Goal: Transaction & Acquisition: Purchase product/service

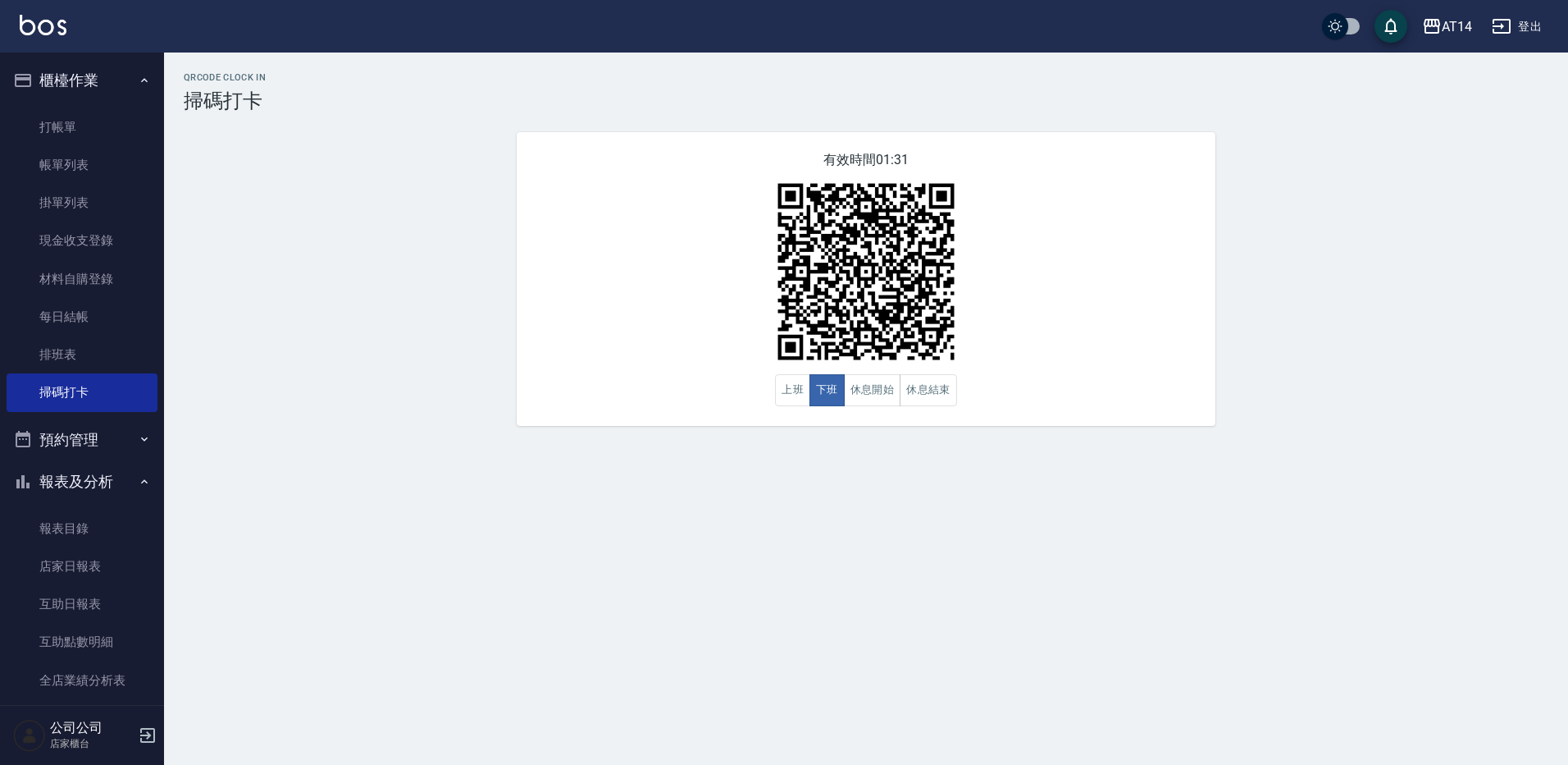
click at [68, 441] on button "預約管理" at bounding box center [82, 440] width 151 height 42
click at [85, 513] on link "單日預約紀錄" at bounding box center [82, 524] width 151 height 38
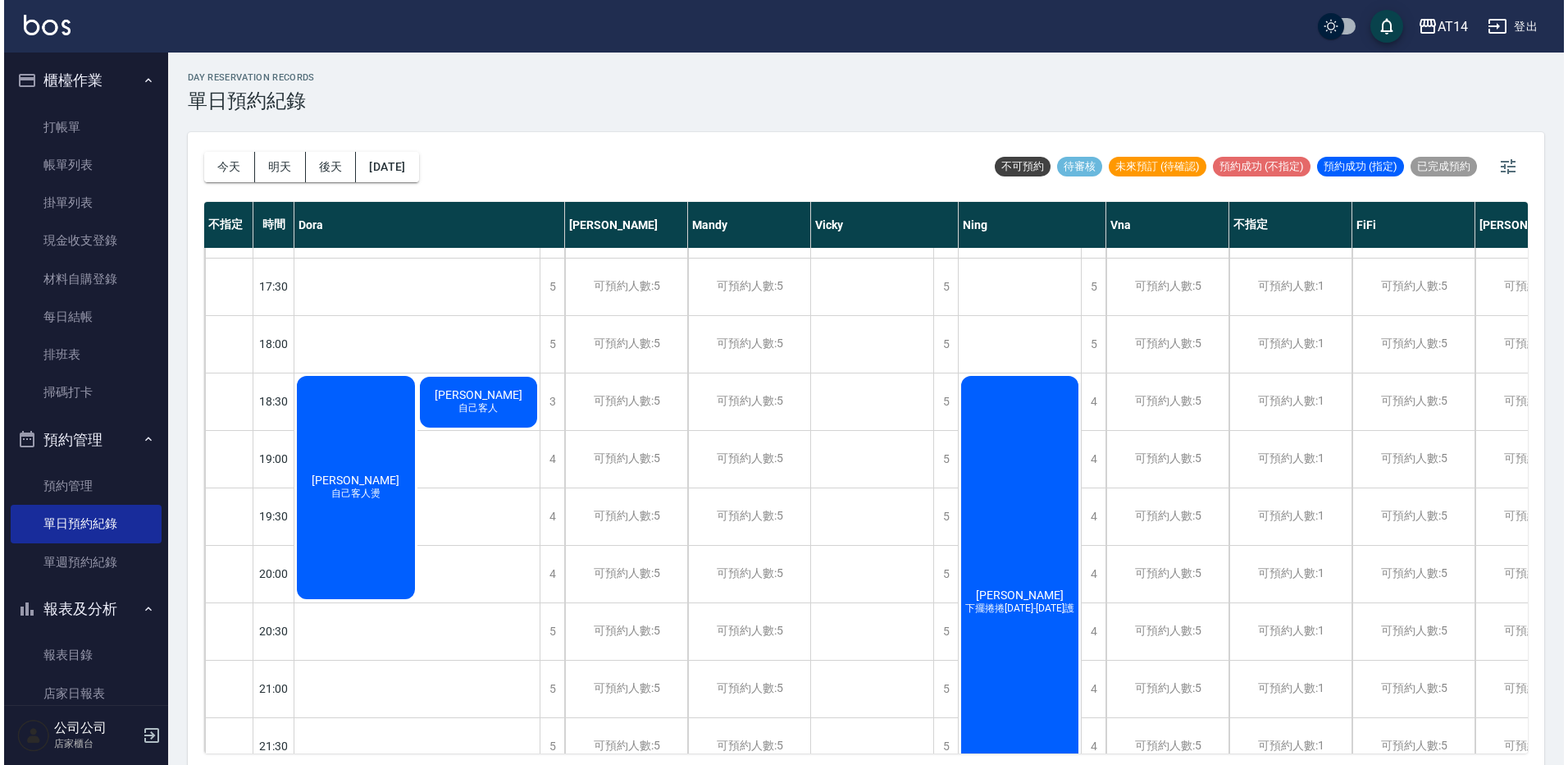
scroll to position [739, 0]
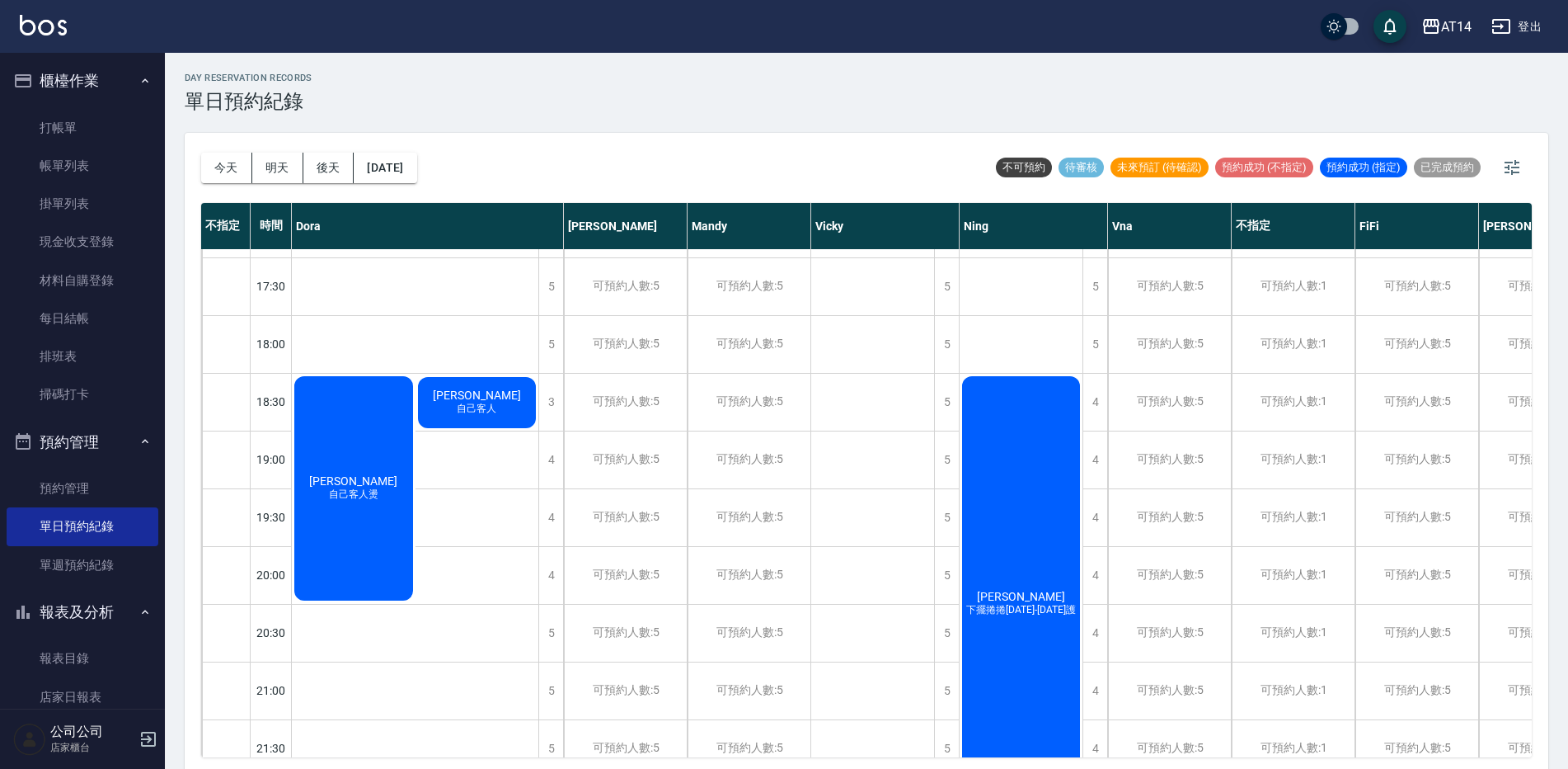
click at [1026, 536] on div "簡琳軒 下擺捲捲1299-1899護" at bounding box center [1021, 603] width 123 height 460
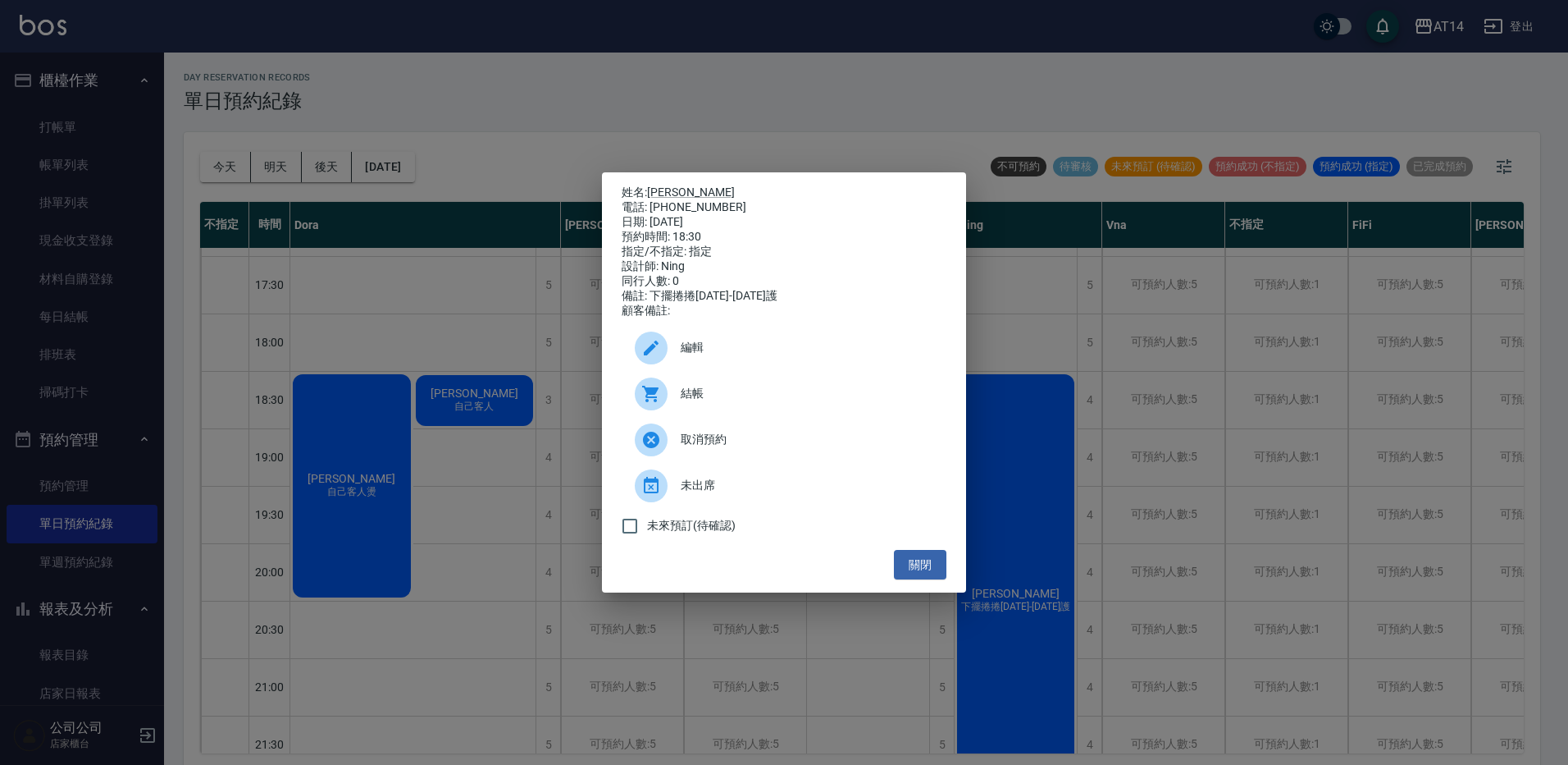
click at [790, 402] on span "結帳" at bounding box center [807, 393] width 253 height 17
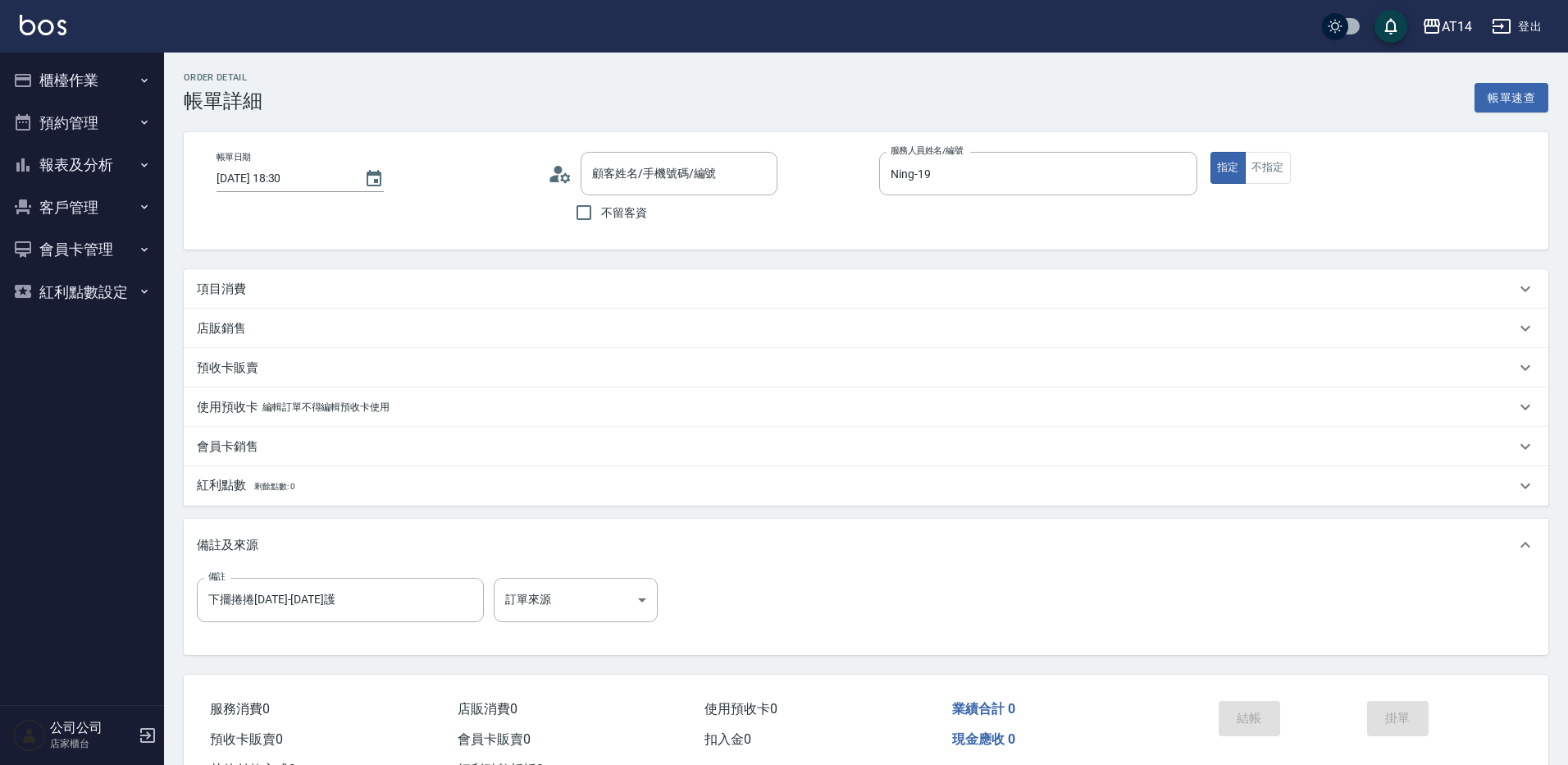
type input "簡琳軒/0912716423/null"
click at [560, 599] on body "AT14 登出 櫃檯作業 打帳單 帳單列表 掛單列表 現金收支登錄 材料自購登錄 每日結帳 排班表 掃碼打卡 預約管理 預約管理 單日預約紀錄 單週預約紀錄 …" at bounding box center [780, 412] width 1560 height 824
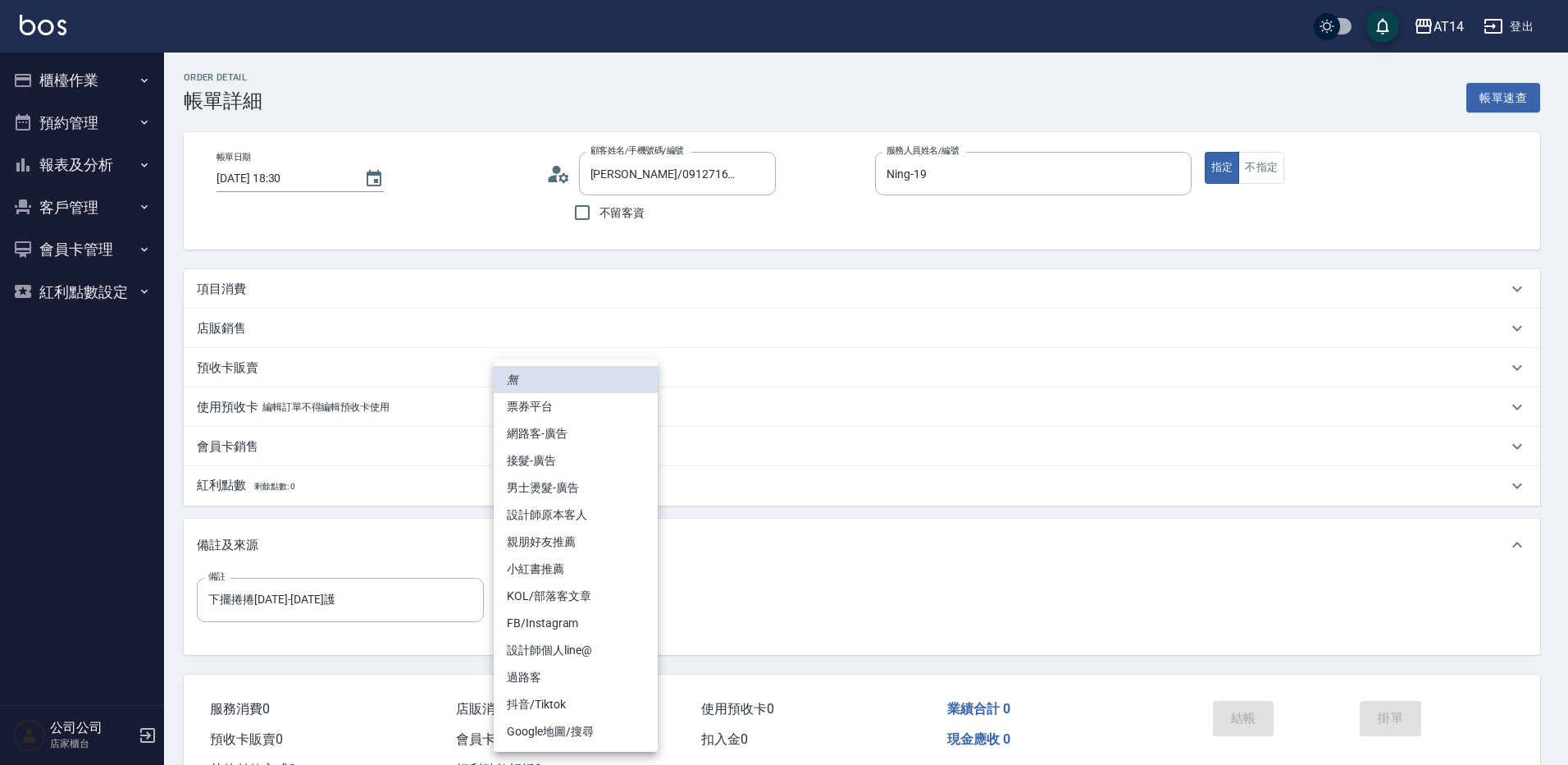
click at [575, 441] on li "網路客-廣告" at bounding box center [576, 433] width 164 height 27
type input "網路客-廣告"
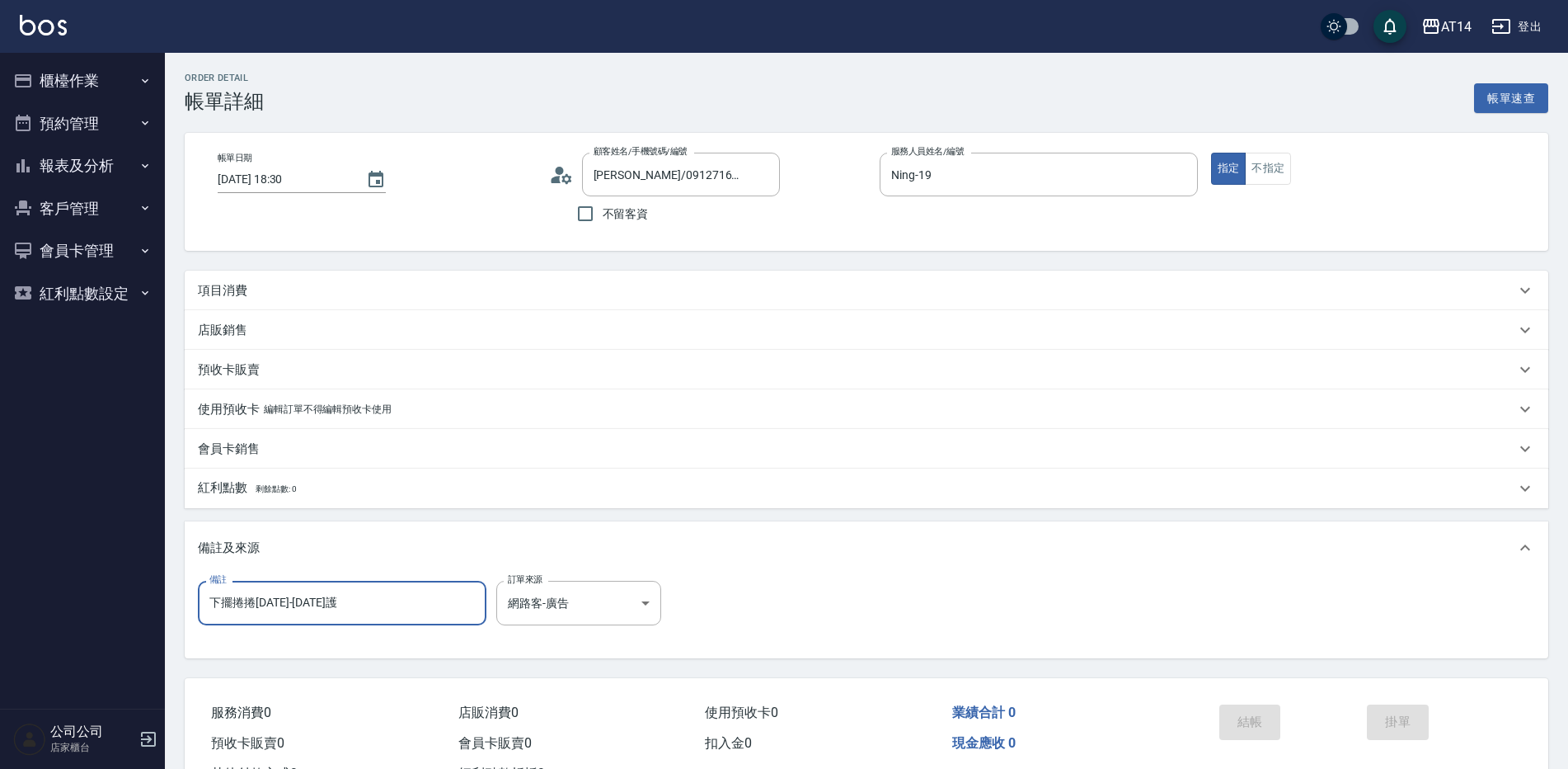
drag, startPoint x: 371, startPoint y: 607, endPoint x: 108, endPoint y: 613, distance: 263.1
click at [109, 613] on div "AT14 登出 櫃檯作業 打帳單 帳單列表 掛單列表 現金收支登錄 材料自購登錄 每日結帳 排班表 掃碼打卡 預約管理 預約管理 單日預約紀錄 單週預約紀錄 …" at bounding box center [784, 414] width 1568 height 829
click at [256, 288] on div "項目消費" at bounding box center [857, 290] width 1318 height 17
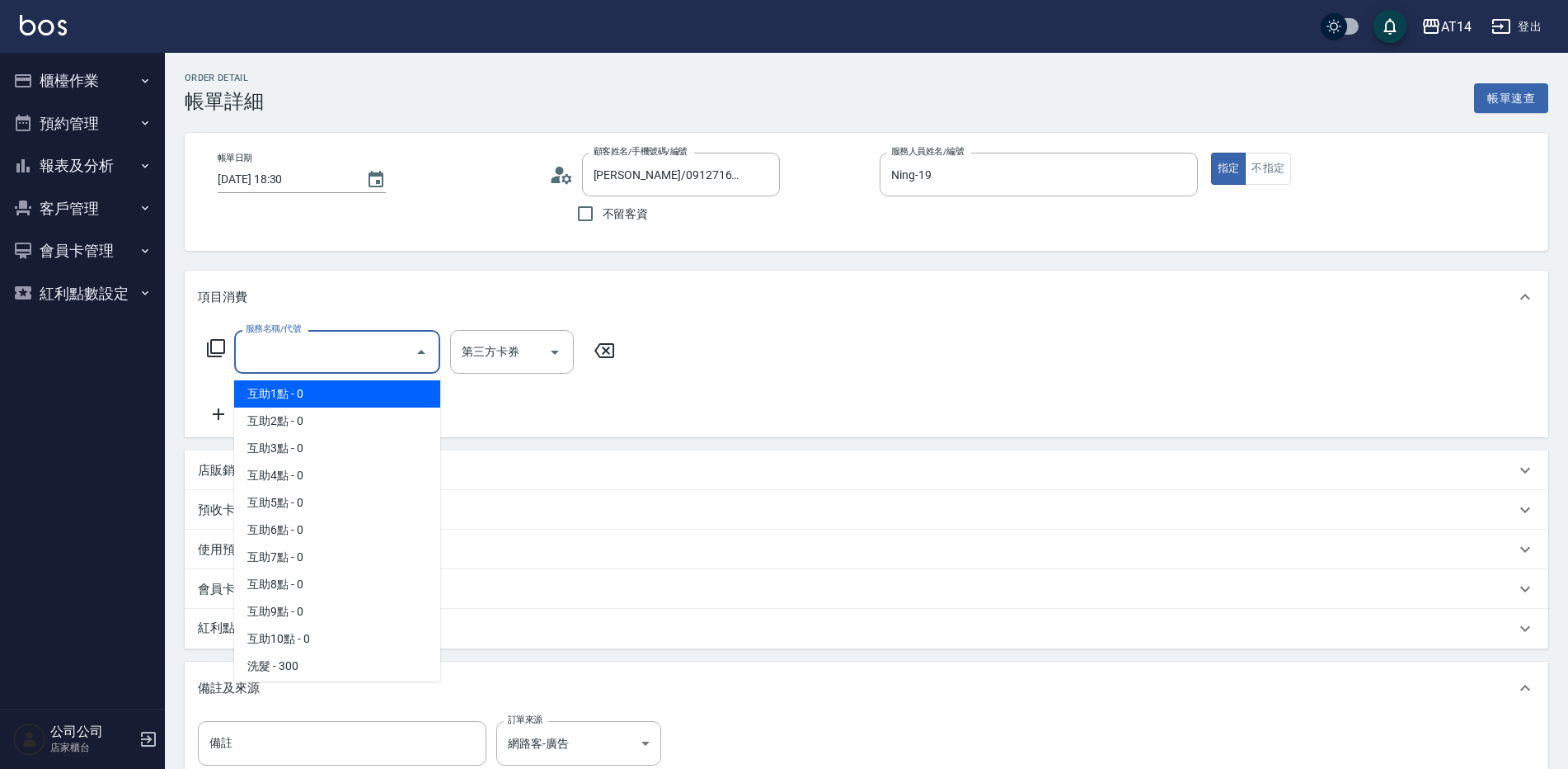
click at [274, 349] on input "服務名稱/代號" at bounding box center [325, 352] width 167 height 28
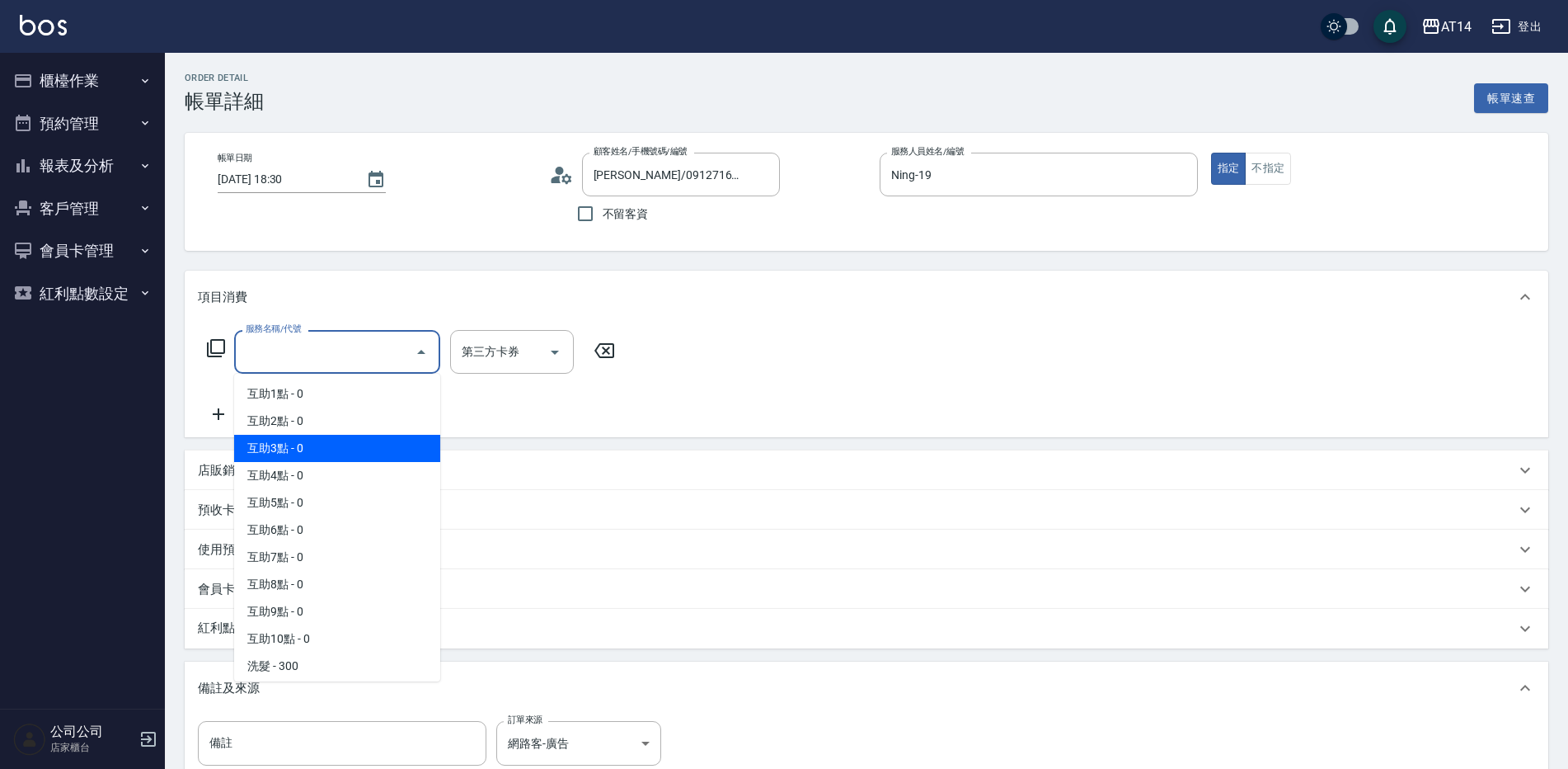
click at [335, 436] on span "互助3點 - 0" at bounding box center [337, 448] width 206 height 27
type input "互助3點(003)"
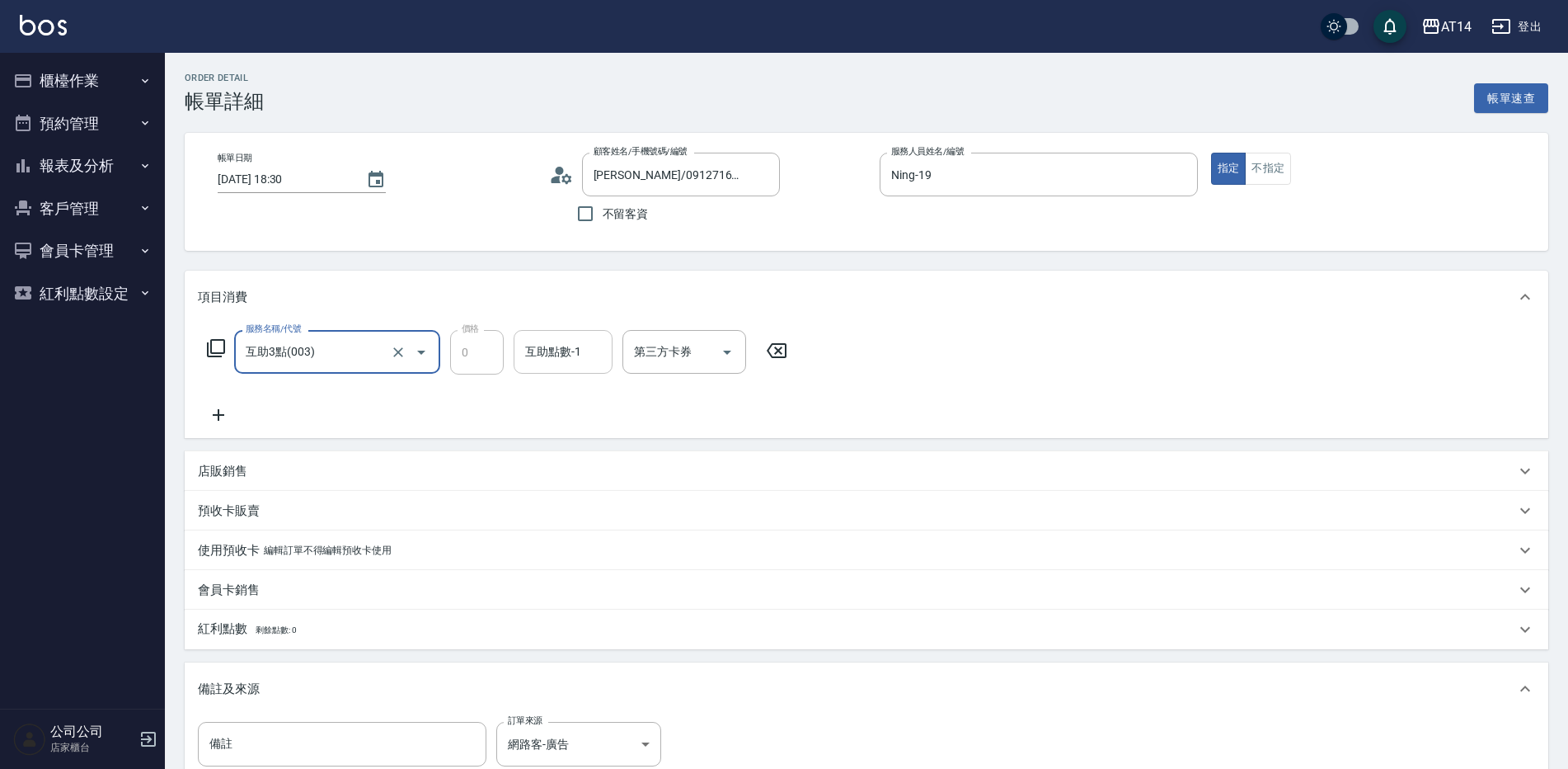
click at [545, 348] on div "互助點數-1 互助點數-1" at bounding box center [563, 352] width 99 height 44
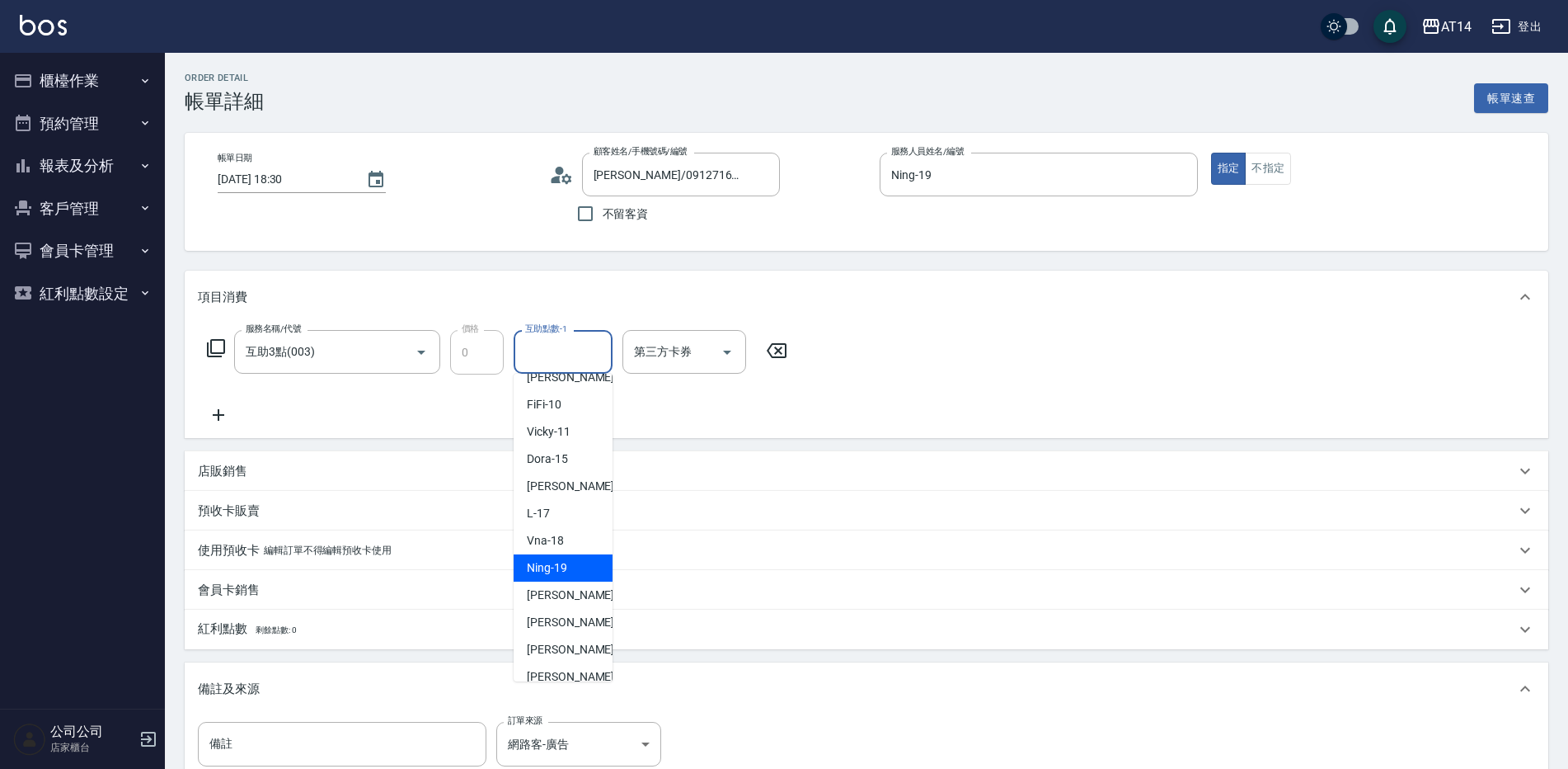
scroll to position [247, 0]
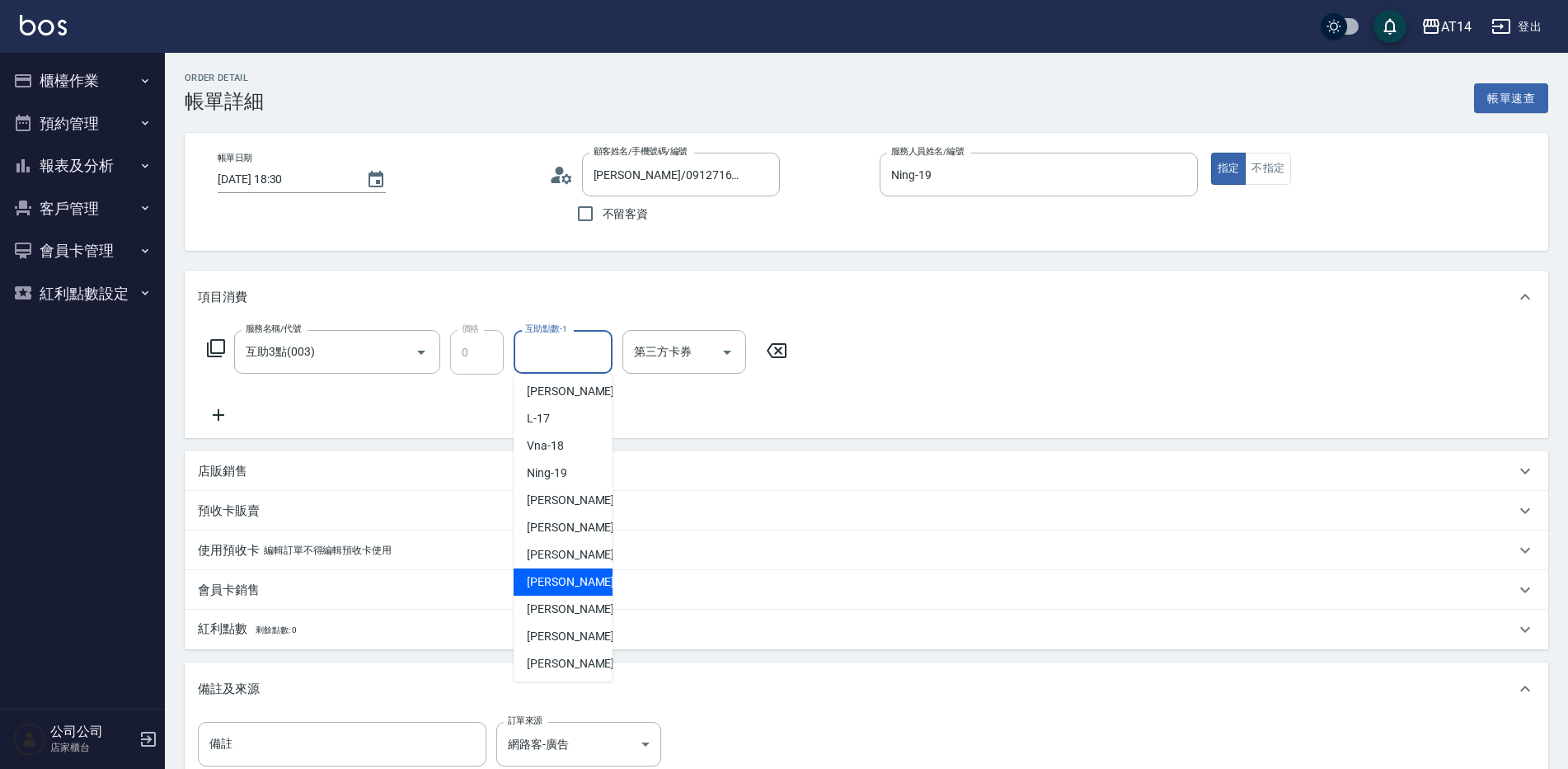
click at [561, 578] on span "楊明月 -63" at bounding box center [579, 581] width 104 height 17
type input "楊明月-63"
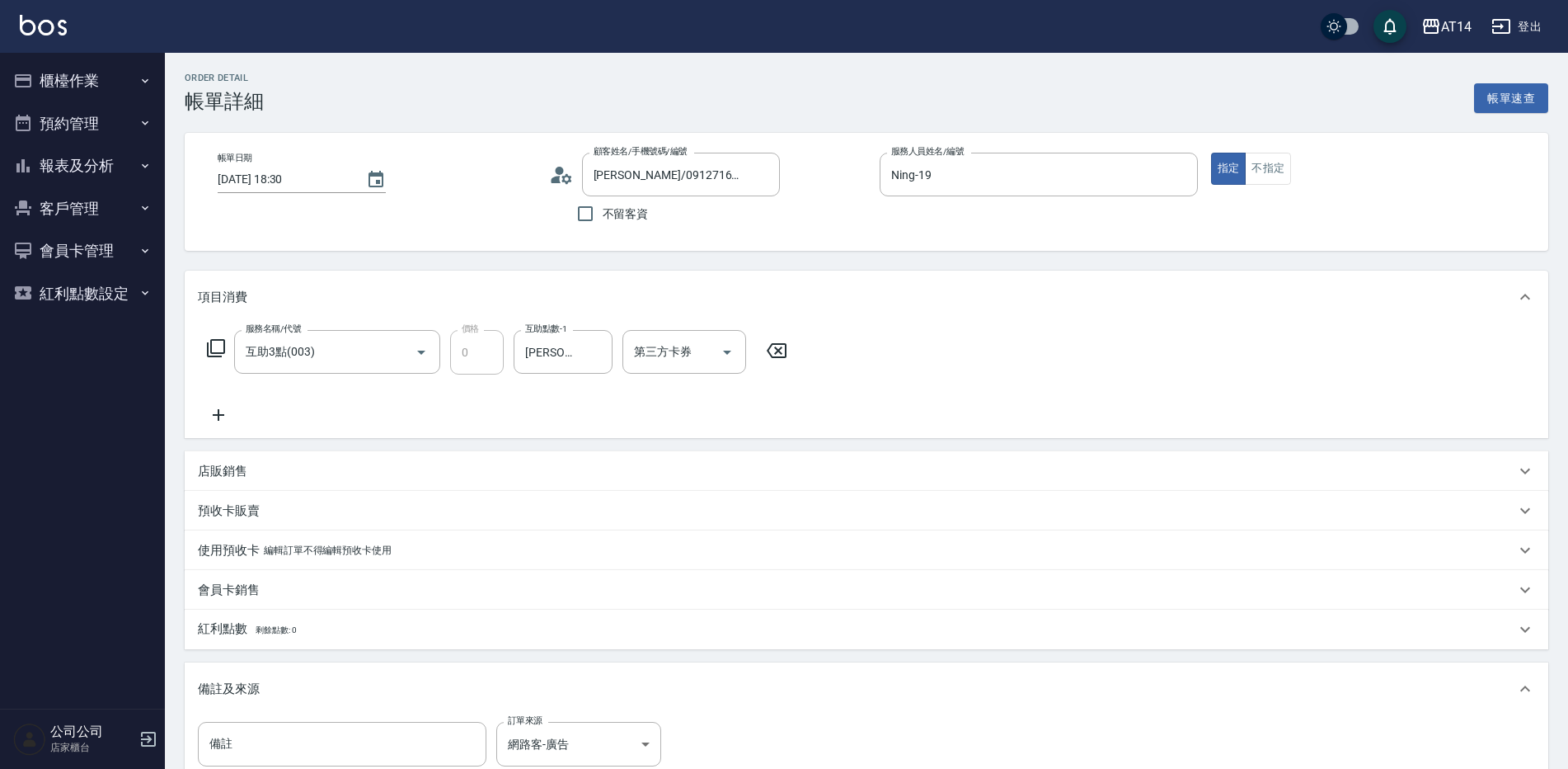
click at [218, 419] on icon at bounding box center [218, 414] width 11 height 11
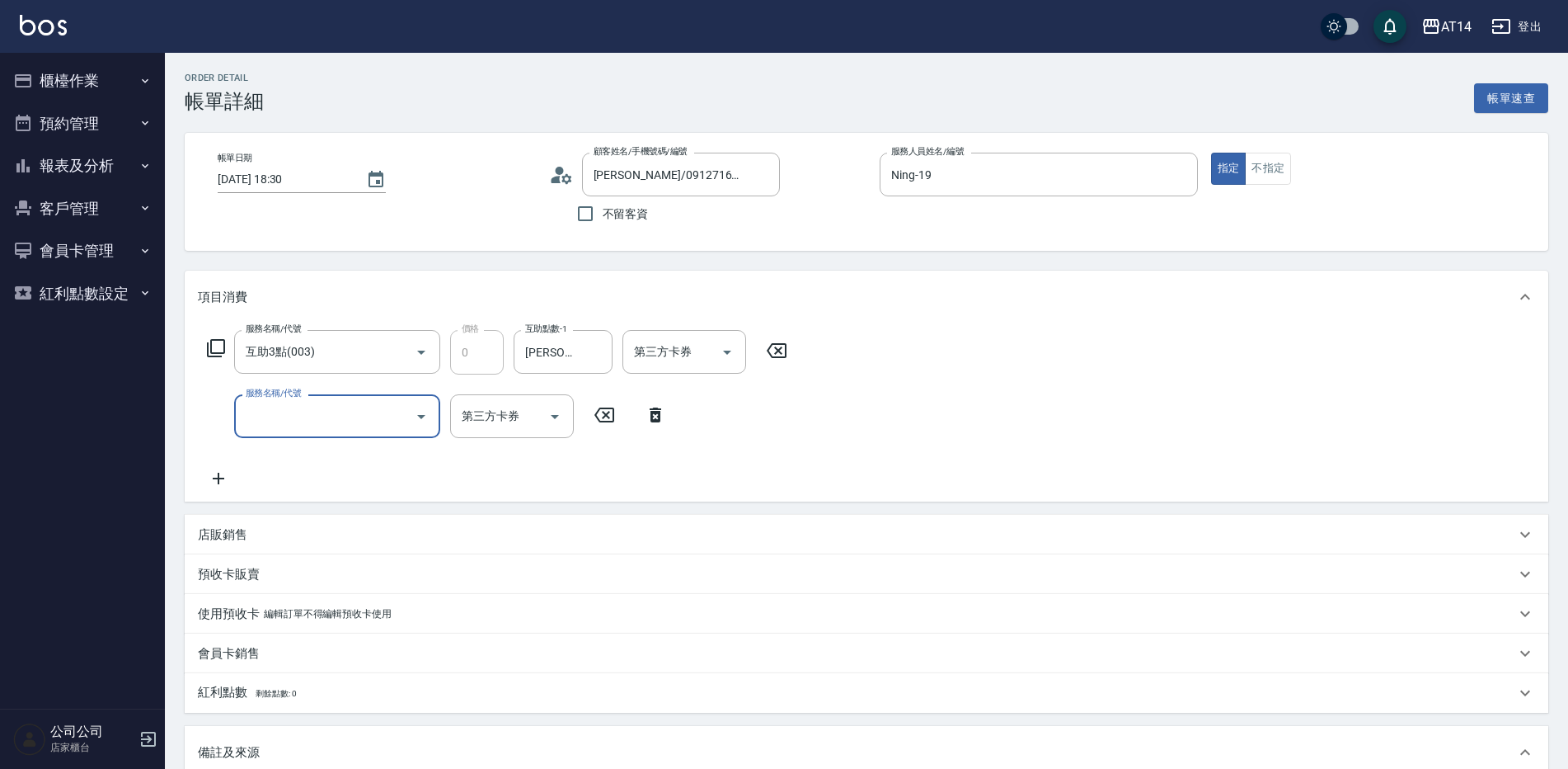
click at [264, 414] on input "服務名稱/代號" at bounding box center [325, 416] width 167 height 28
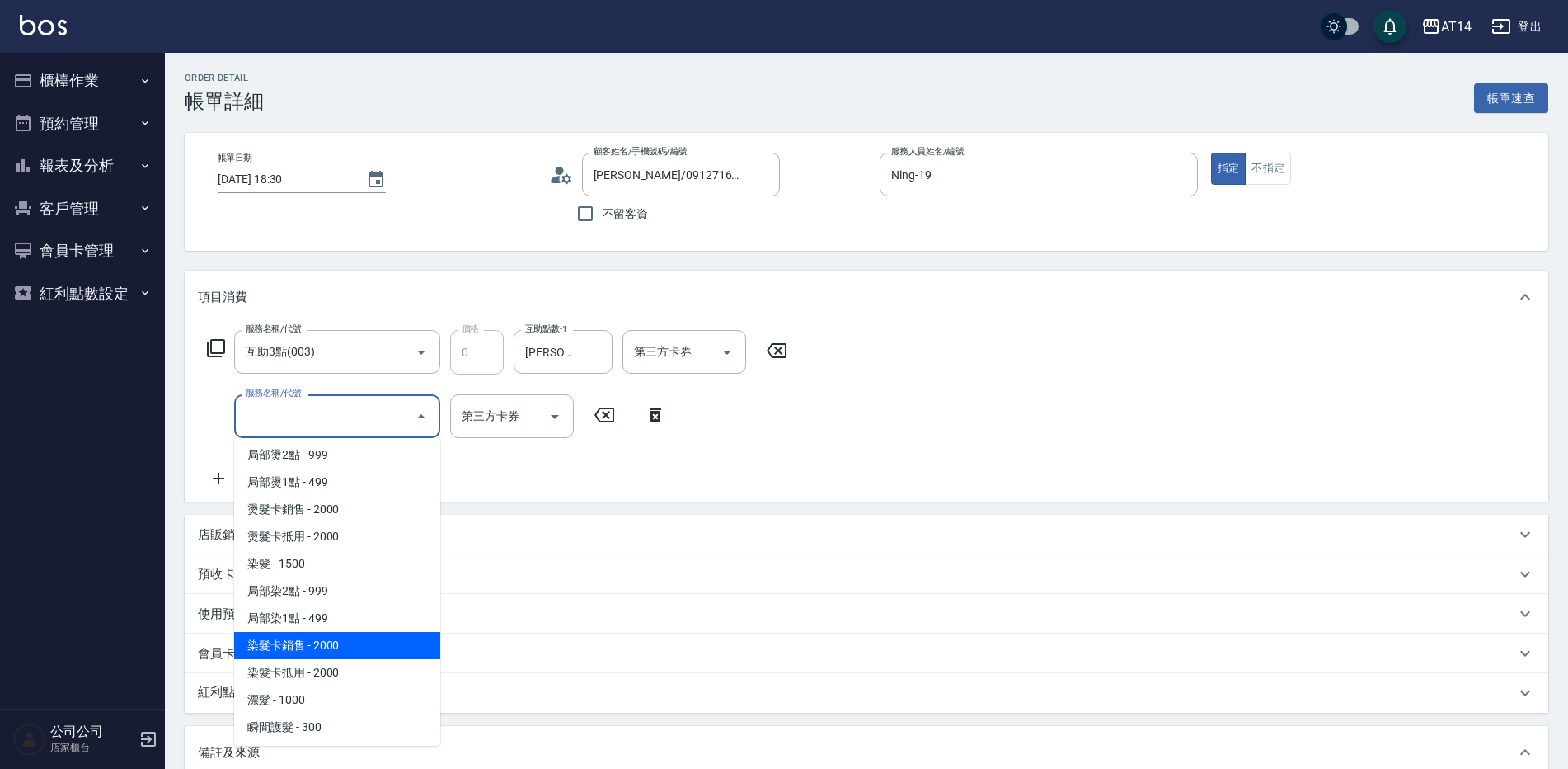
scroll to position [495, 0]
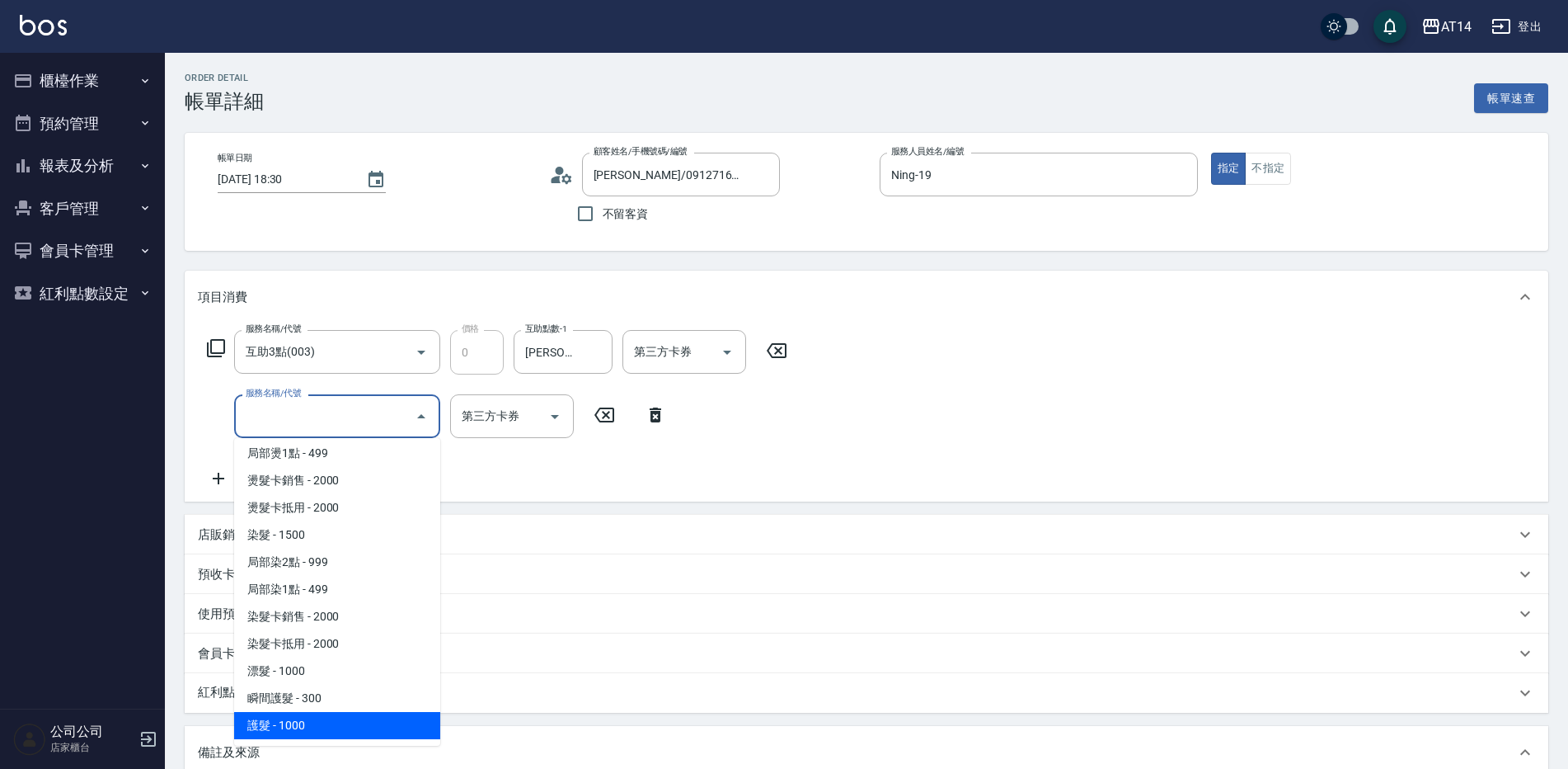
click at [342, 724] on span "護髮 - 1000" at bounding box center [337, 725] width 206 height 27
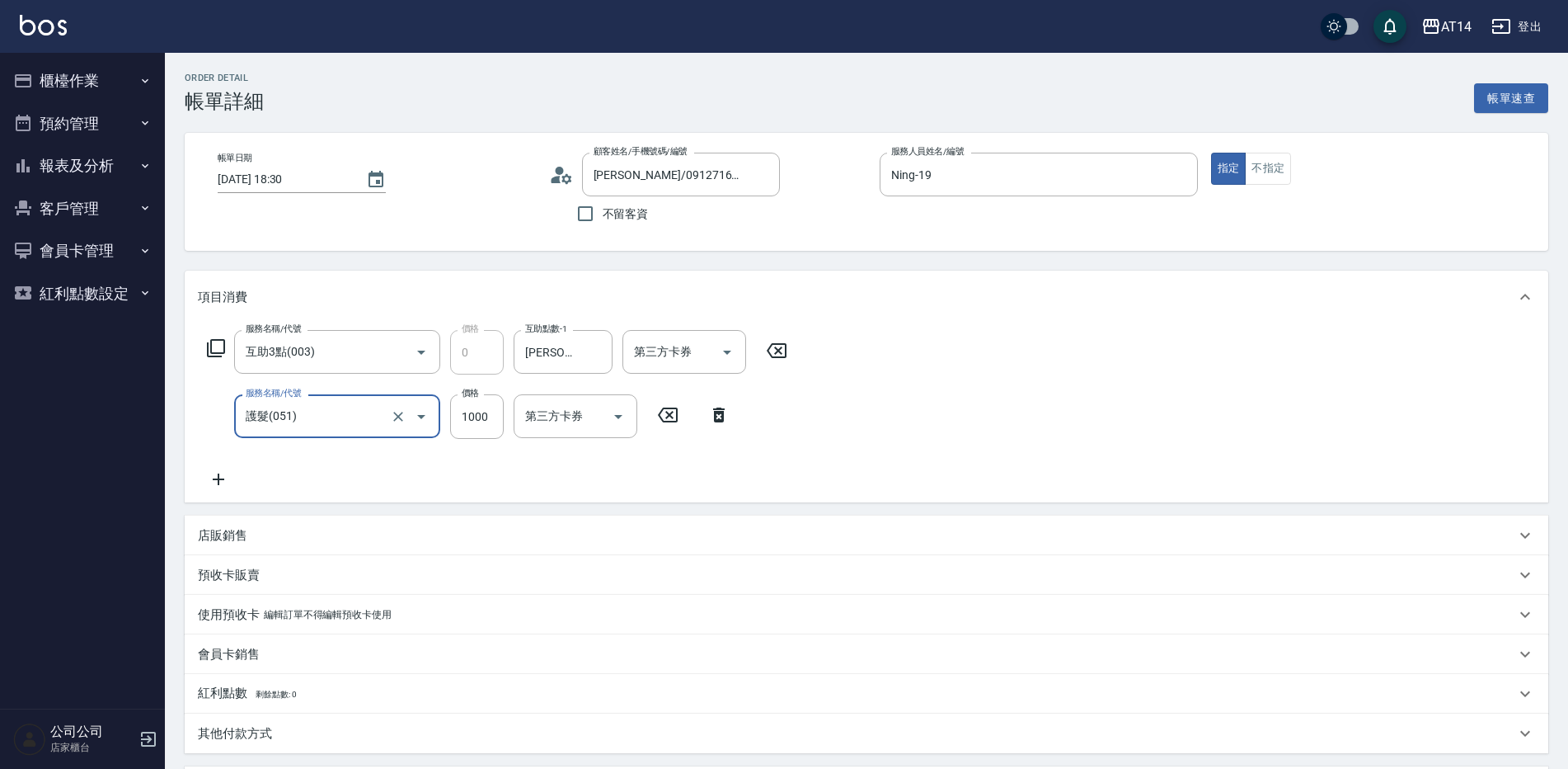
type input "2"
type input "護髮(051)"
click at [216, 476] on icon at bounding box center [218, 479] width 41 height 20
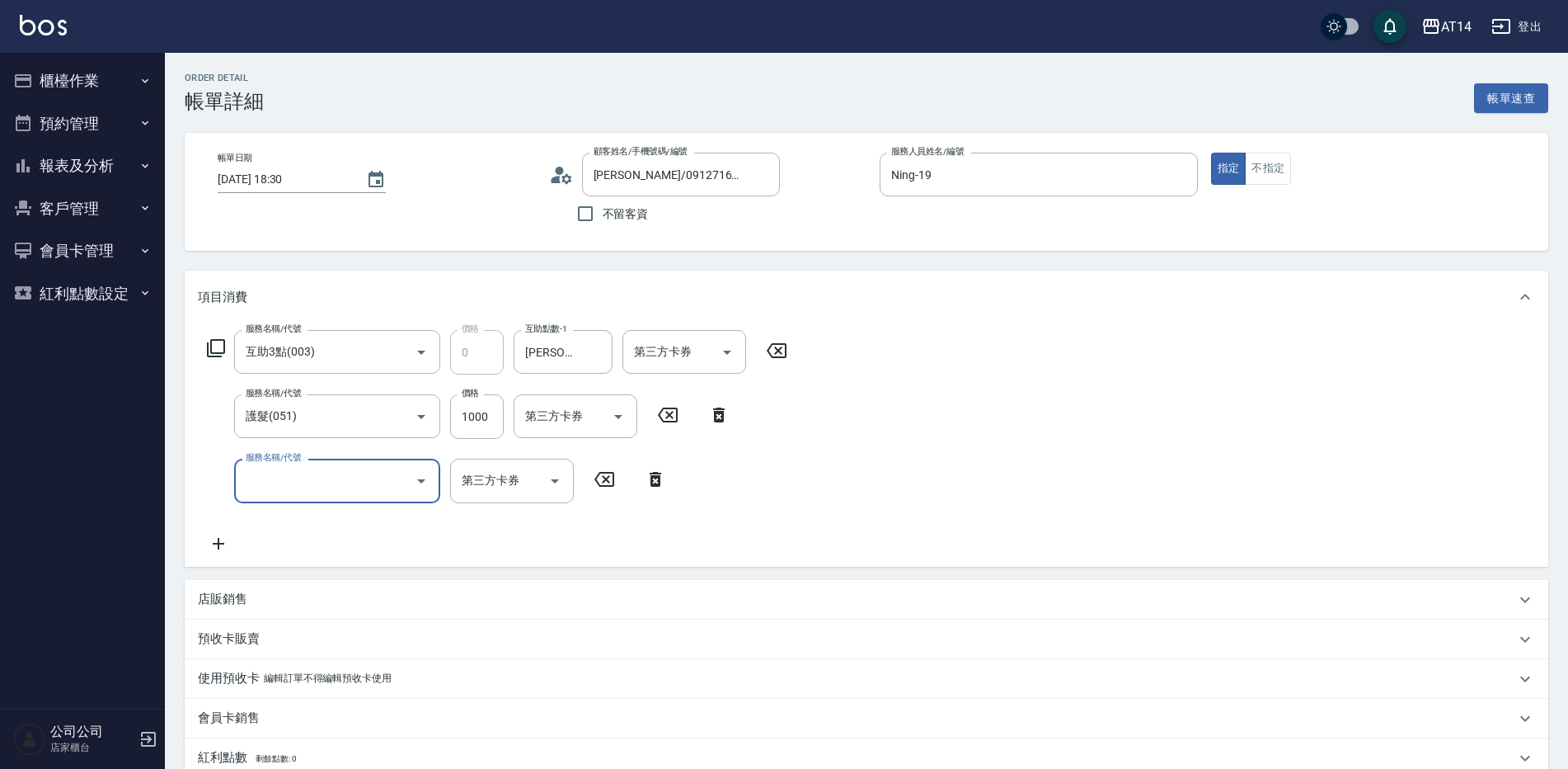
click at [256, 488] on input "服務名稱/代號" at bounding box center [325, 480] width 167 height 28
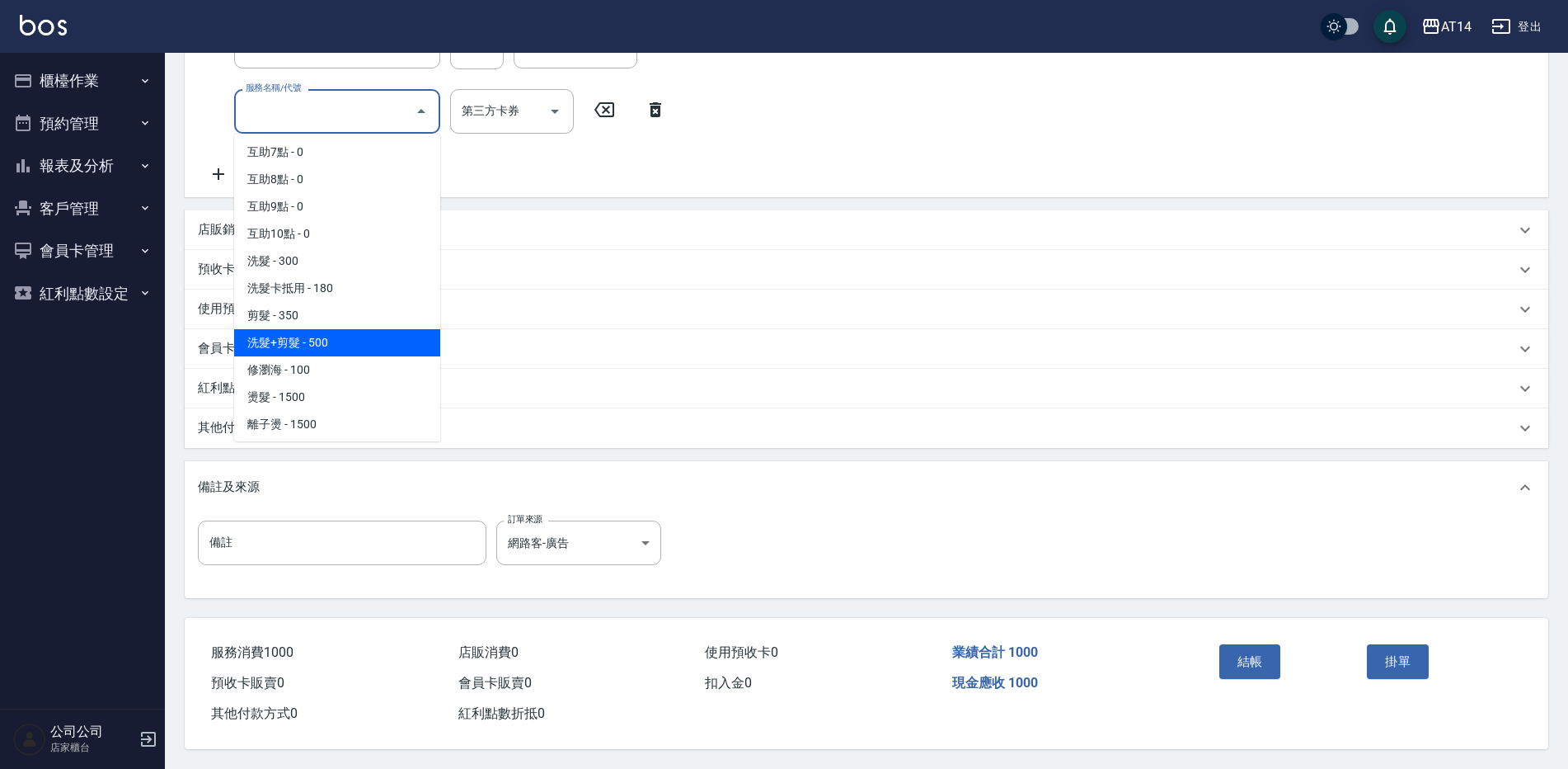
scroll to position [330, 0]
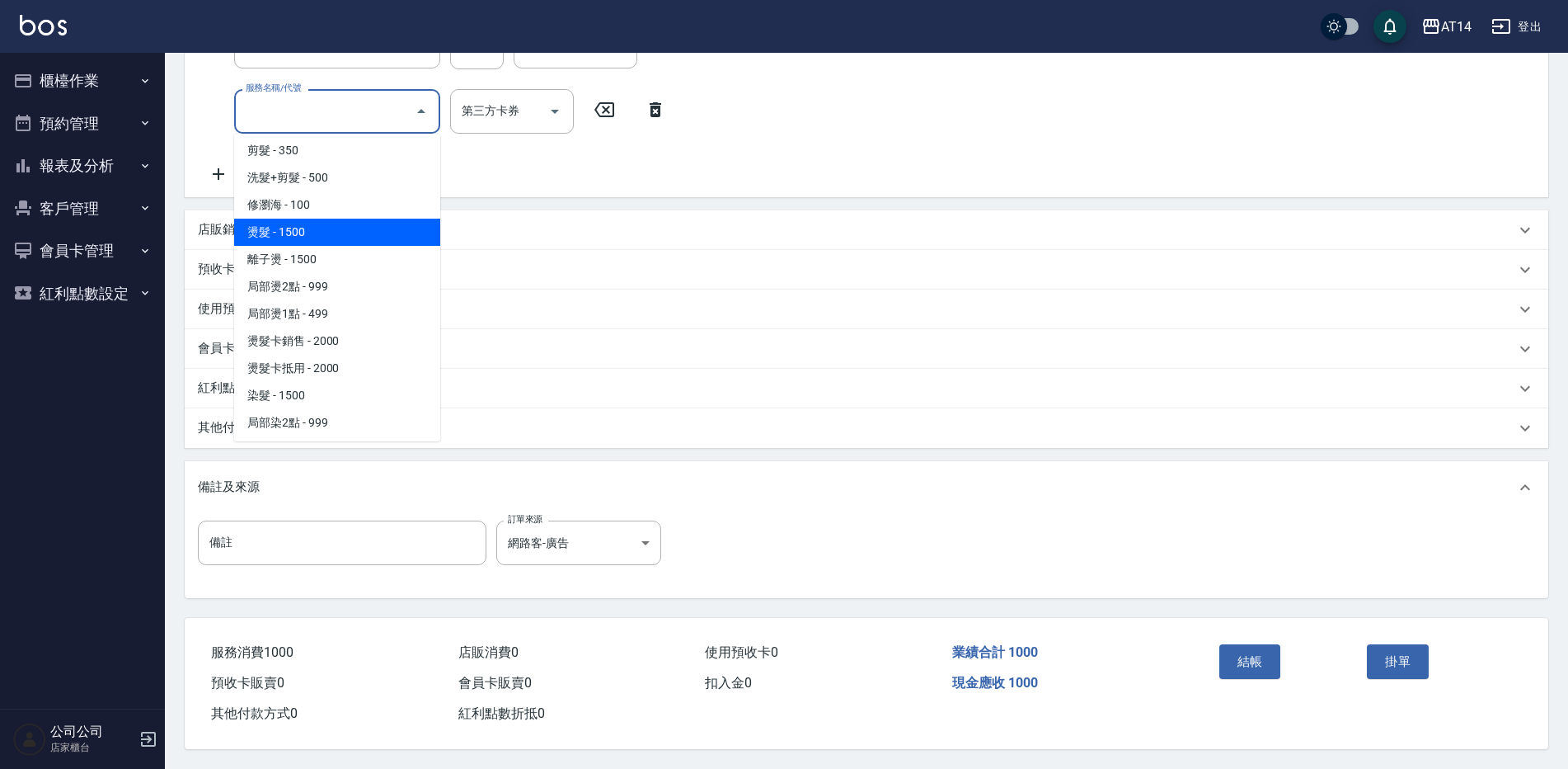
click at [320, 228] on span "燙髮 - 1500" at bounding box center [337, 231] width 206 height 27
type input "5"
type input "燙髮(031)"
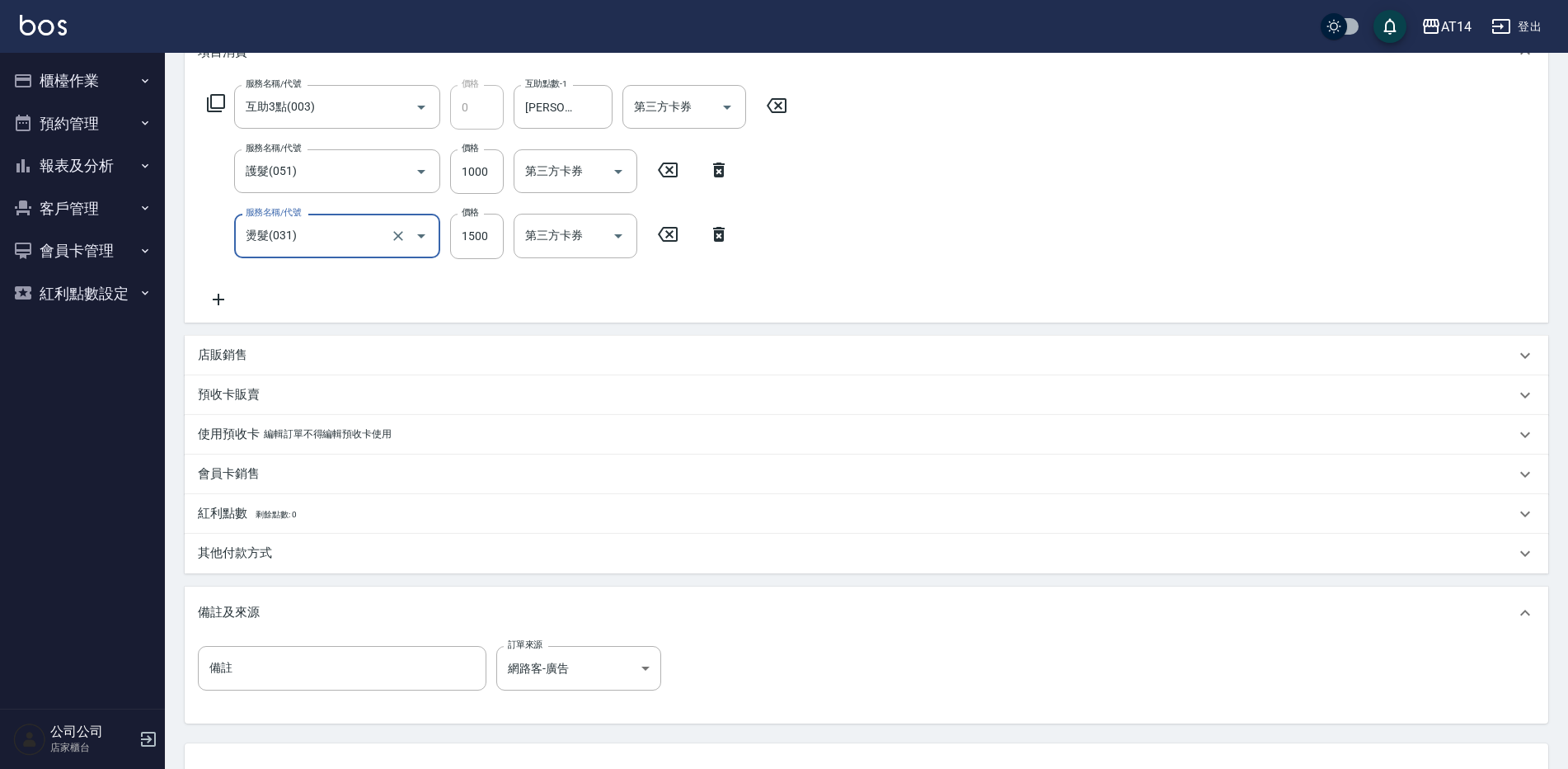
scroll to position [130, 0]
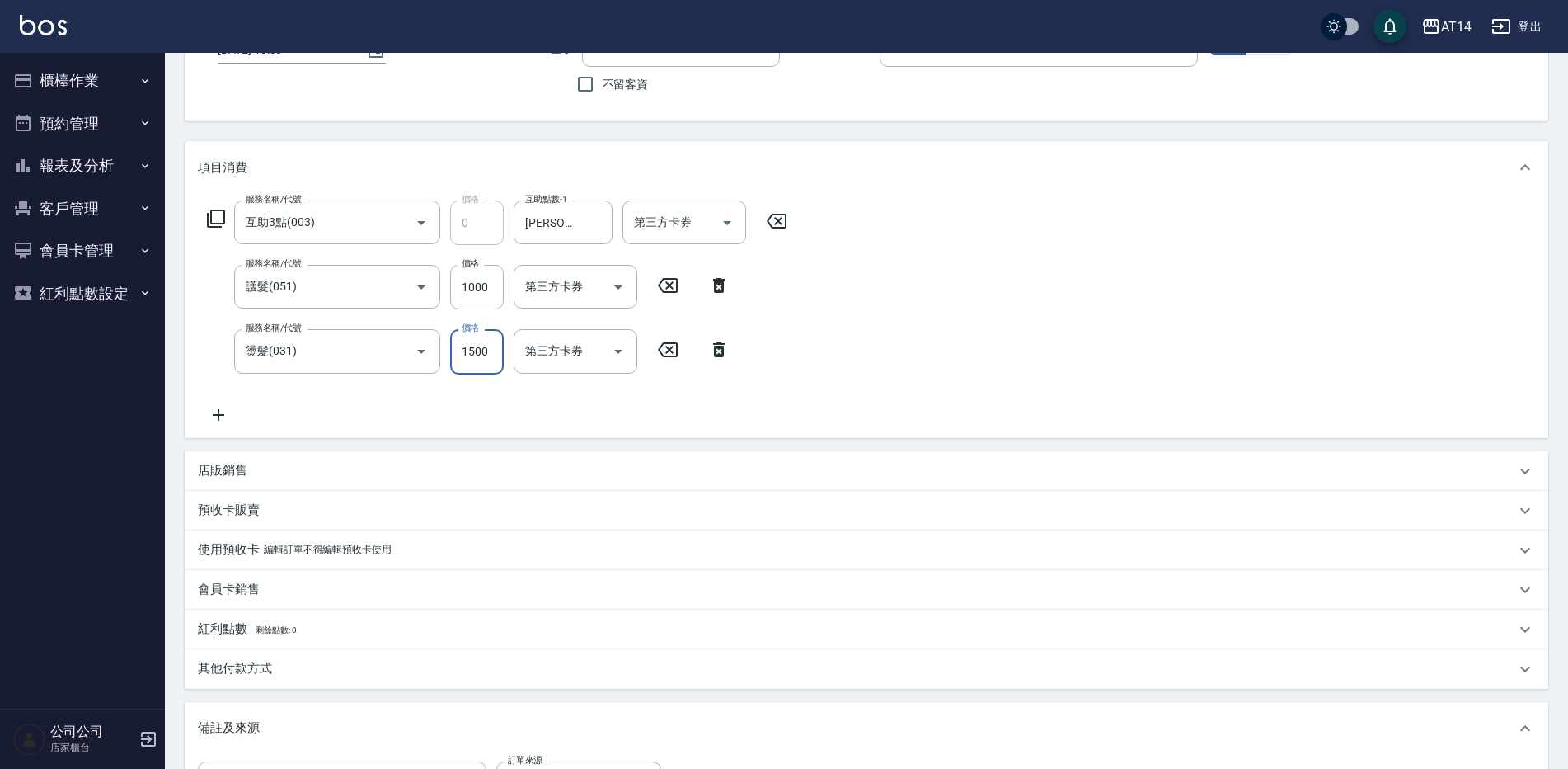
drag, startPoint x: 478, startPoint y: 342, endPoint x: 498, endPoint y: 351, distance: 21.9
click at [478, 342] on input "1500" at bounding box center [477, 351] width 54 height 45
type input "1"
type input "2"
type input "1299"
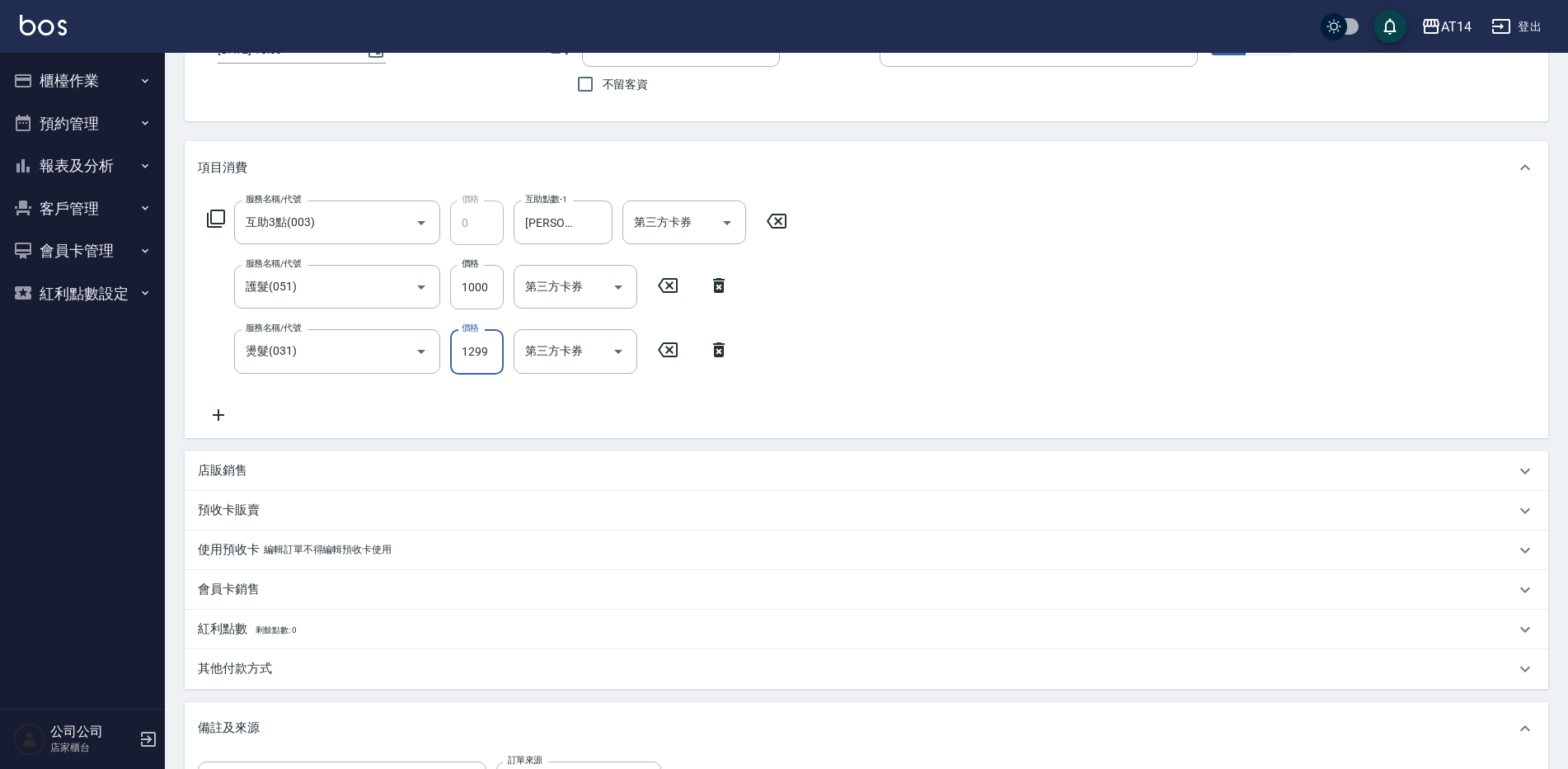
type input "5"
type input "1299"
click at [459, 313] on div "服務名稱/代號 互助3點(003) 服務名稱/代號 價格 0 價格 互助點數-1 楊明月-63 互助點數-1 第三方卡券 第三方卡券 服務名稱/代號 護髮(0…" at bounding box center [498, 312] width 599 height 224
click at [478, 303] on input "1000" at bounding box center [477, 286] width 54 height 45
type input "2"
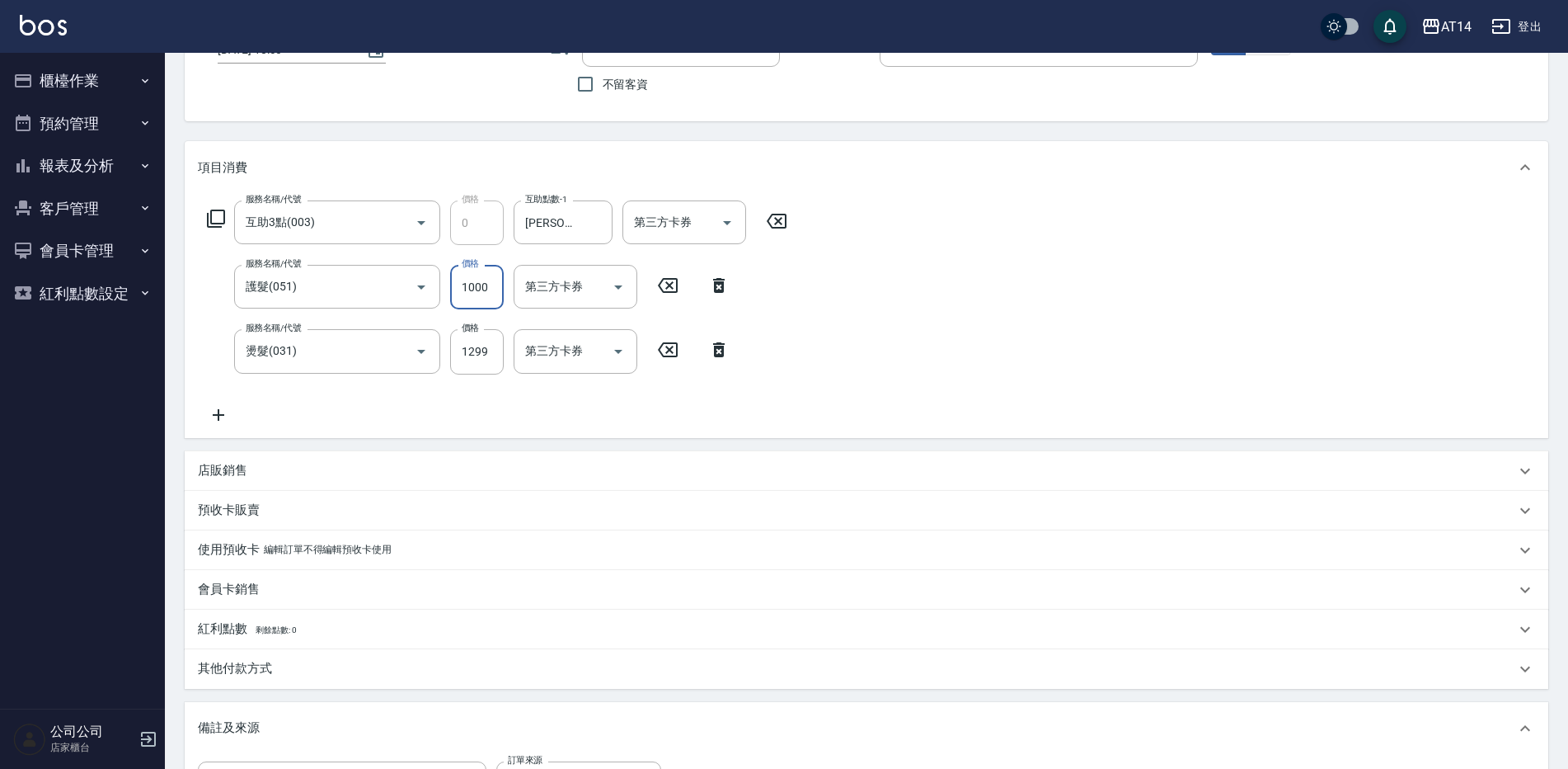
type input "3"
type input "2300"
type input "7"
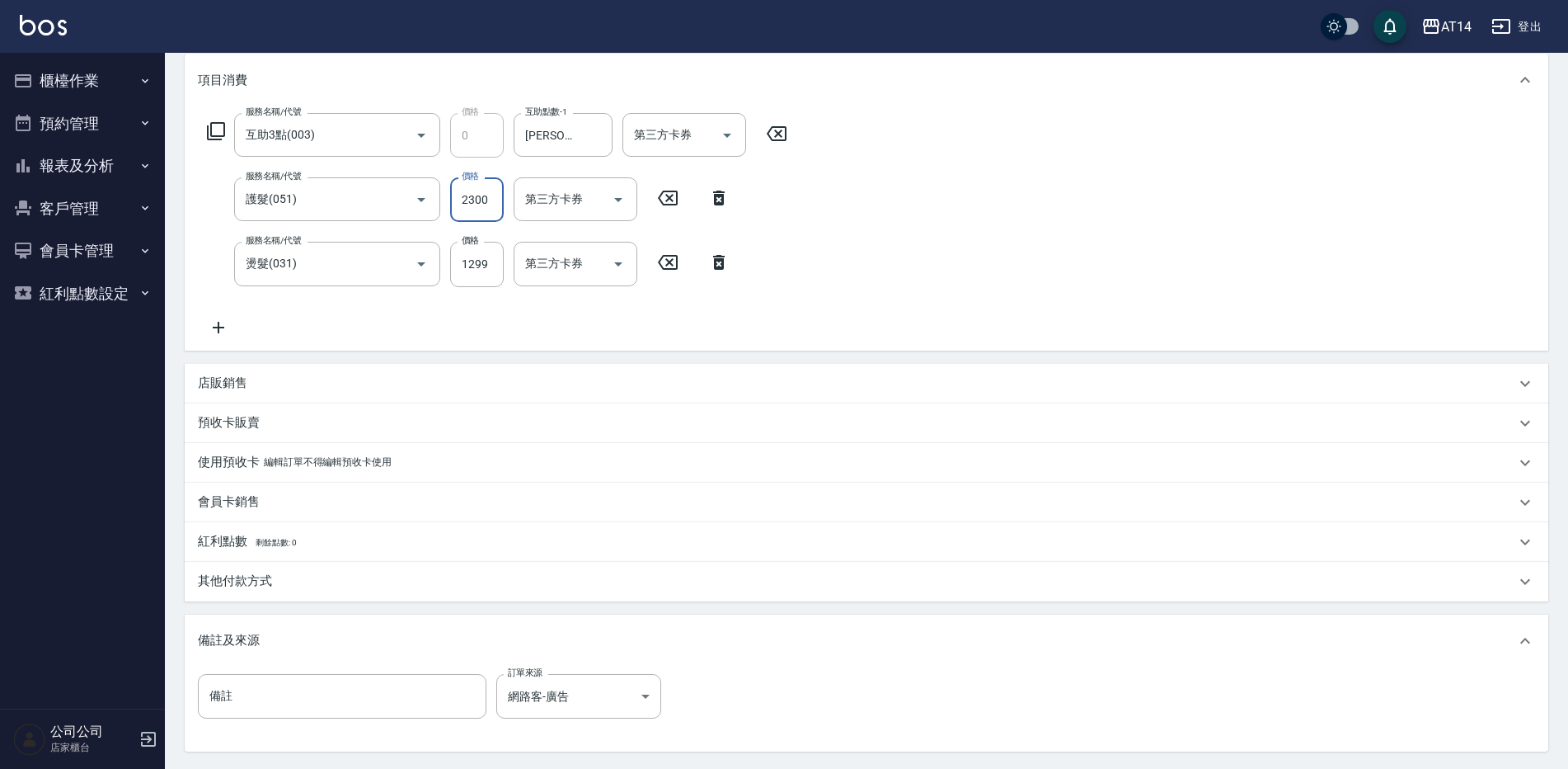
scroll to position [295, 0]
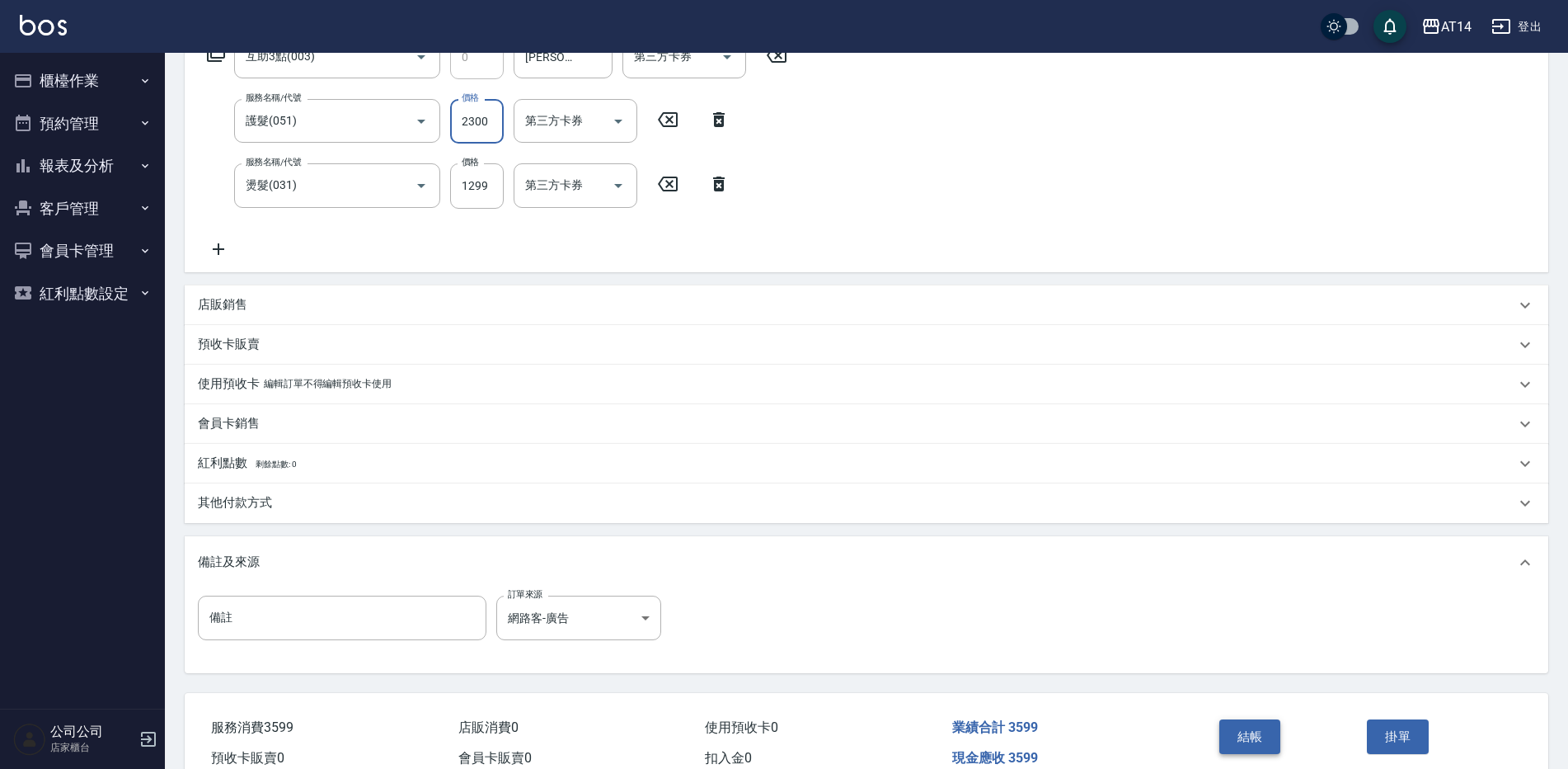
type input "2300"
click at [1259, 735] on button "結帳" at bounding box center [1249, 736] width 62 height 35
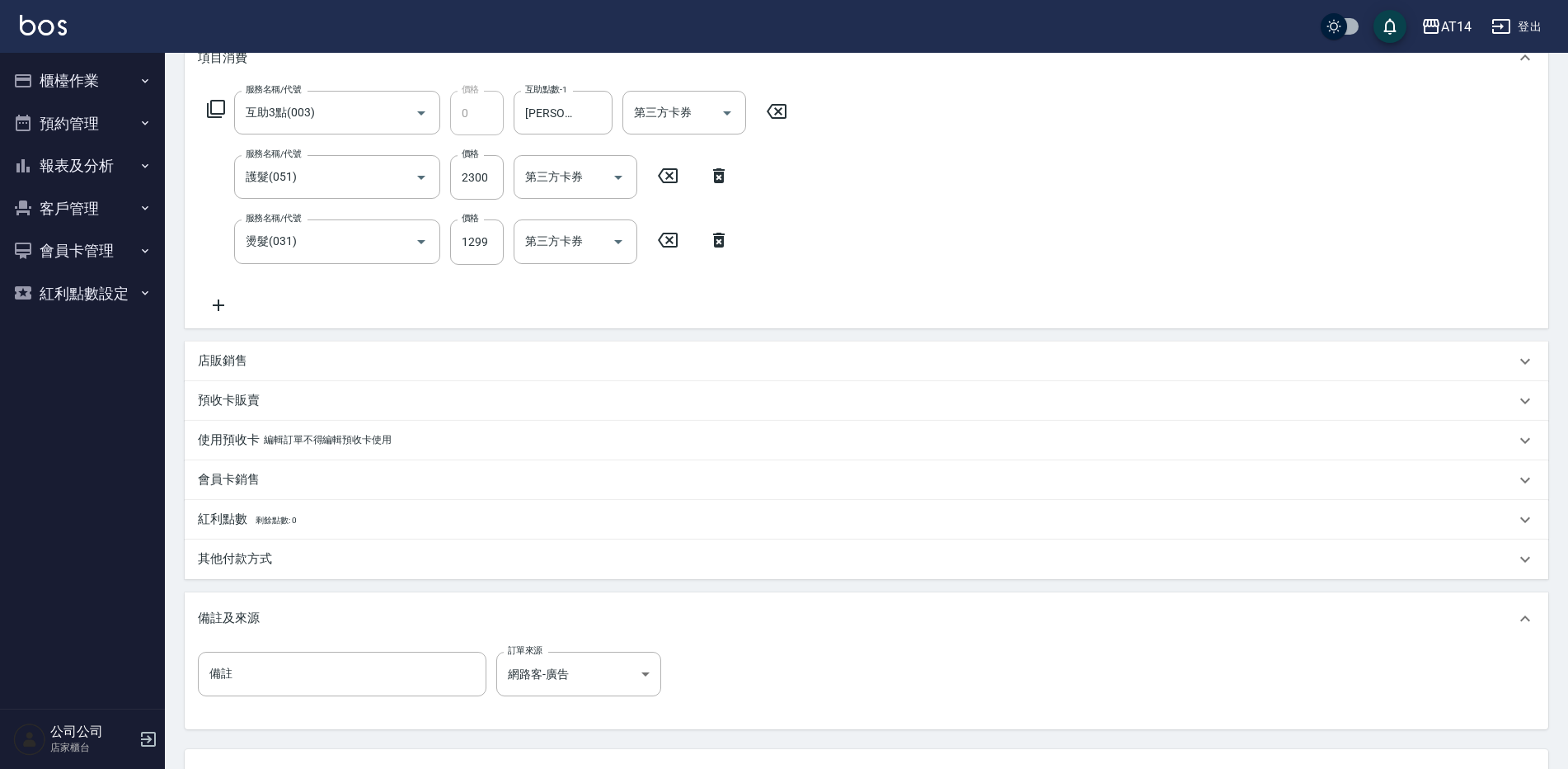
scroll to position [212, 0]
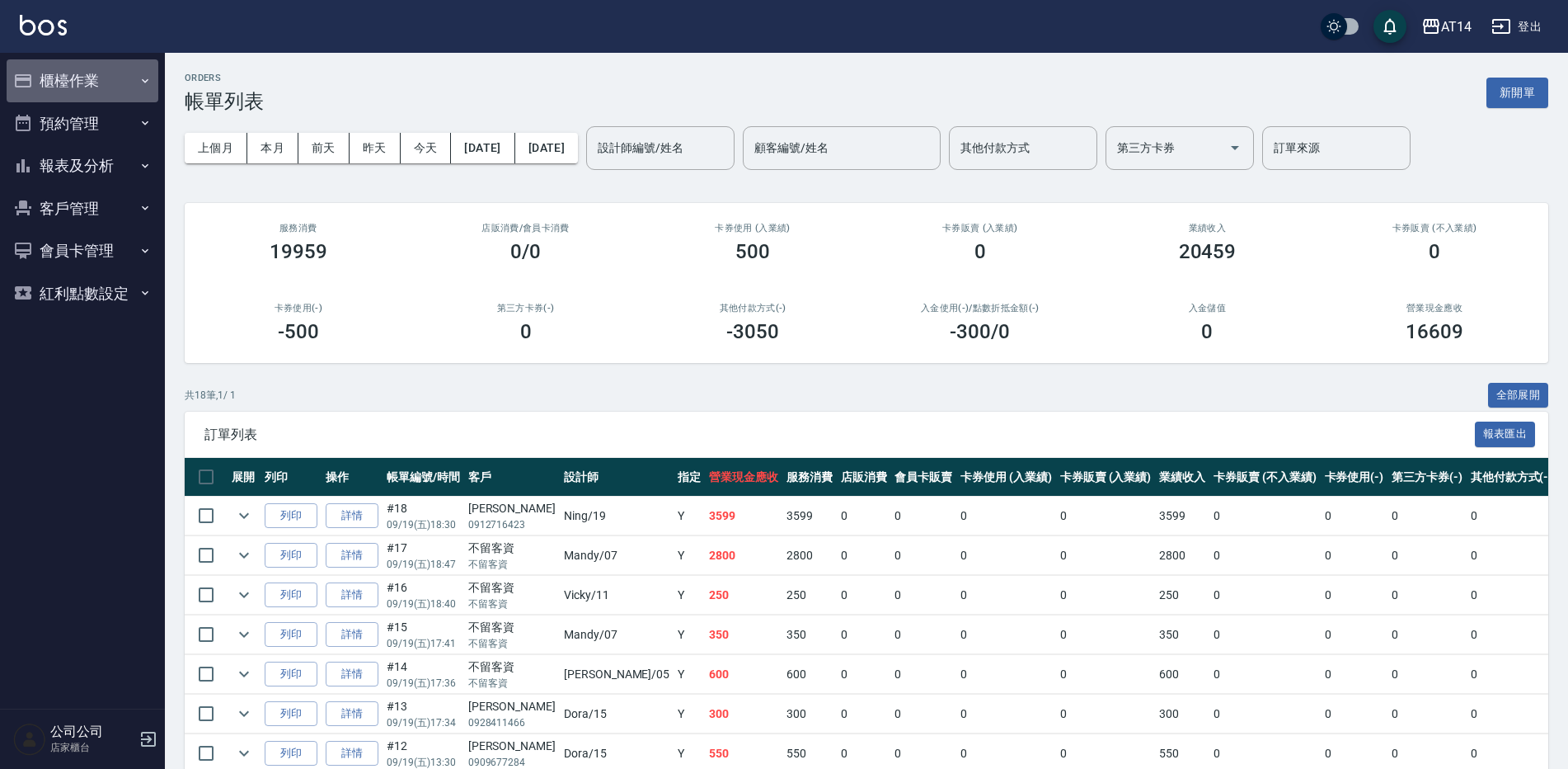
click at [90, 73] on button "櫃檯作業" at bounding box center [82, 81] width 152 height 43
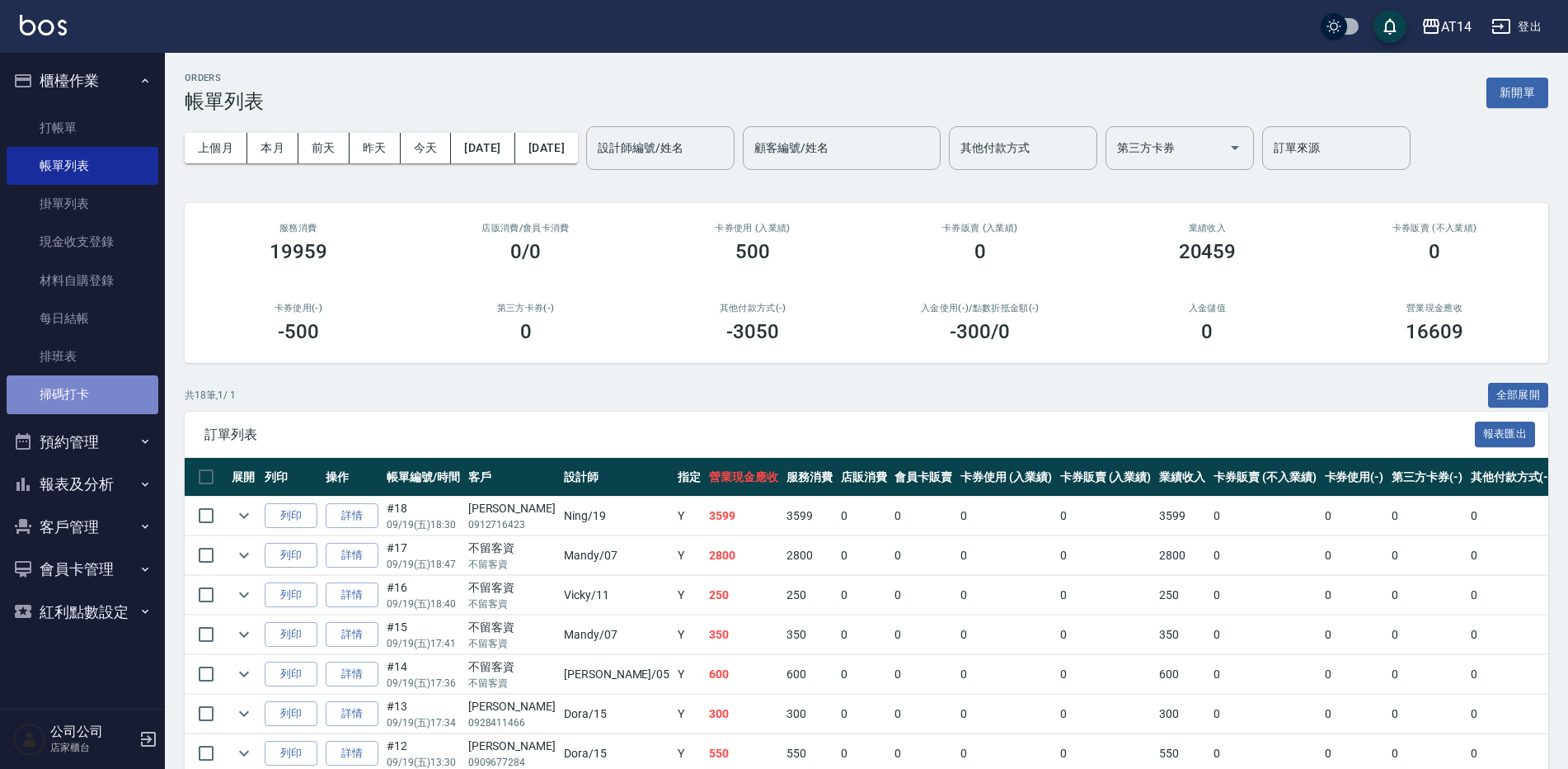
click at [114, 398] on link "掃碼打卡" at bounding box center [82, 394] width 152 height 38
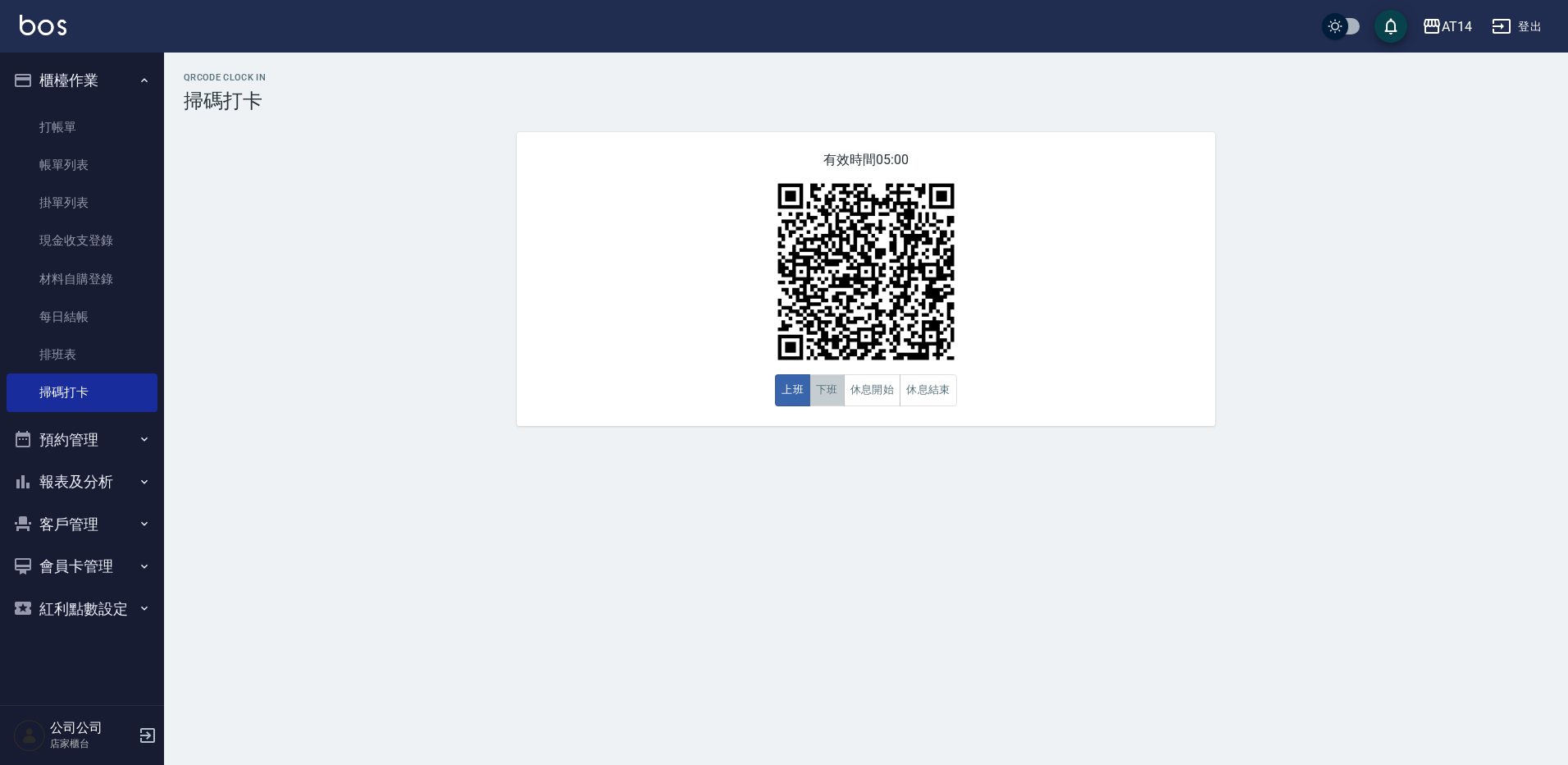
click at [824, 399] on button "下班" at bounding box center [826, 391] width 35 height 32
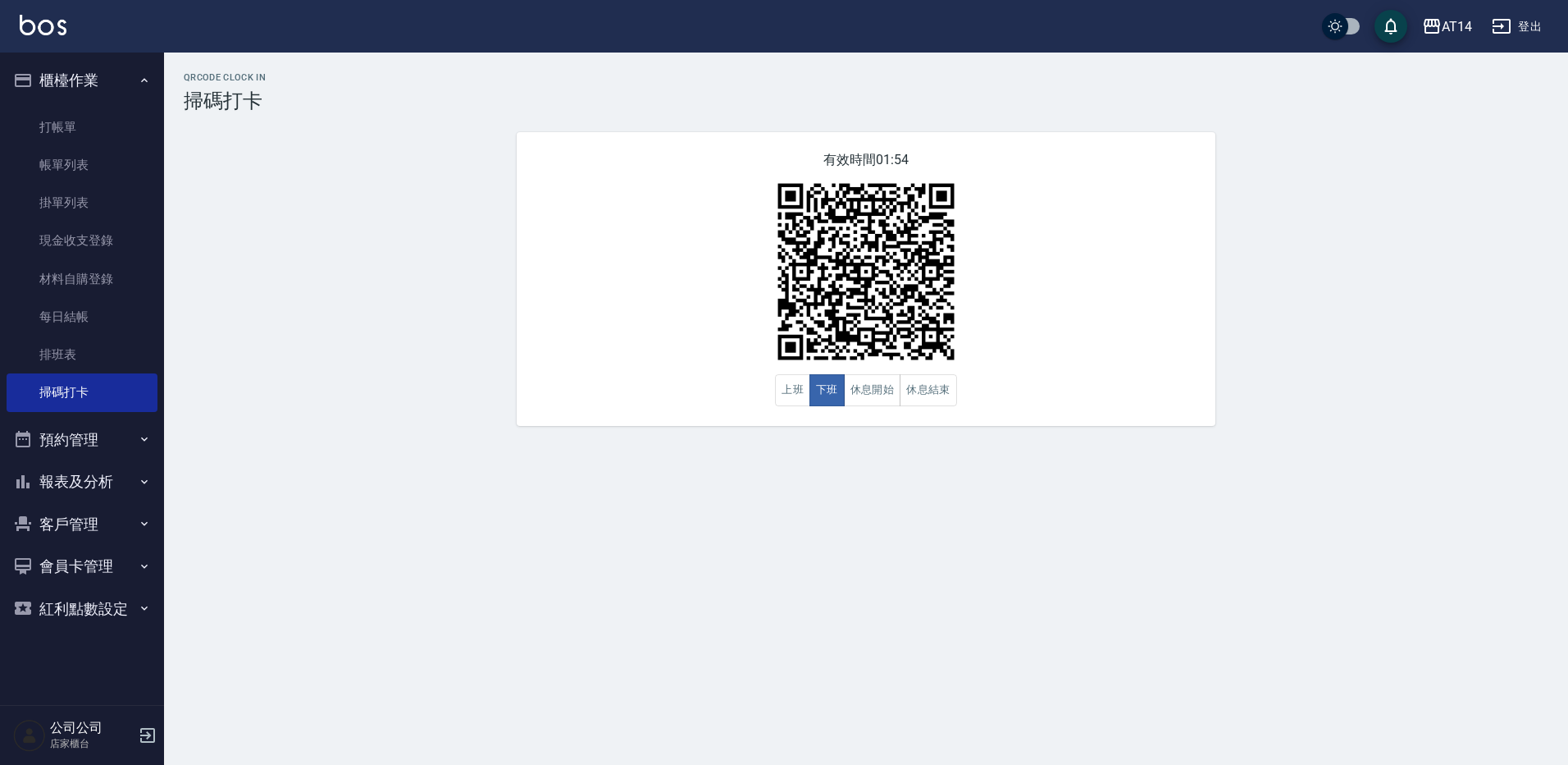
drag, startPoint x: 49, startPoint y: 431, endPoint x: 66, endPoint y: 474, distance: 46.2
click at [50, 431] on button "預約管理" at bounding box center [82, 440] width 151 height 42
click at [120, 577] on link "單週預約紀錄" at bounding box center [82, 562] width 151 height 38
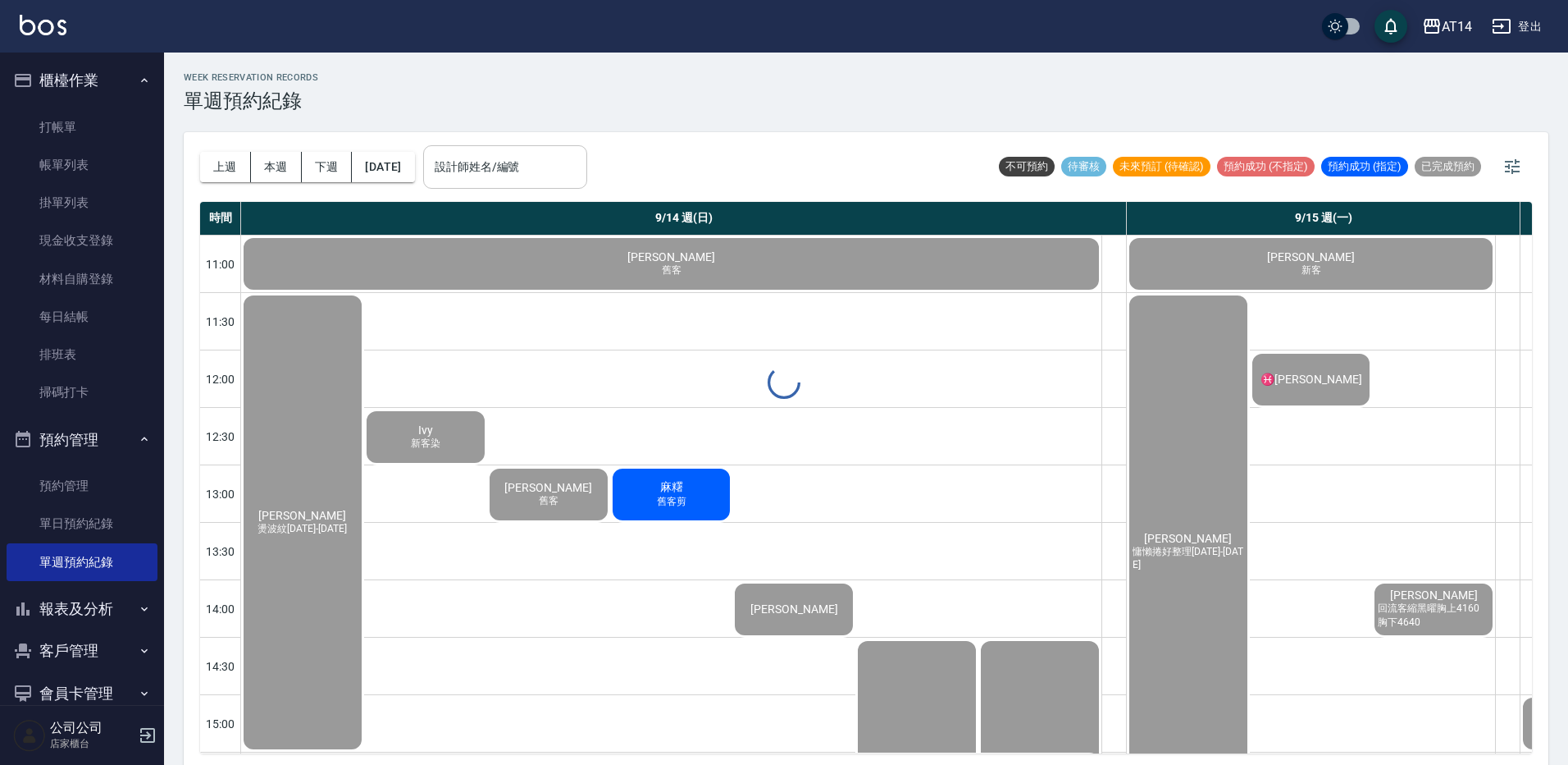
click at [580, 167] on input "設計師姓名/編號" at bounding box center [505, 167] width 149 height 28
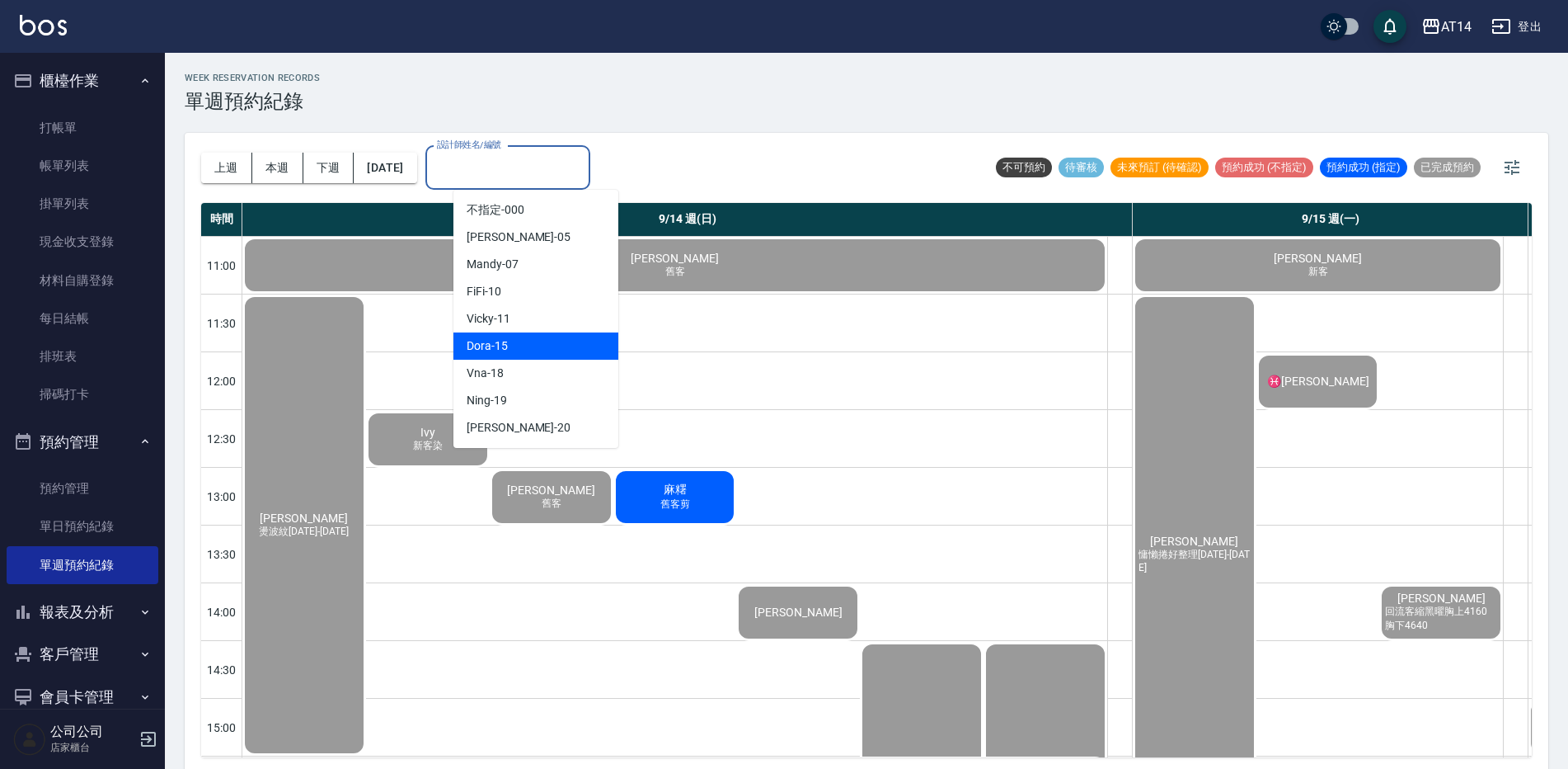
click at [565, 345] on div "Dora -15" at bounding box center [536, 345] width 165 height 27
type input "Dora-15"
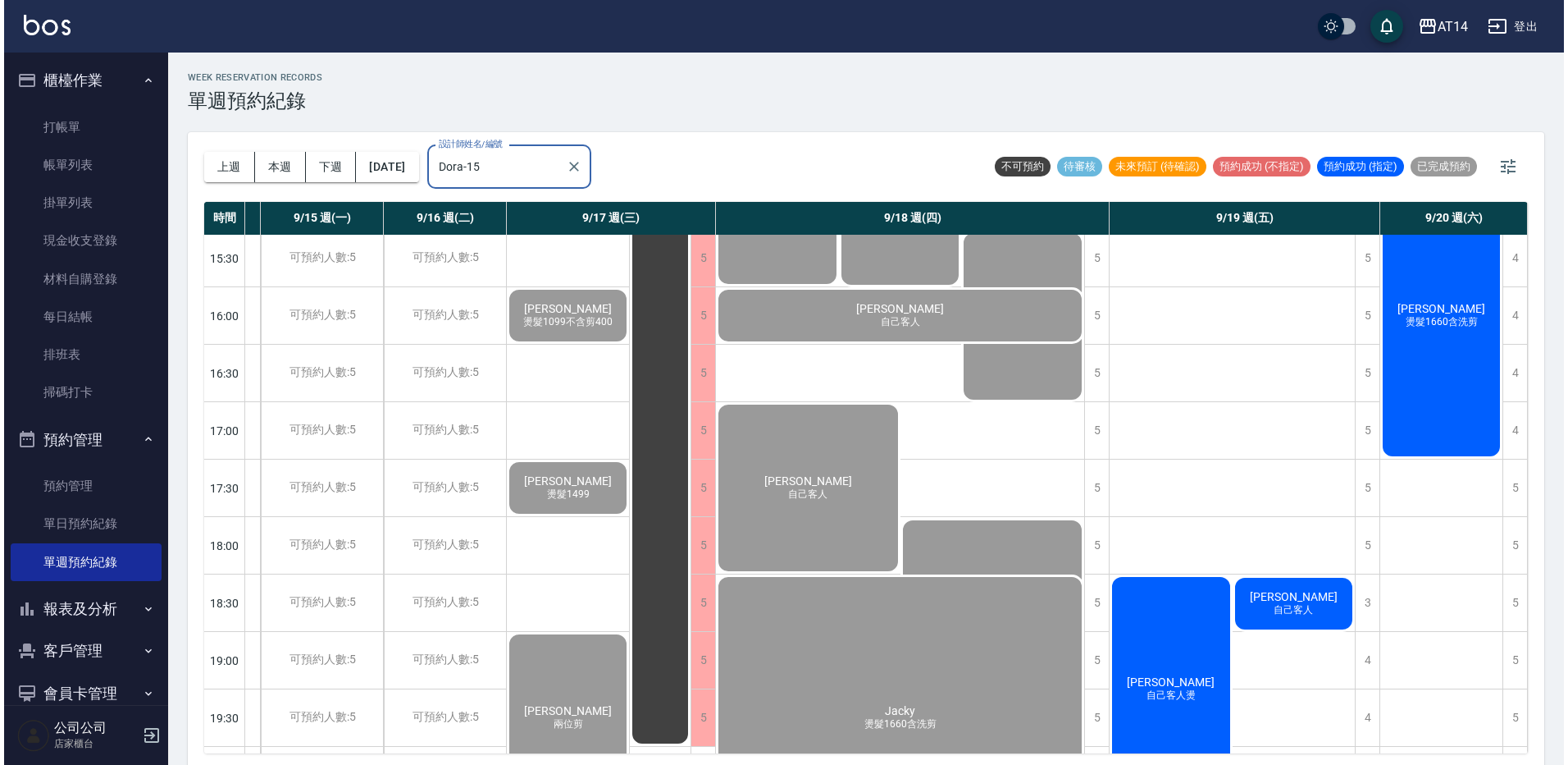
scroll to position [619, 116]
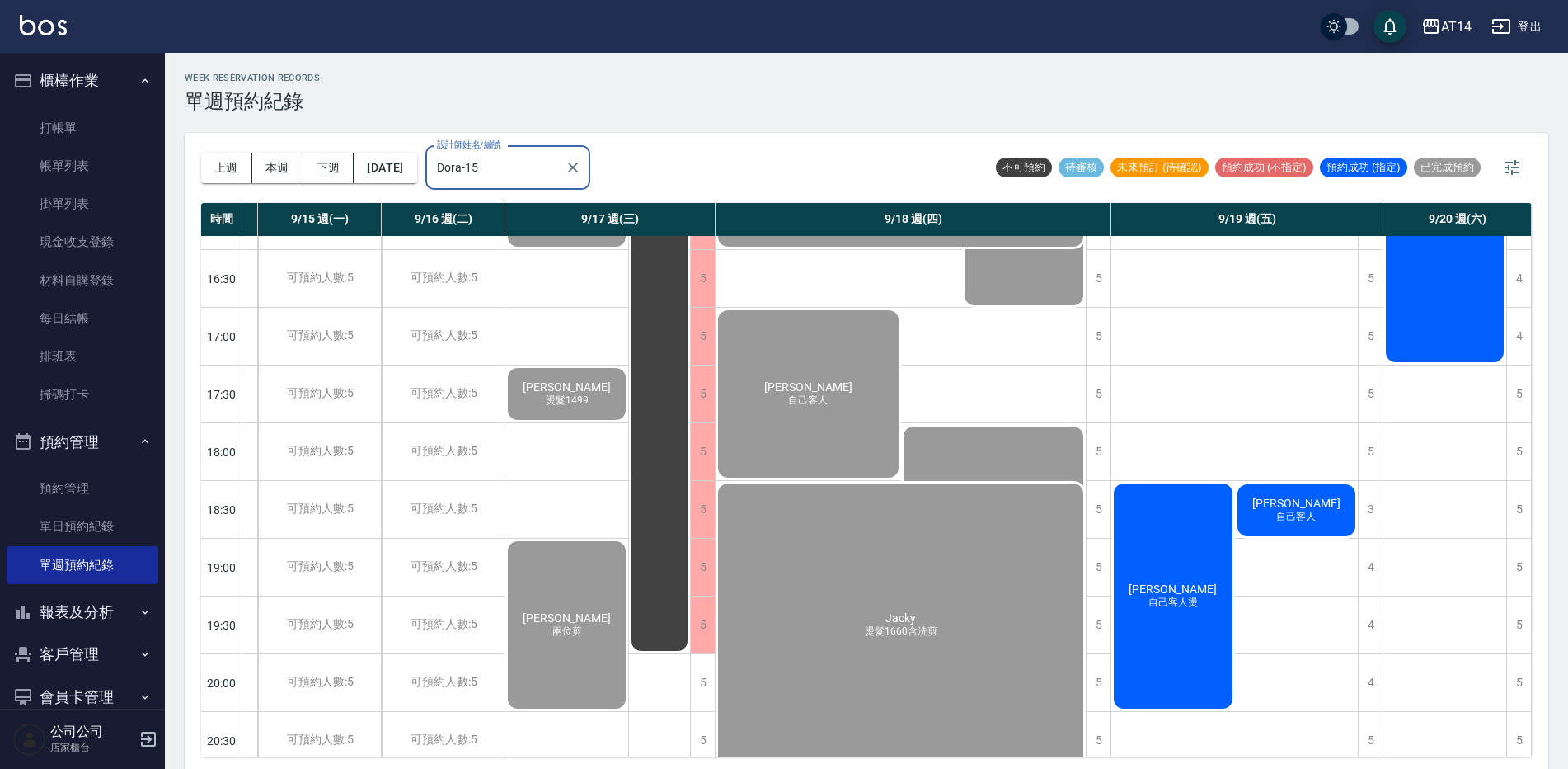
click at [1166, 533] on div "陳冠嘩 自己客人燙" at bounding box center [1173, 595] width 123 height 230
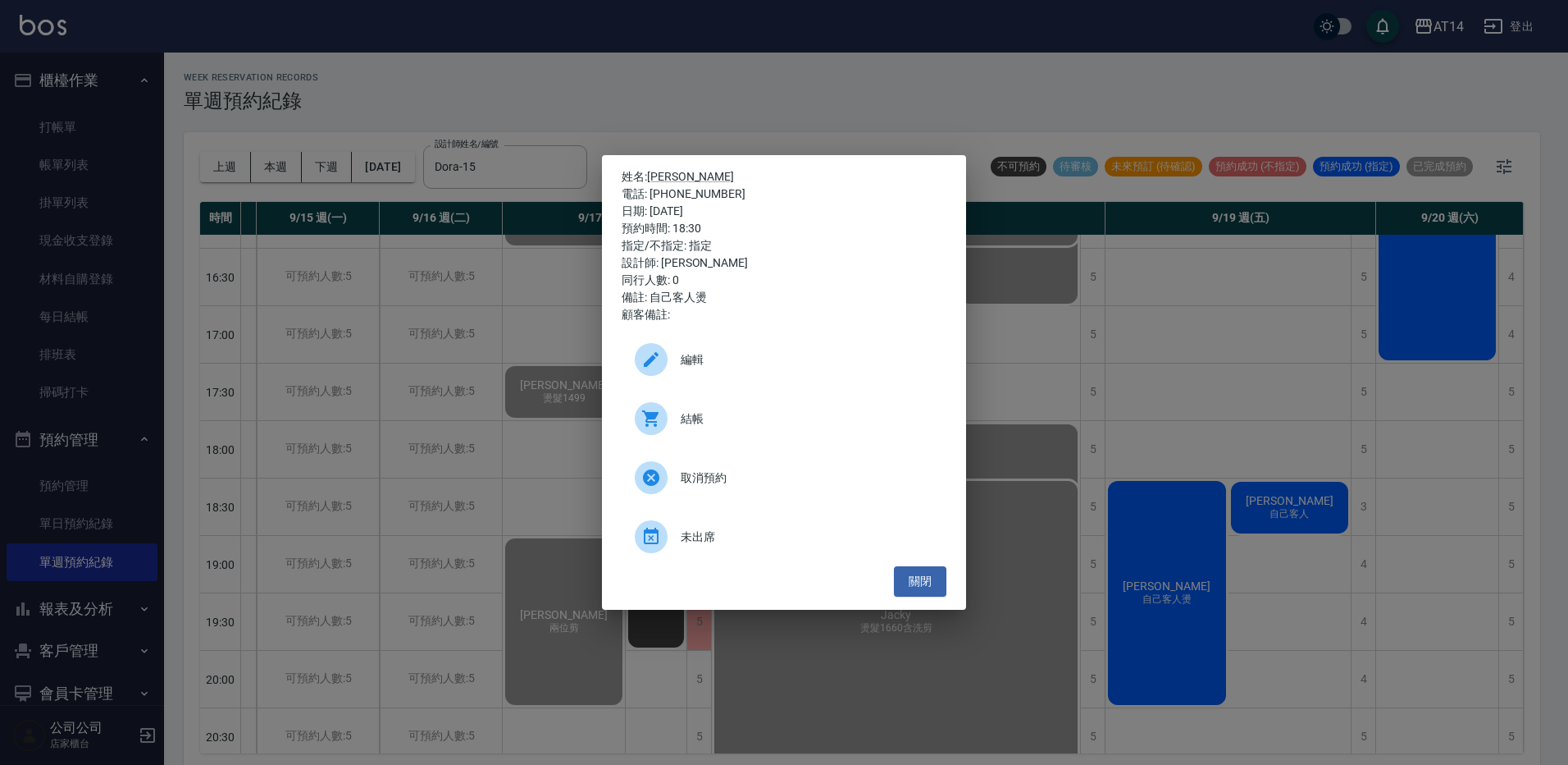
click at [788, 412] on span "結帳" at bounding box center [807, 419] width 253 height 17
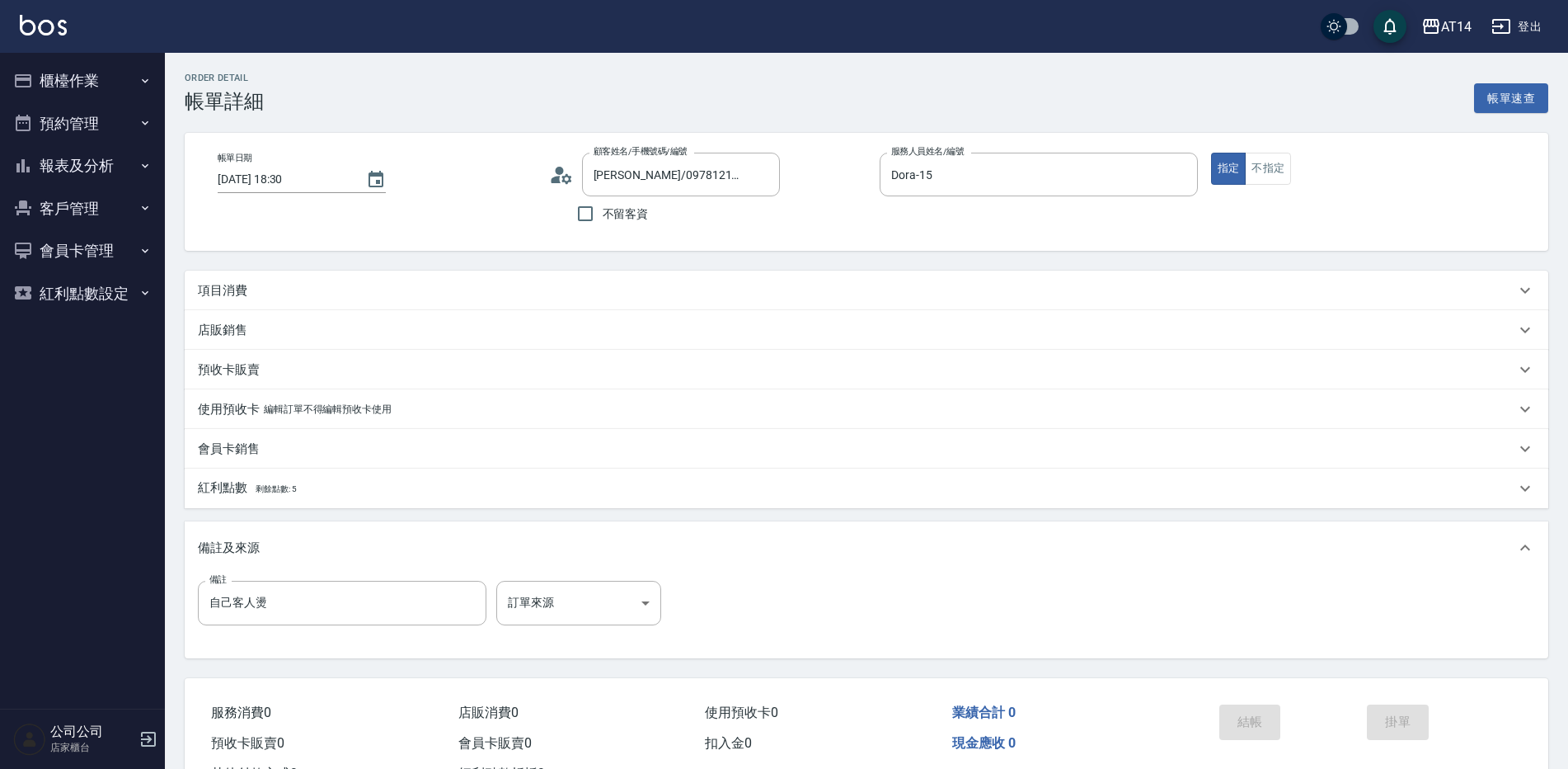
click at [285, 292] on div "項目消費" at bounding box center [857, 290] width 1318 height 17
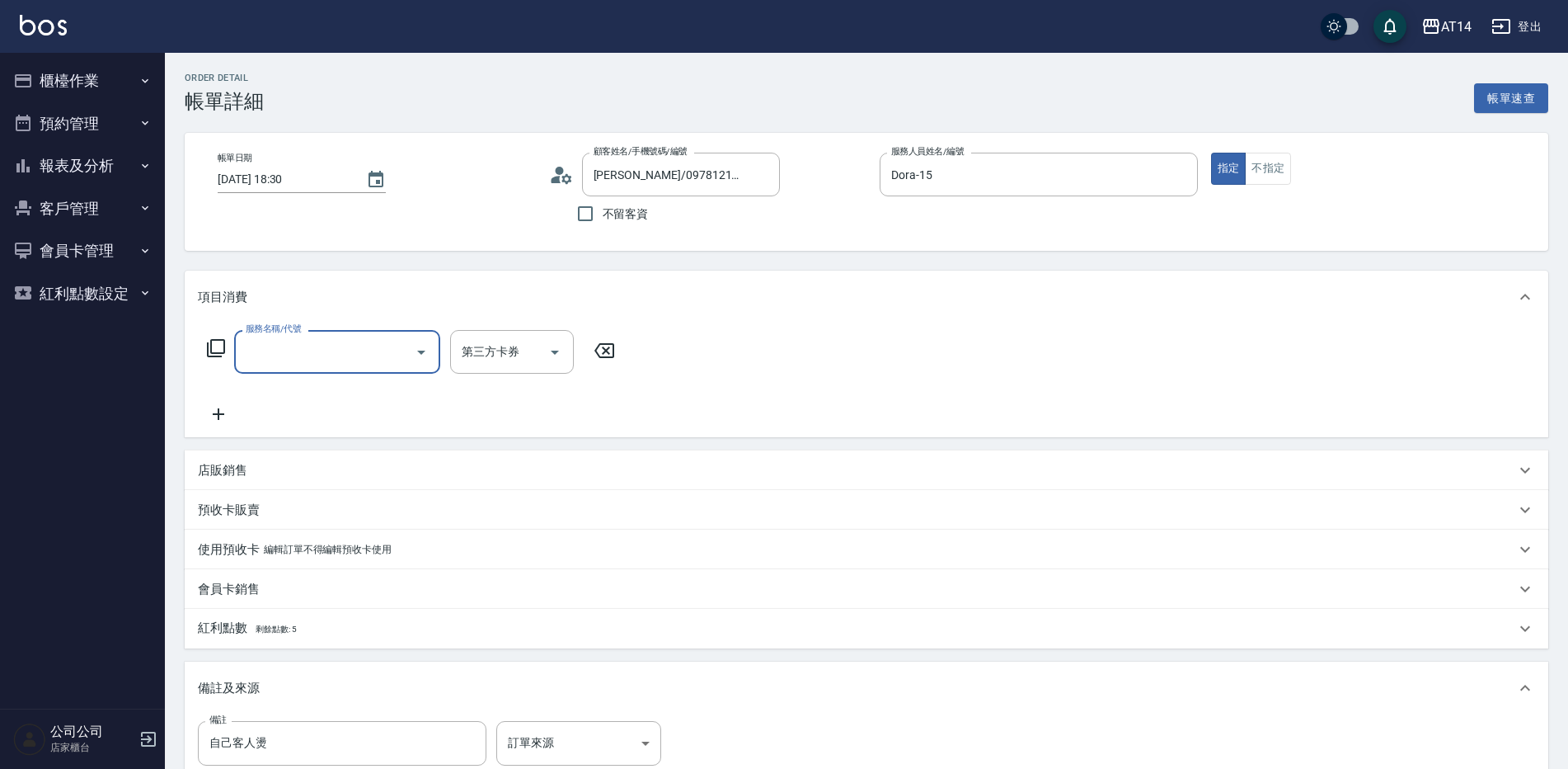
click at [303, 352] on input "服務名稱/代號" at bounding box center [325, 352] width 167 height 28
type input "燙髮(031)"
type input "3"
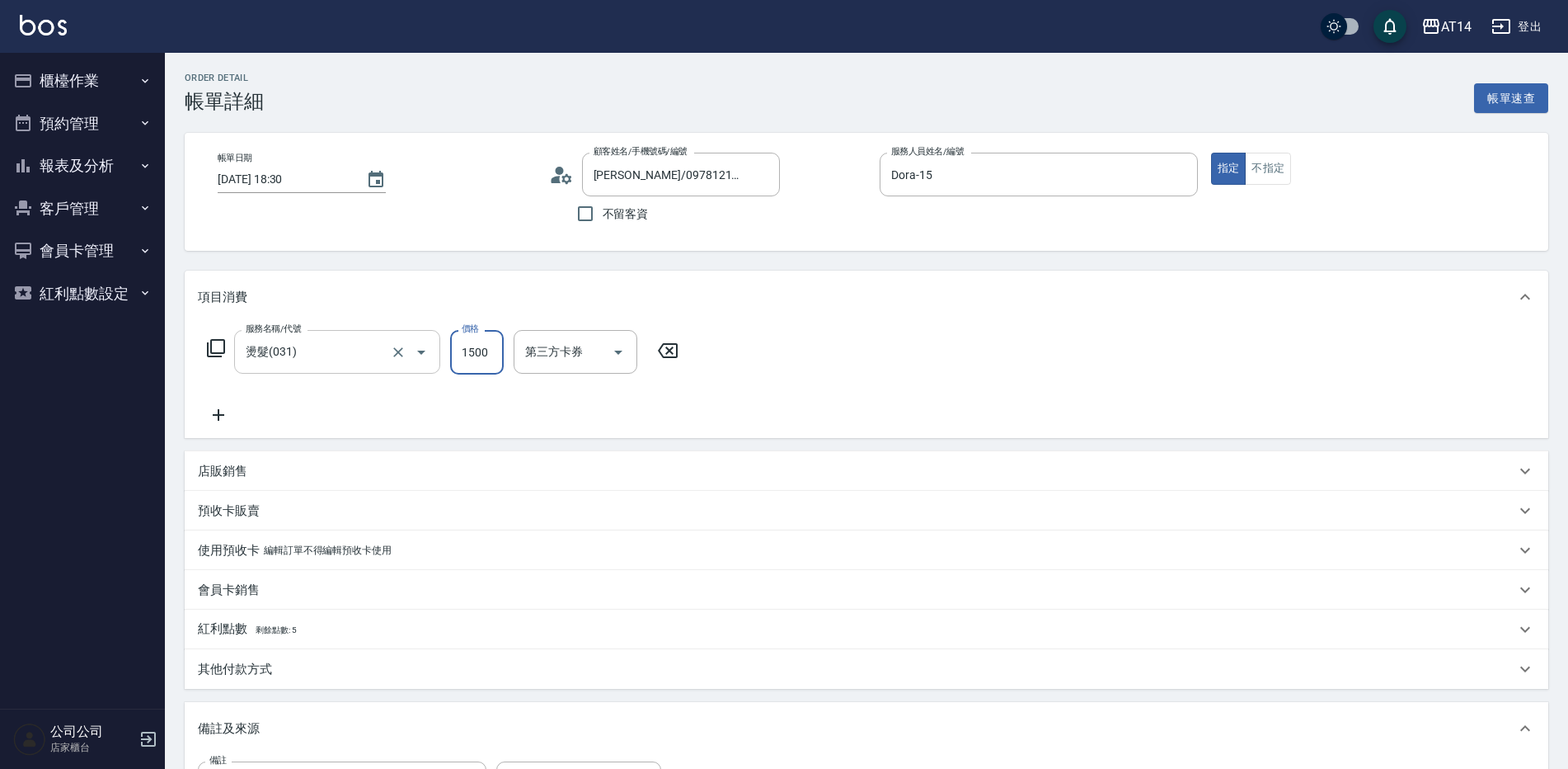
type input "1"
type input "0"
type input "1900"
type input "4"
type input "1900"
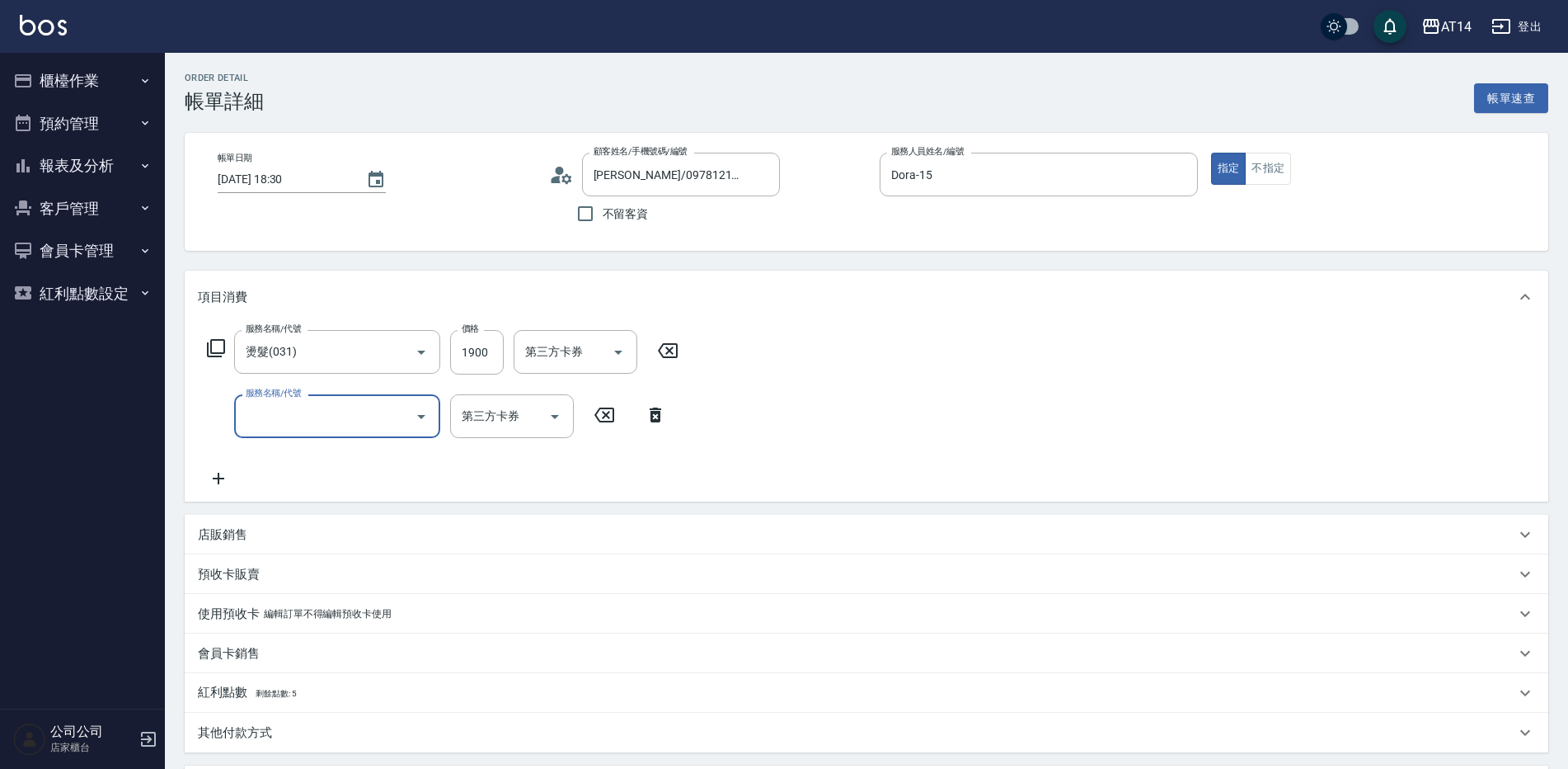
click at [310, 432] on div "服務名稱/代號" at bounding box center [337, 416] width 206 height 44
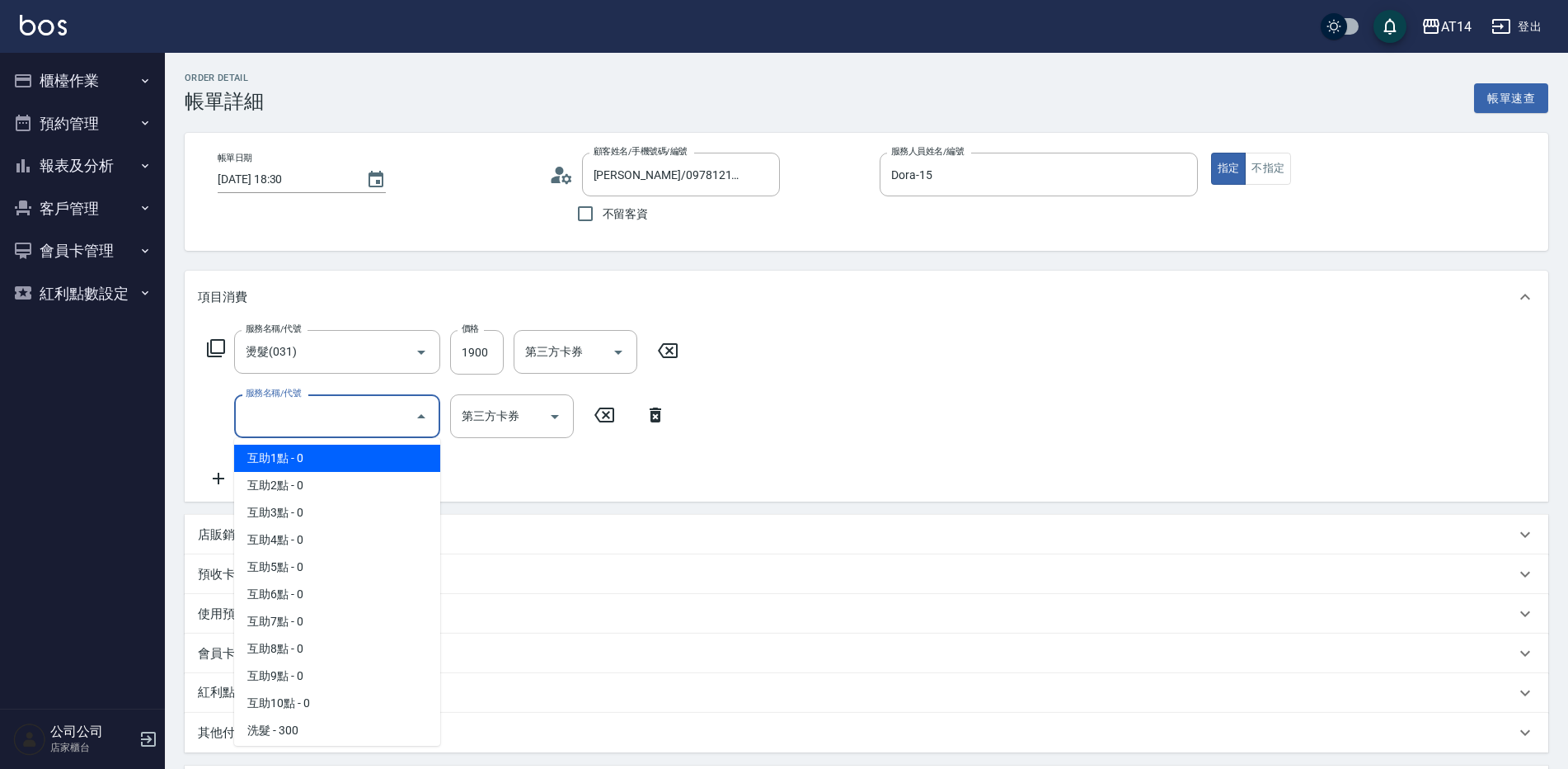
click at [308, 454] on span "互助1點 - 0" at bounding box center [337, 458] width 206 height 27
type input "互助1點(001)"
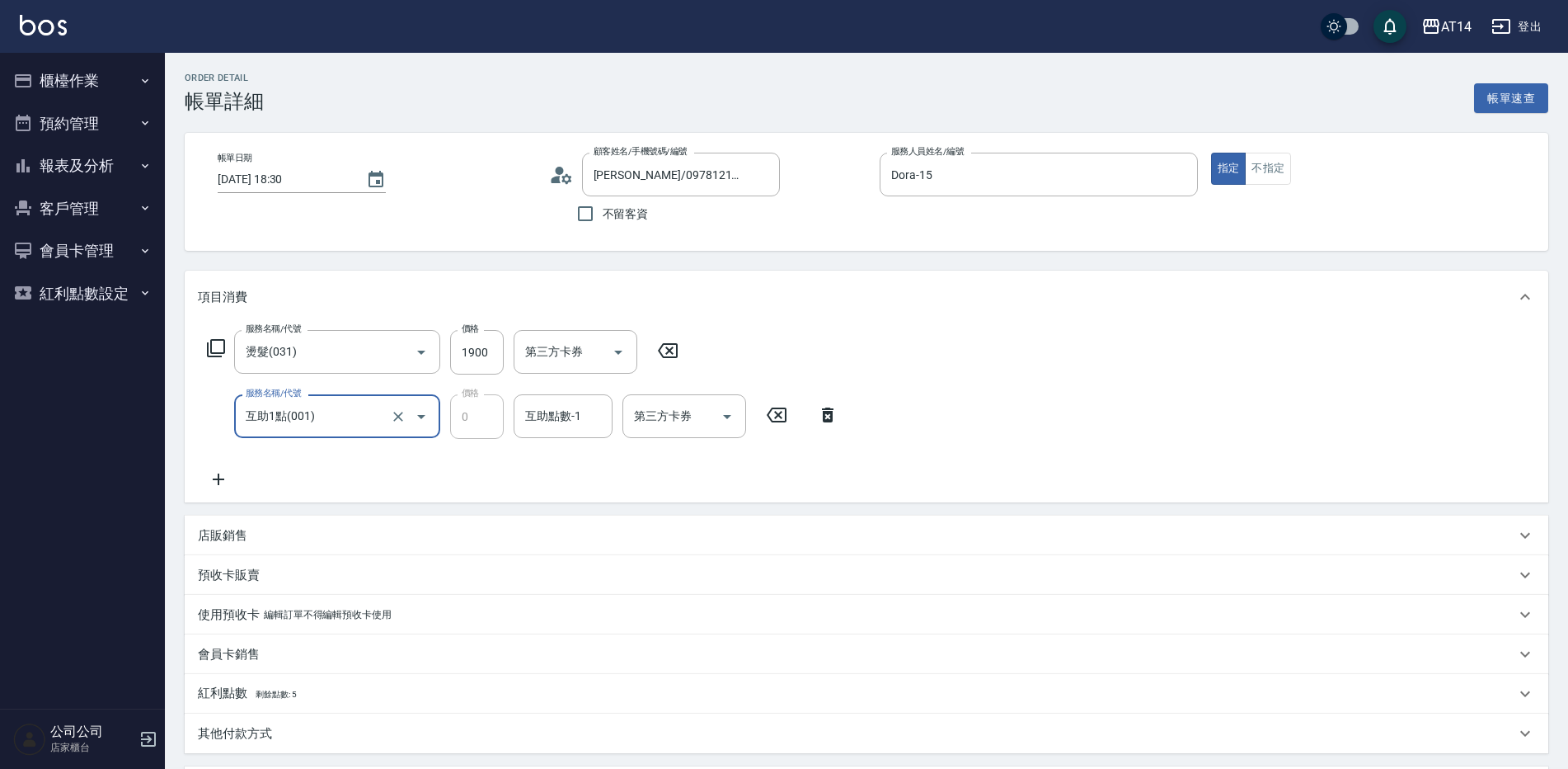
click at [573, 417] on div "互助點數-1 互助點數-1" at bounding box center [563, 416] width 99 height 44
type input "邢語軒-68"
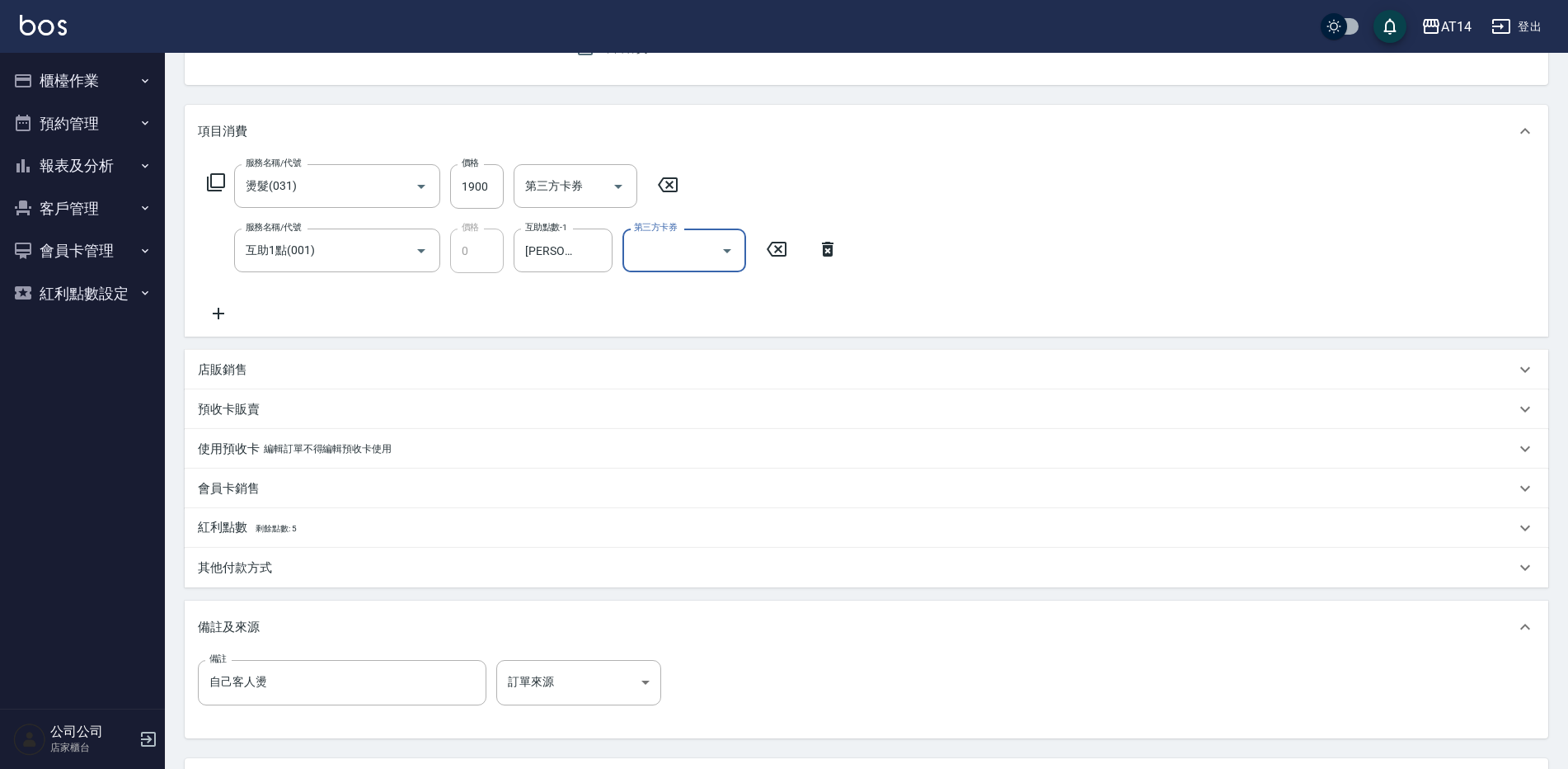
scroll to position [230, 0]
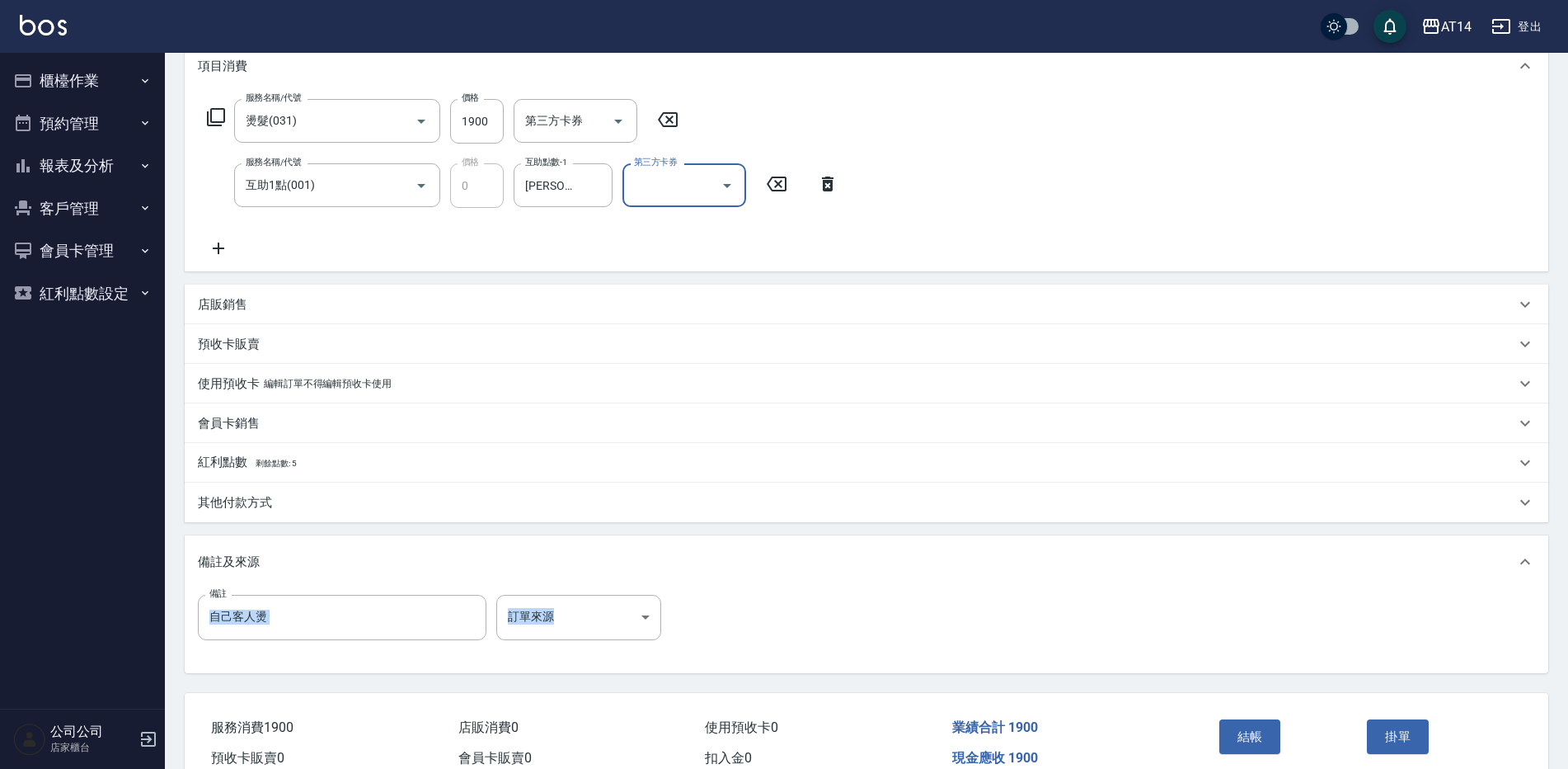
click at [559, 585] on div "備註及來源 備註 自己客人燙 備註 訂單來源 ​ 訂單來源" at bounding box center [866, 603] width 1363 height 137
drag, startPoint x: 559, startPoint y: 585, endPoint x: 560, endPoint y: 610, distance: 25.0
click at [559, 593] on div "備註 自己客人燙 備註 訂單來源 ​ 訂單來源" at bounding box center [866, 630] width 1363 height 84
click at [562, 621] on body "AT14 登出 櫃檯作業 打帳單 帳單列表 掛單列表 現金收支登錄 材料自購登錄 每日結帳 排班表 掃碼打卡 預約管理 預約管理 單日預約紀錄 單週預約紀錄 …" at bounding box center [784, 306] width 1568 height 1074
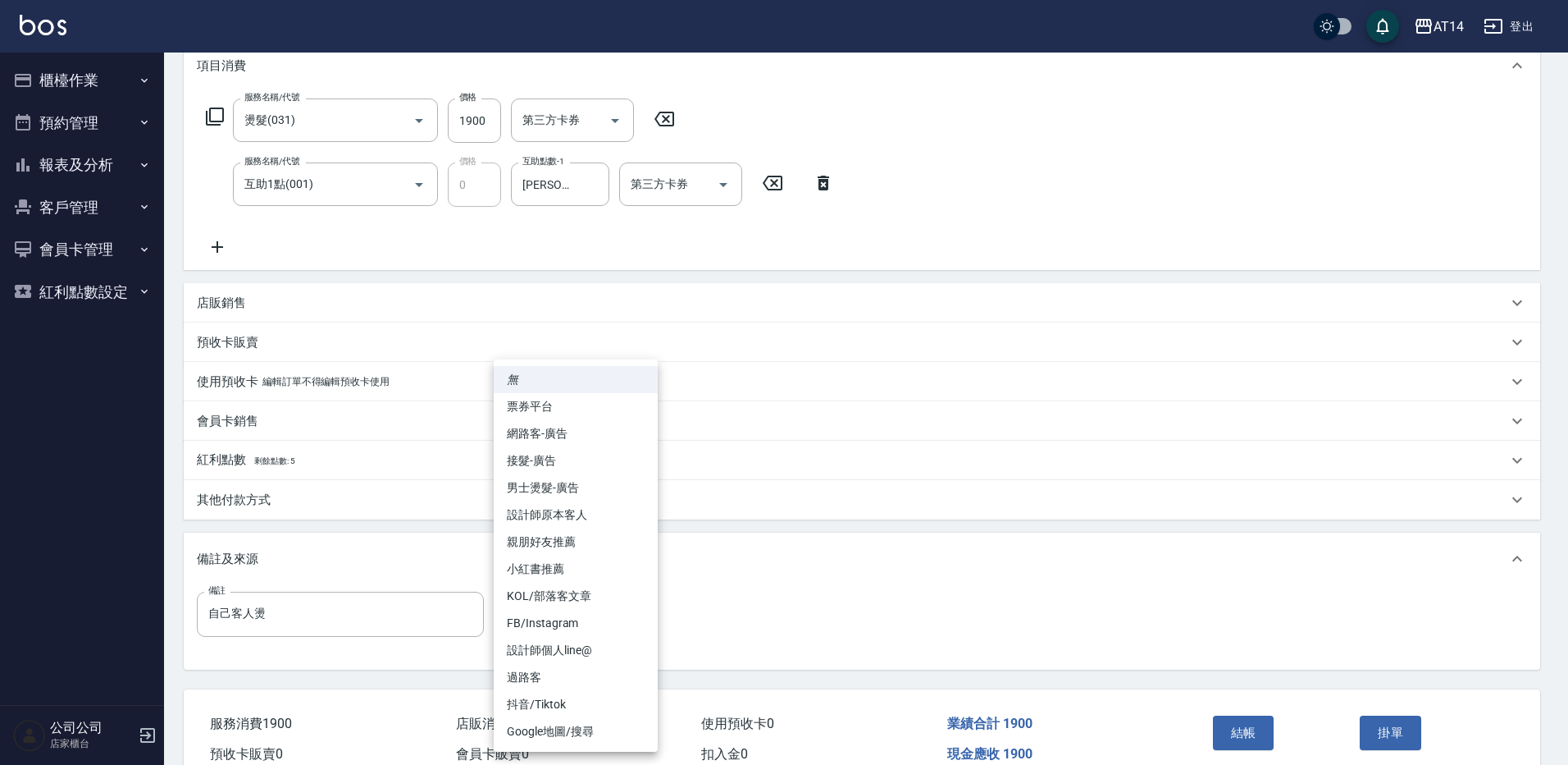
drag, startPoint x: 571, startPoint y: 513, endPoint x: 1015, endPoint y: 669, distance: 470.6
click at [571, 512] on li "設計師原本客人" at bounding box center [576, 514] width 164 height 27
type input "設計師原本客人"
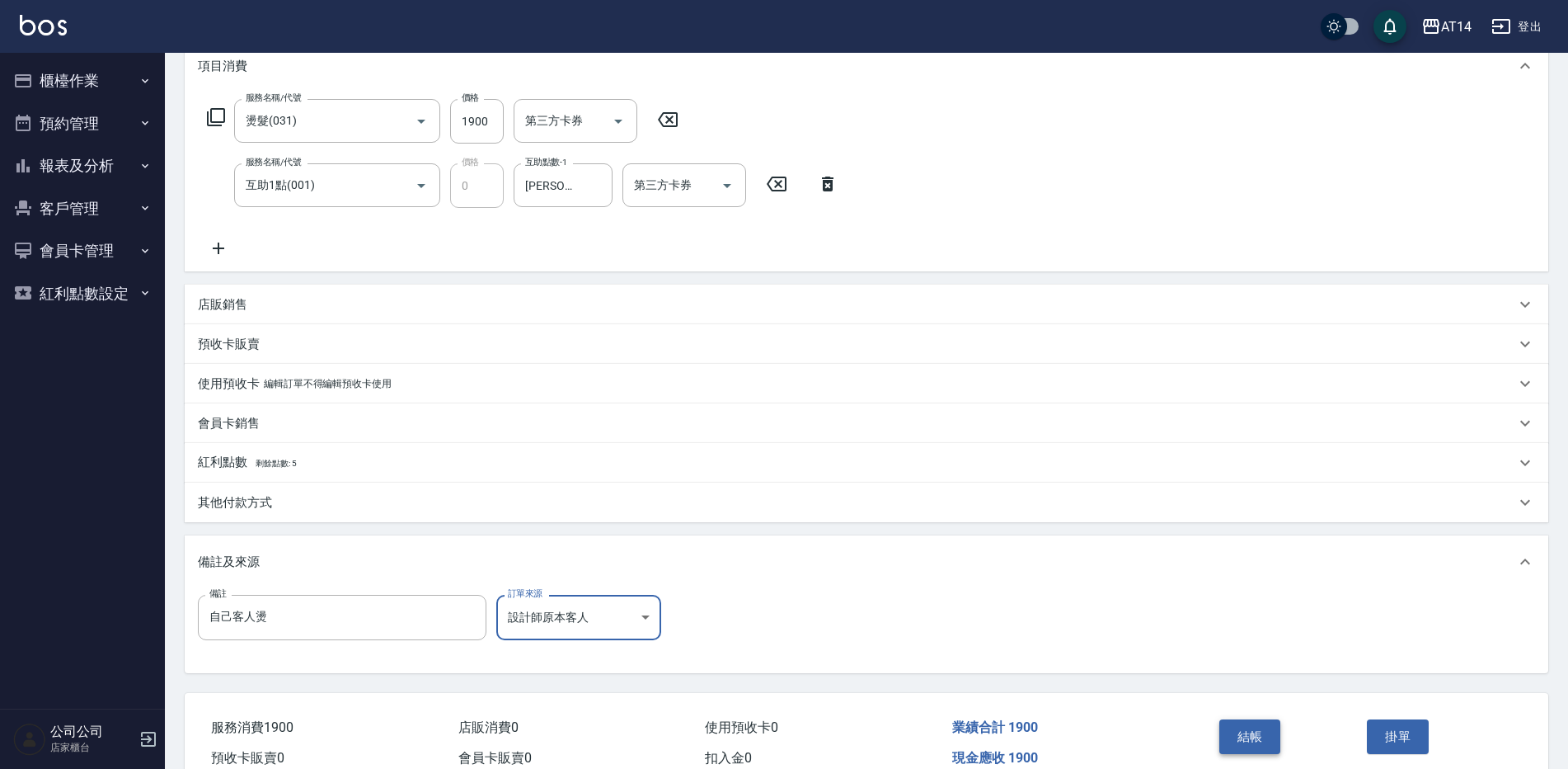
click at [1233, 745] on button "結帳" at bounding box center [1249, 736] width 62 height 35
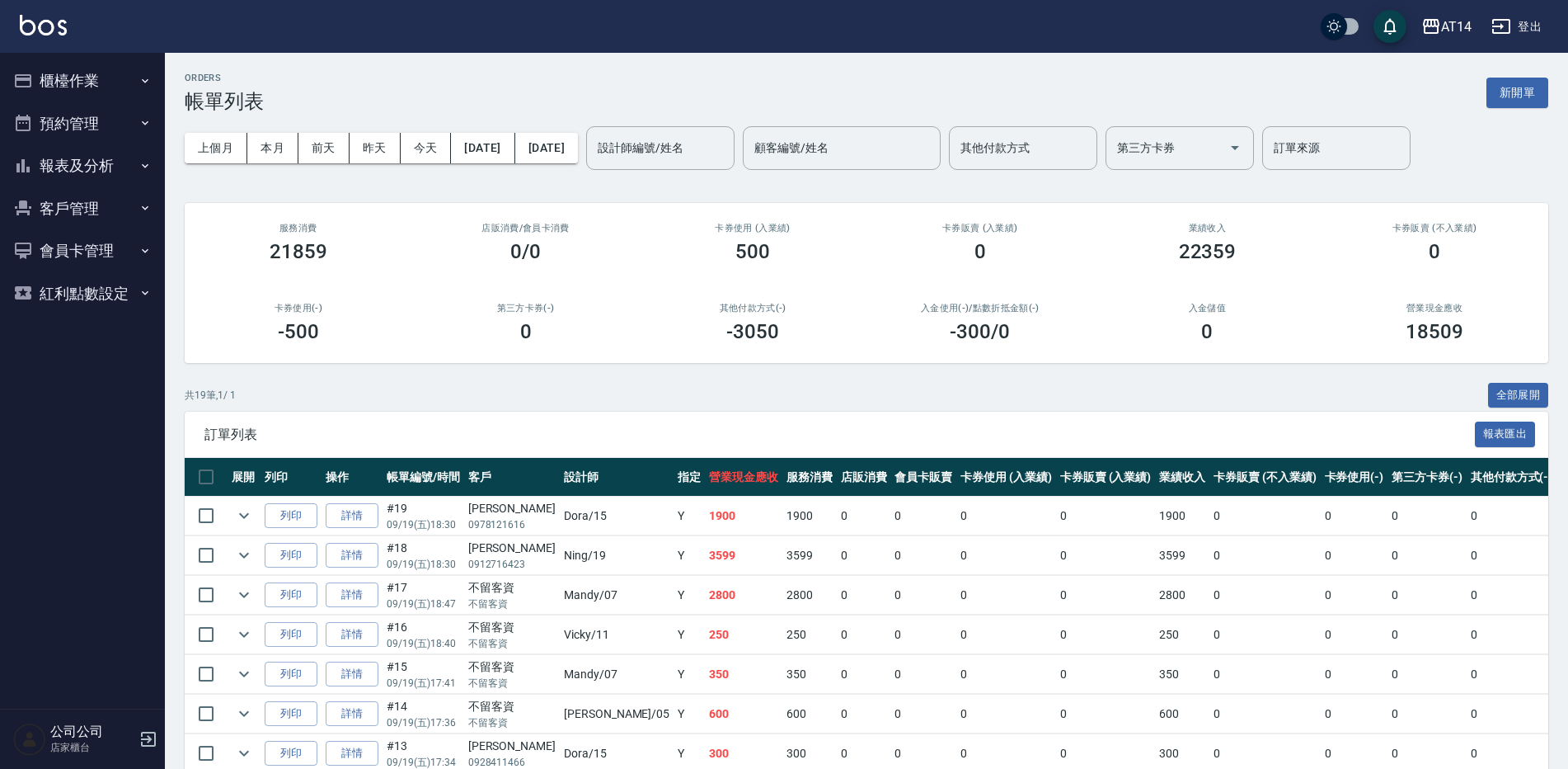
drag, startPoint x: 94, startPoint y: 155, endPoint x: 118, endPoint y: 211, distance: 60.9
click at [95, 155] on button "報表及分析" at bounding box center [82, 165] width 152 height 43
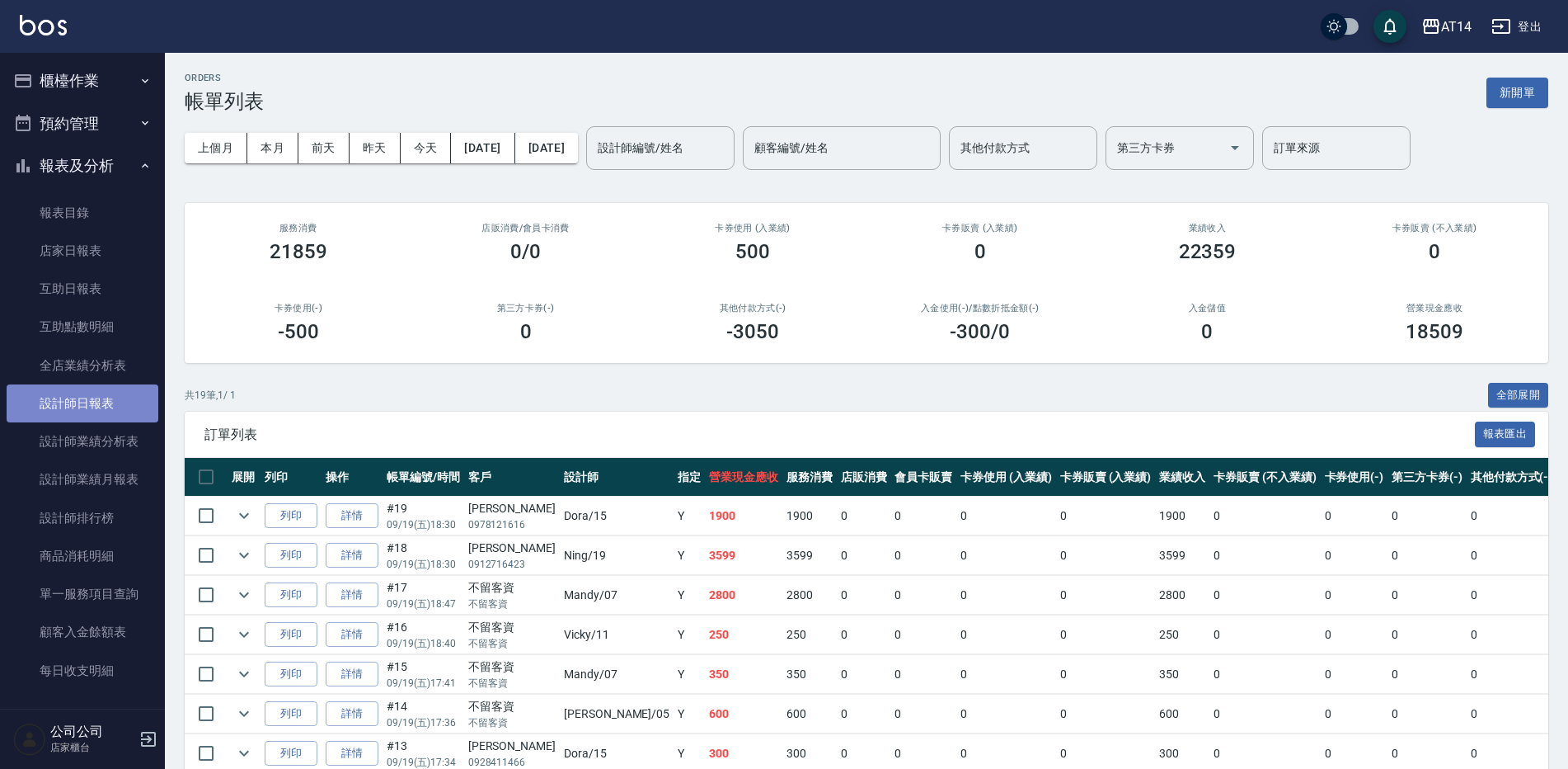
click at [103, 406] on link "設計師日報表" at bounding box center [82, 403] width 152 height 38
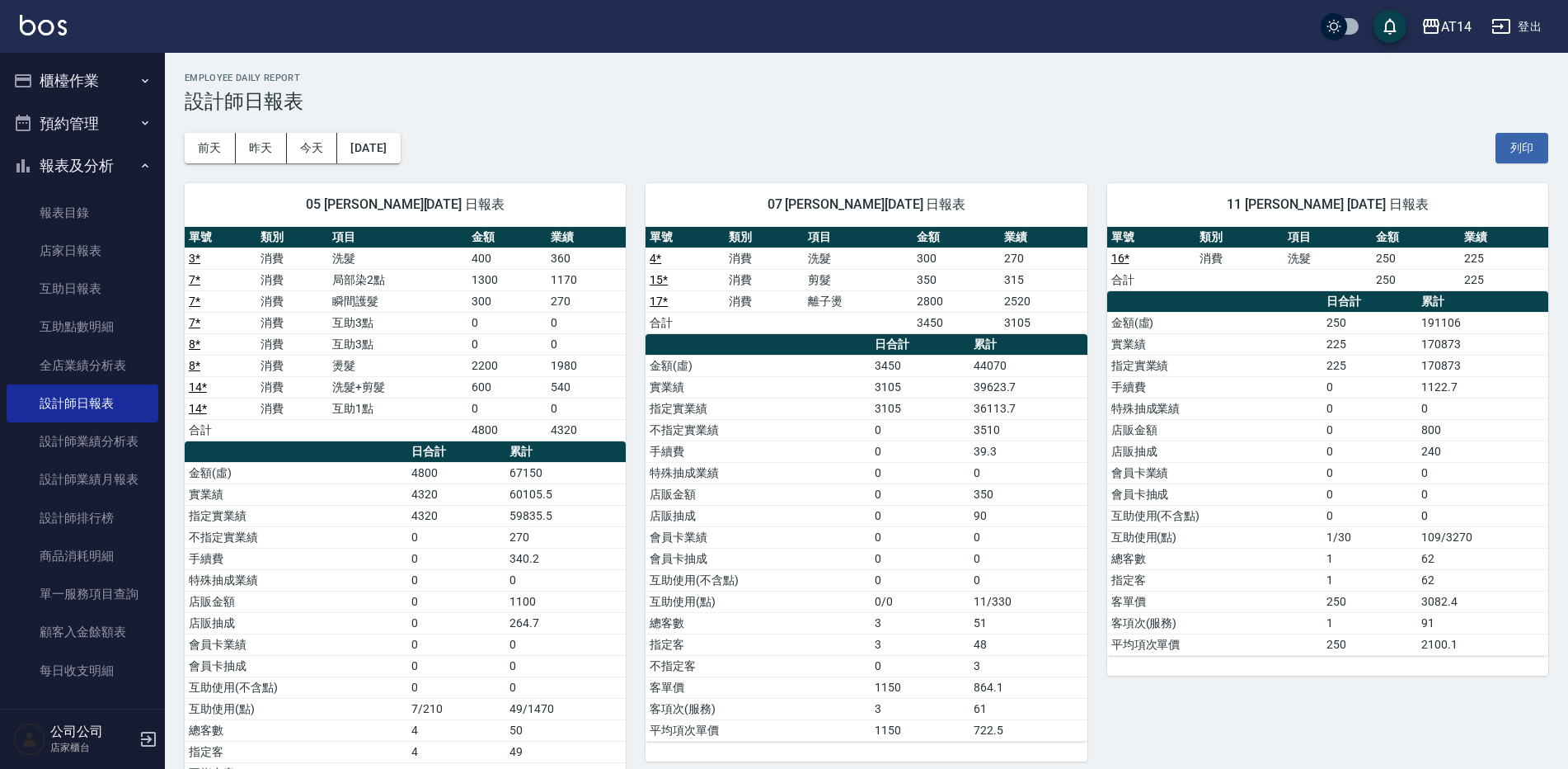
click at [79, 51] on div "AT14 登出" at bounding box center [784, 27] width 1568 height 53
click at [85, 73] on button "櫃檯作業" at bounding box center [82, 81] width 152 height 43
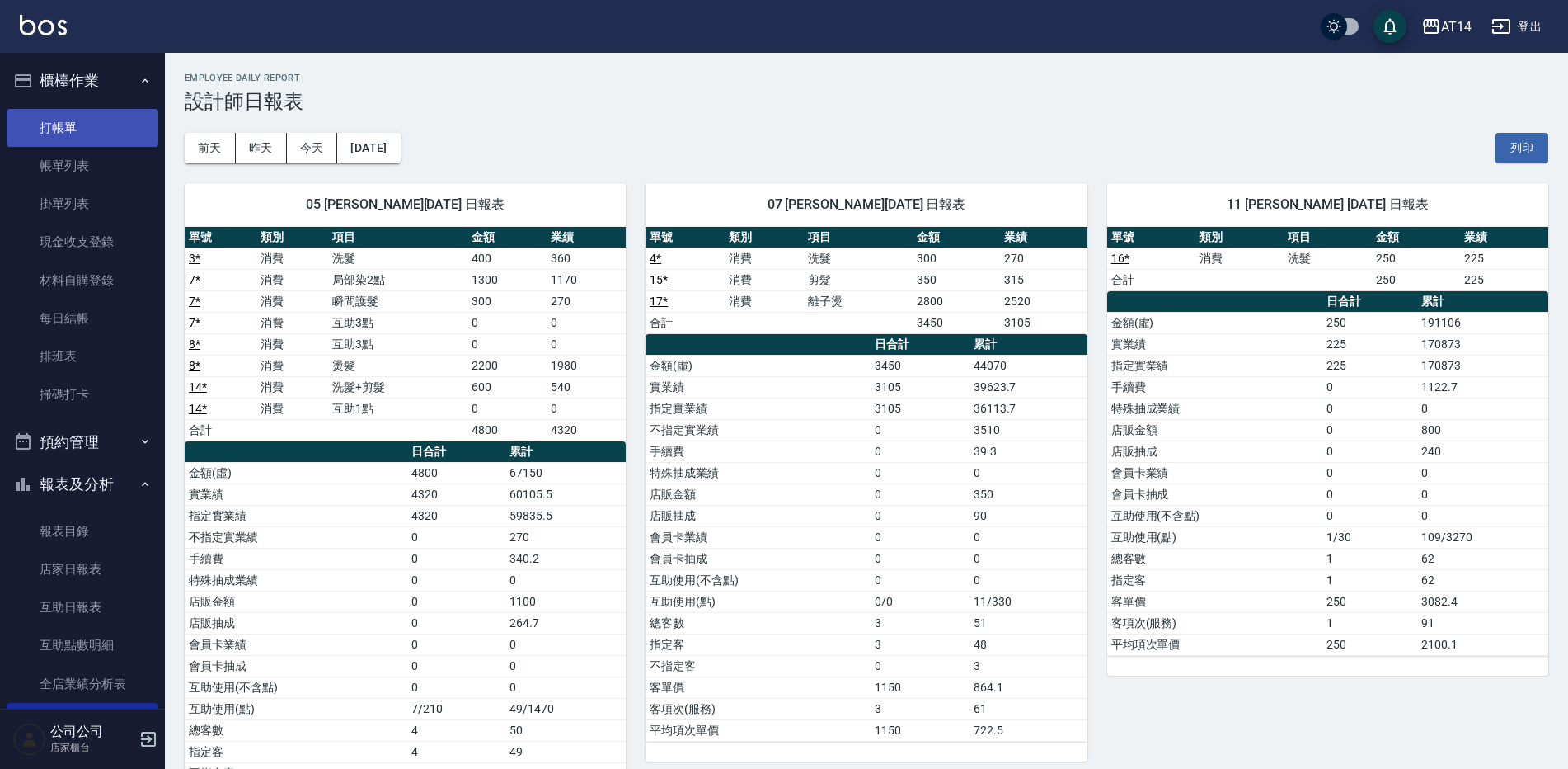
click at [93, 131] on link "打帳單" at bounding box center [82, 128] width 152 height 38
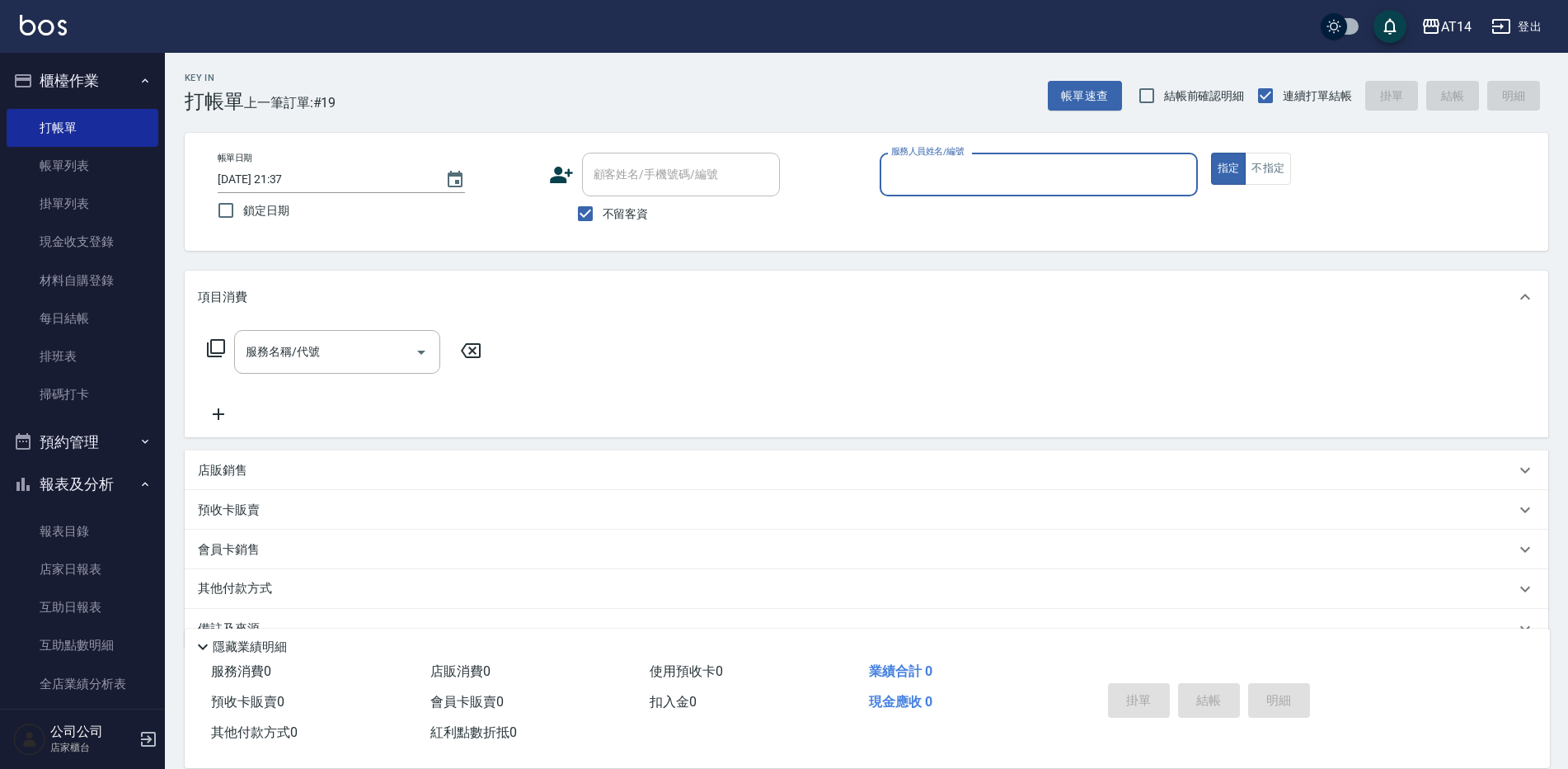
click at [112, 449] on button "預約管理" at bounding box center [82, 442] width 152 height 43
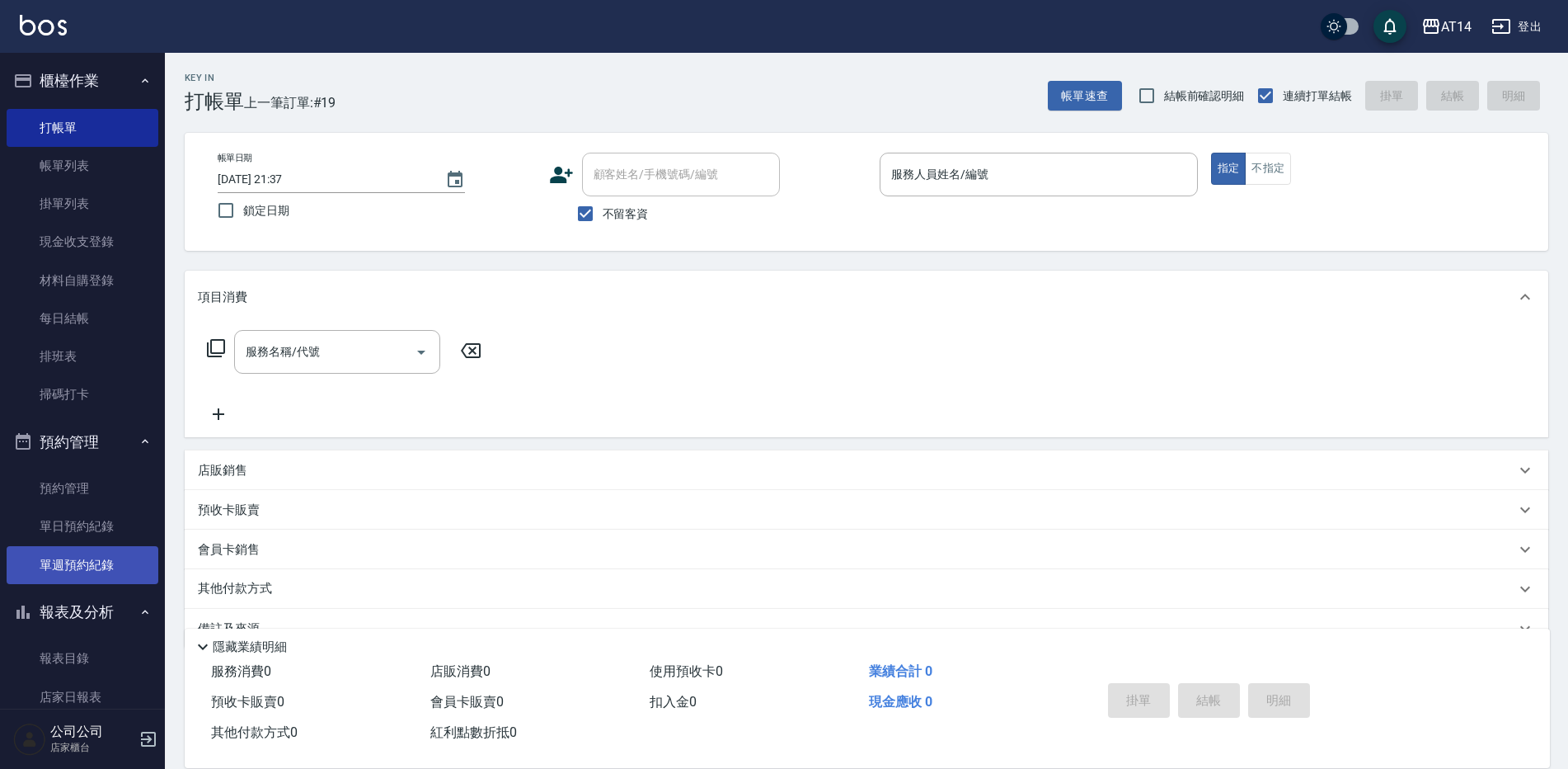
click at [96, 567] on link "單週預約紀錄" at bounding box center [82, 565] width 152 height 38
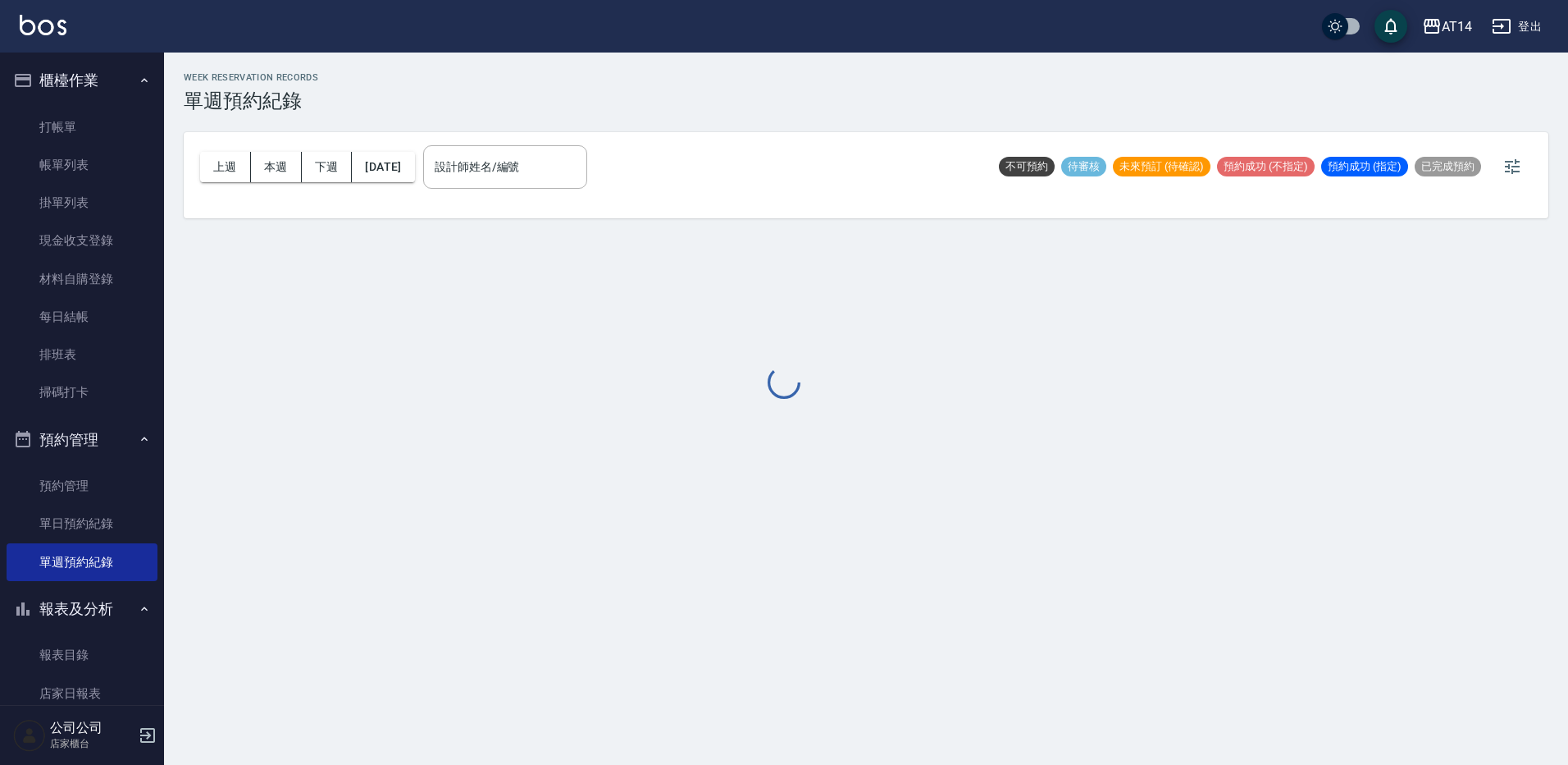
click at [517, 185] on div at bounding box center [784, 382] width 1568 height 765
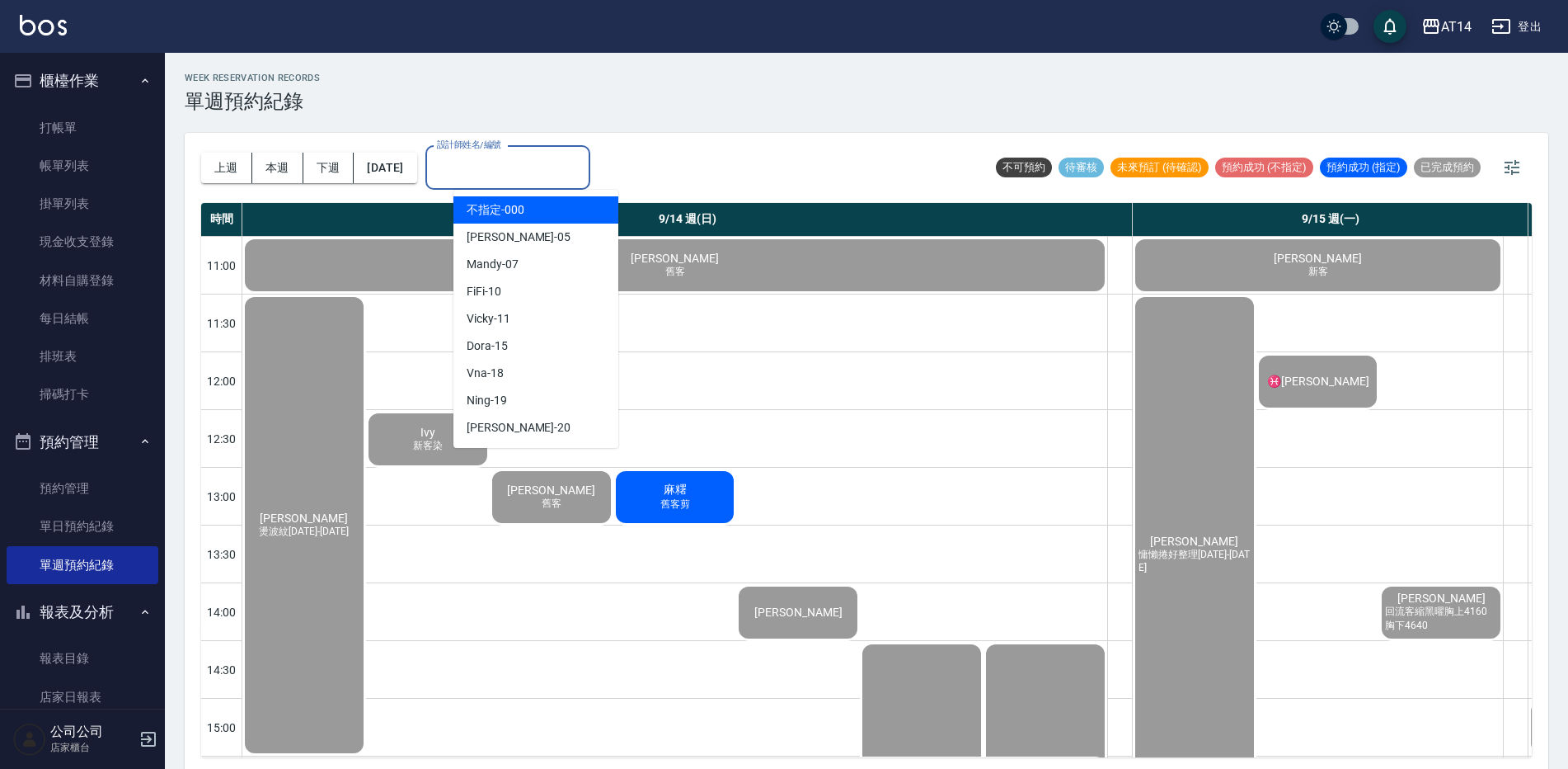
click at [524, 168] on input "設計師姓名/編號" at bounding box center [508, 168] width 150 height 28
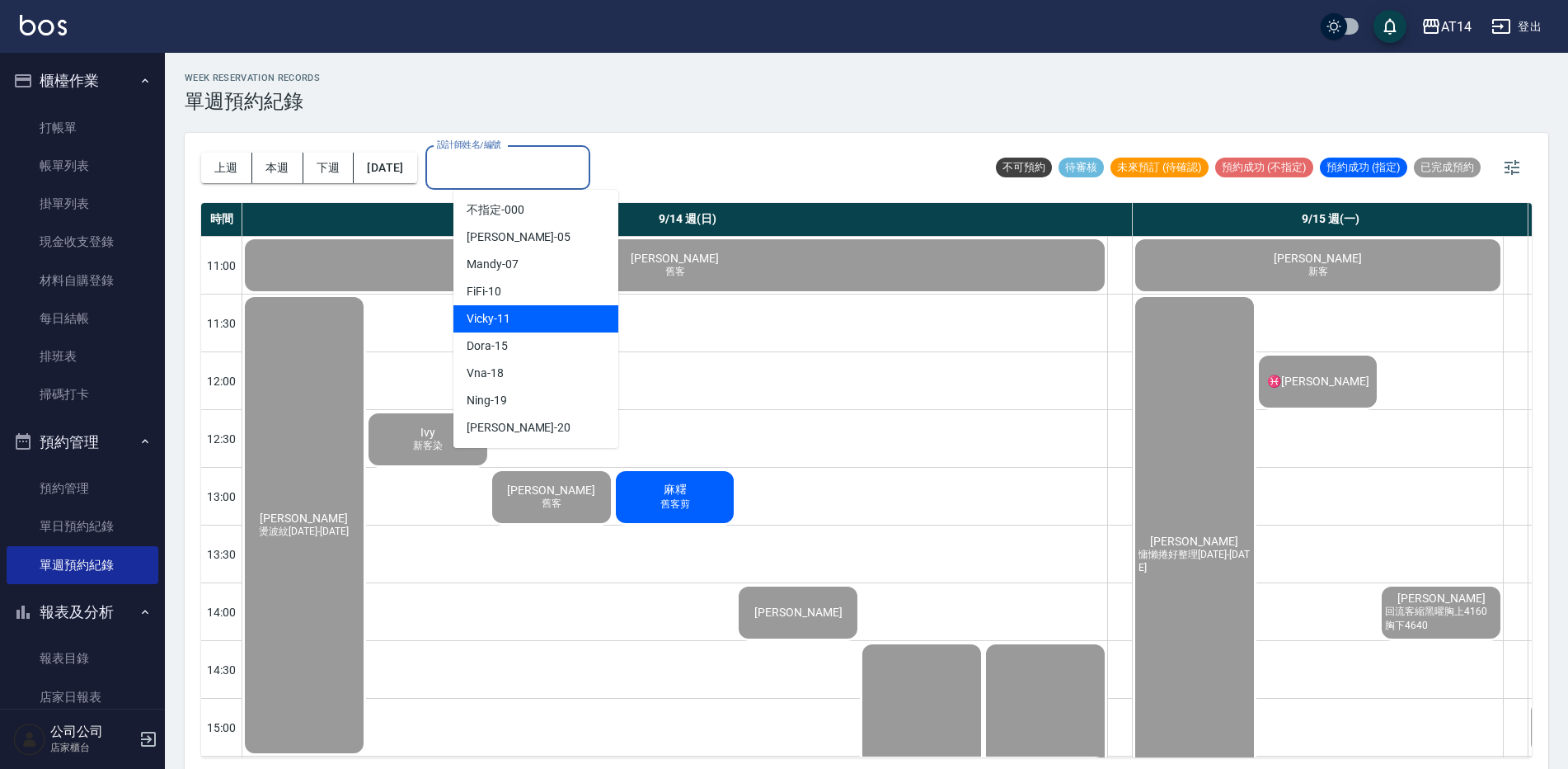
click at [541, 320] on div "Vicky -11" at bounding box center [536, 319] width 165 height 27
type input "Vicky-11"
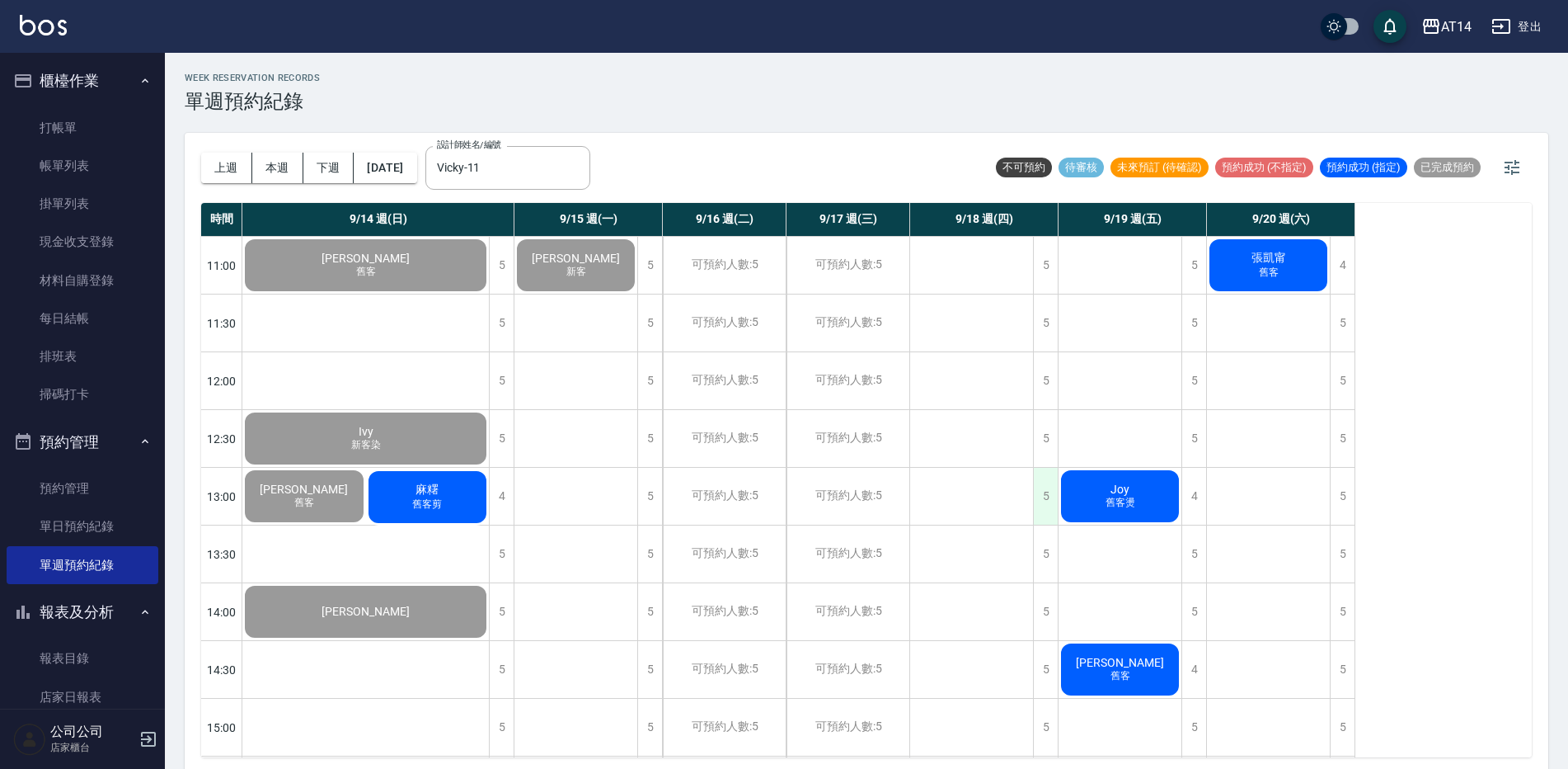
click at [1054, 497] on div "5" at bounding box center [1046, 496] width 25 height 57
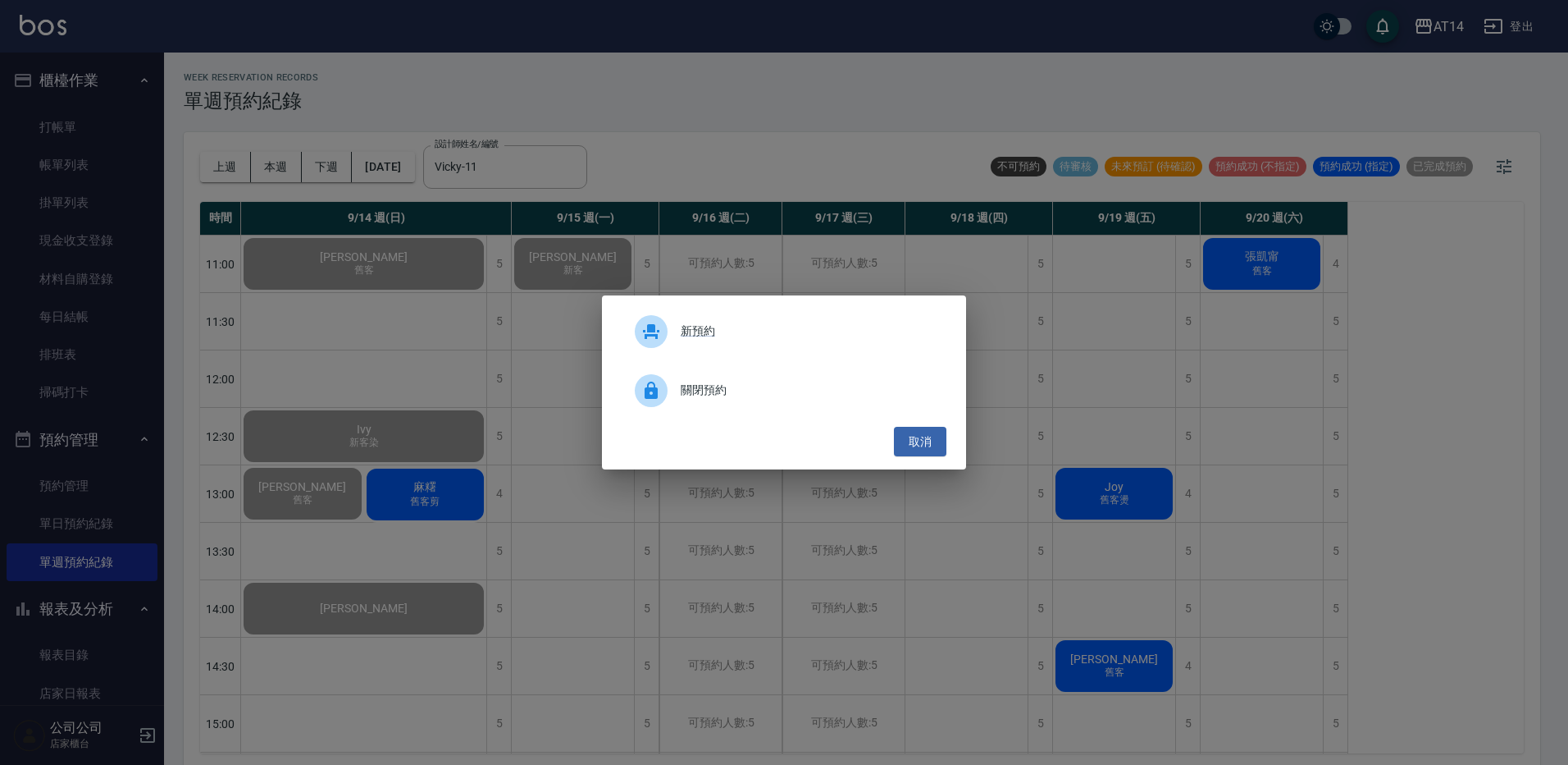
click at [1103, 480] on div "新預約 關閉預約 取消" at bounding box center [784, 382] width 1568 height 765
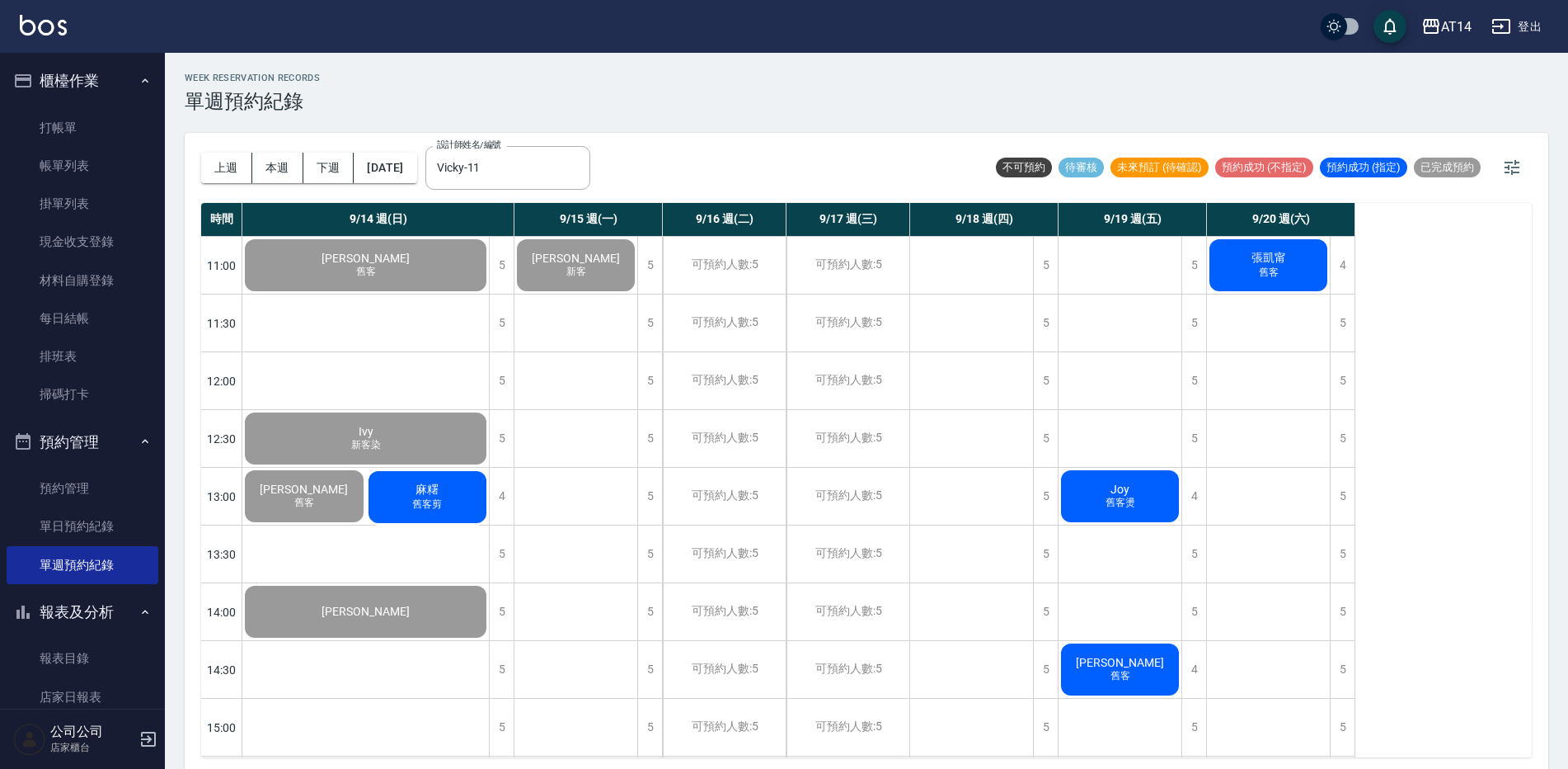
click at [1111, 511] on div "Joy 舊客燙" at bounding box center [1121, 496] width 123 height 57
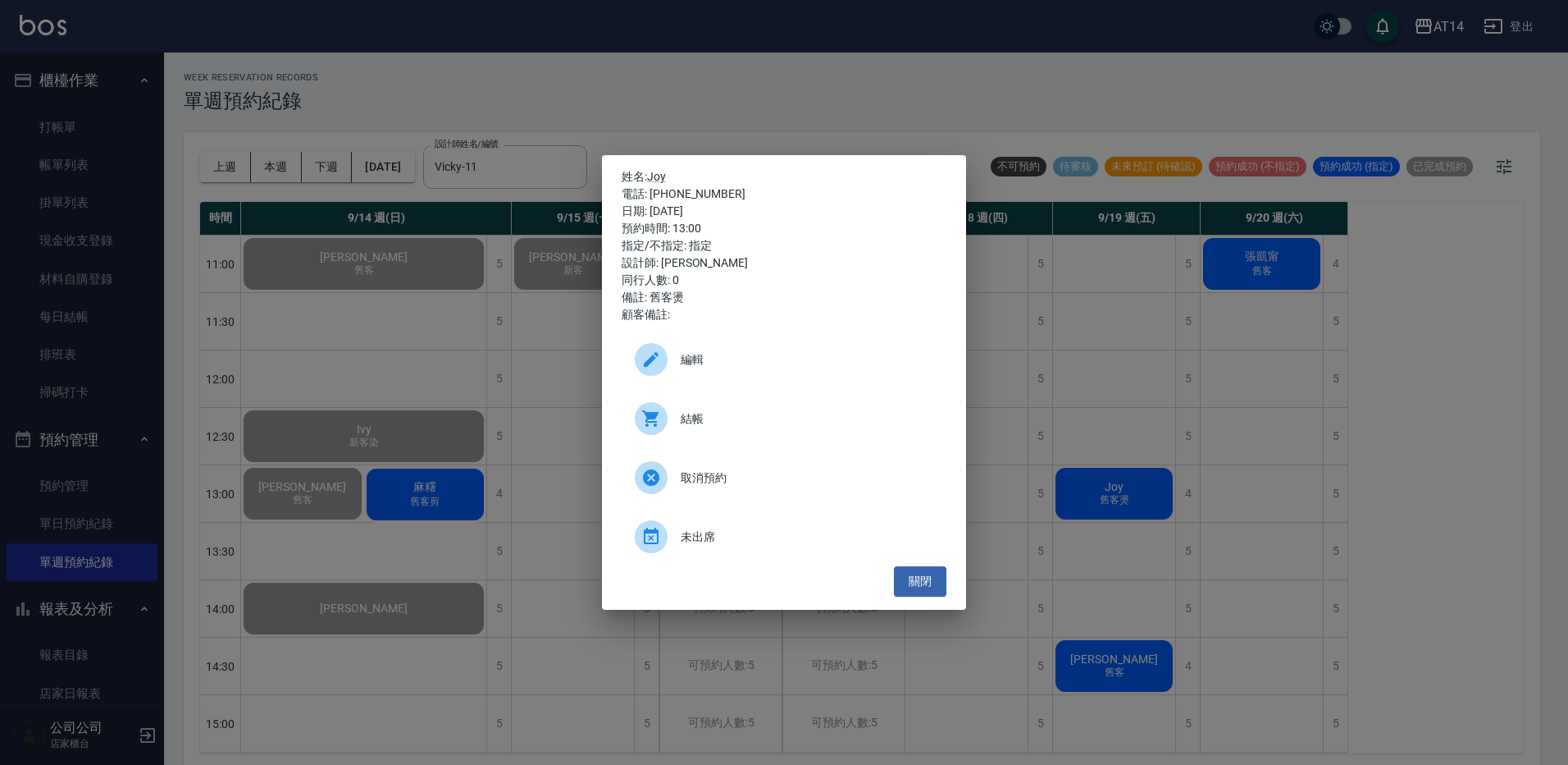
click at [725, 424] on span "結帳" at bounding box center [807, 419] width 253 height 17
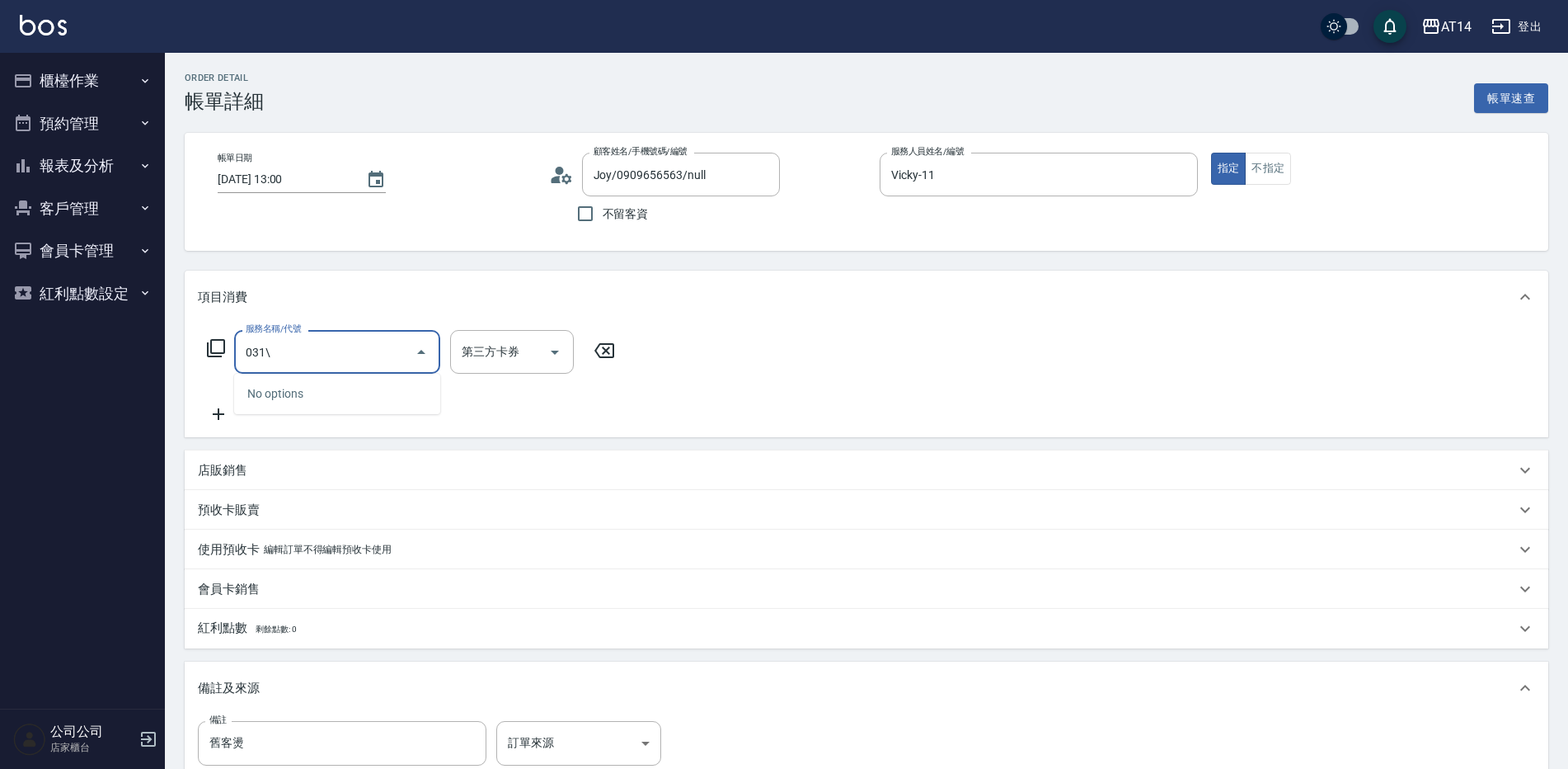
type input "031"
type input "3"
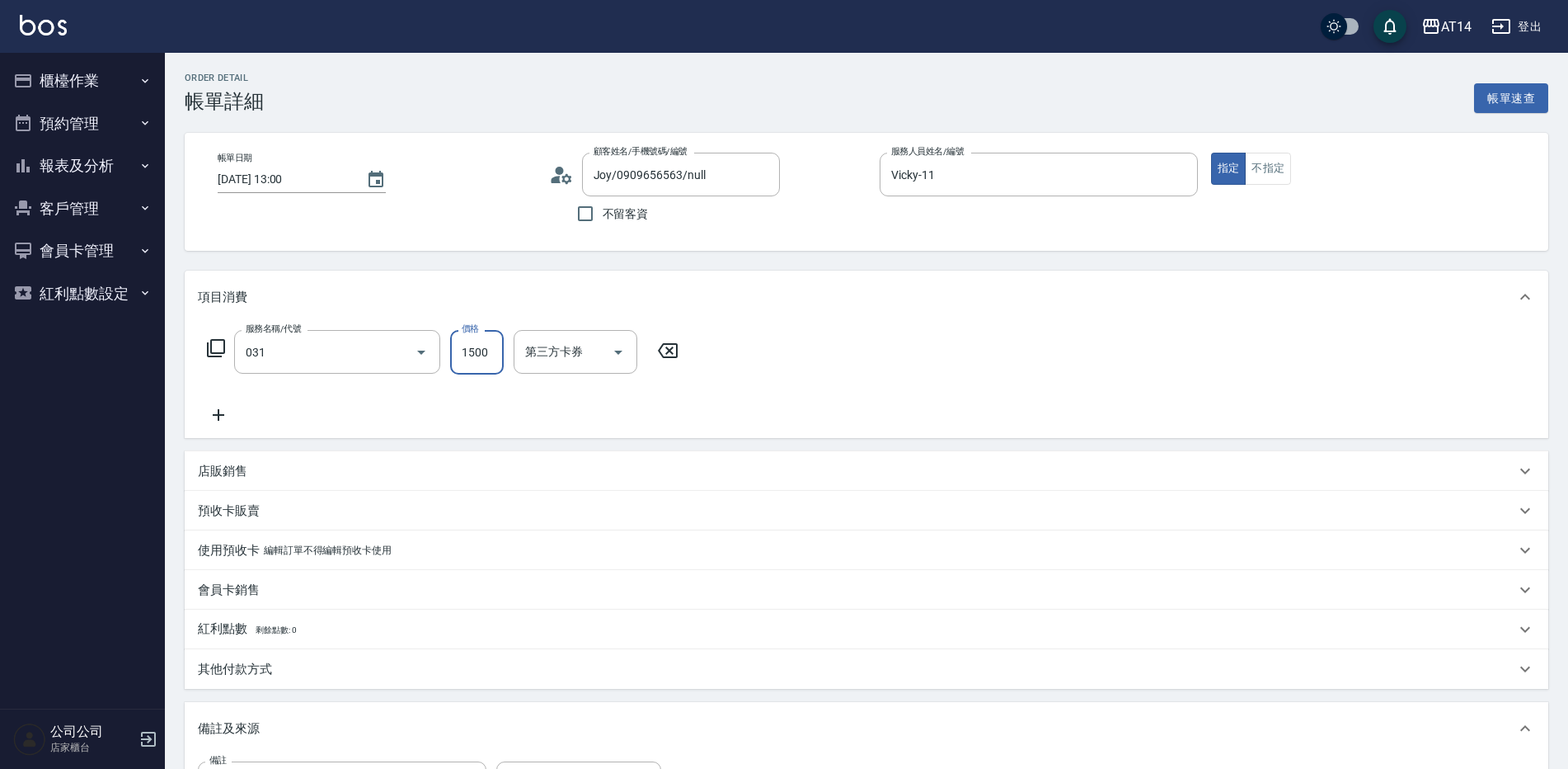
type input "燙髮(031)"
type input "2"
type input "0"
type input "2000"
type input "4"
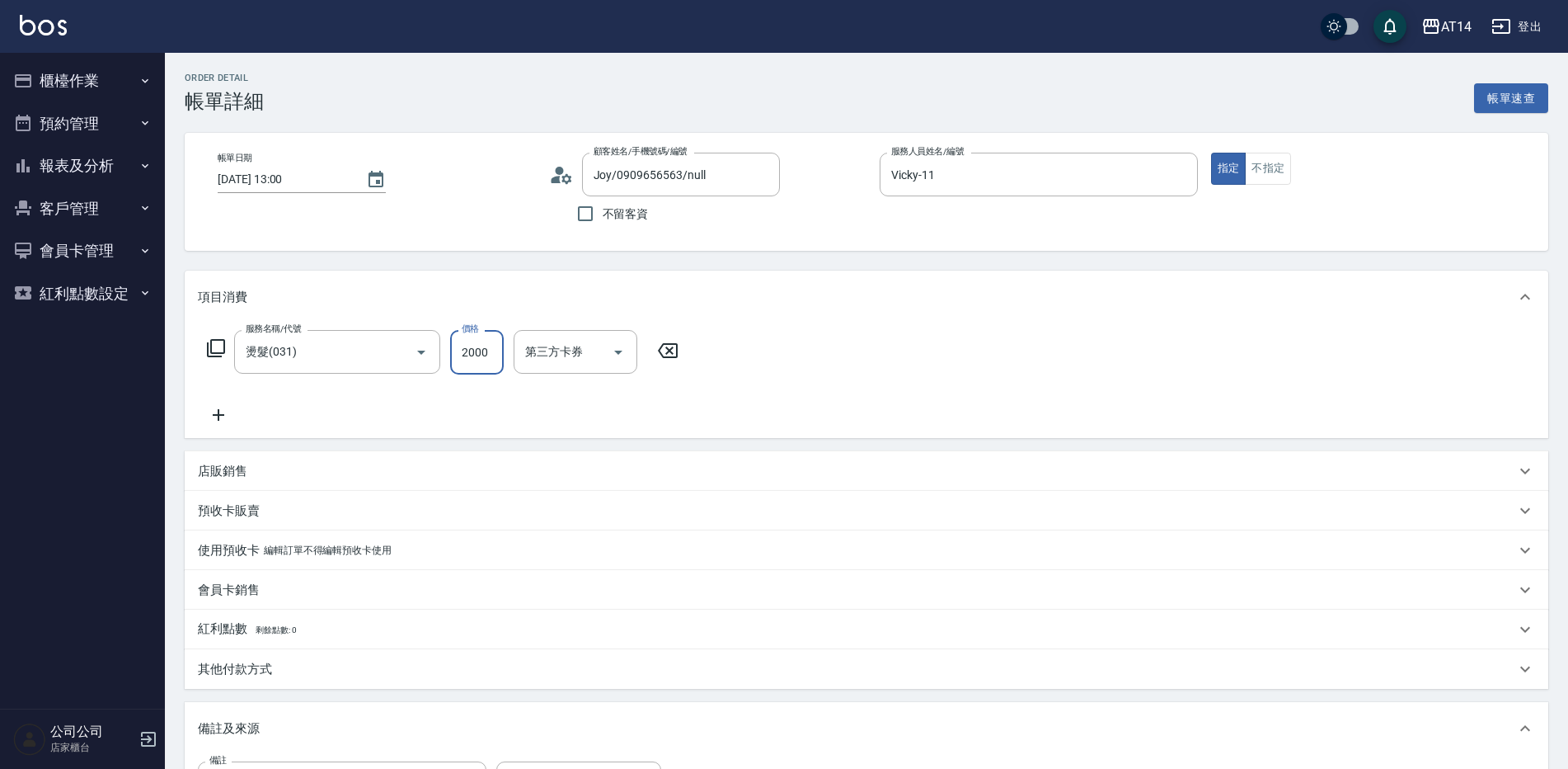
type input "2000"
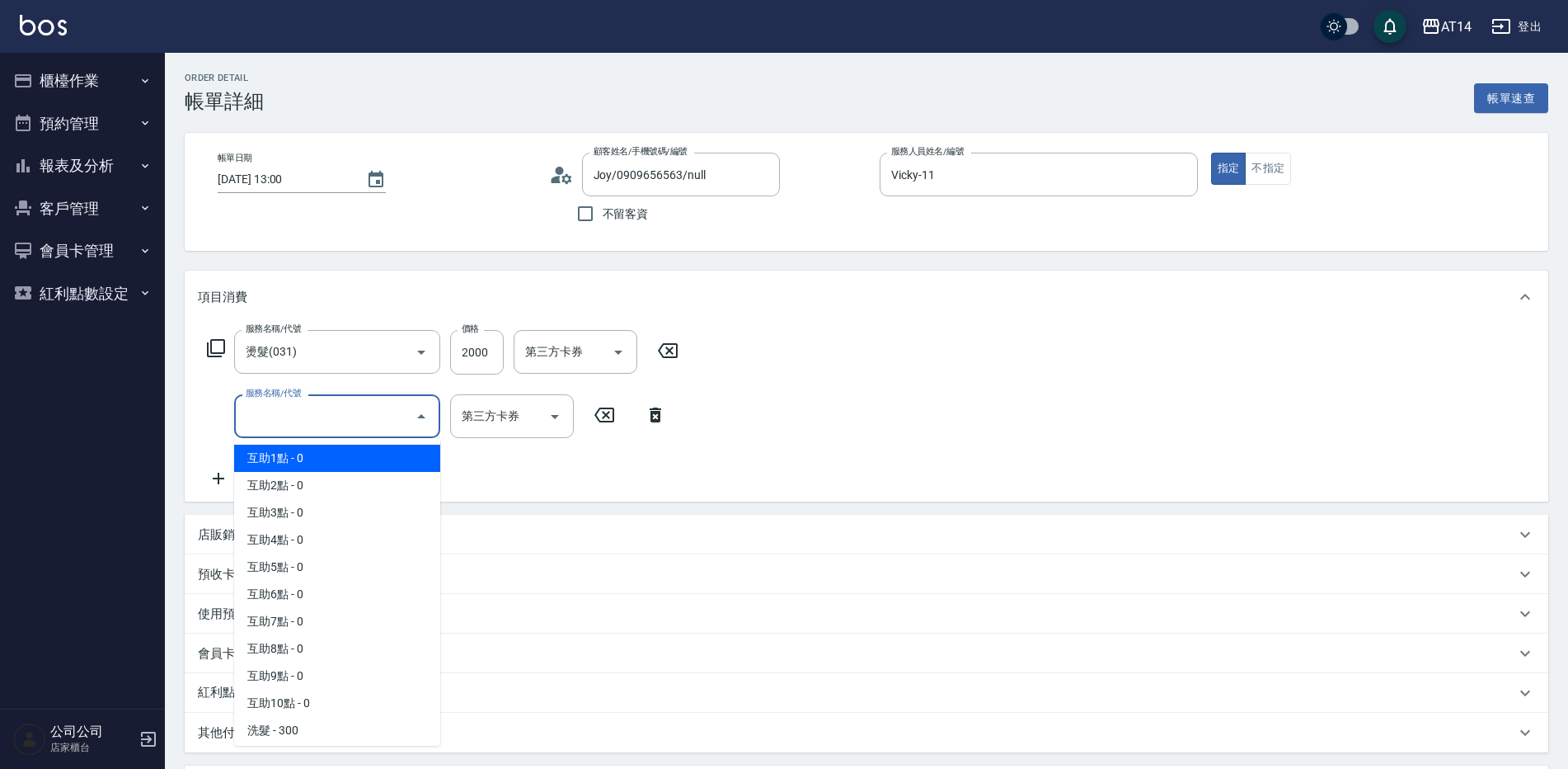
click at [321, 410] on input "服務名稱/代號" at bounding box center [325, 416] width 167 height 28
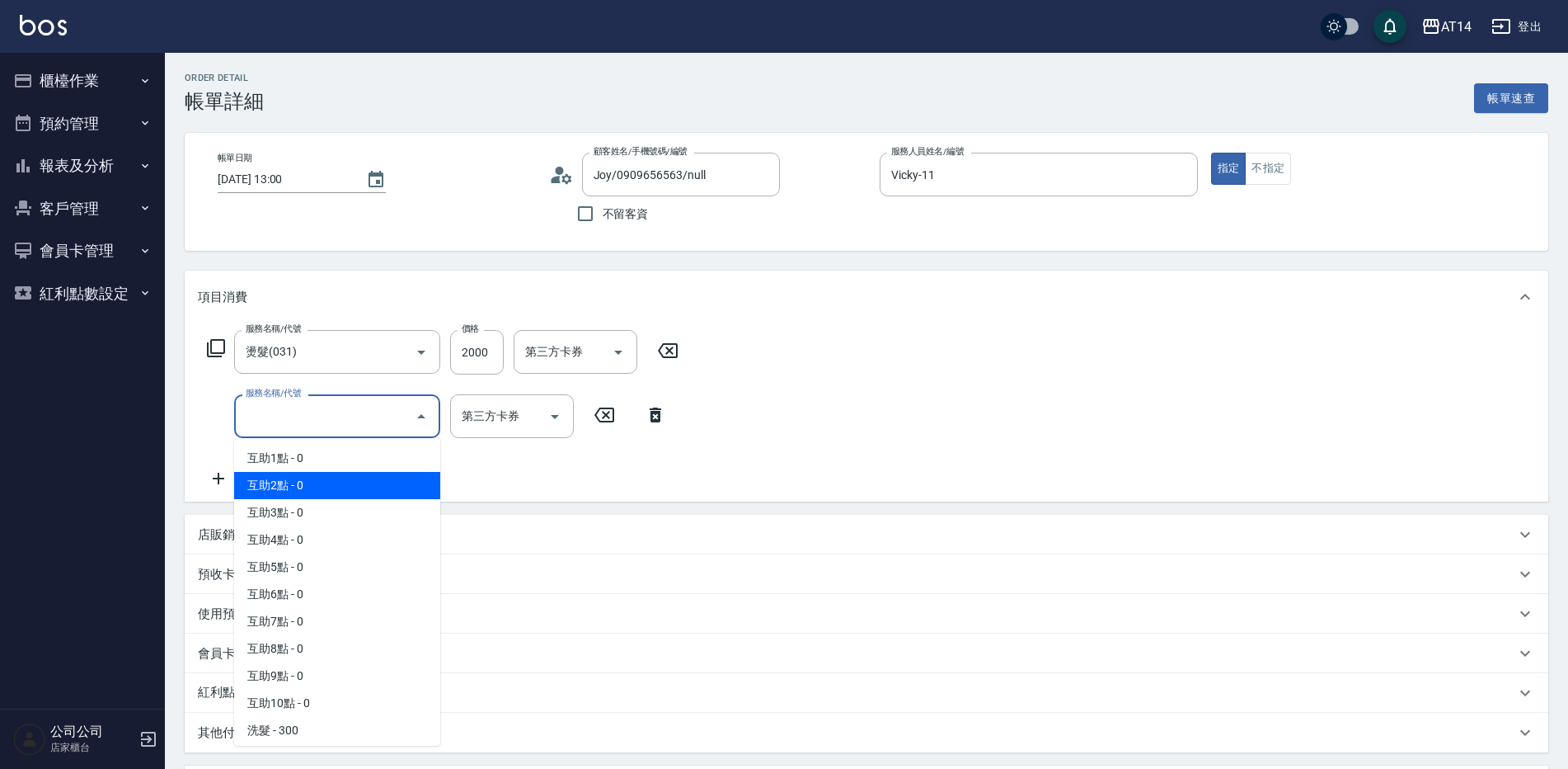
click at [331, 480] on span "互助2點 - 0" at bounding box center [337, 485] width 206 height 27
type input "互助2點(002)"
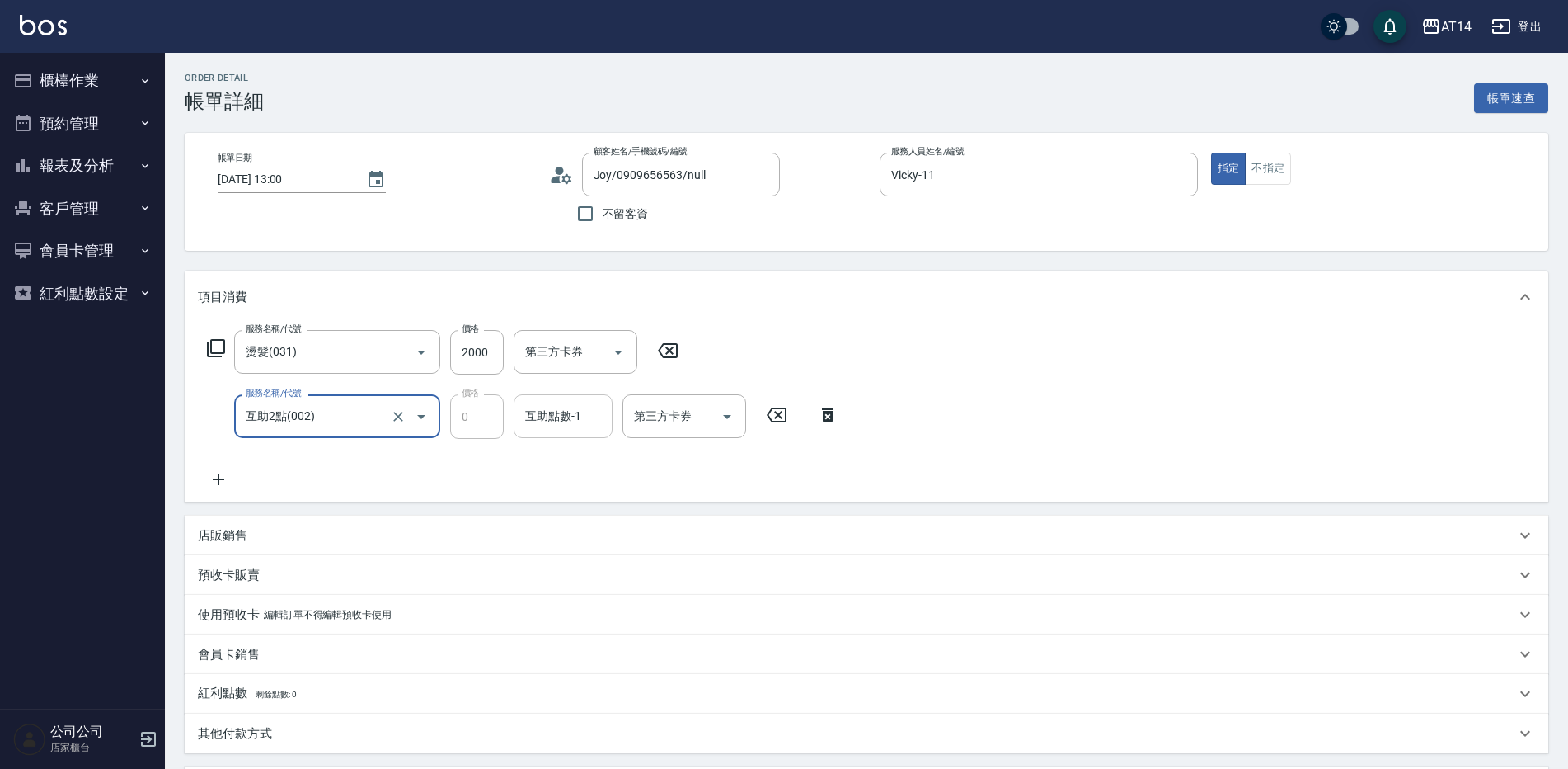
click at [535, 430] on input "互助點數-1" at bounding box center [563, 416] width 84 height 28
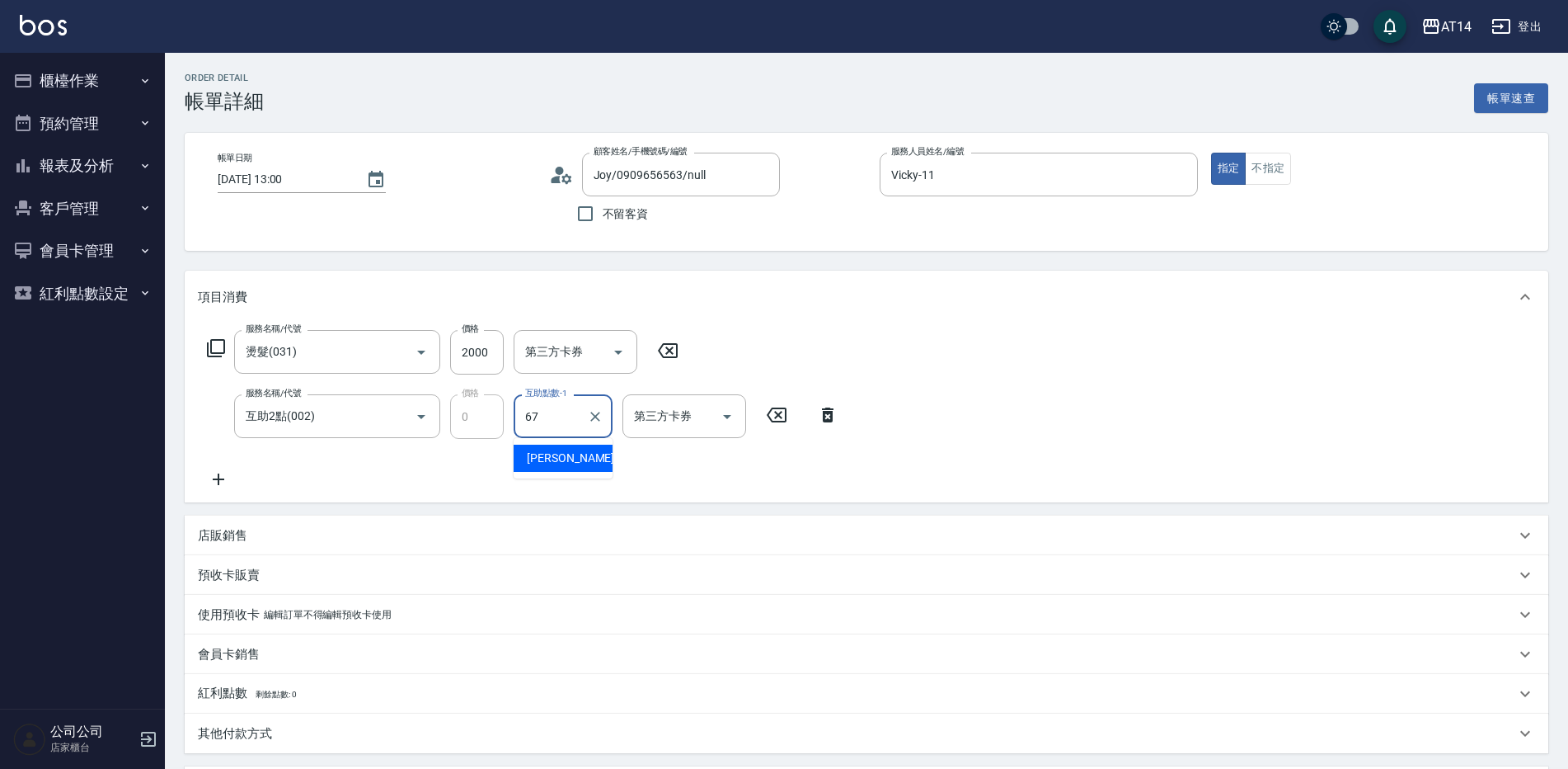
type input "趙苡晴-67"
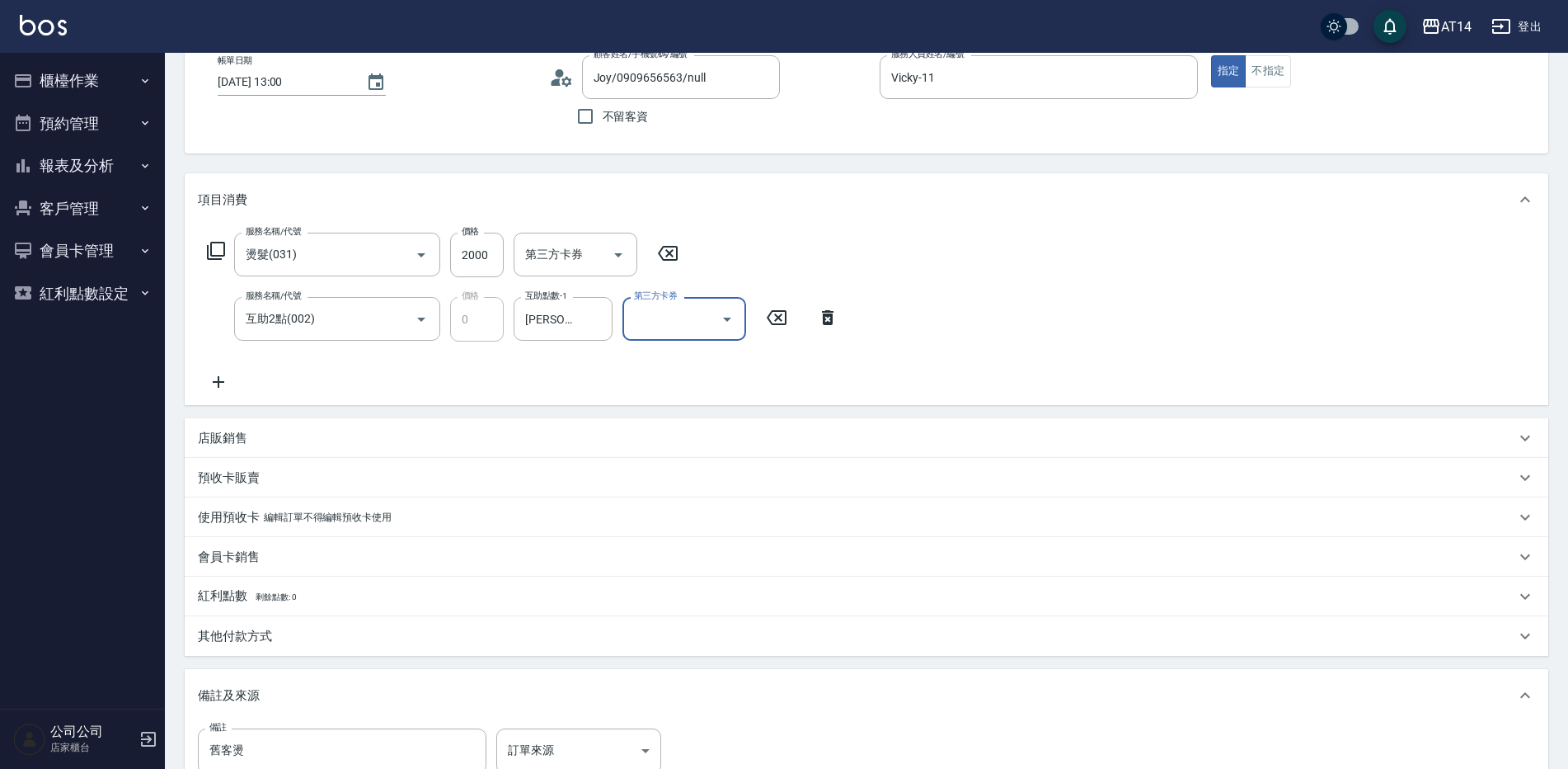
scroll to position [165, 0]
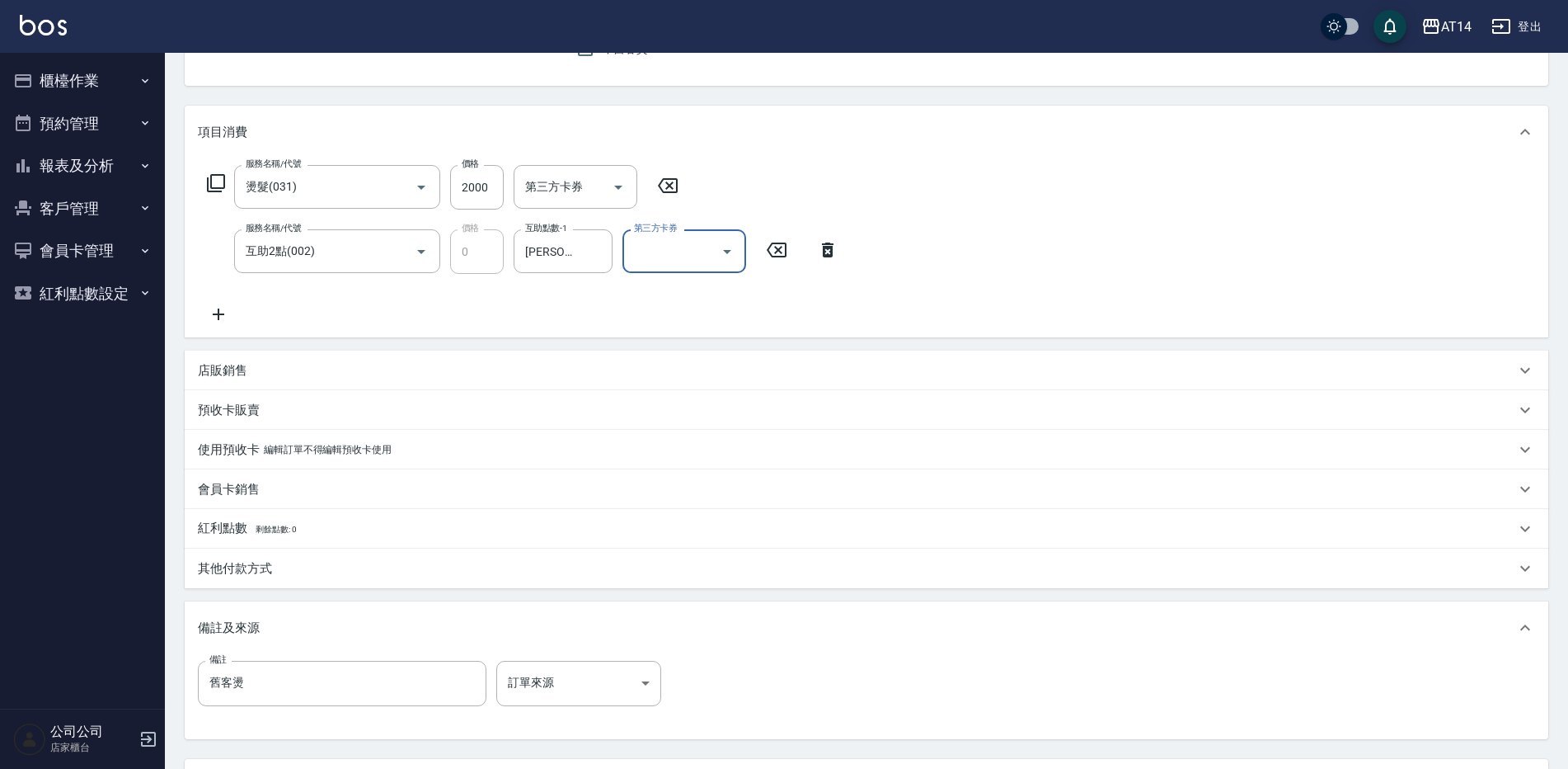
click at [555, 707] on div "備註 舊客燙 備註 訂單來源 ​ 訂單來源" at bounding box center [866, 693] width 1338 height 64
click at [574, 687] on body "AT14 登出 櫃檯作業 打帳單 帳單列表 掛單列表 現金收支登錄 材料自購登錄 每日結帳 排班表 掃碼打卡 預約管理 預約管理 單日預約紀錄 單週預約紀錄 …" at bounding box center [784, 372] width 1568 height 1074
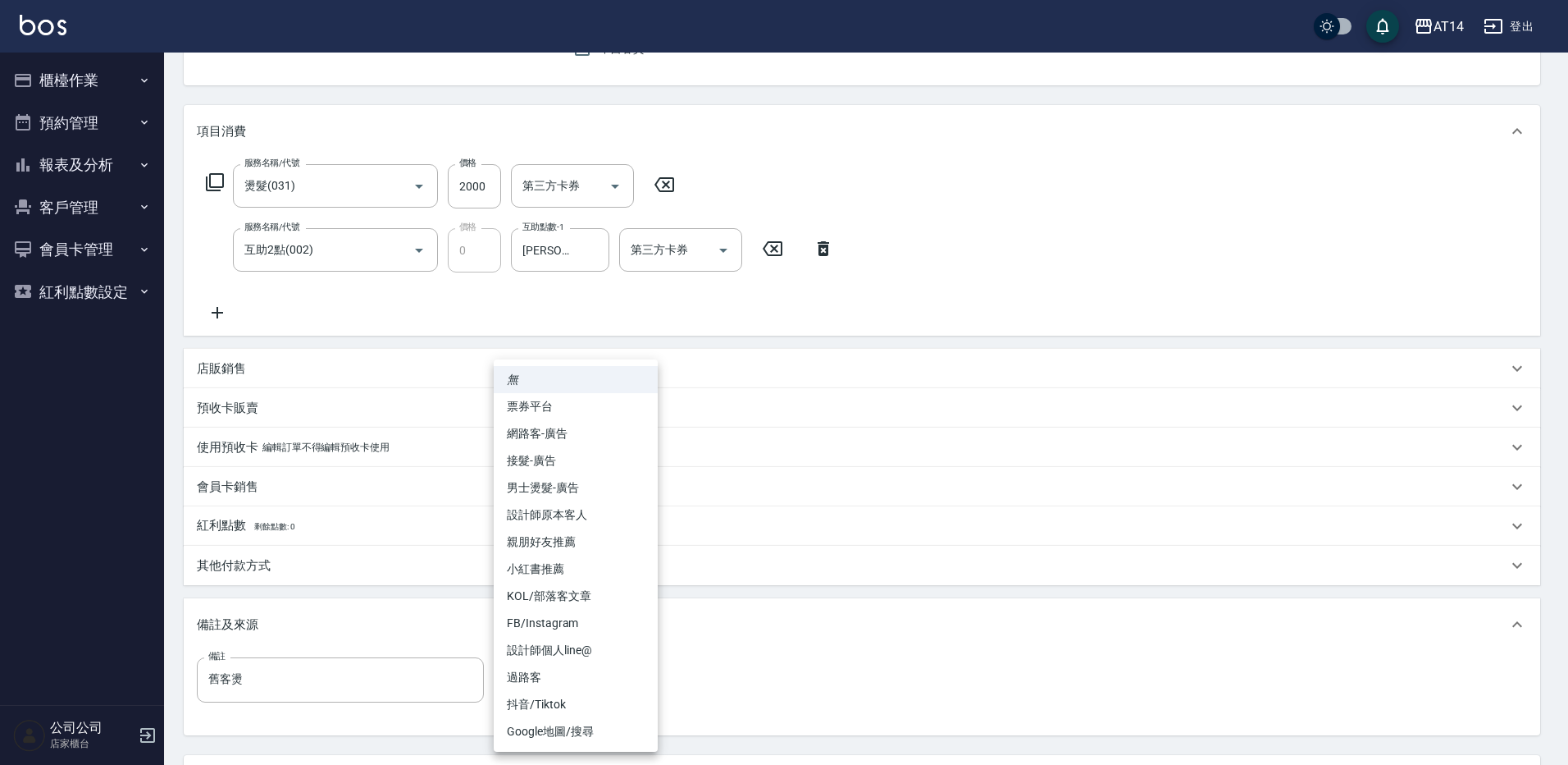
click at [583, 525] on li "設計師原本客人" at bounding box center [576, 514] width 164 height 27
type input "設計師原本客人"
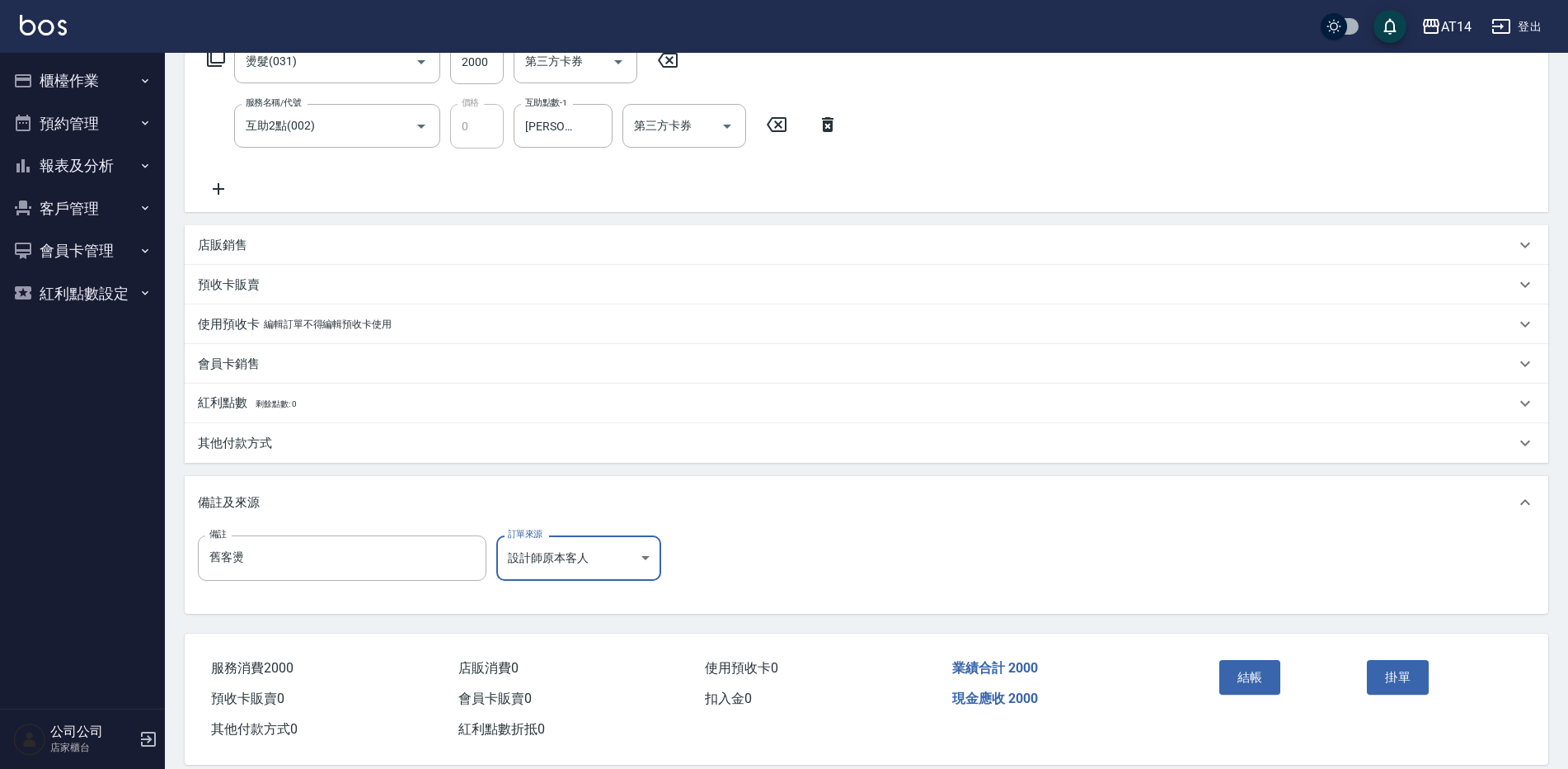
scroll to position [313, 0]
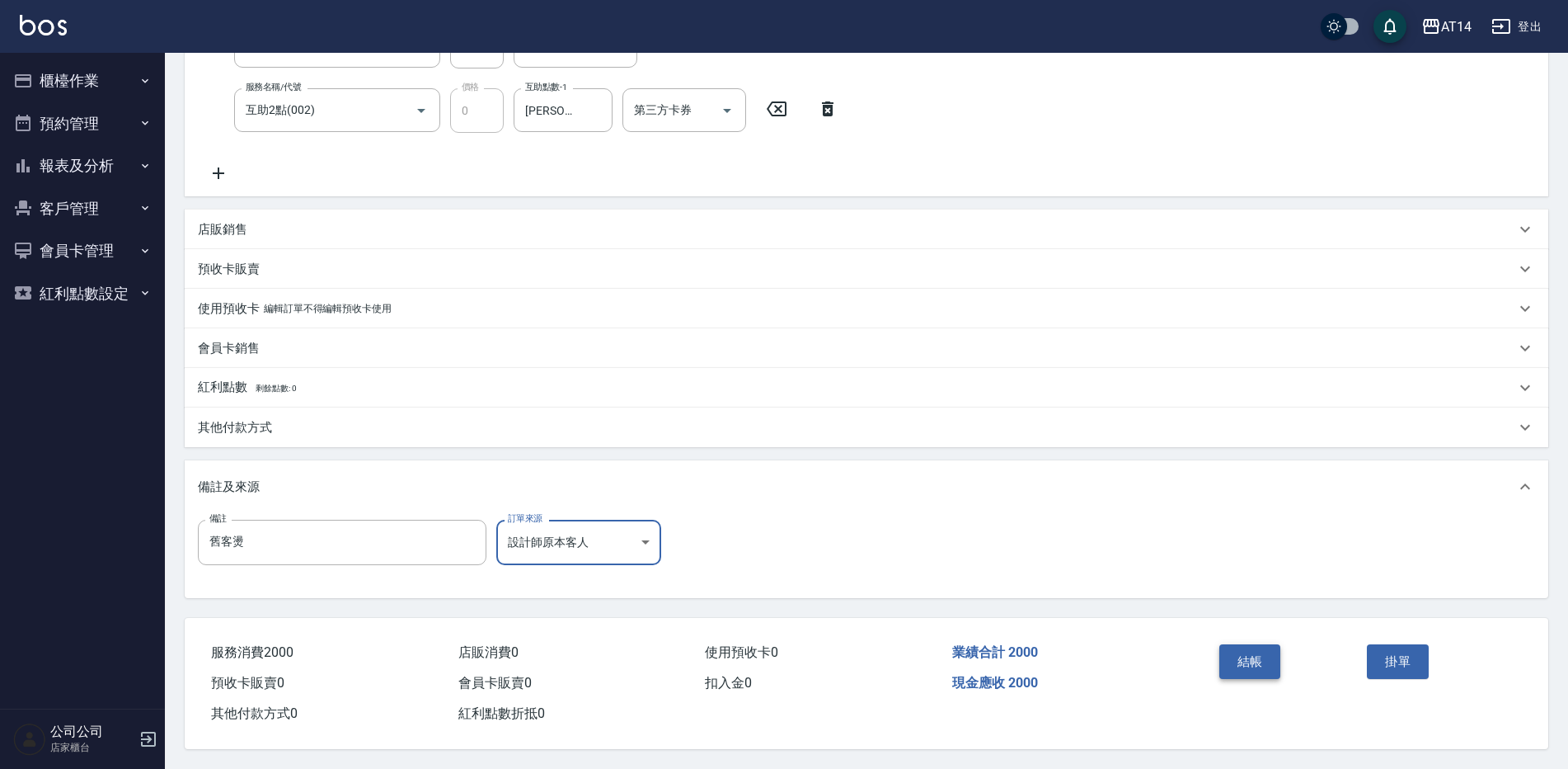
click at [1262, 644] on button "結帳" at bounding box center [1249, 661] width 62 height 35
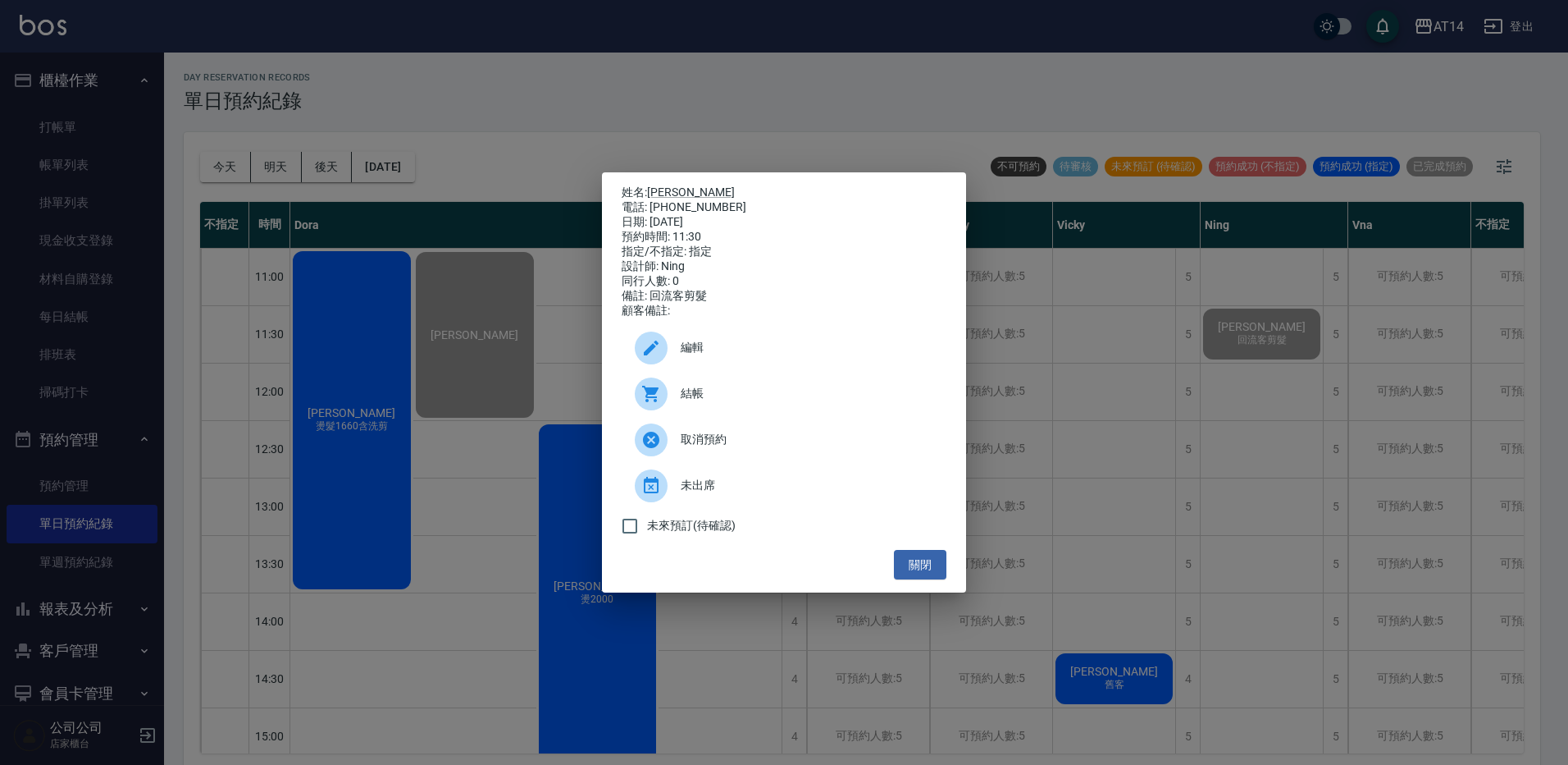
click at [645, 71] on div "姓名: [PERSON_NAME] 電話: [PHONE_NUMBER] 日期: [DATE] 預約時間: 11:30 指定/不指定: 指定 設計師: Nin…" at bounding box center [784, 382] width 1568 height 765
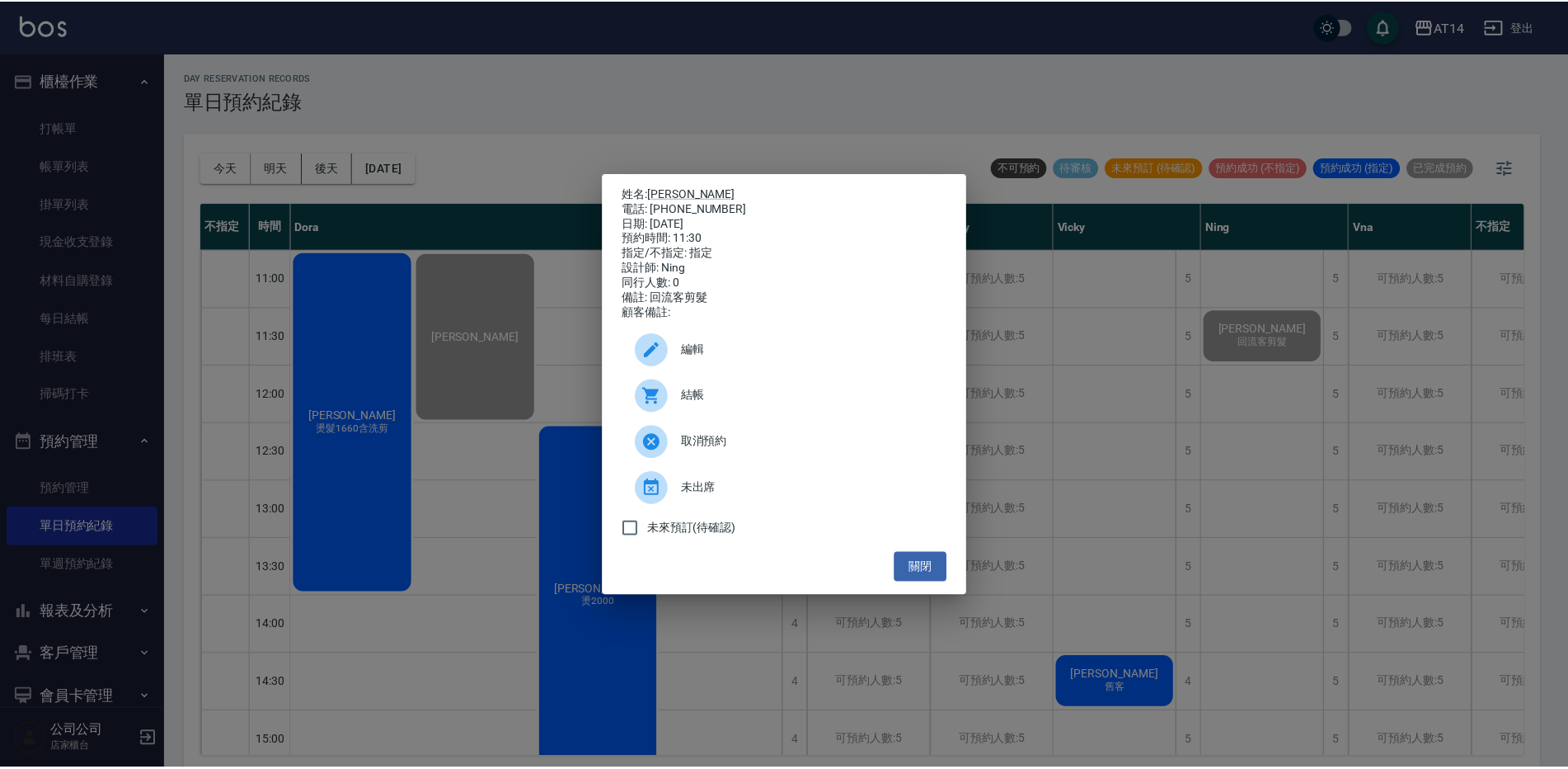
scroll to position [82, 0]
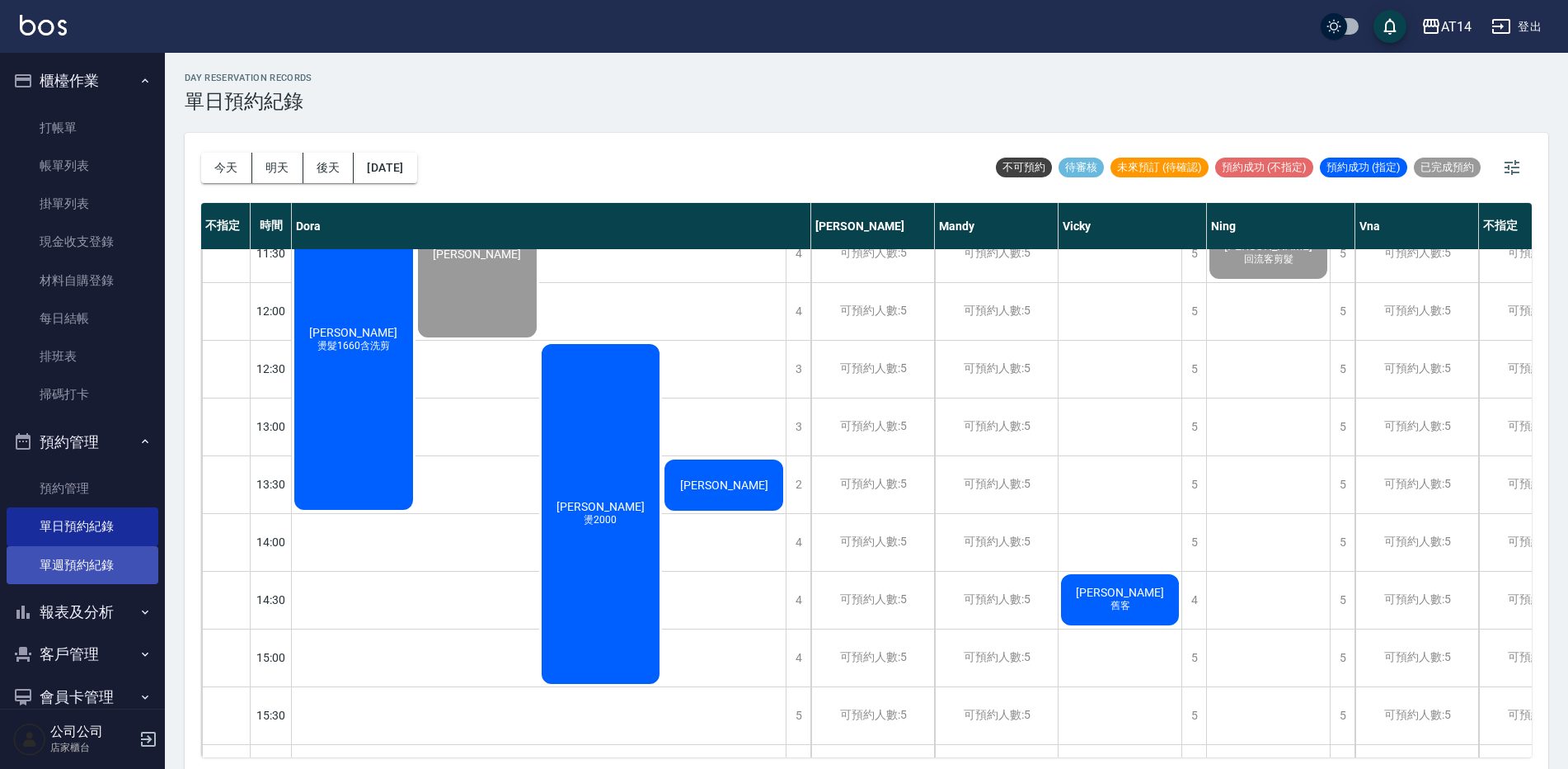
click at [110, 567] on link "單週預約紀錄" at bounding box center [82, 565] width 152 height 38
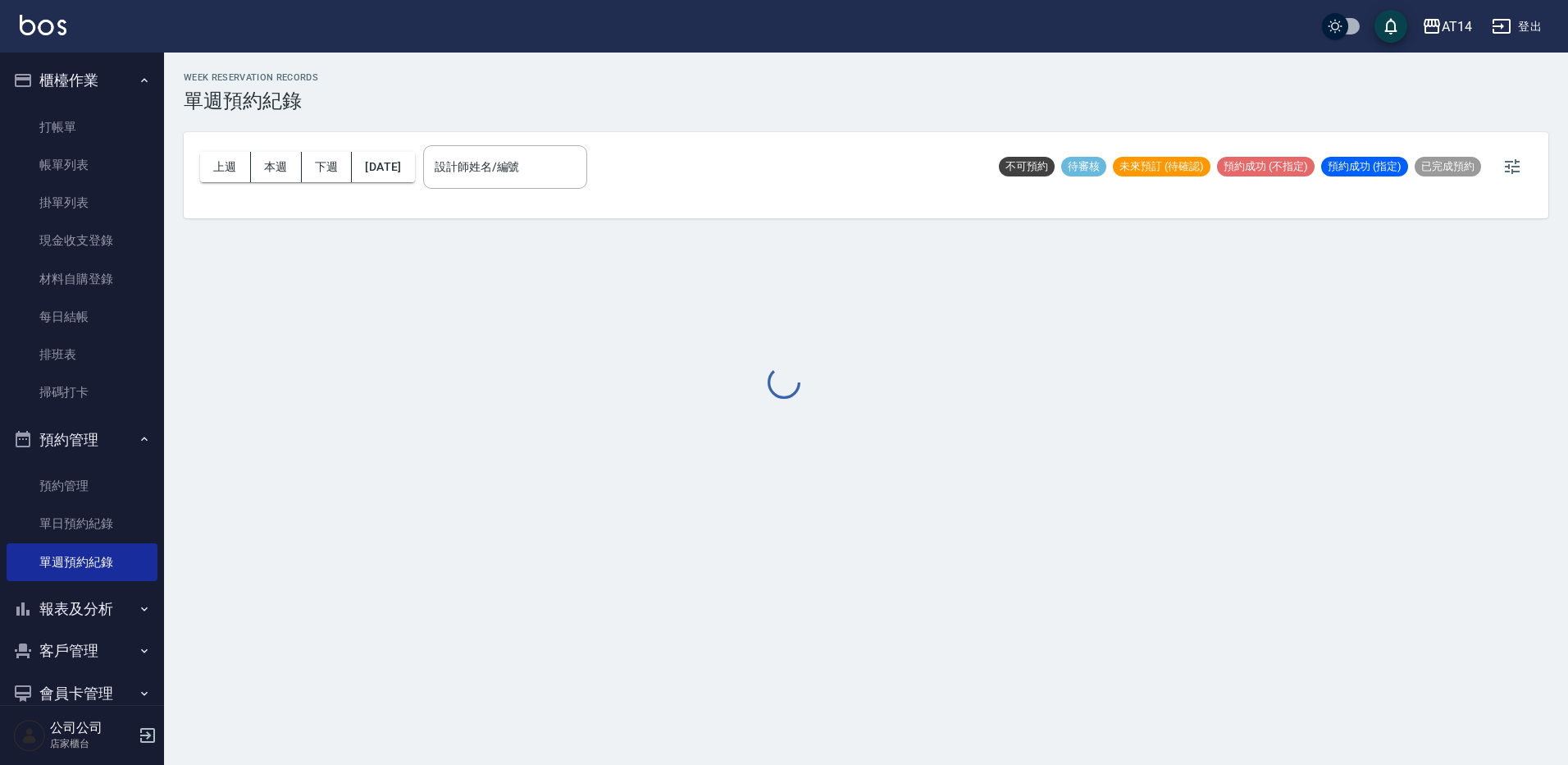
click at [486, 154] on div at bounding box center [784, 382] width 1568 height 765
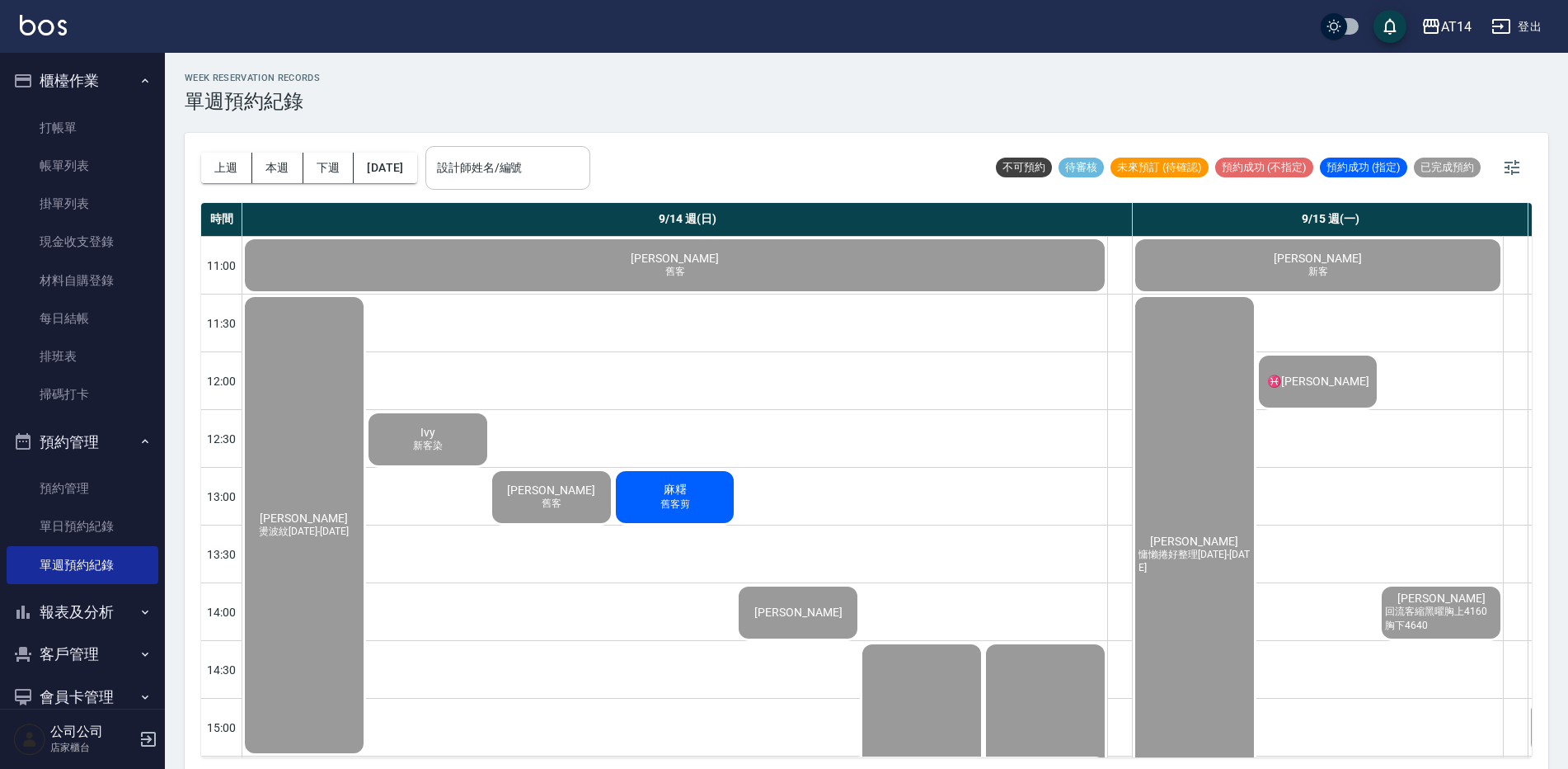
click at [501, 174] on div "設計師姓名/編號 設計師姓名/編號" at bounding box center [508, 168] width 165 height 44
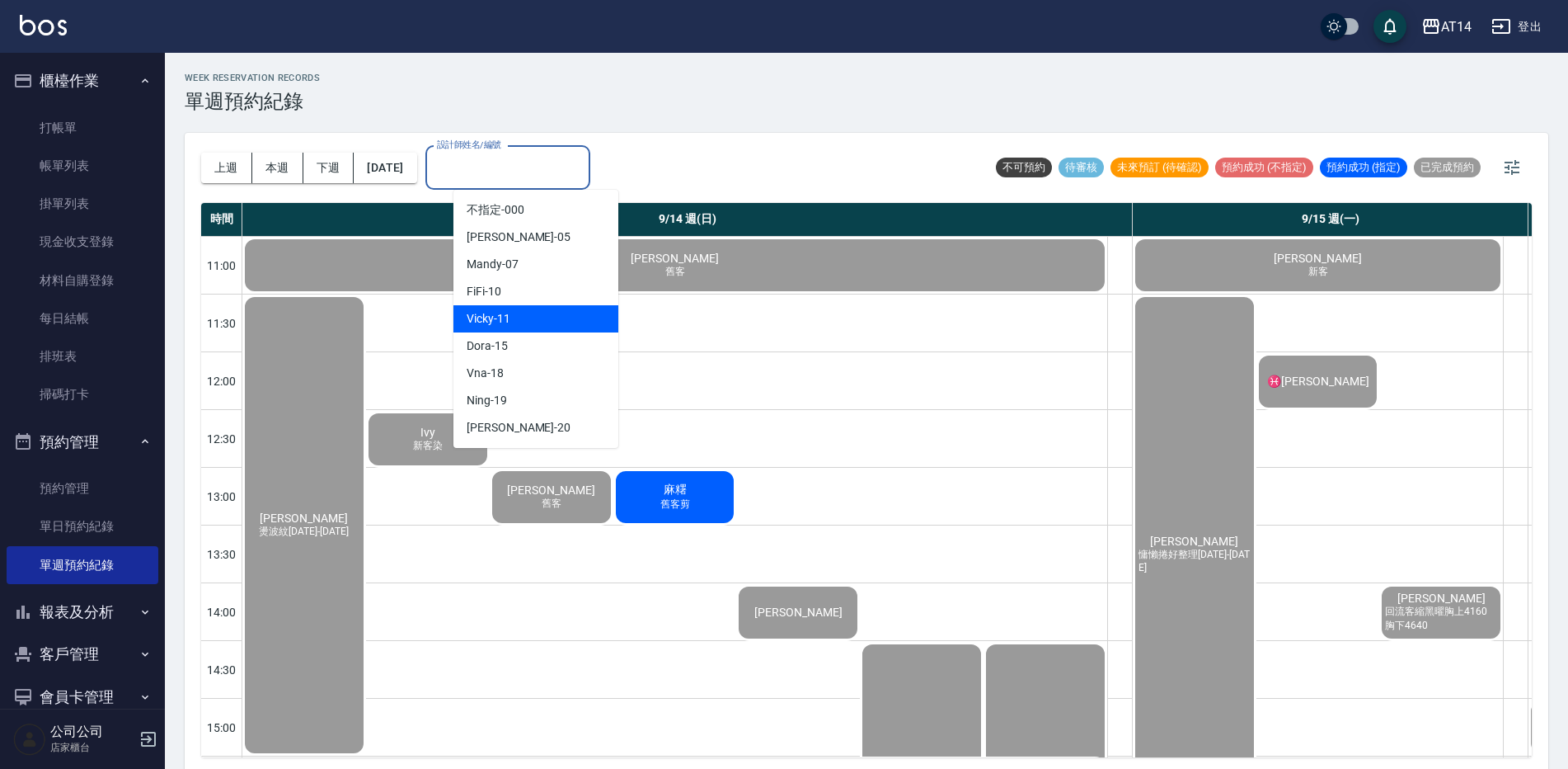
click at [516, 317] on div "Vicky -11" at bounding box center [536, 319] width 165 height 27
type input "Vicky-11"
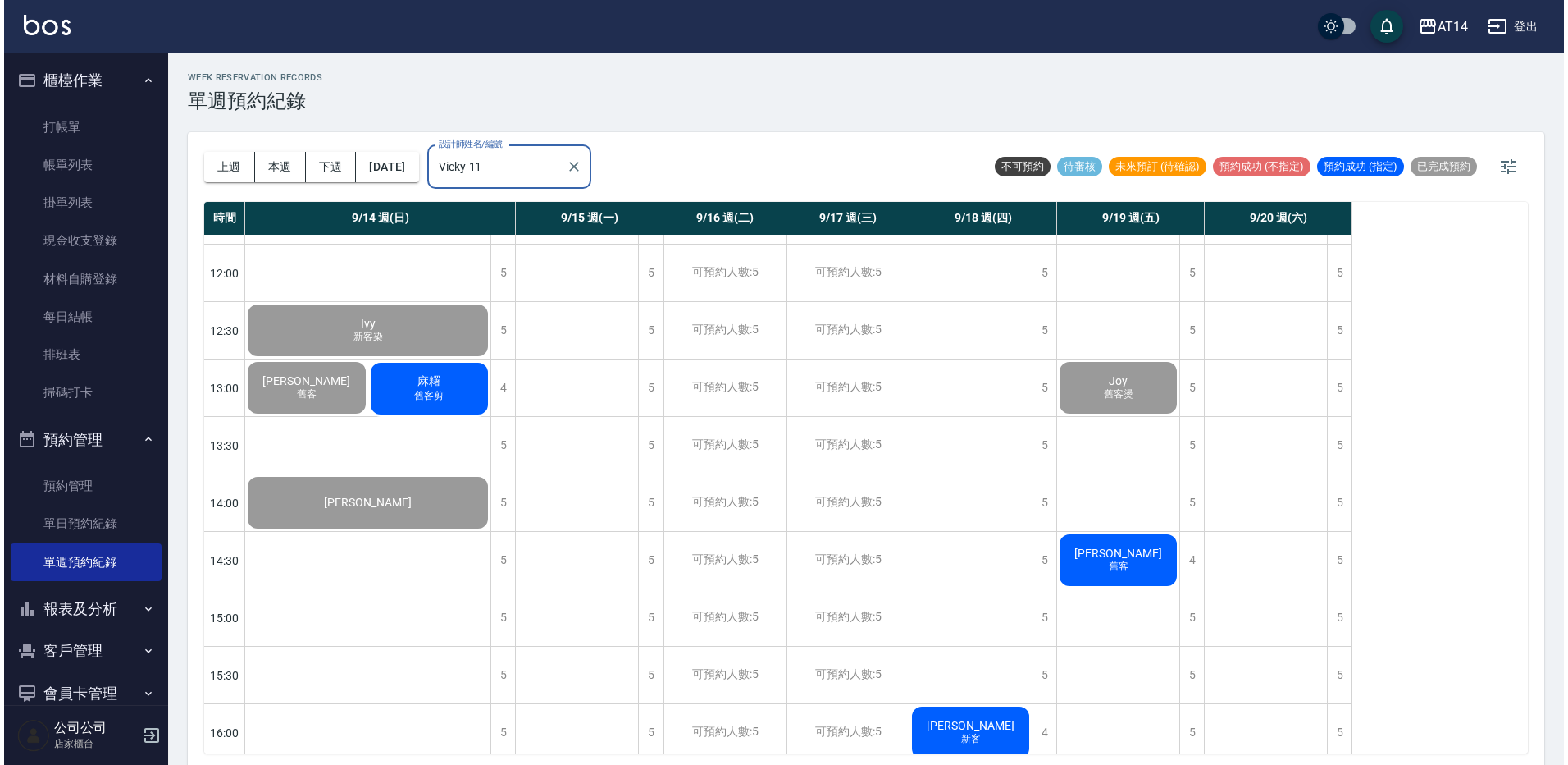
scroll to position [36, 0]
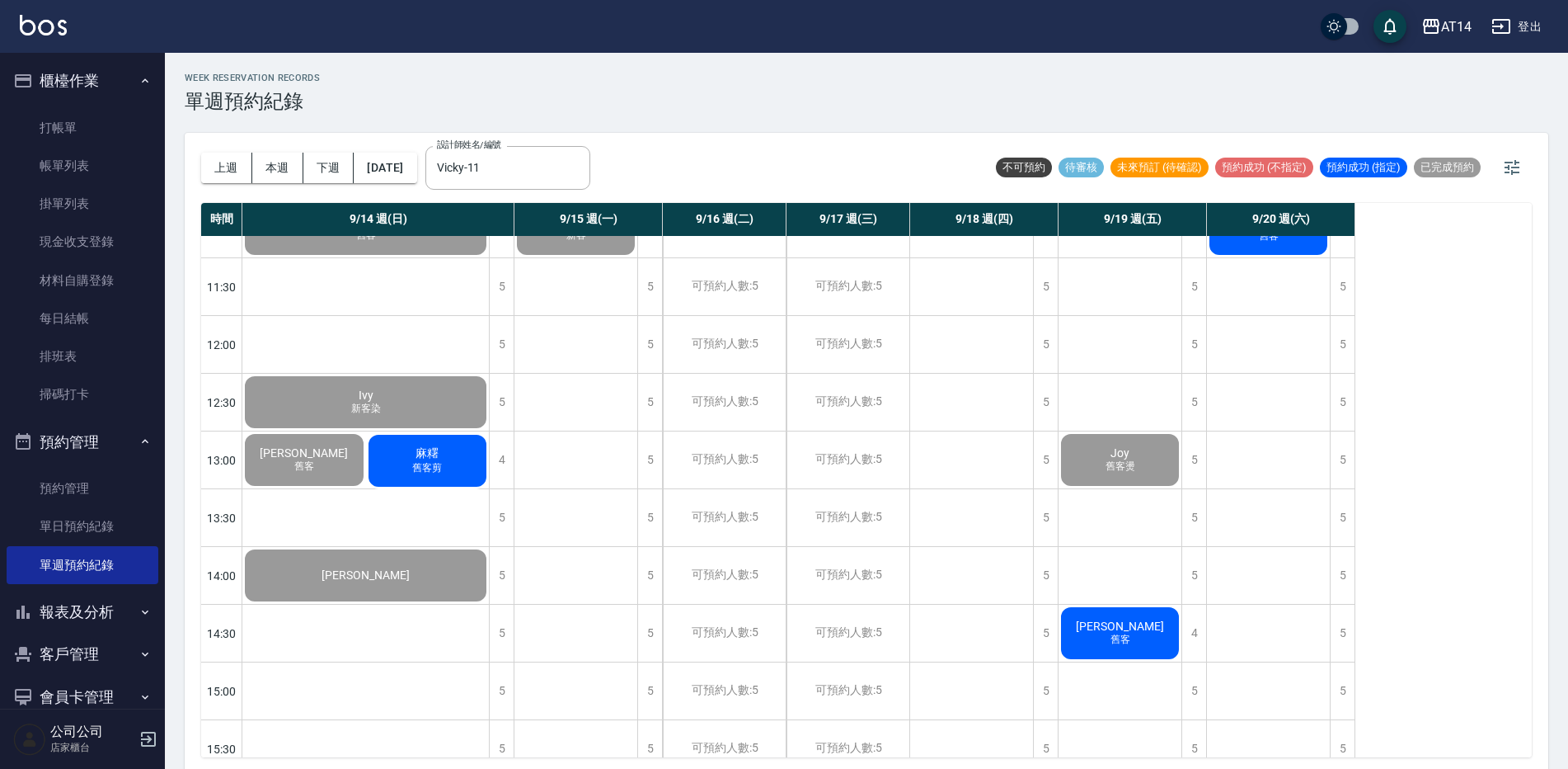
click at [1085, 650] on div "Jessie 舊客" at bounding box center [1121, 632] width 123 height 57
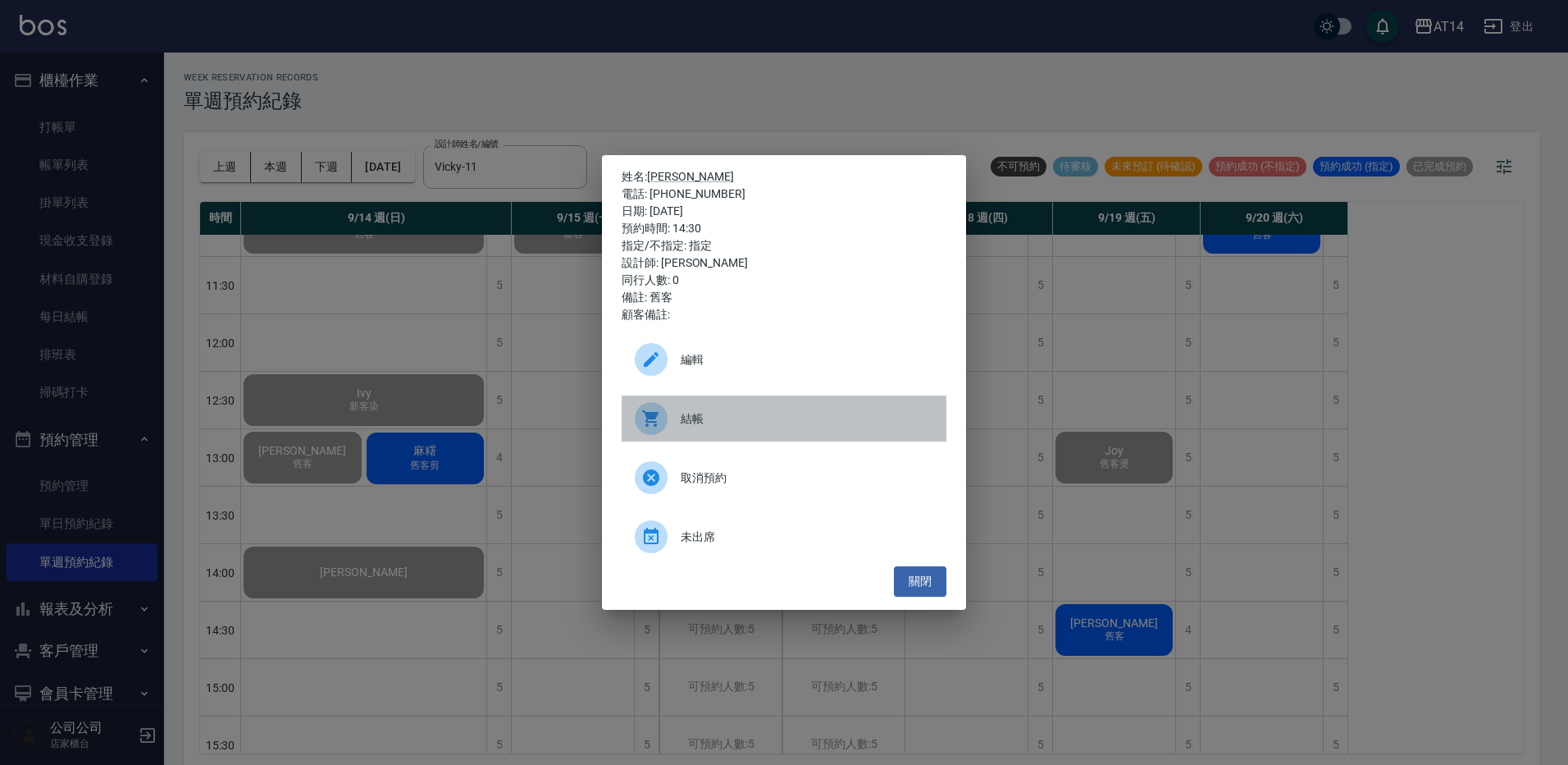
click at [677, 412] on div at bounding box center [657, 418] width 46 height 33
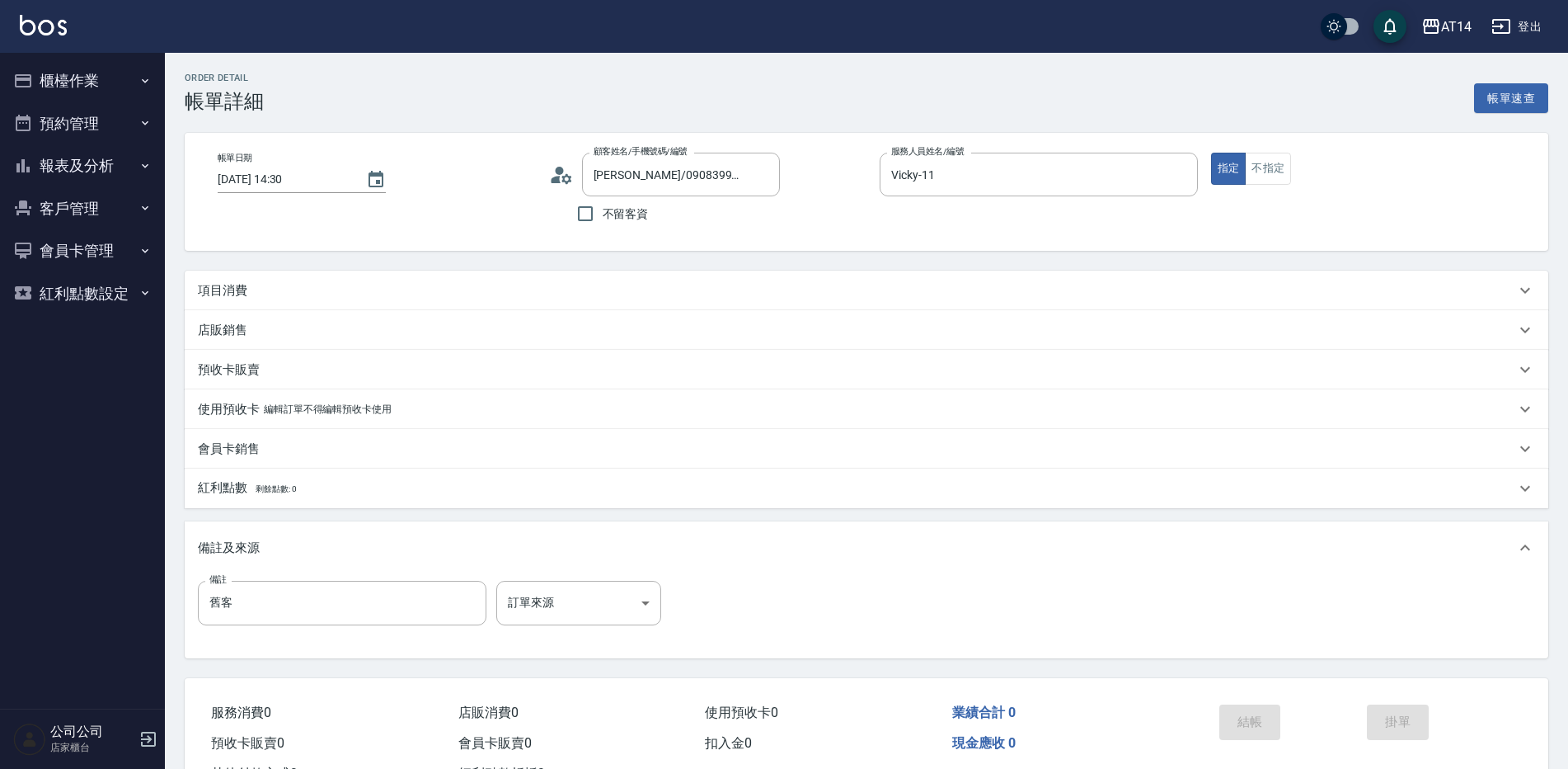
click at [342, 282] on div "項目消費" at bounding box center [857, 290] width 1318 height 17
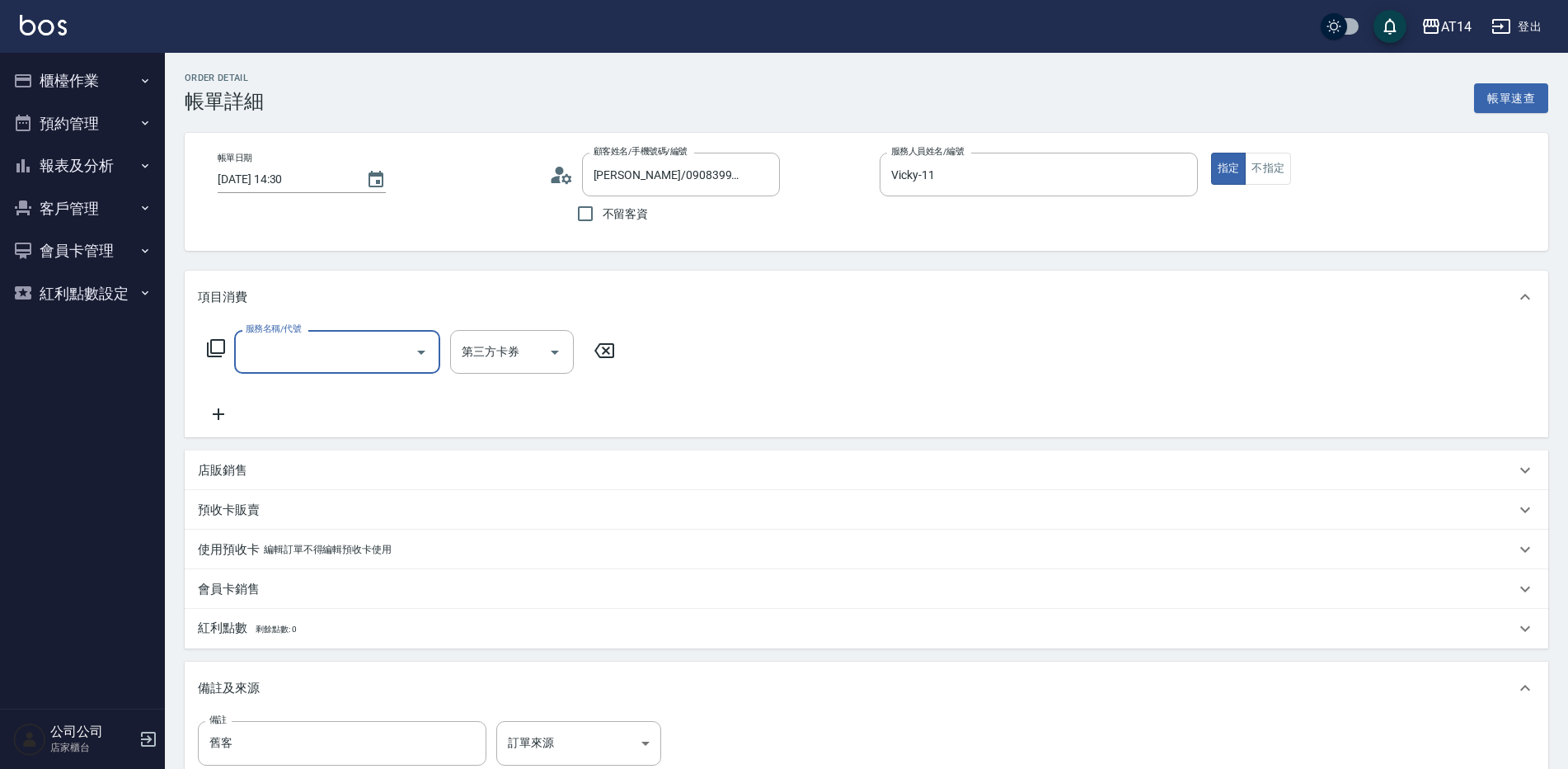
click at [351, 339] on input "服務名稱/代號" at bounding box center [325, 352] width 167 height 28
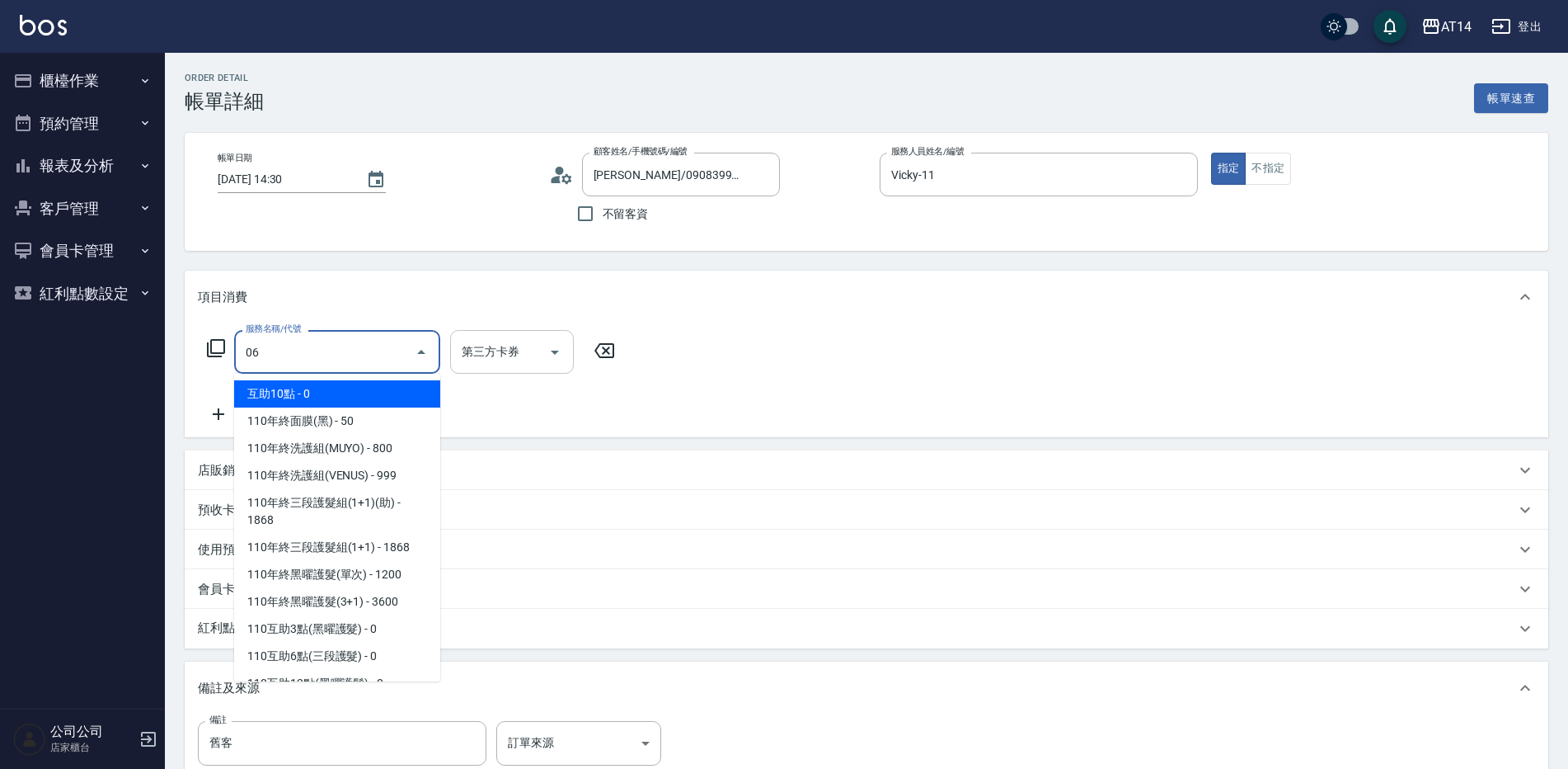
type input "061"
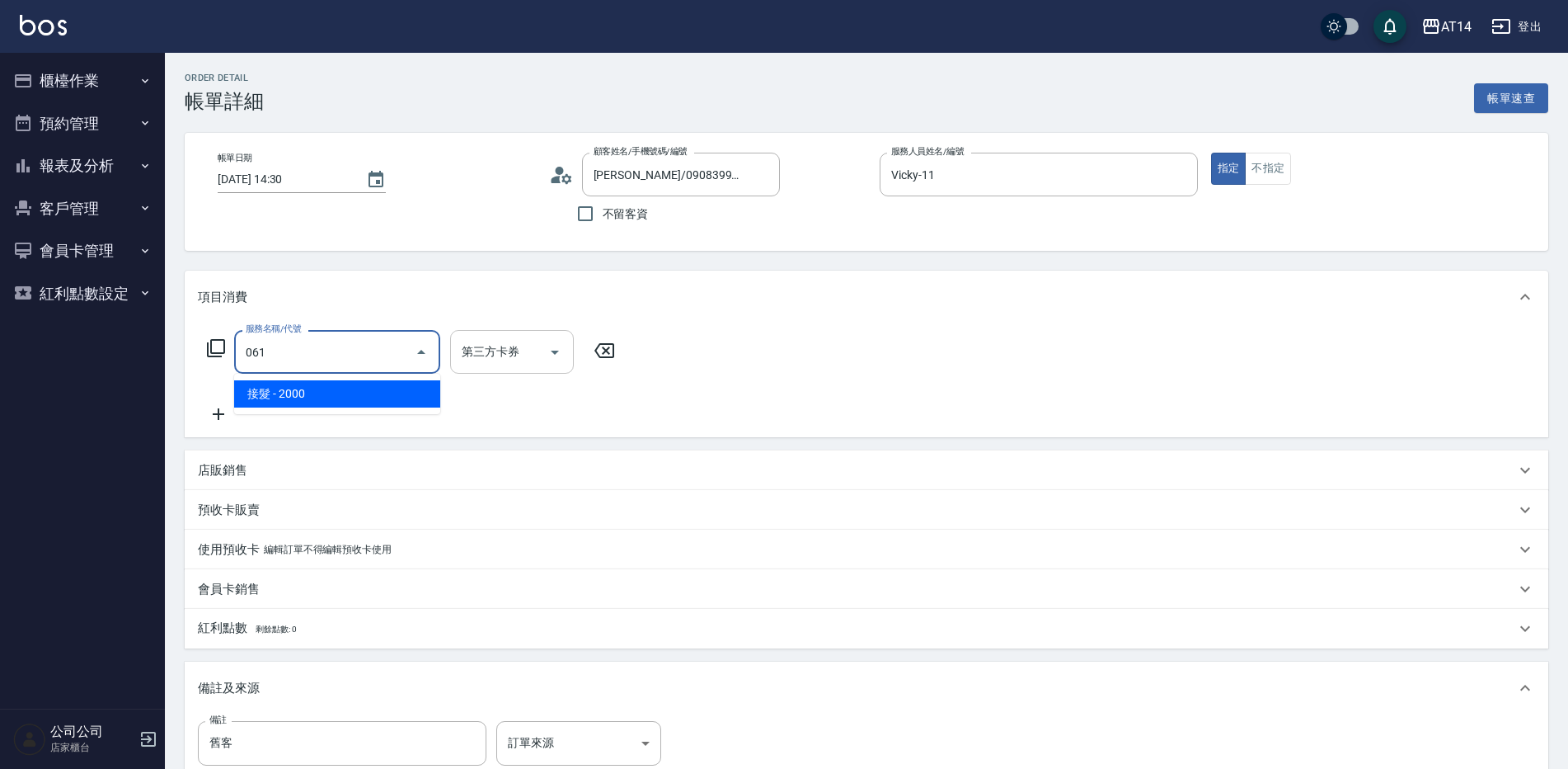
type input "4"
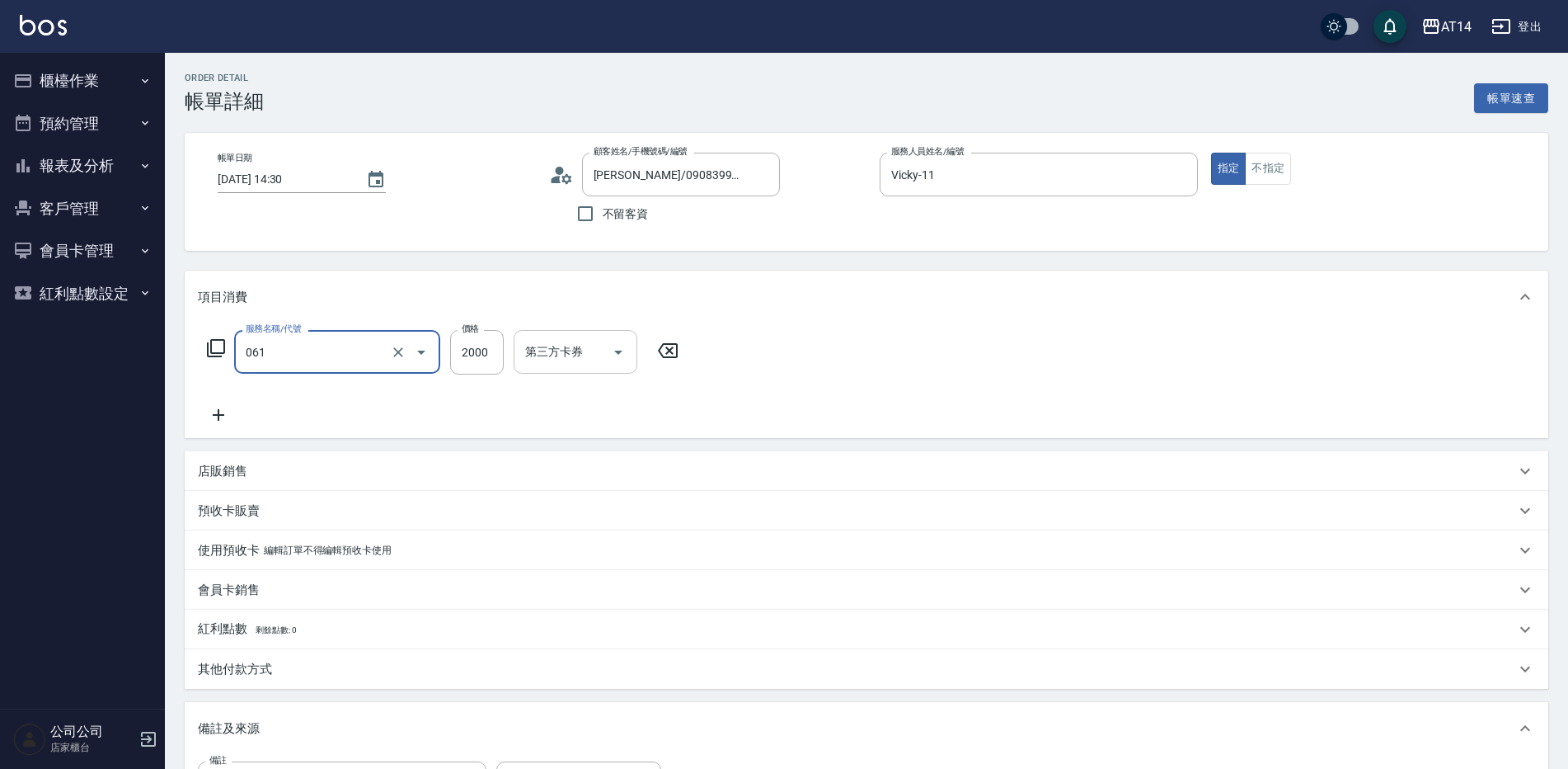
type input "接髮(061)"
type input "4"
type input "0"
type input "400"
type input "1"
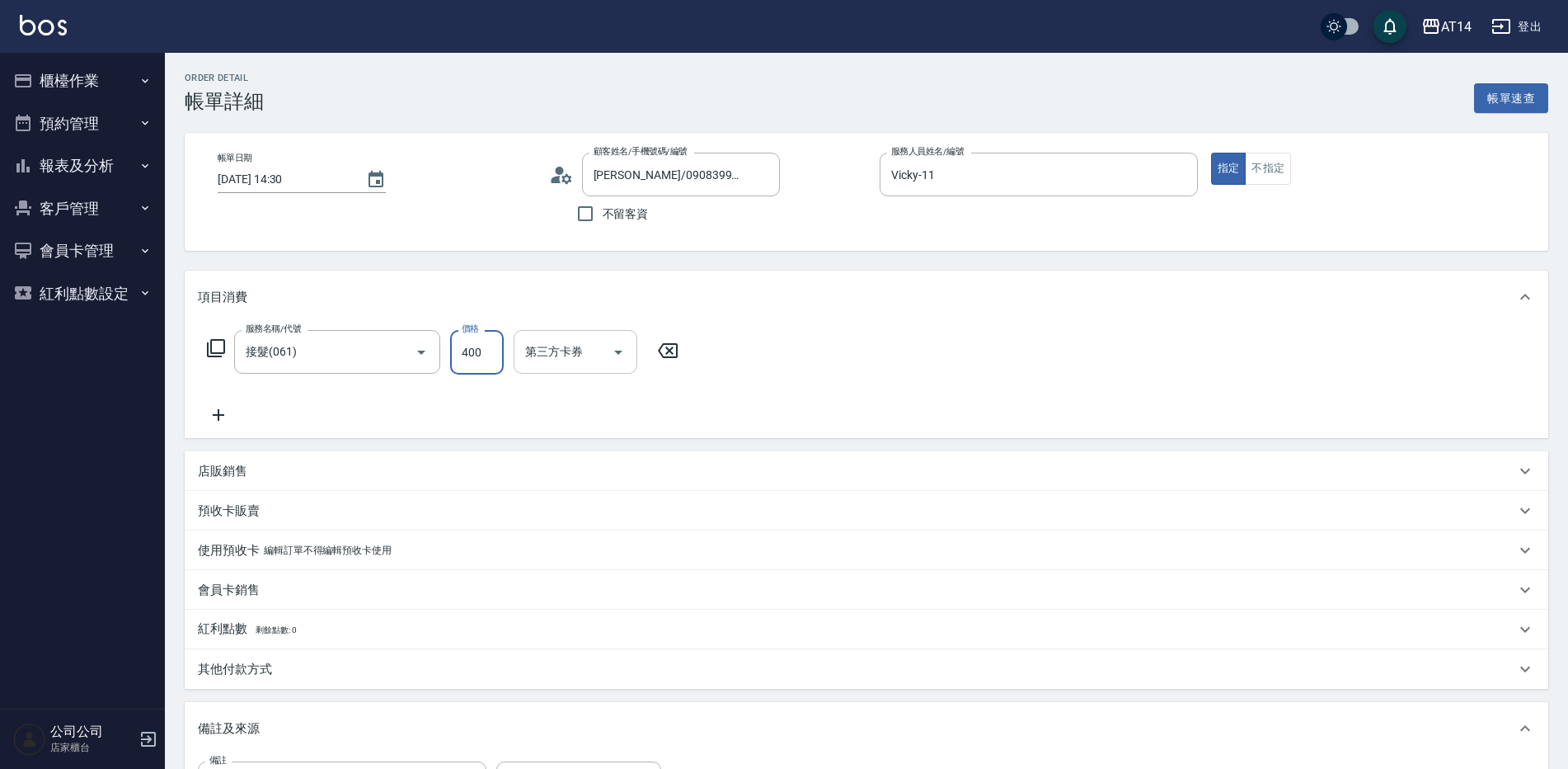
type input "4000"
type input "8"
type input "4000"
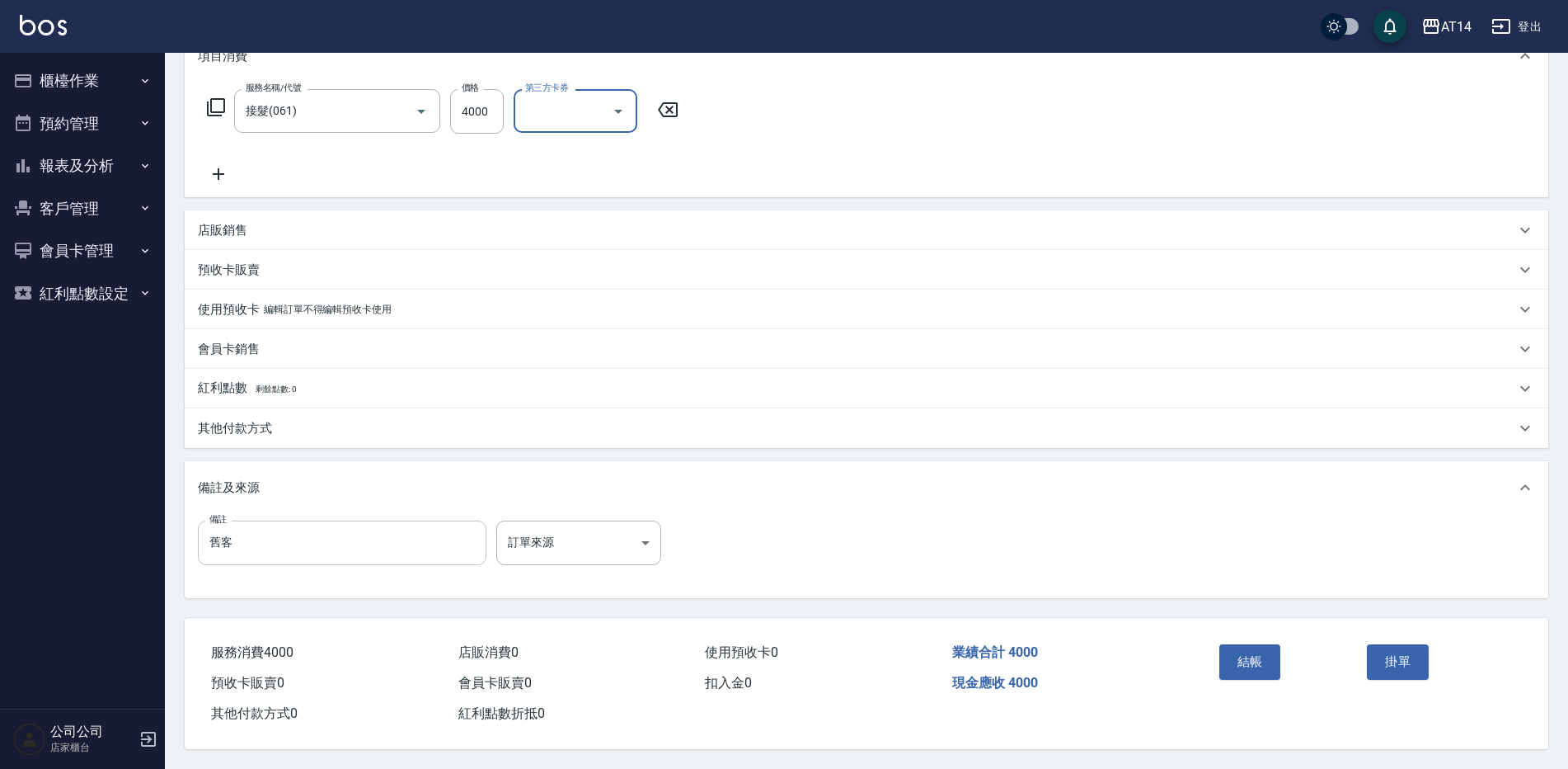
scroll to position [247, 0]
drag, startPoint x: 492, startPoint y: 535, endPoint x: 517, endPoint y: 538, distance: 25.2
click at [498, 535] on div "備註 舊客 備註 訂單來源 ​ 訂單來源" at bounding box center [434, 542] width 473 height 45
click at [524, 540] on body "AT14 登出 櫃檯作業 打帳單 帳單列表 掛單列表 現金收支登錄 材料自購登錄 每日結帳 排班表 掃碼打卡 預約管理 預約管理 單日預約紀錄 單週預約紀錄 …" at bounding box center [784, 264] width 1568 height 1009
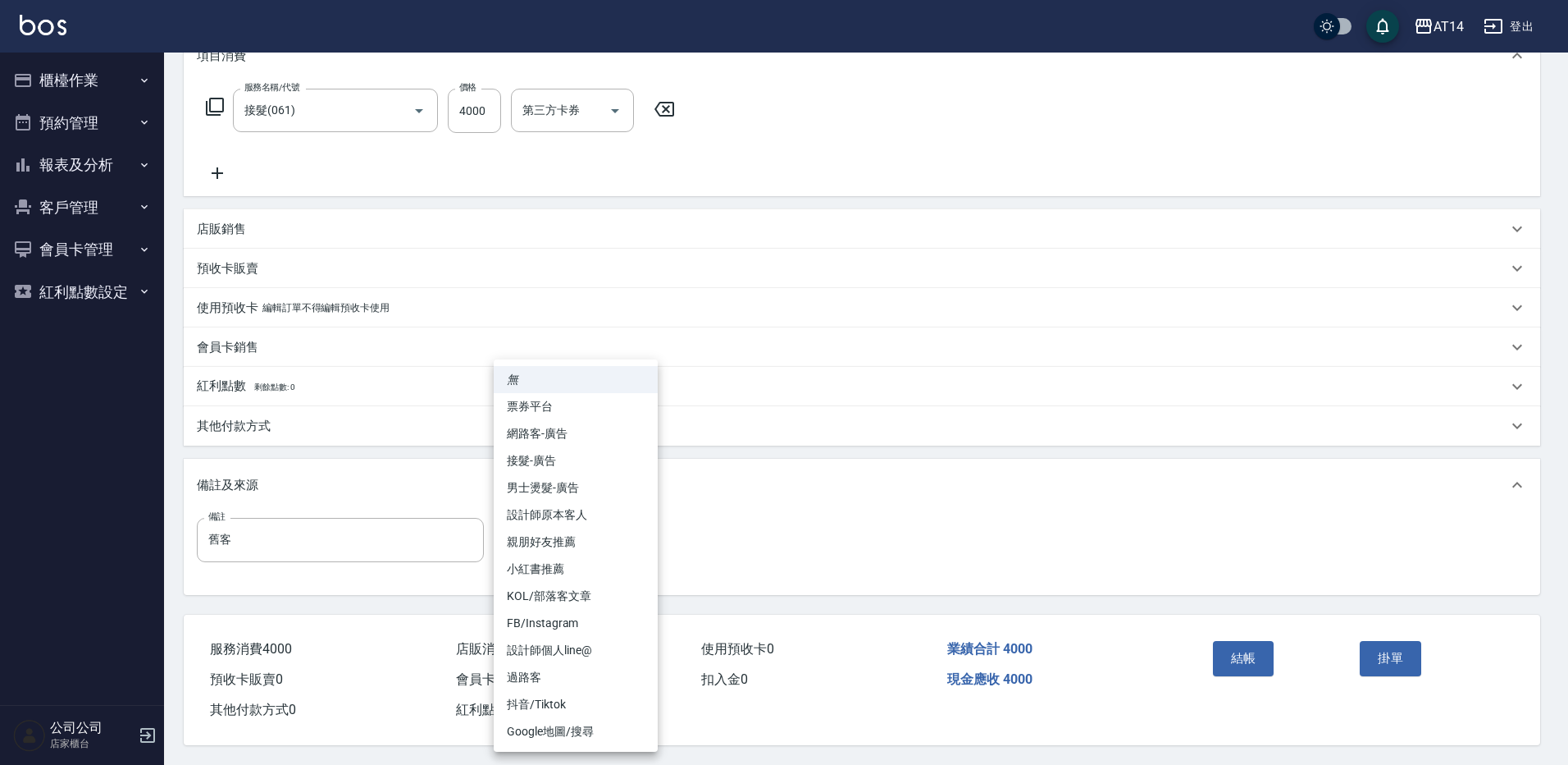
click at [590, 511] on li "設計師原本客人" at bounding box center [576, 514] width 164 height 27
type input "設計師原本客人"
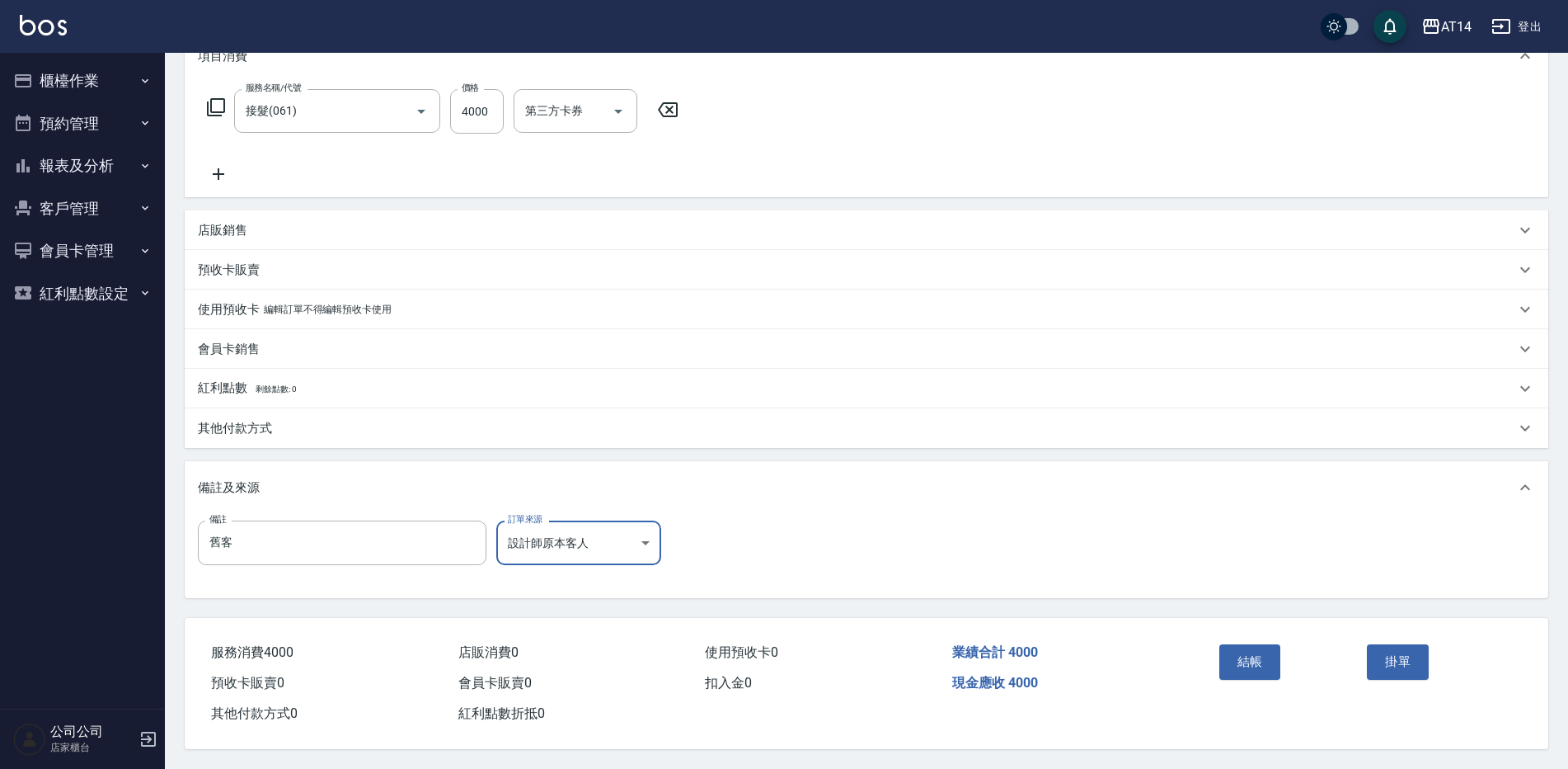
drag, startPoint x: 1249, startPoint y: 656, endPoint x: 1240, endPoint y: 653, distance: 9.5
click at [1246, 659] on button "結帳" at bounding box center [1249, 661] width 62 height 35
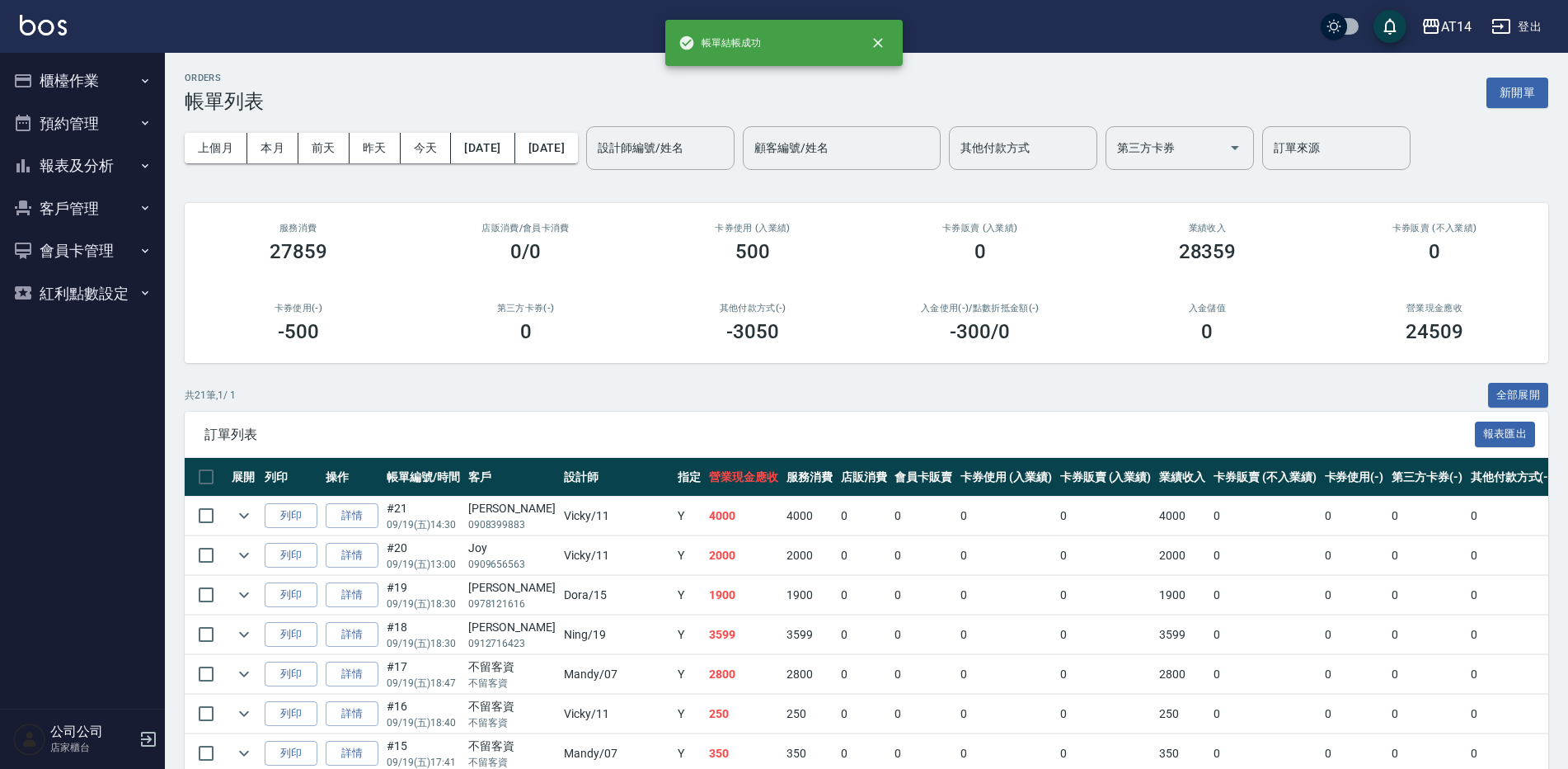
click at [104, 97] on button "櫃檯作業" at bounding box center [82, 81] width 152 height 43
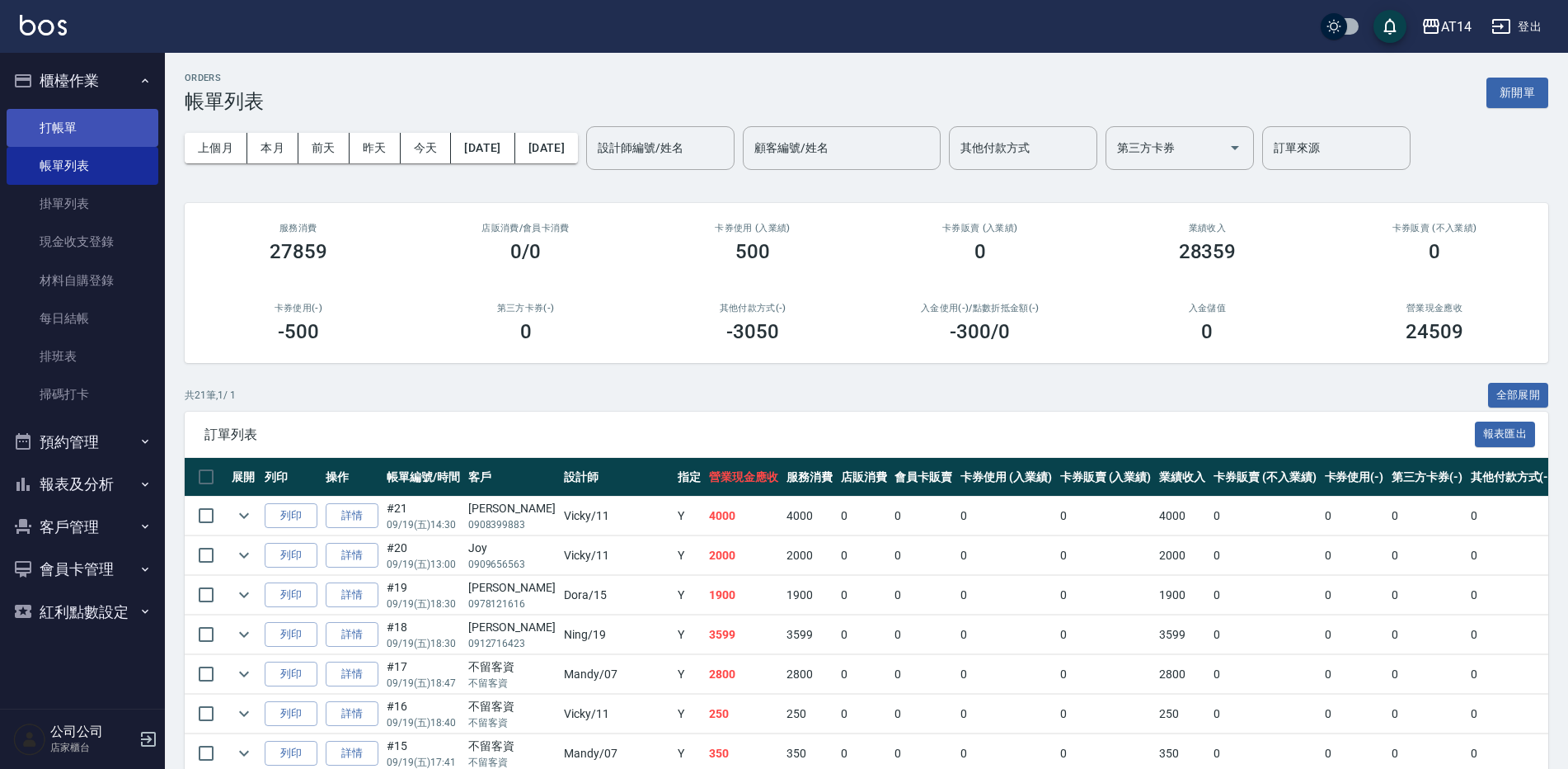
click at [111, 136] on link "打帳單" at bounding box center [82, 128] width 152 height 38
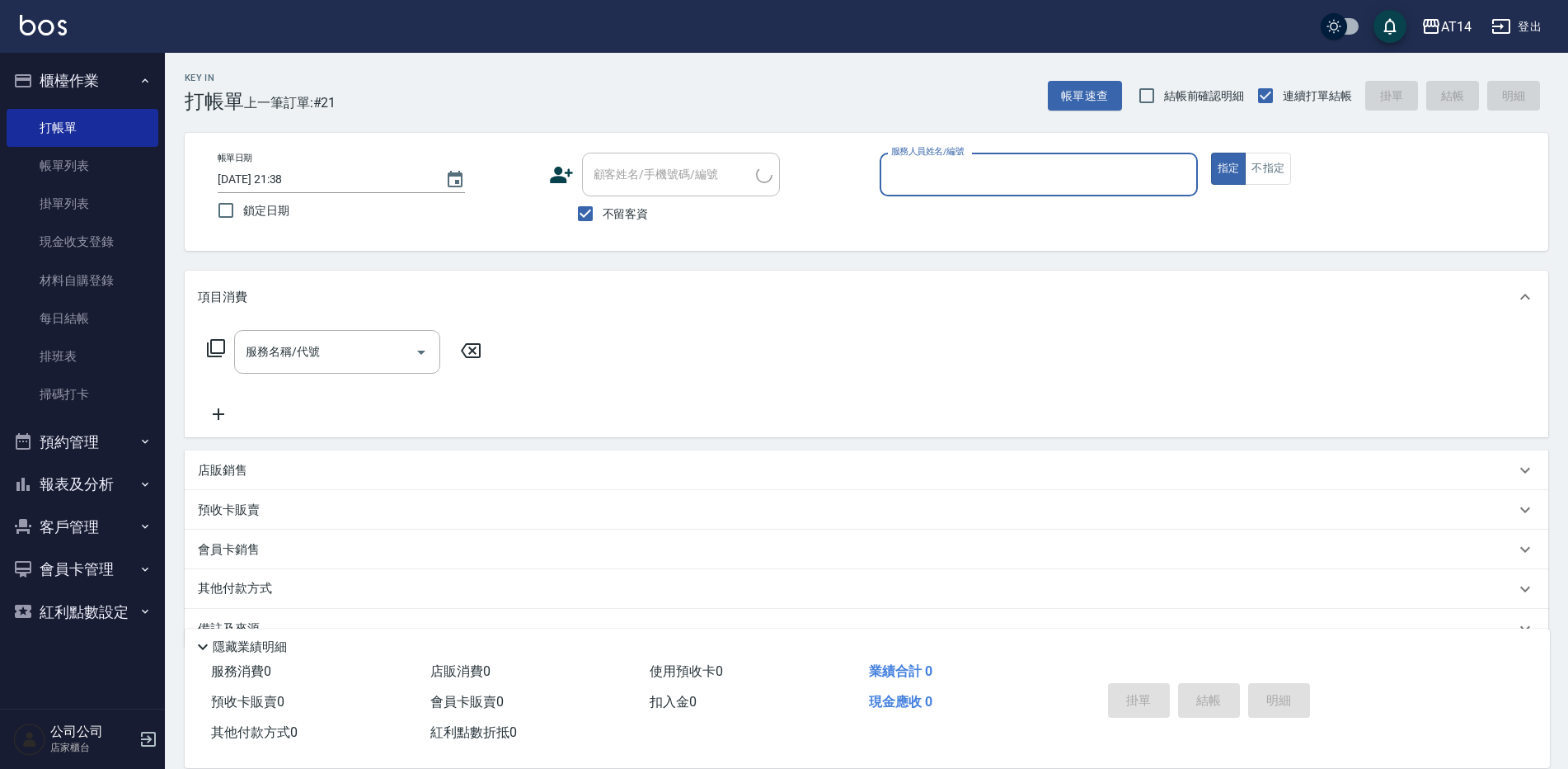
click at [880, 175] on div "服務人員姓名/編號" at bounding box center [1039, 174] width 319 height 44
type input "Vicky-11"
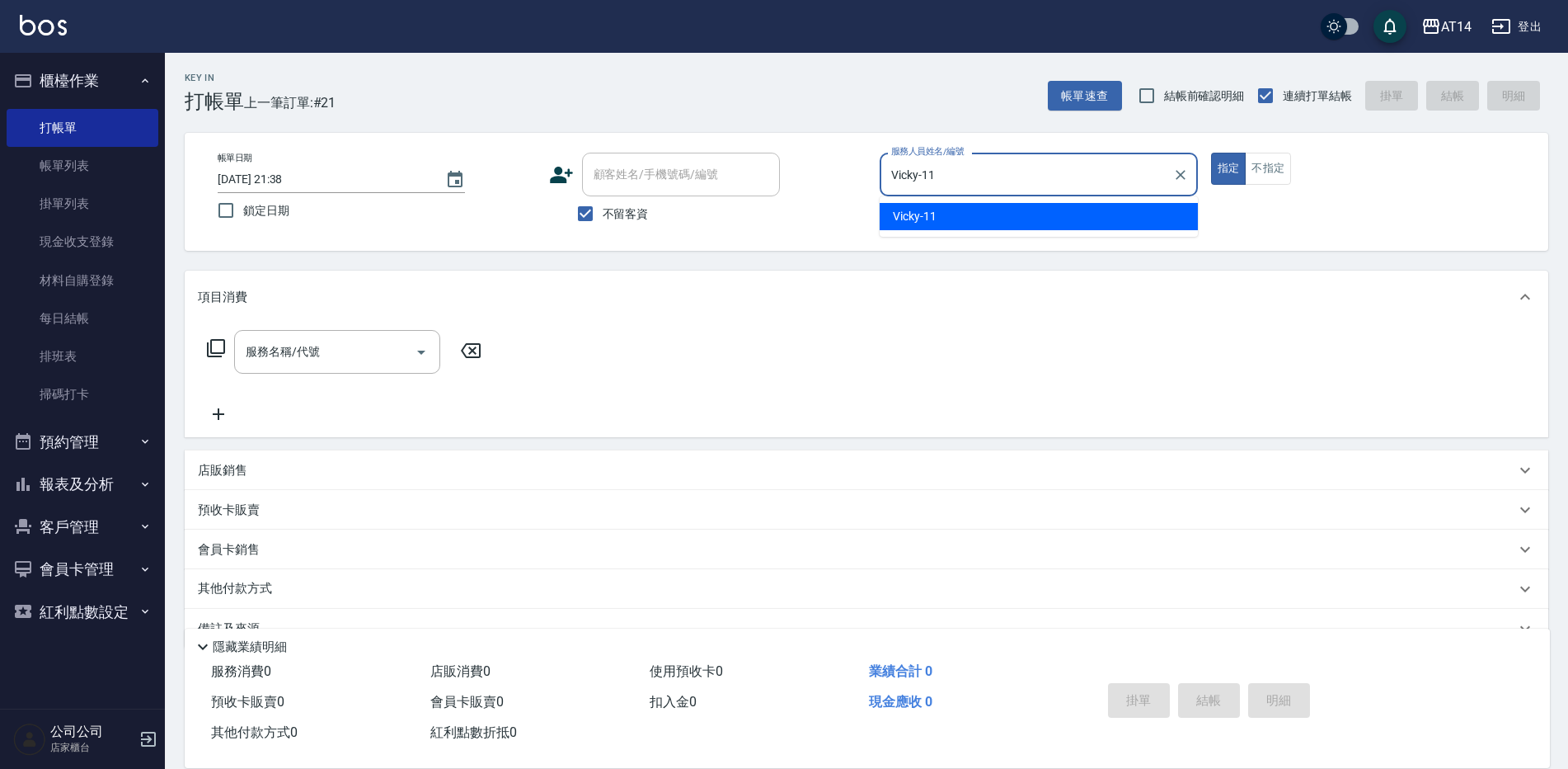
type button "true"
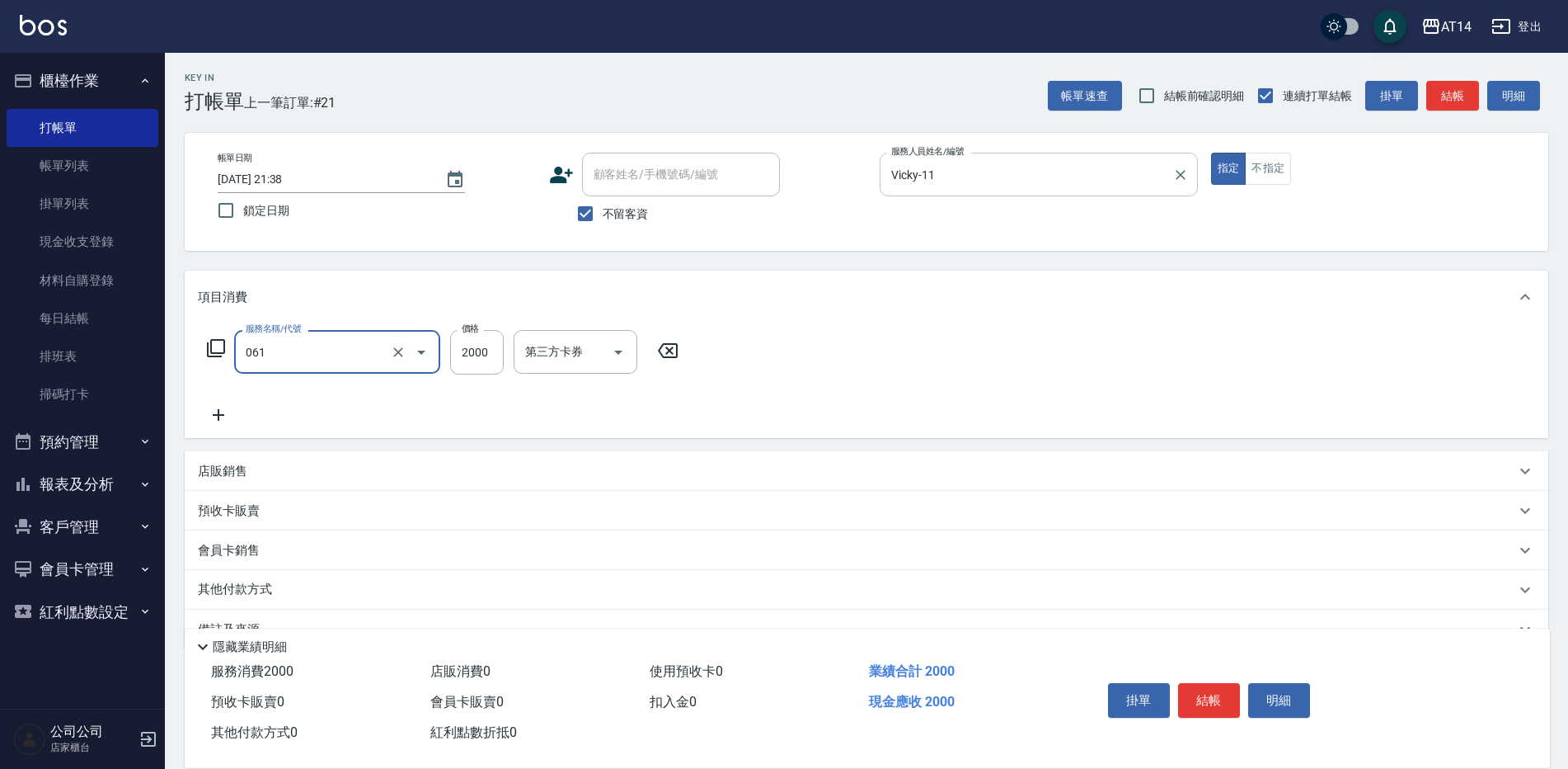
type input "接髮(061)"
type input "14000"
click at [214, 421] on icon at bounding box center [218, 414] width 41 height 20
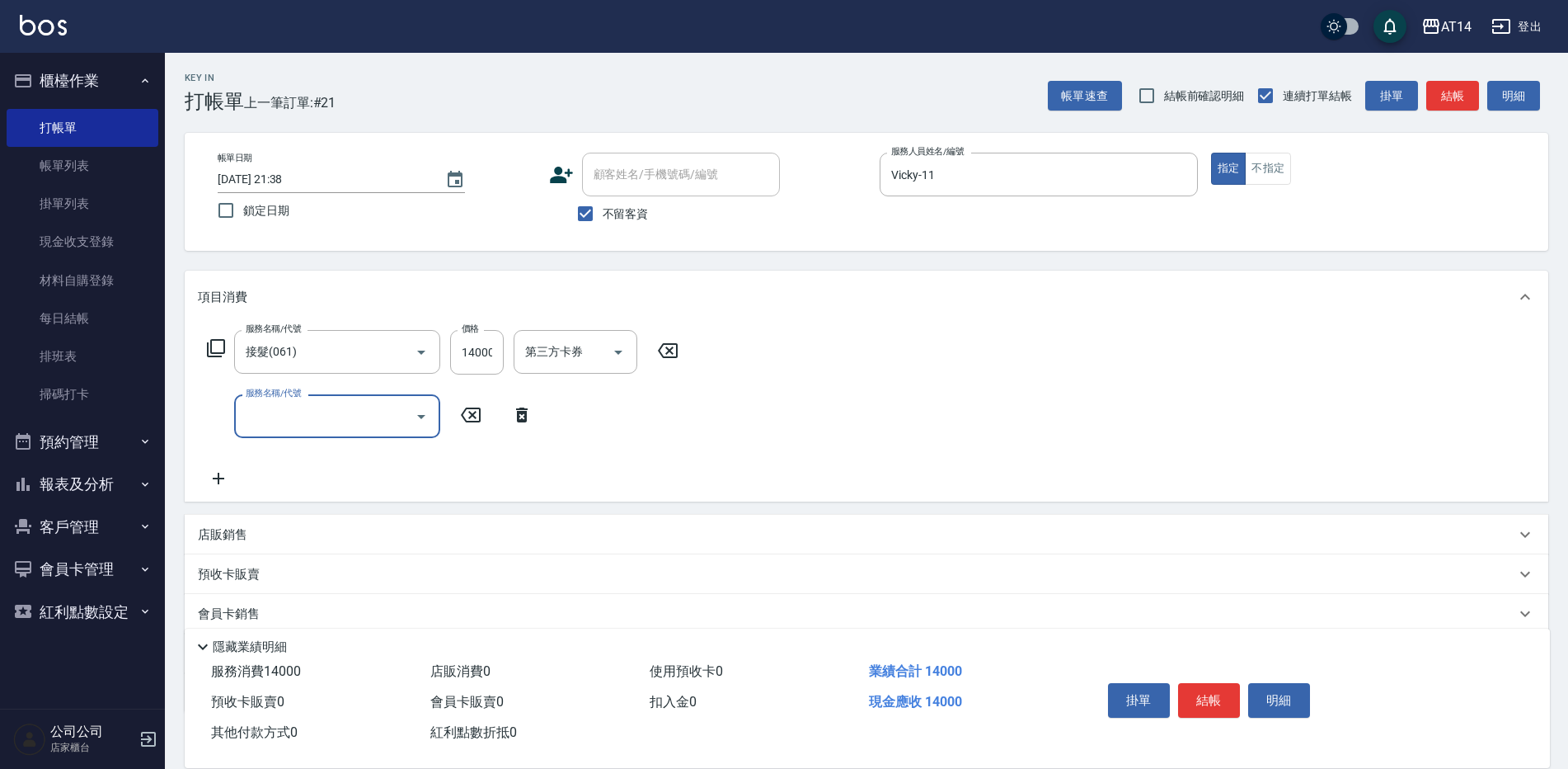
click at [332, 420] on input "服務名稱/代號" at bounding box center [325, 416] width 167 height 28
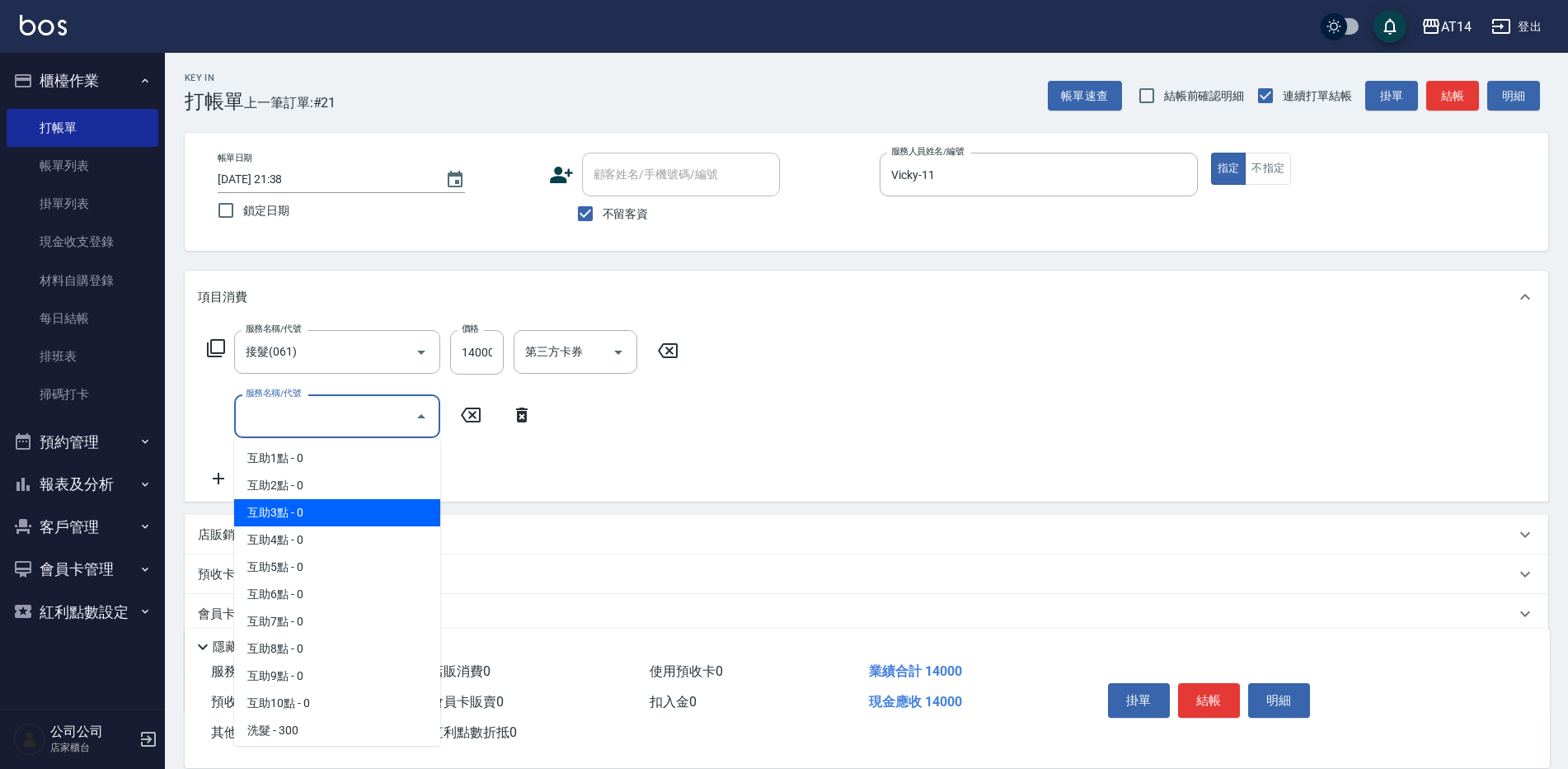
drag, startPoint x: 340, startPoint y: 514, endPoint x: 452, endPoint y: 446, distance: 131.0
click at [341, 514] on span "互助3點 - 0" at bounding box center [337, 512] width 206 height 27
type input "互助3點(003)"
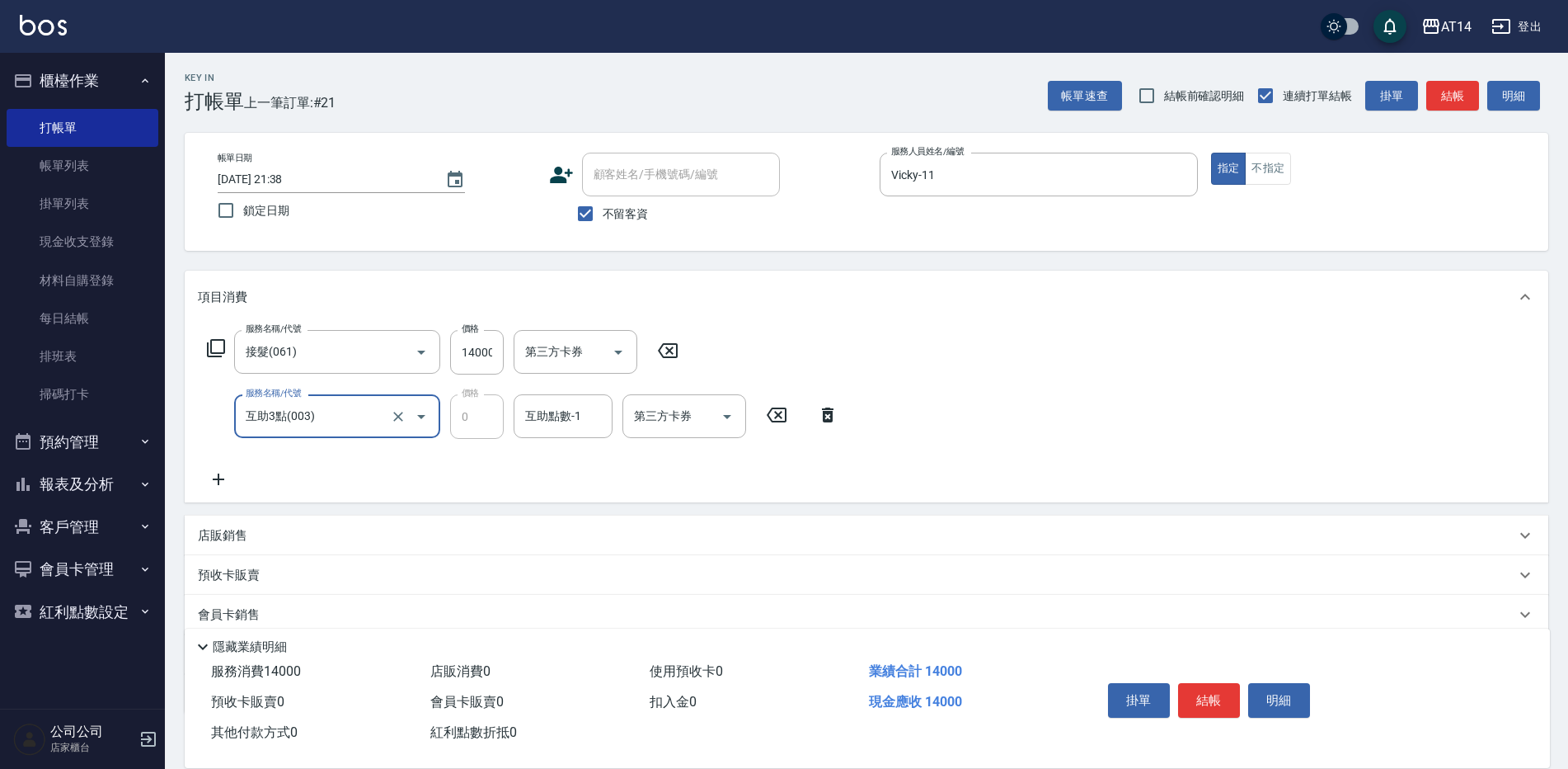
click at [621, 408] on form "互助點數-1 互助點數-1" at bounding box center [568, 416] width 109 height 44
click at [568, 421] on div "互助點數-1 互助點數-1" at bounding box center [563, 416] width 99 height 44
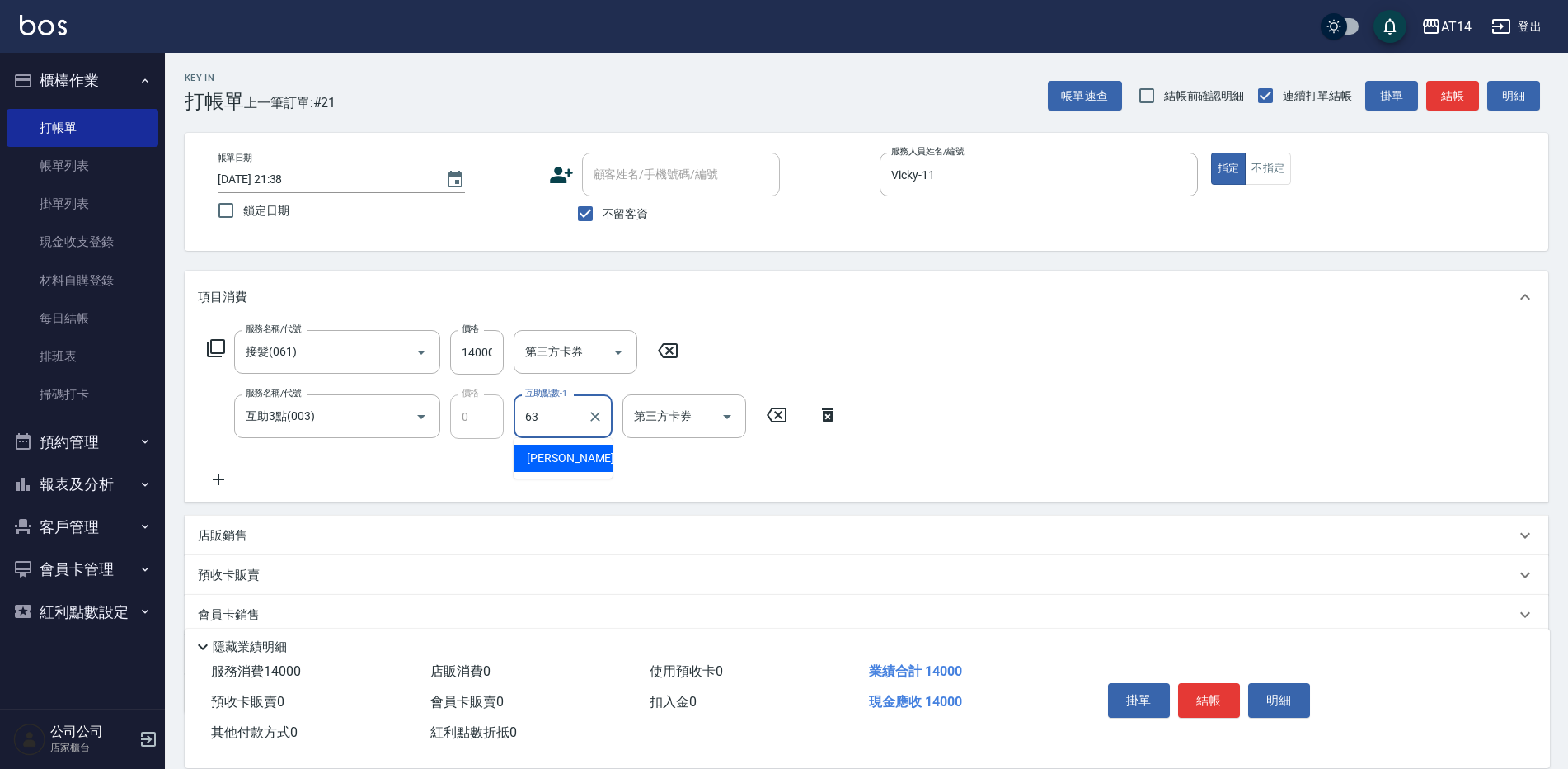
type input "[PERSON_NAME]-63"
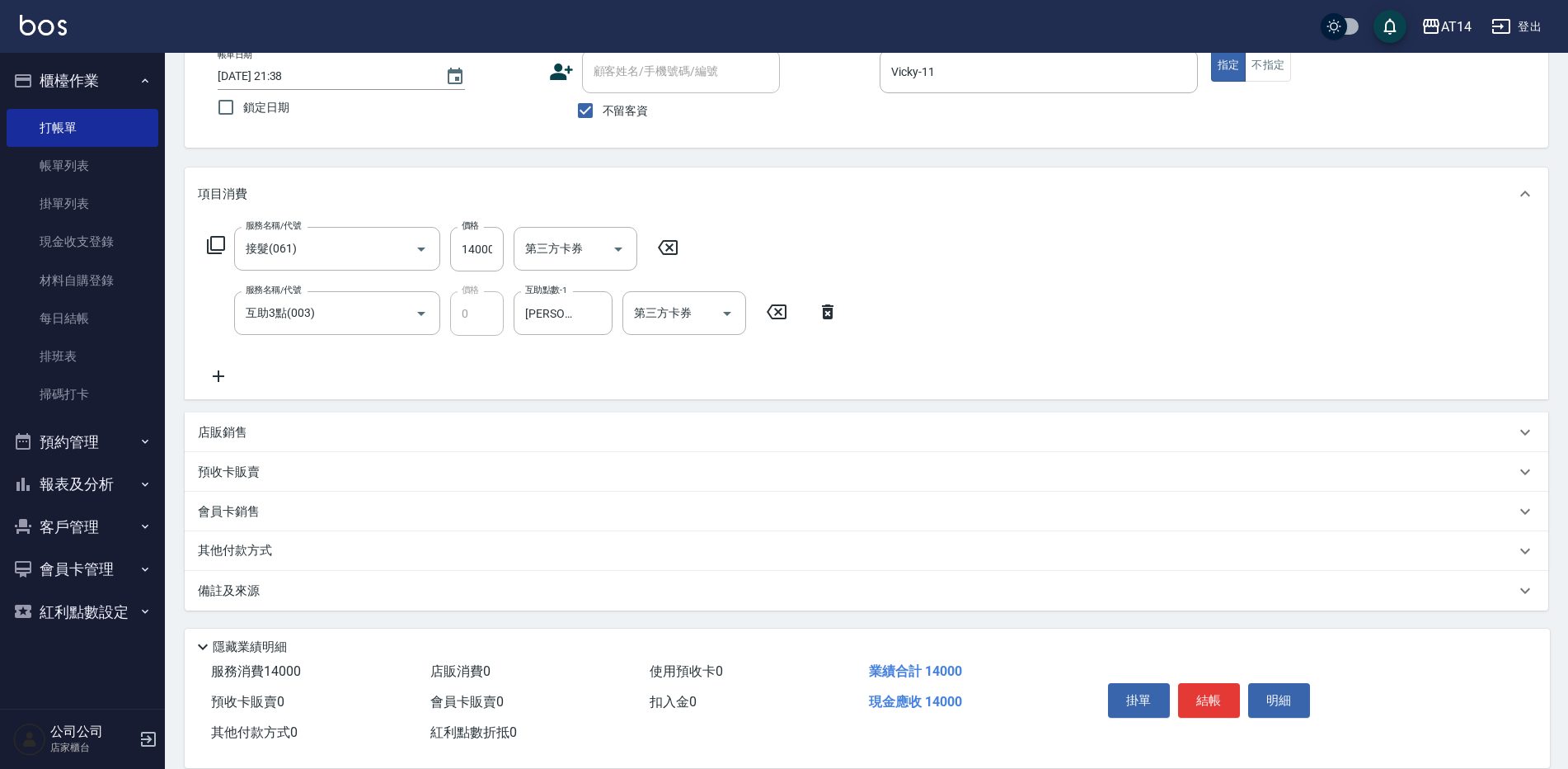
click at [487, 586] on div "備註及來源" at bounding box center [857, 591] width 1318 height 17
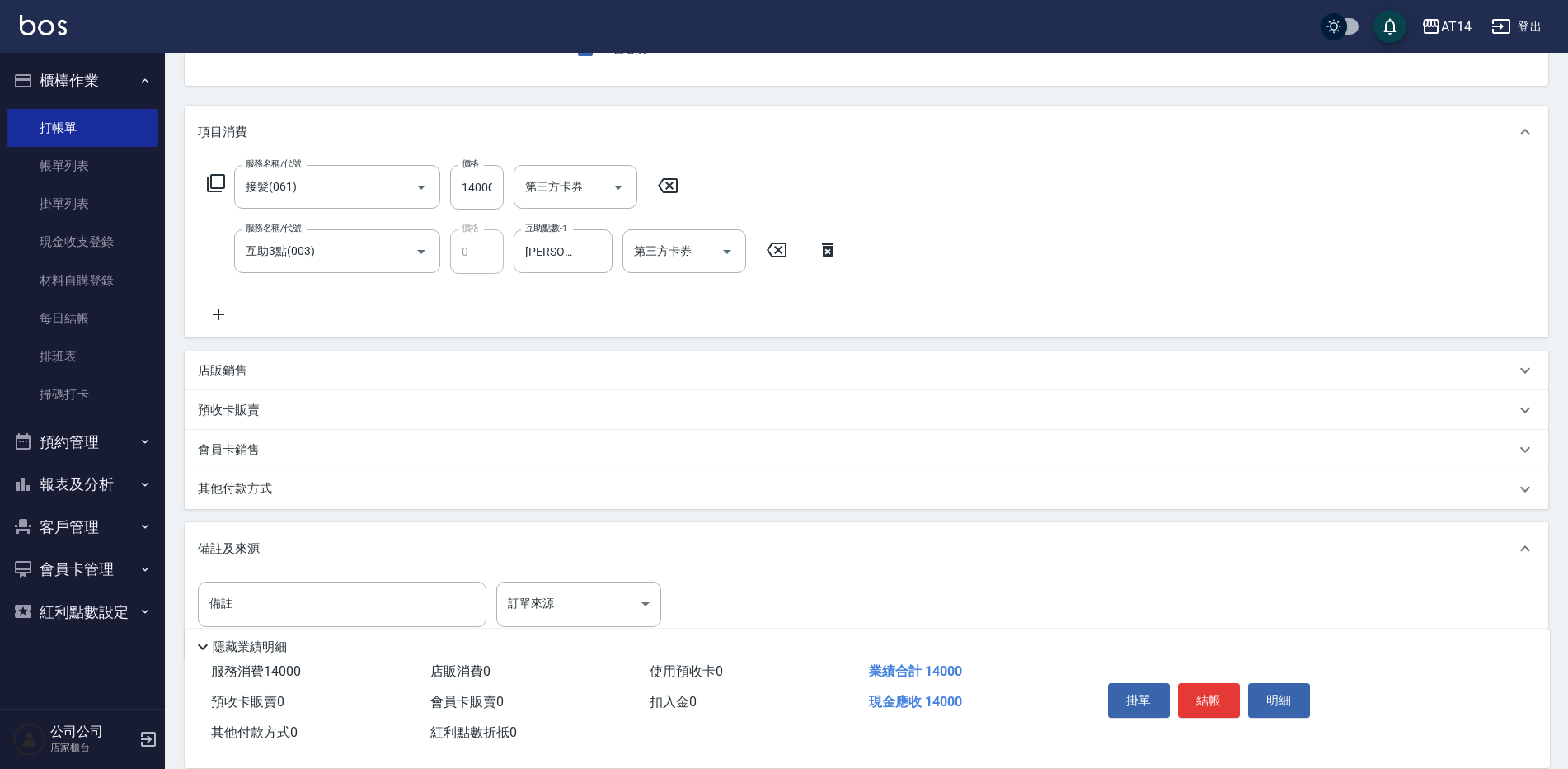
scroll to position [212, 0]
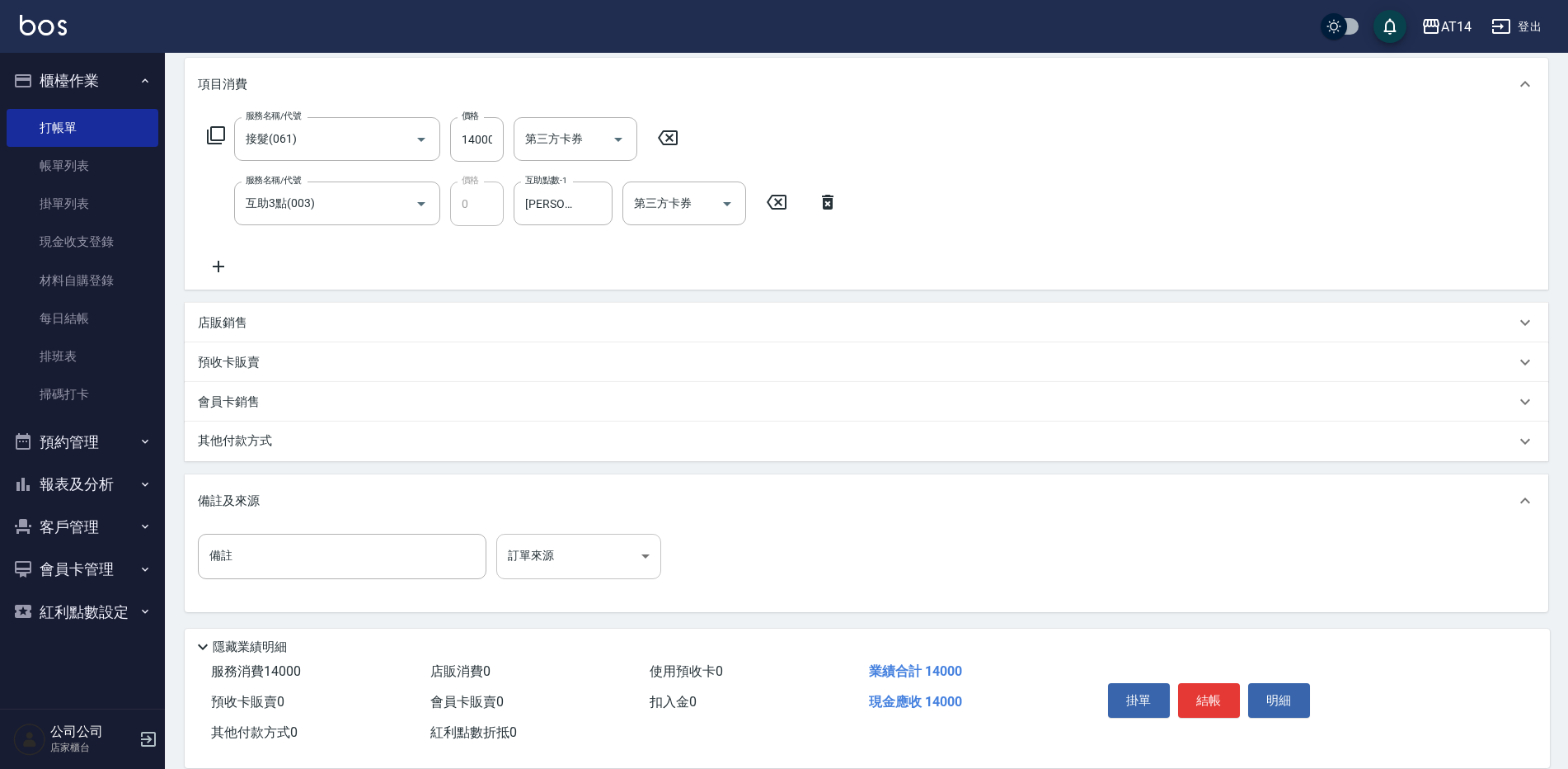
click at [605, 577] on body "AT14 登出 櫃檯作業 打帳單 帳單列表 掛單列表 現金收支登錄 材料自購登錄 每日結帳 排班表 掃碼打卡 預約管理 預約管理 單日預約紀錄 單週預約紀錄 …" at bounding box center [784, 279] width 1568 height 983
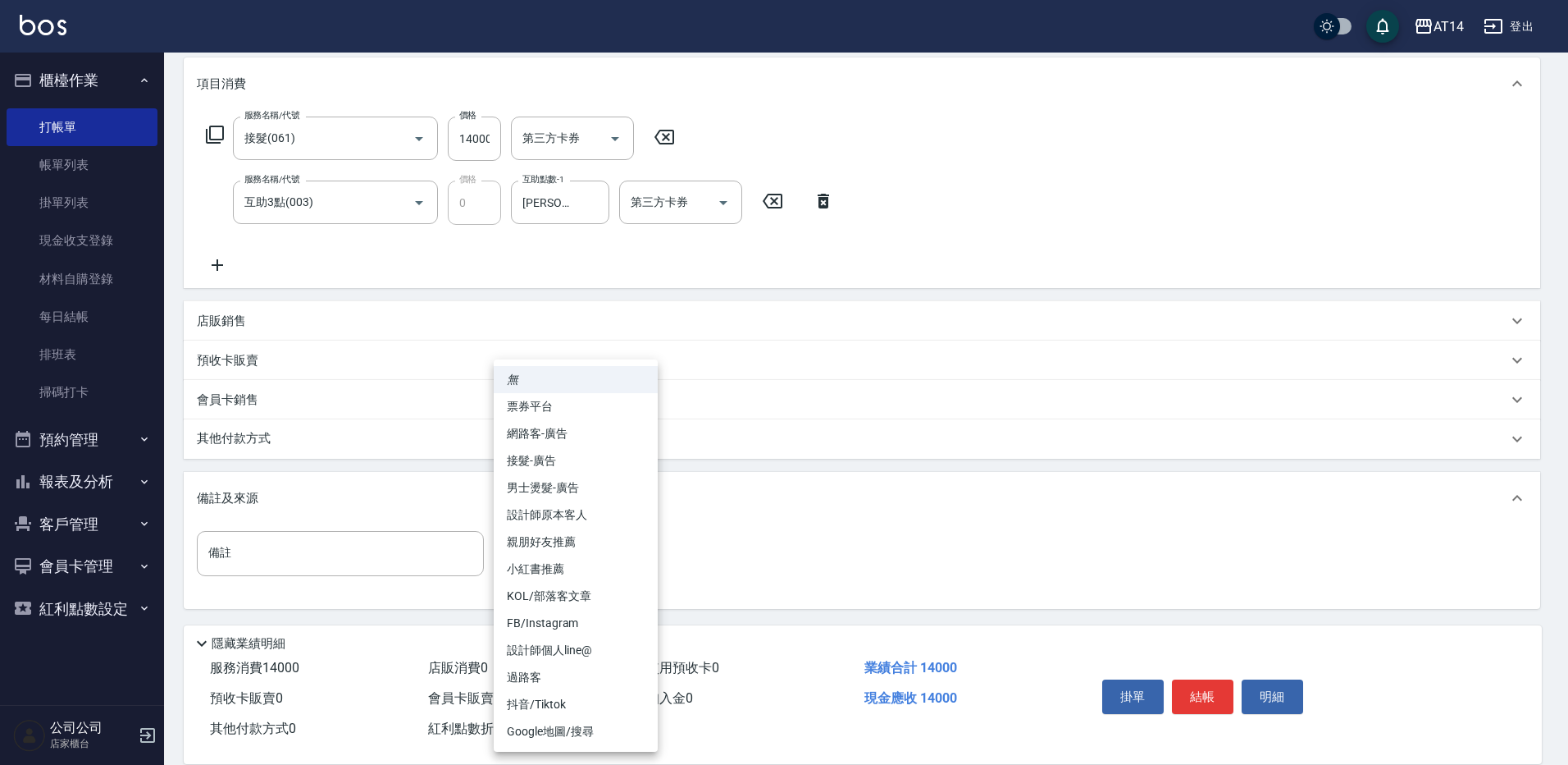
click at [614, 504] on li "設計師原本客人" at bounding box center [576, 514] width 164 height 27
type input "設計師原本客人"
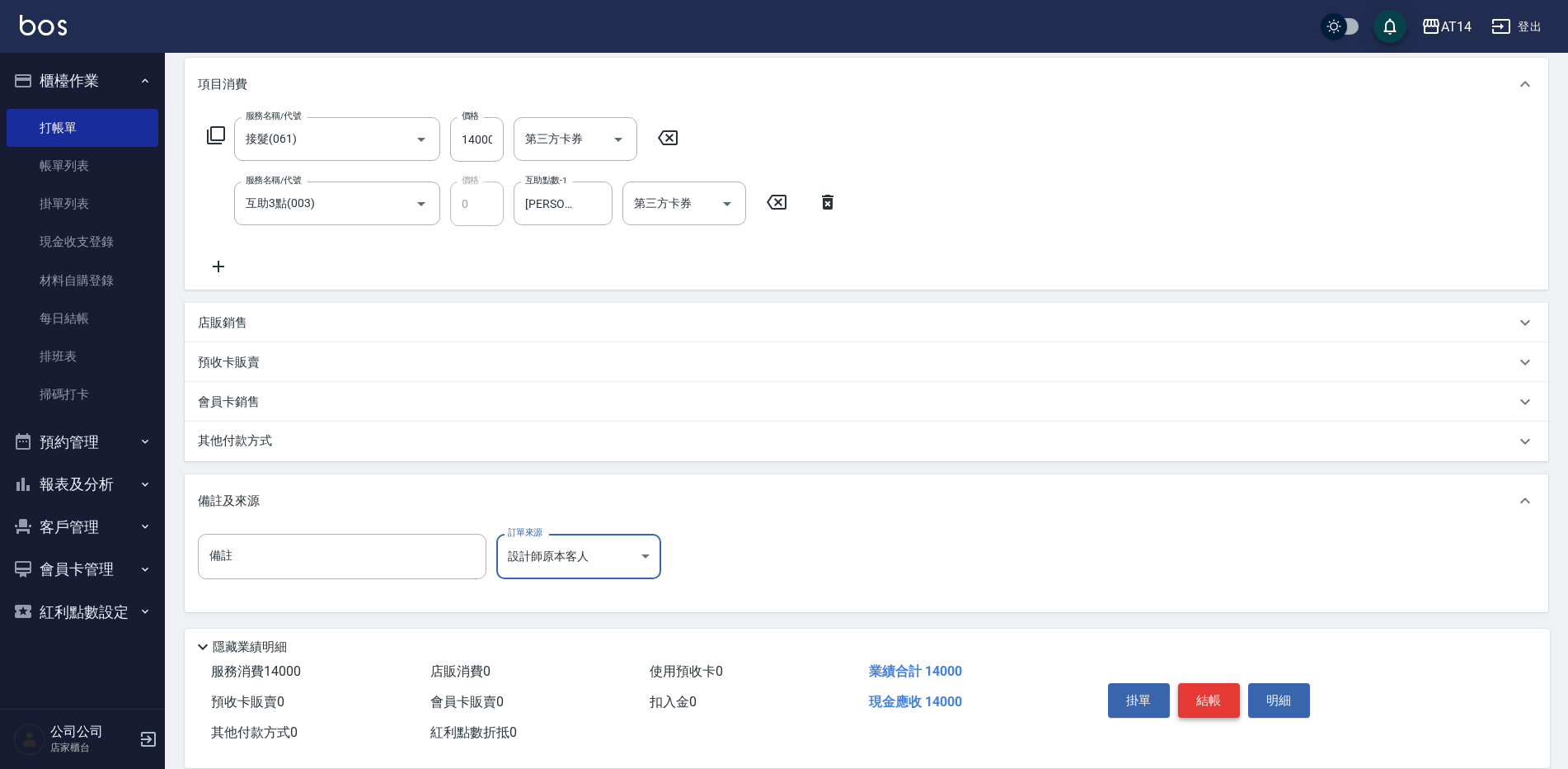
click at [1212, 701] on button "結帳" at bounding box center [1209, 700] width 62 height 35
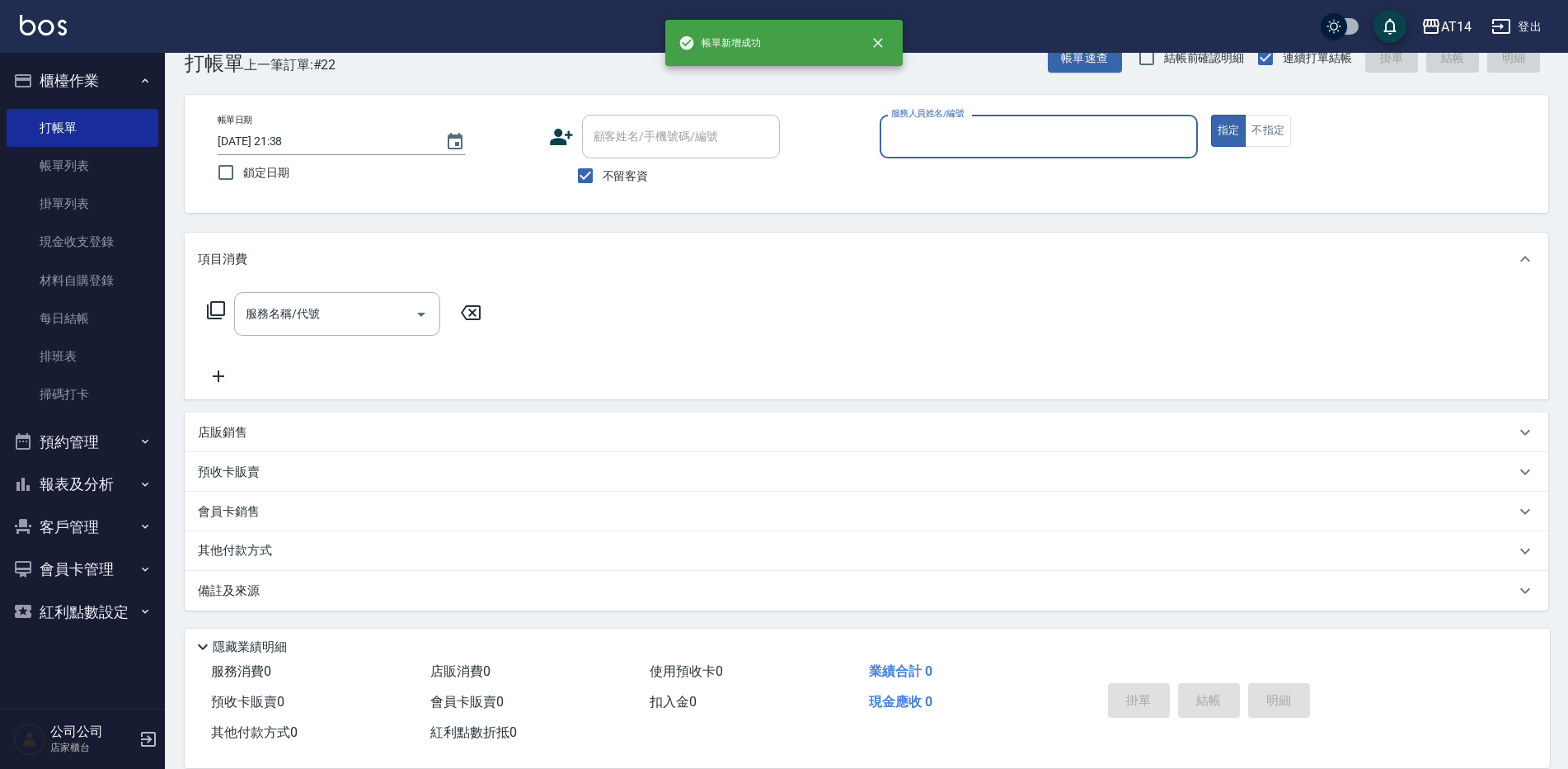
scroll to position [38, 0]
click at [121, 449] on button "預約管理" at bounding box center [82, 442] width 152 height 43
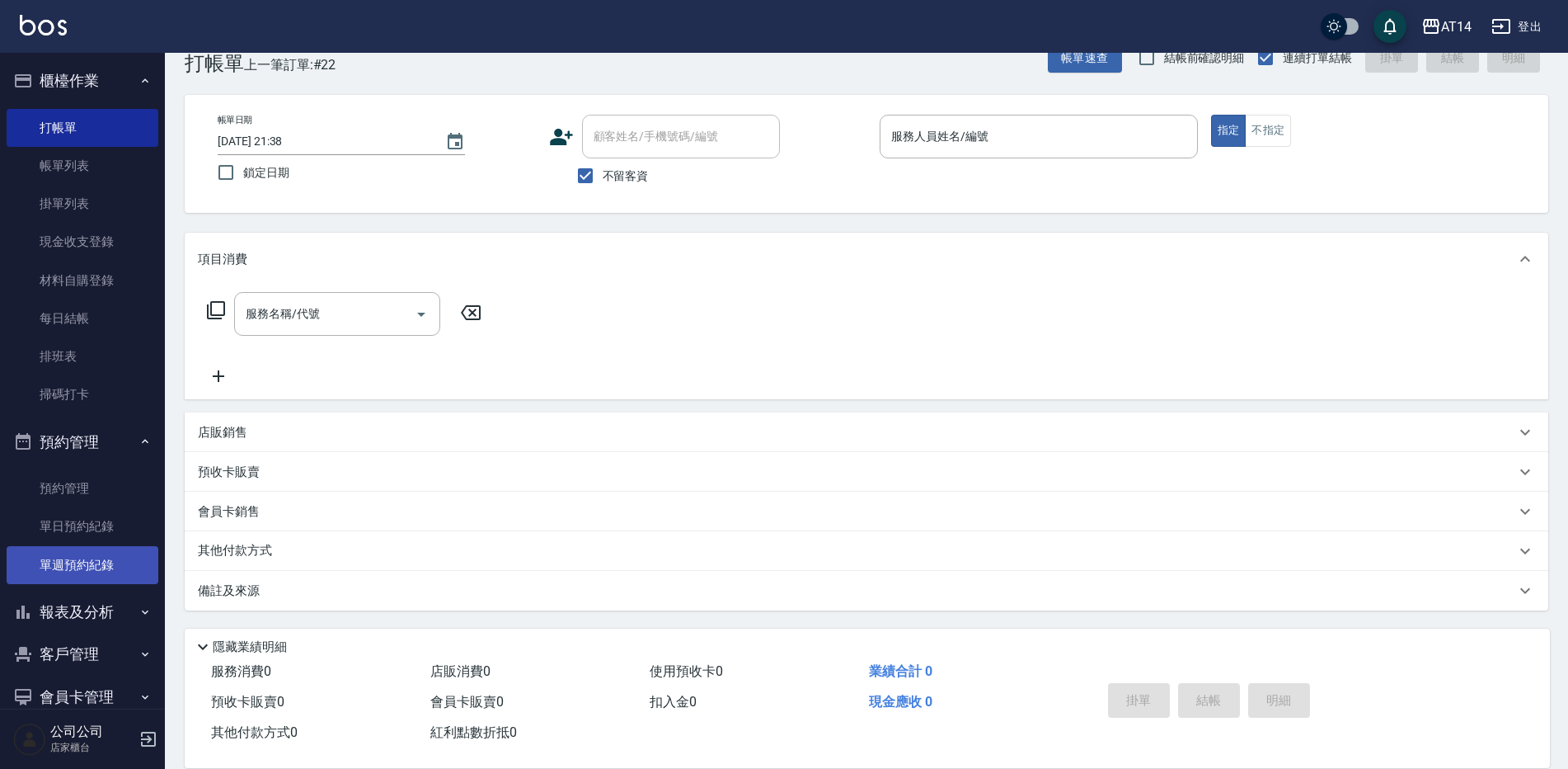
click at [133, 551] on link "單週預約紀錄" at bounding box center [82, 565] width 152 height 38
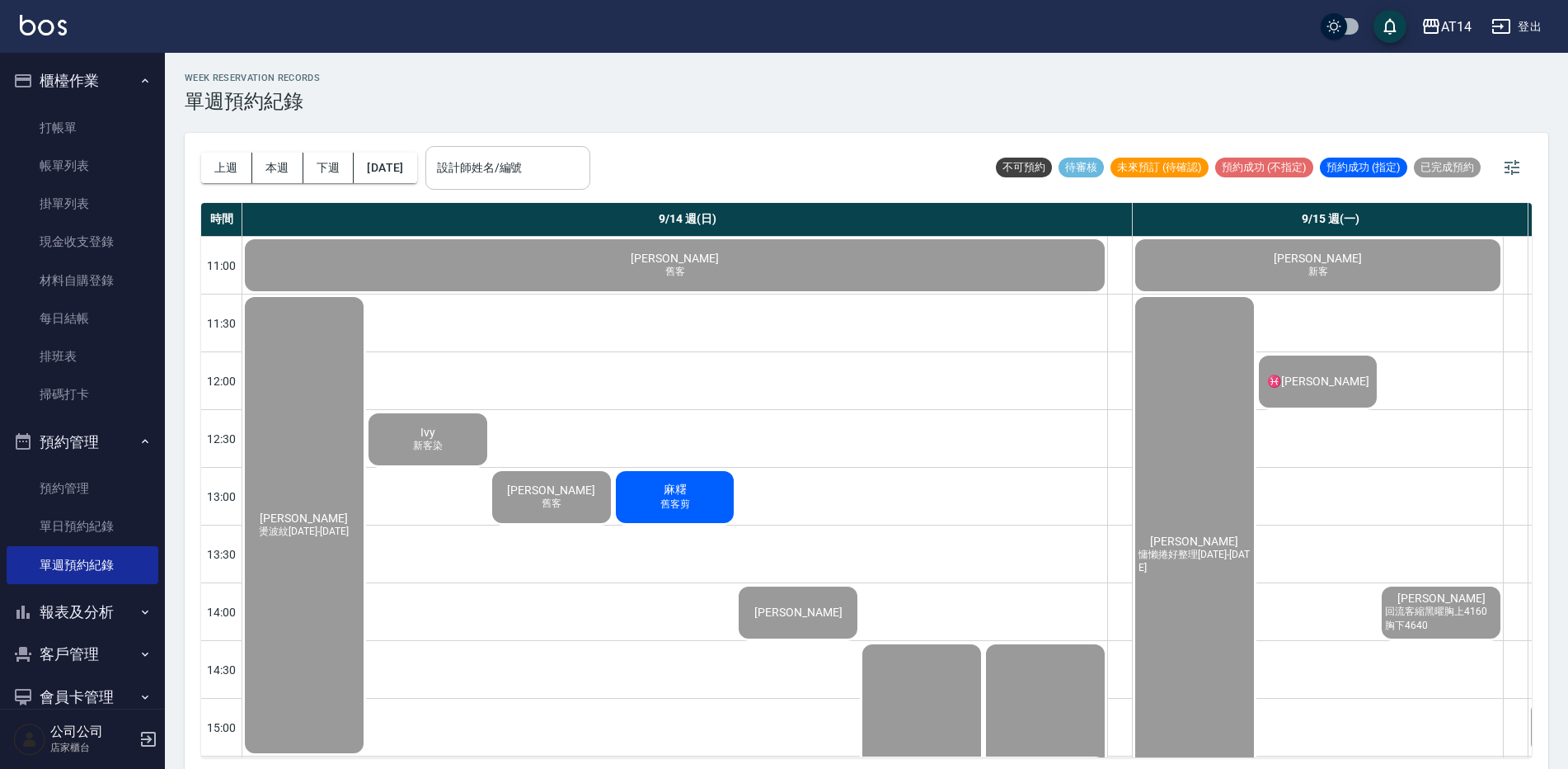
click at [512, 182] on div "設計師姓名/編號" at bounding box center [508, 168] width 165 height 44
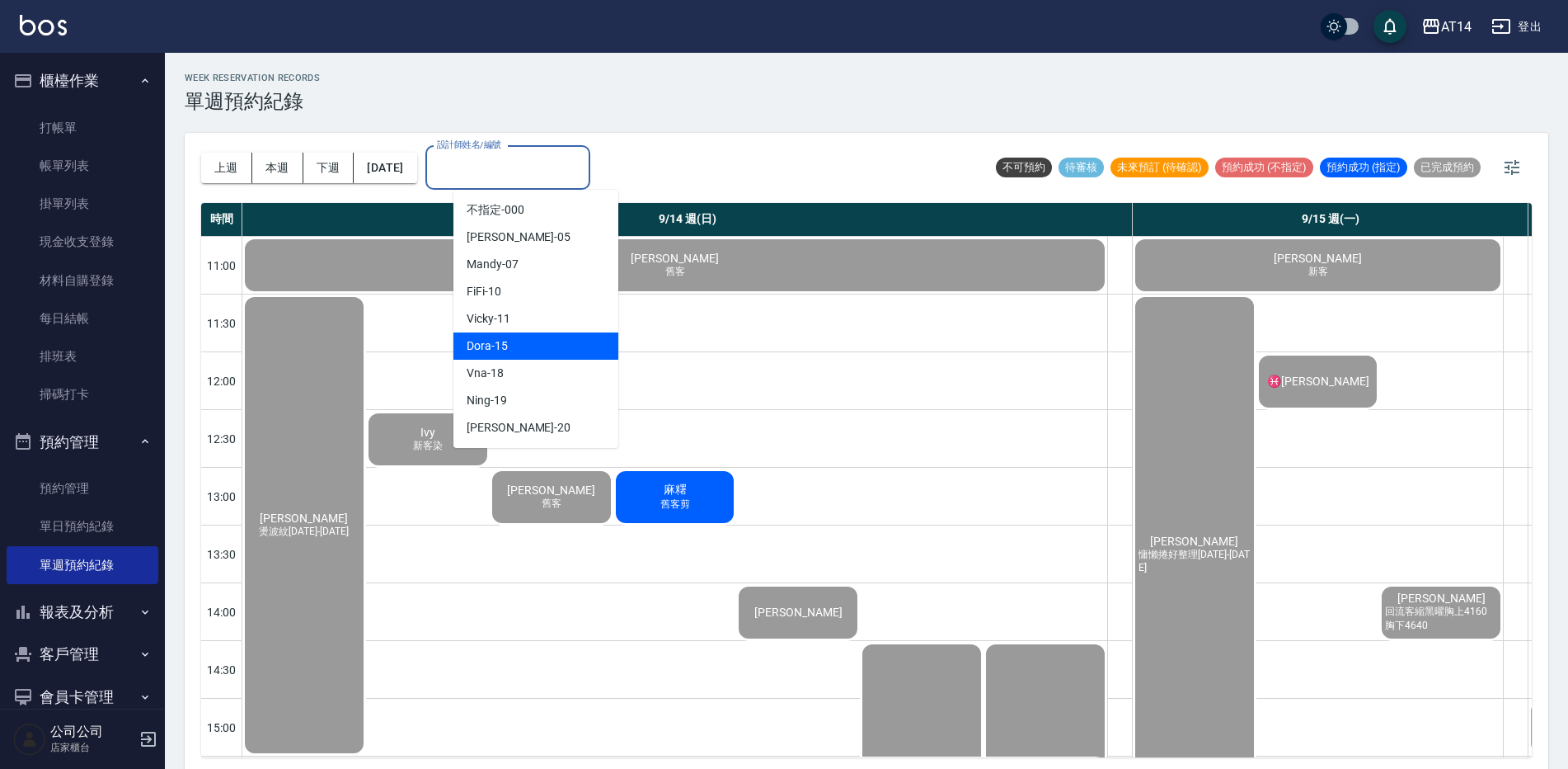
click at [541, 341] on div "Dora -15" at bounding box center [536, 345] width 165 height 27
type input "Dora-15"
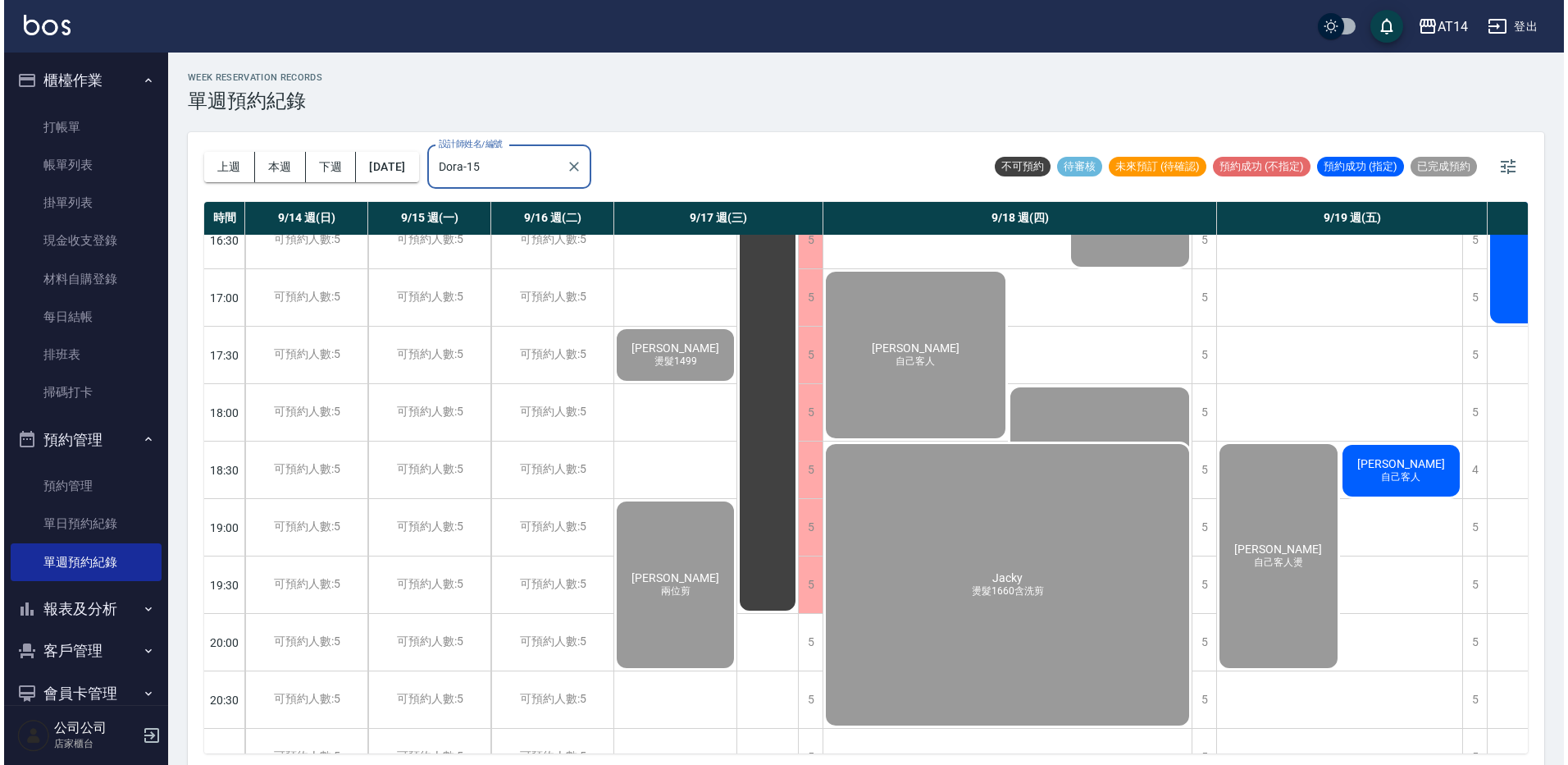
scroll to position [670, 0]
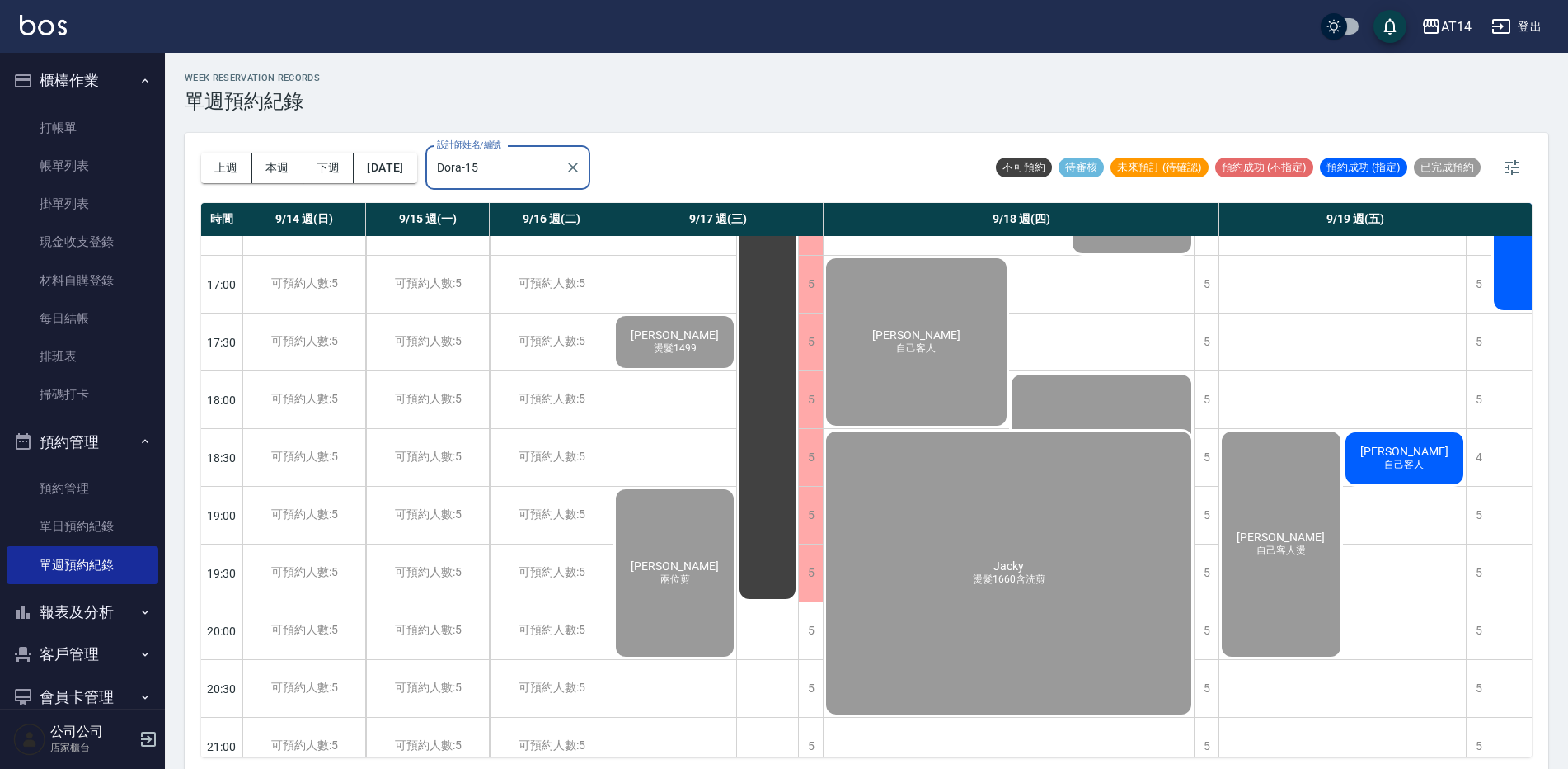
click at [1413, 464] on span "自己客人" at bounding box center [1404, 465] width 46 height 14
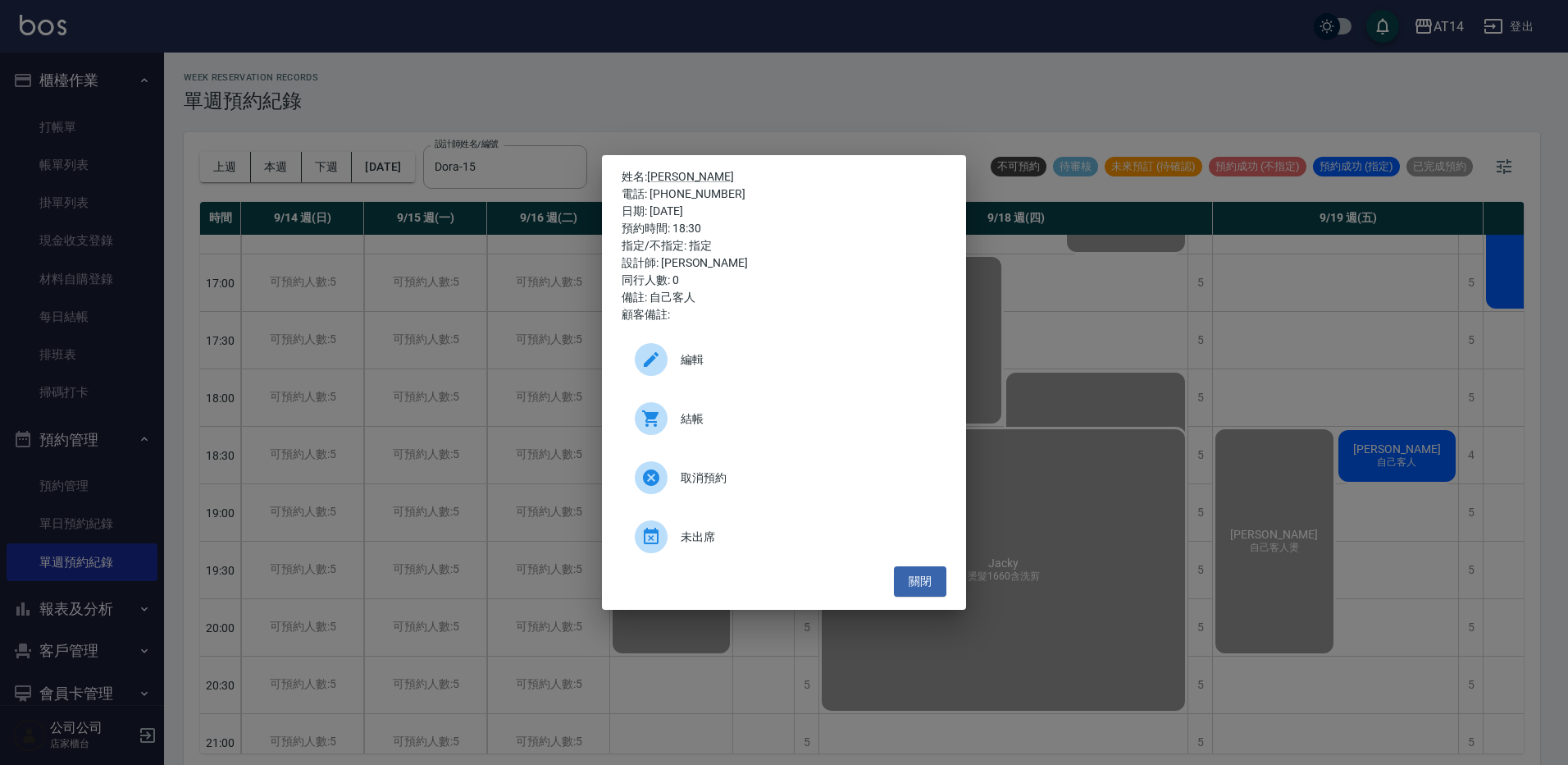
click at [798, 404] on div "結帳" at bounding box center [784, 418] width 324 height 46
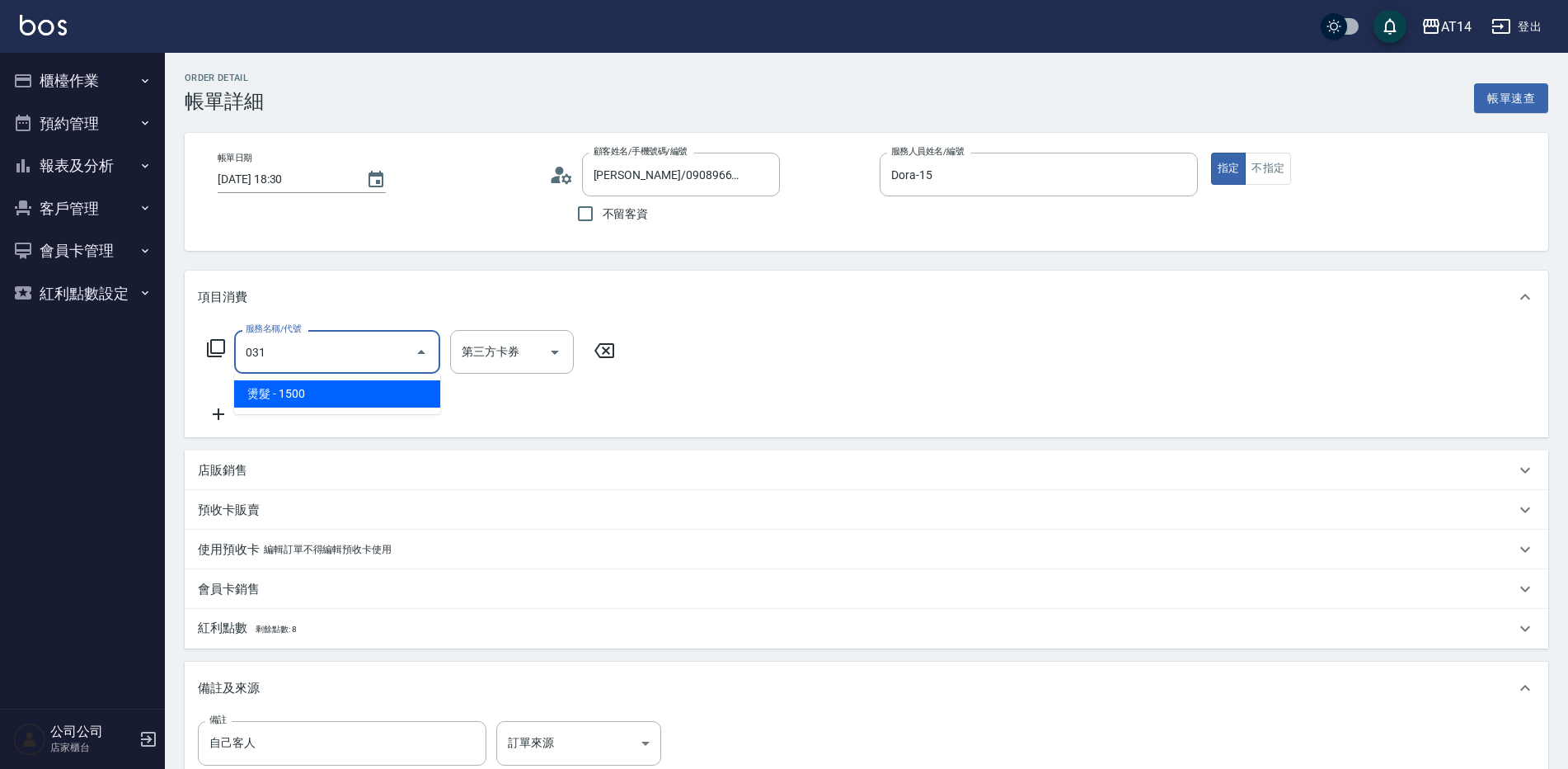
type input "燙髮(031)"
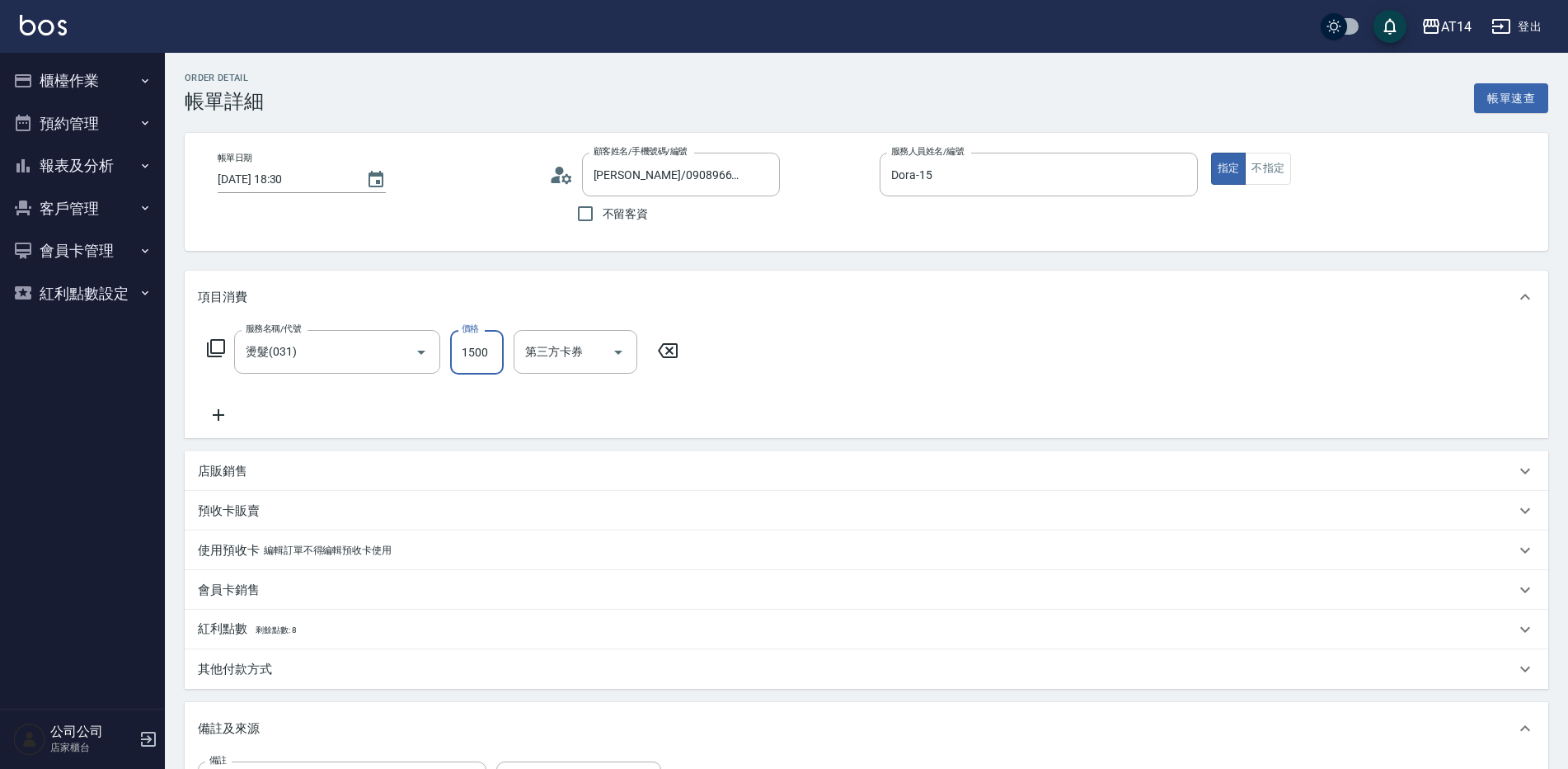
type input "0"
type input "1900"
type input "4"
type input "1900"
drag, startPoint x: 211, startPoint y: 407, endPoint x: 375, endPoint y: 412, distance: 164.1
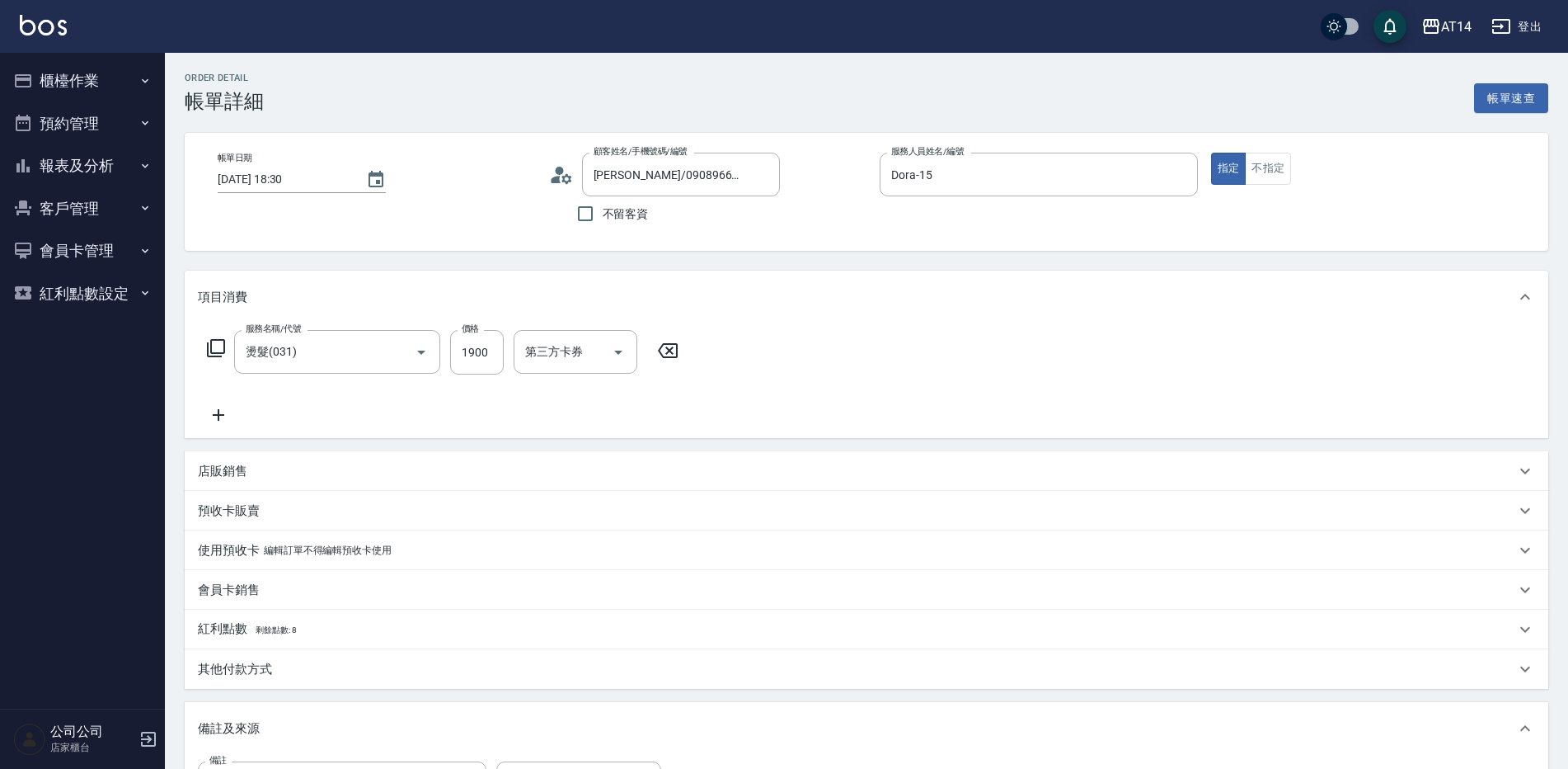
click at [220, 404] on div "服務名稱/代號 燙髮(031) 服務名稱/代號 價格 1900 價格 第三方卡券 第三方卡券" at bounding box center [443, 377] width 490 height 95
click at [376, 412] on div "服務名稱/代號 燙髮(031) 服務名稱/代號 價格 1900 價格 第三方卡券 第三方卡券" at bounding box center [443, 377] width 490 height 95
click at [218, 415] on icon at bounding box center [218, 414] width 11 height 11
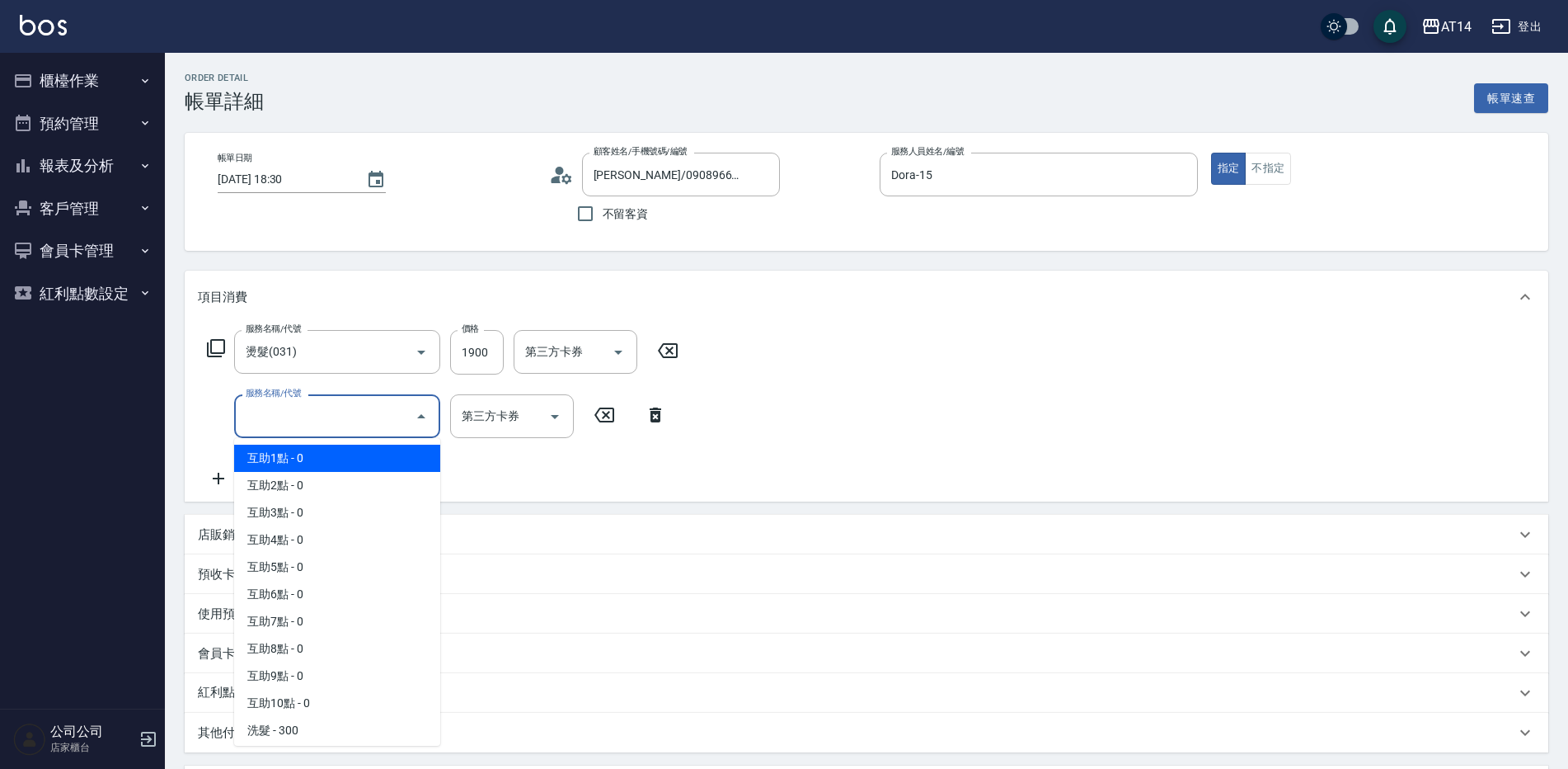
click at [288, 422] on input "服務名稱/代號" at bounding box center [325, 416] width 167 height 28
click at [308, 459] on span "互助1點 - 0" at bounding box center [337, 458] width 206 height 27
type input "互助1點(001)"
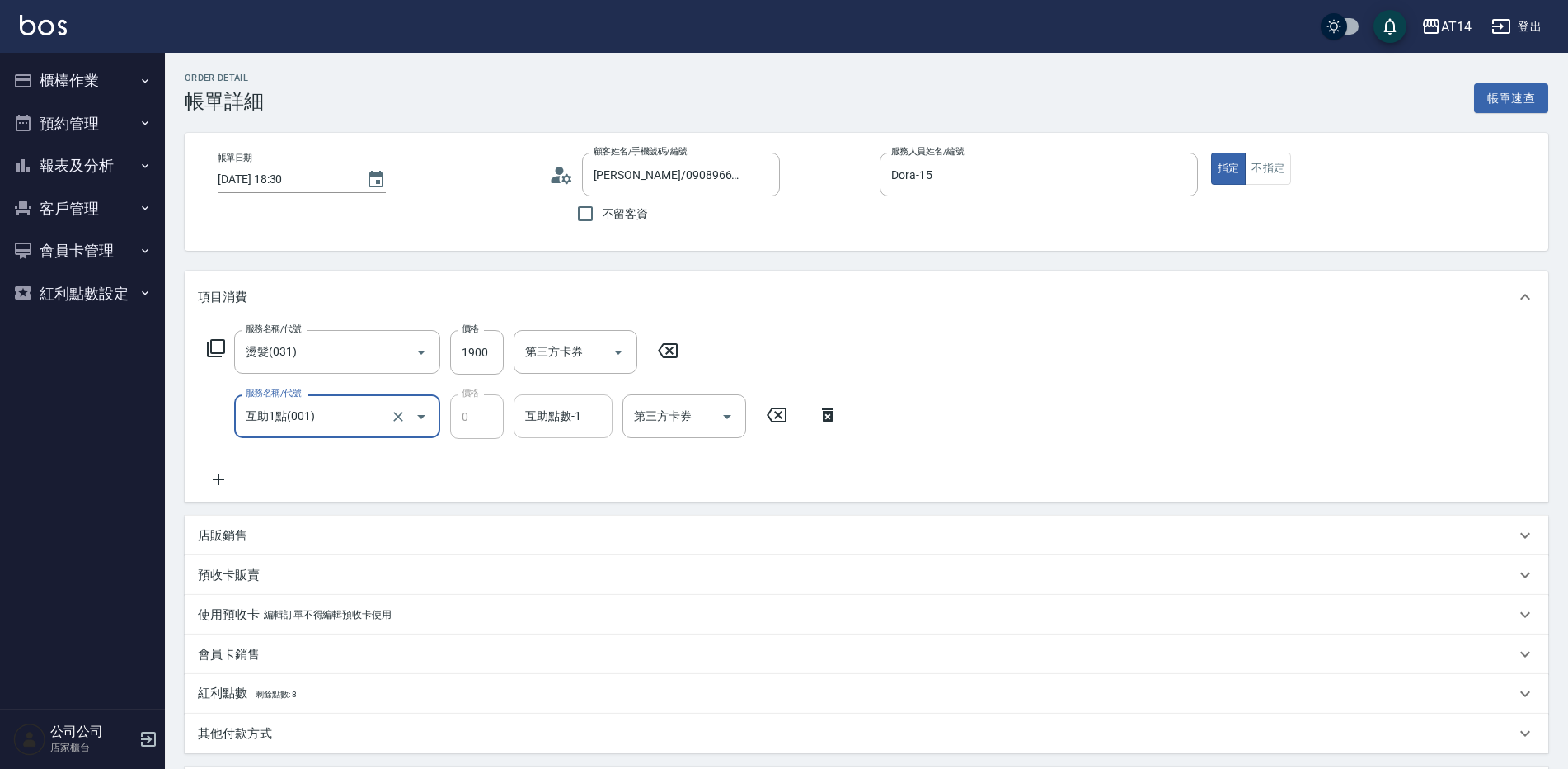
click at [542, 417] on div "互助點數-1 互助點數-1" at bounding box center [563, 416] width 99 height 44
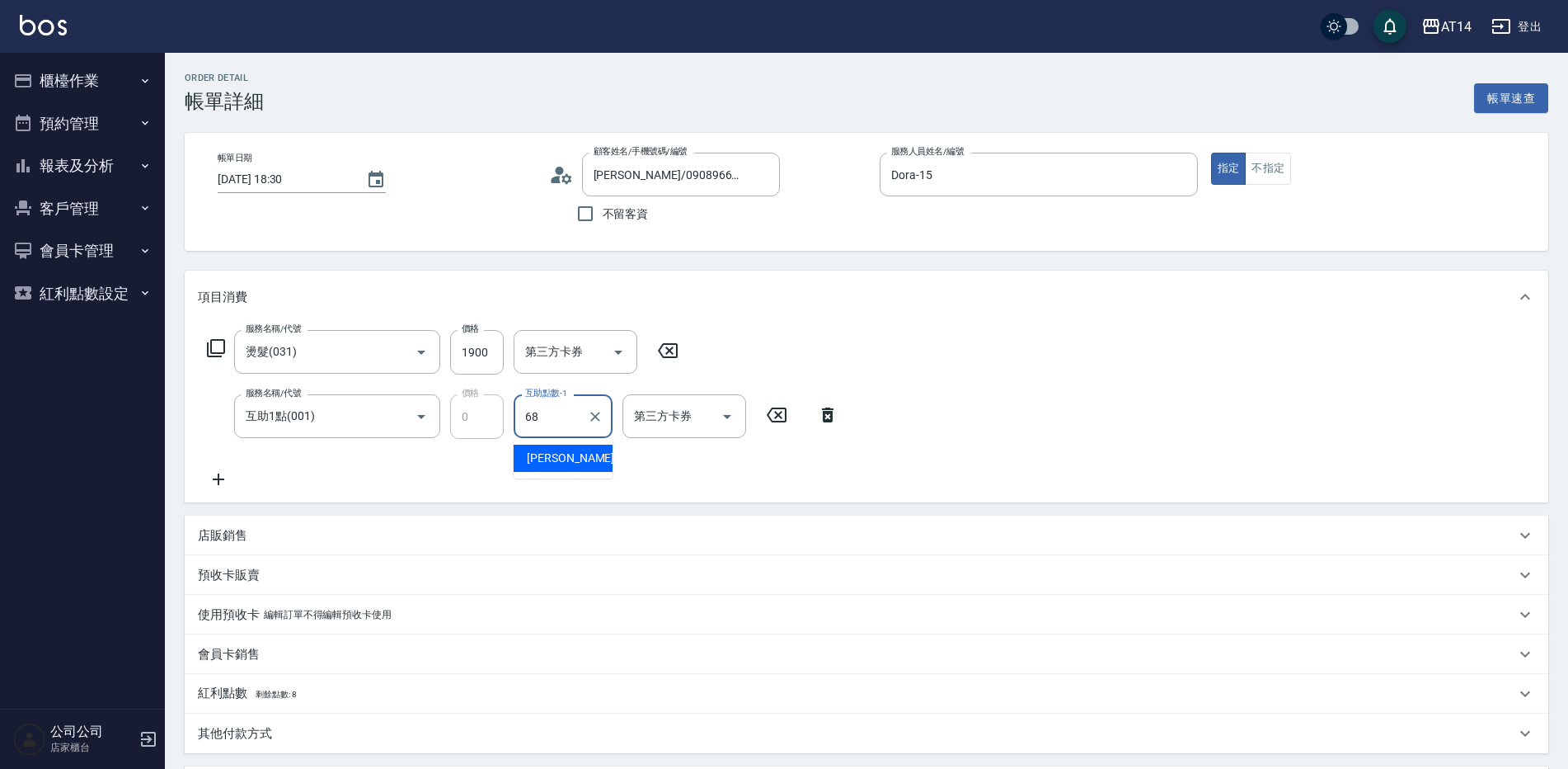
type input "邢語軒-68"
click at [352, 425] on input "互助1點(001)" at bounding box center [314, 416] width 145 height 28
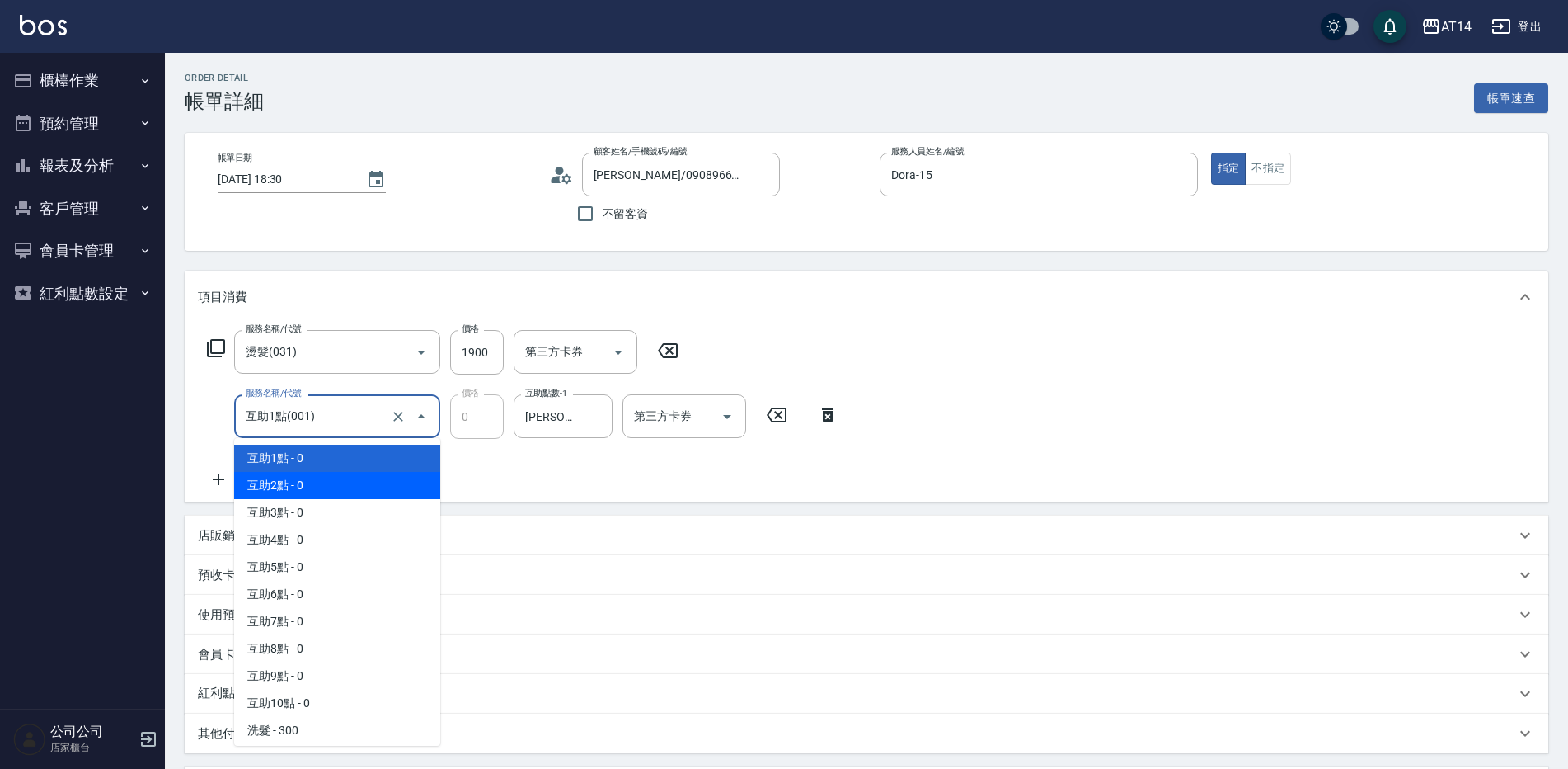
click at [332, 493] on span "互助2點 - 0" at bounding box center [337, 485] width 206 height 27
type input "互助2點(002)"
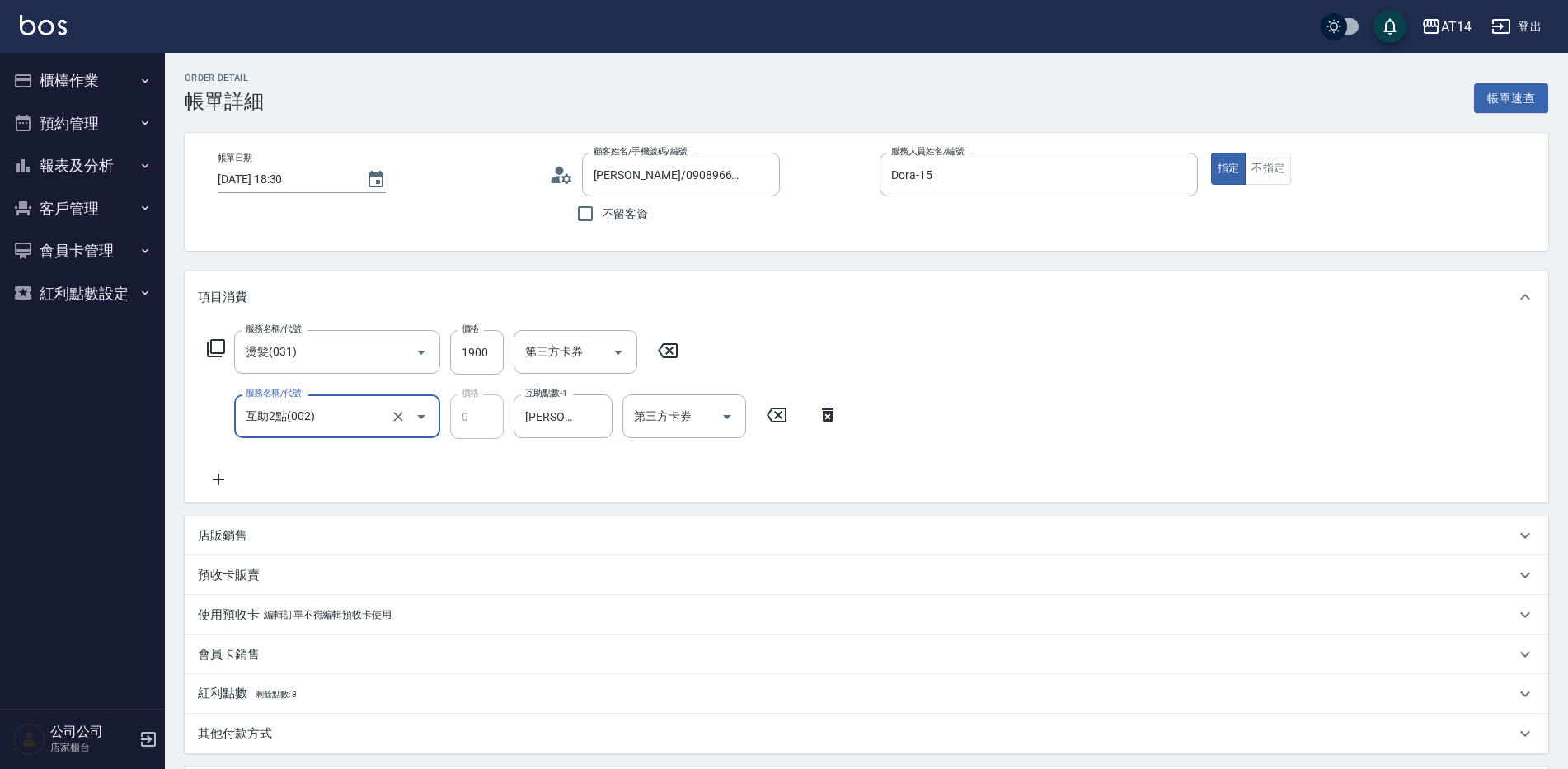
scroll to position [247, 0]
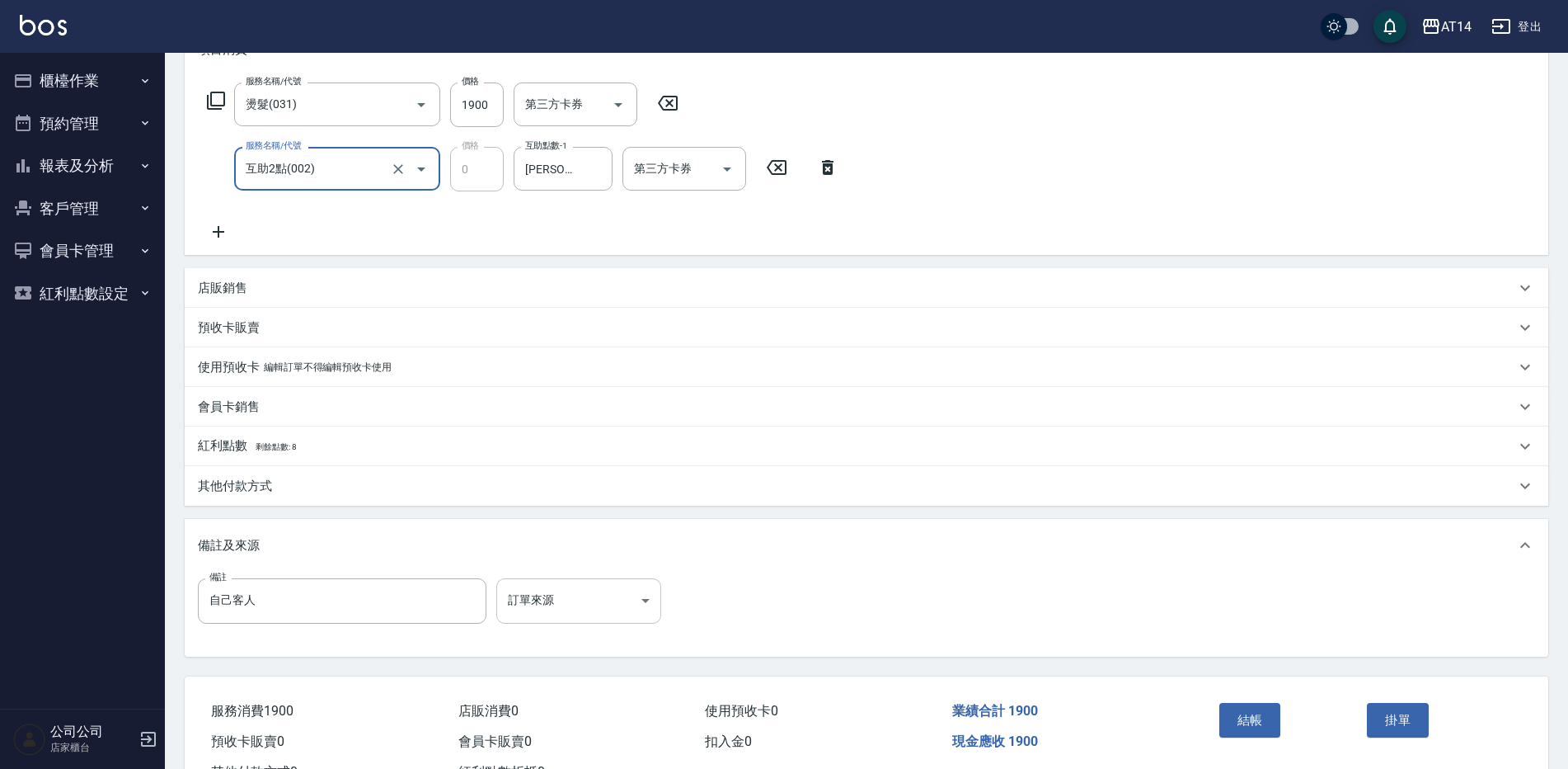
click at [559, 596] on body "AT14 登出 櫃檯作業 打帳單 帳單列表 掛單列表 現金收支登錄 材料自購登錄 每日結帳 排班表 掃碼打卡 預約管理 預約管理 單日預約紀錄 單週預約紀錄 …" at bounding box center [784, 289] width 1568 height 1074
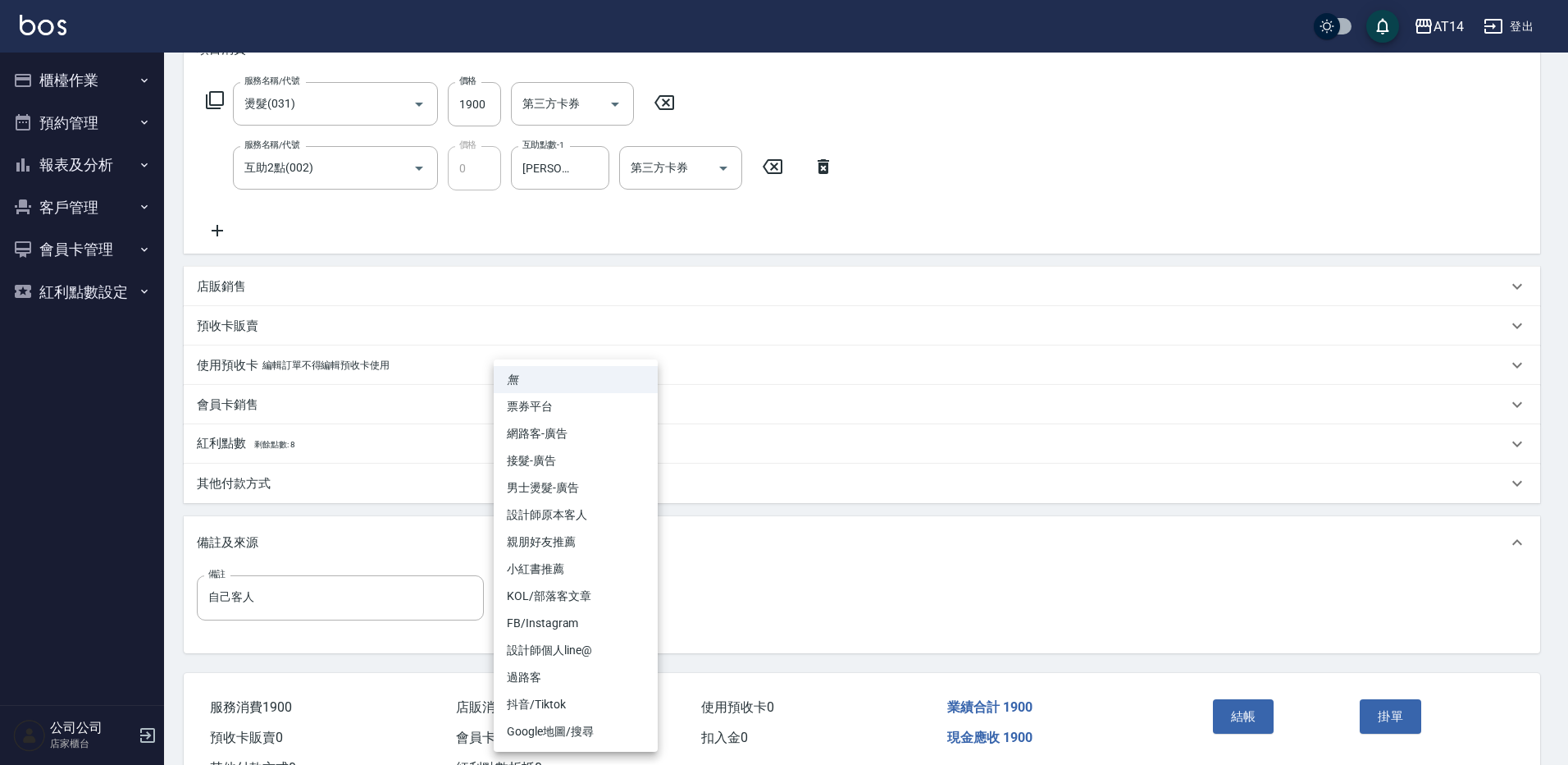
click at [559, 516] on li "設計師原本客人" at bounding box center [576, 514] width 164 height 27
type input "設計師原本客人"
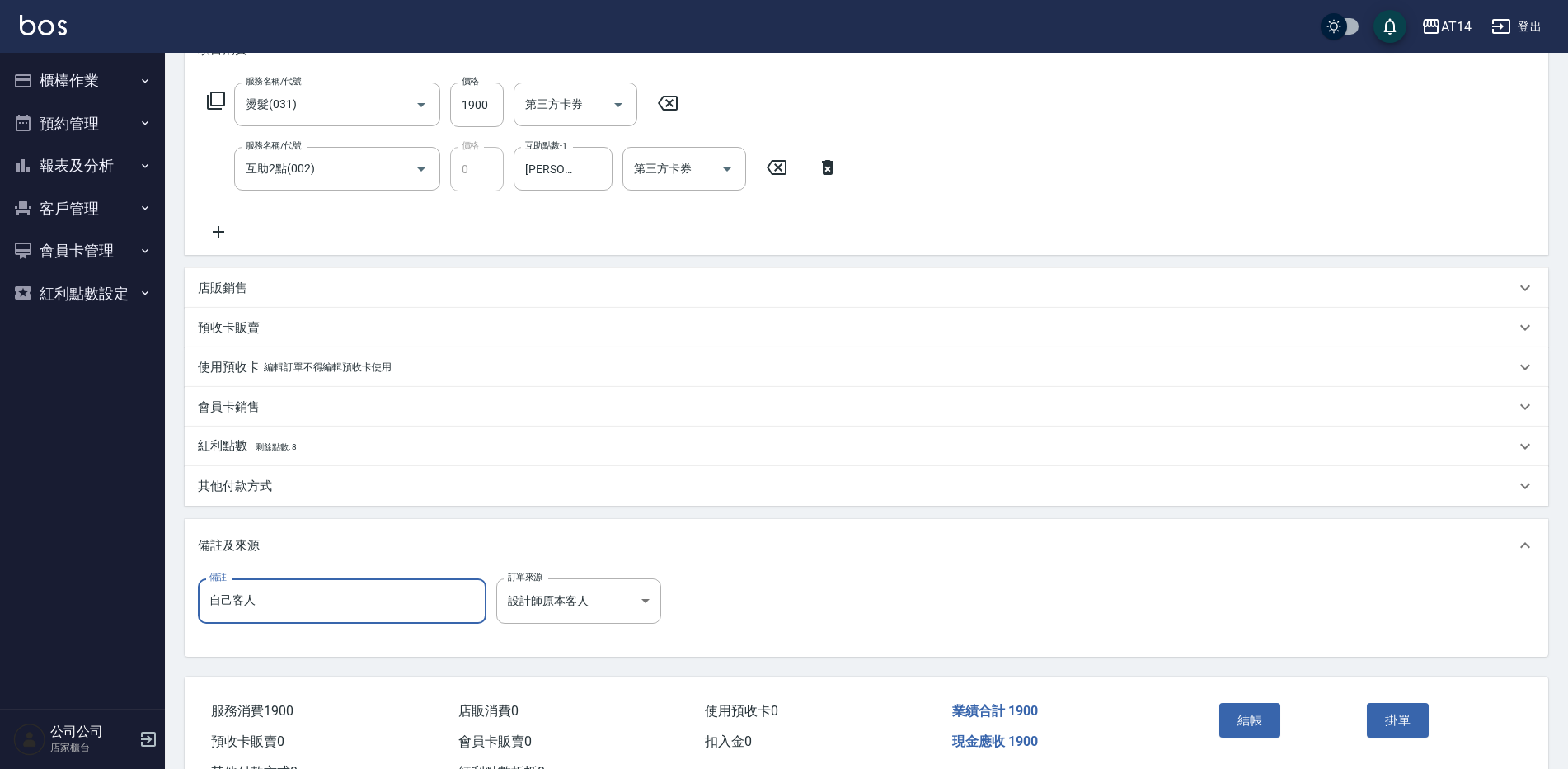
drag, startPoint x: 402, startPoint y: 595, endPoint x: 301, endPoint y: 604, distance: 101.4
paste input "52897"
type input "自己客人52897"
click at [259, 482] on p "其他付款方式" at bounding box center [235, 486] width 74 height 17
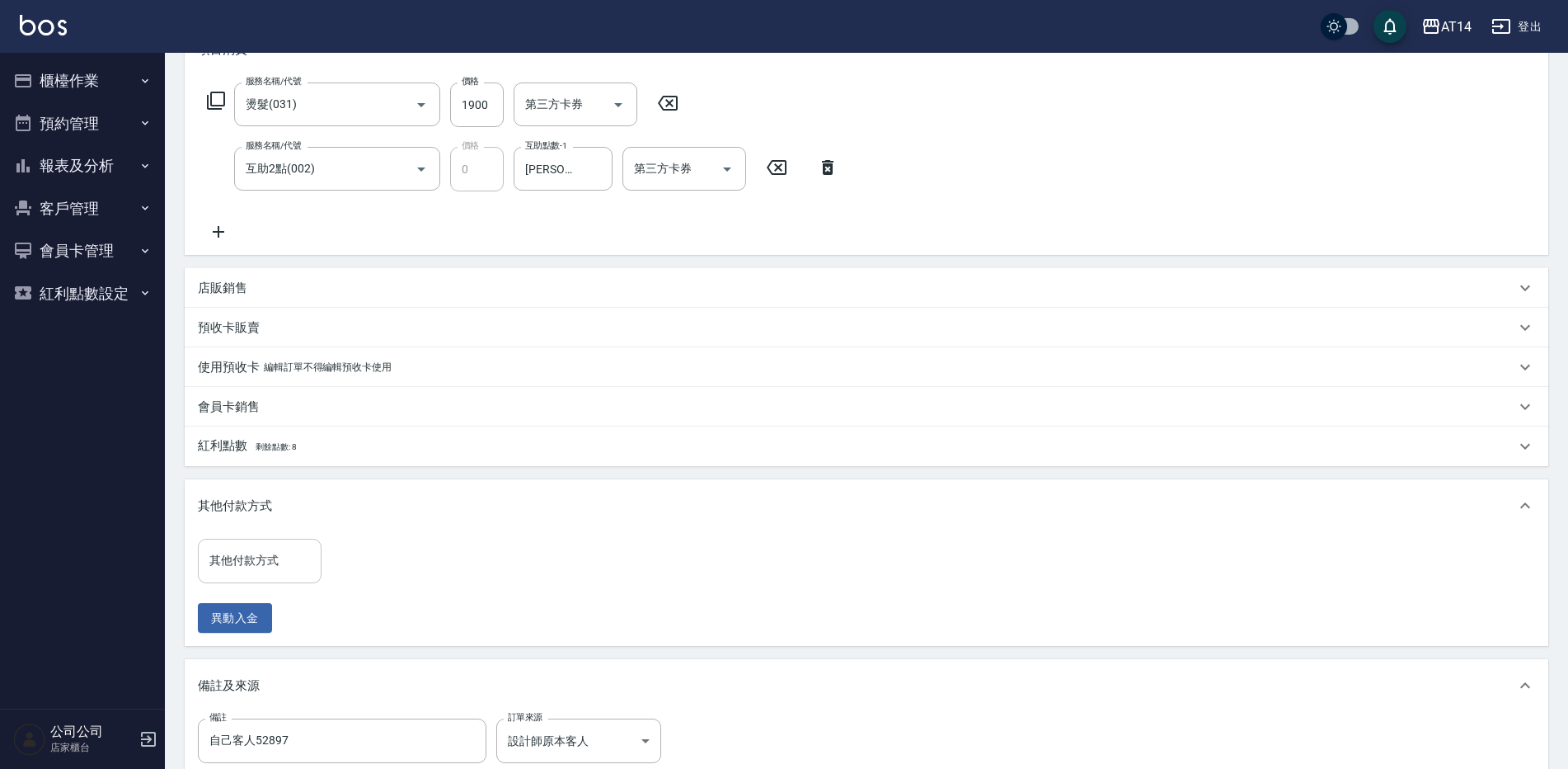
click at [264, 556] on div "其他付款方式 其他付款方式" at bounding box center [260, 560] width 123 height 44
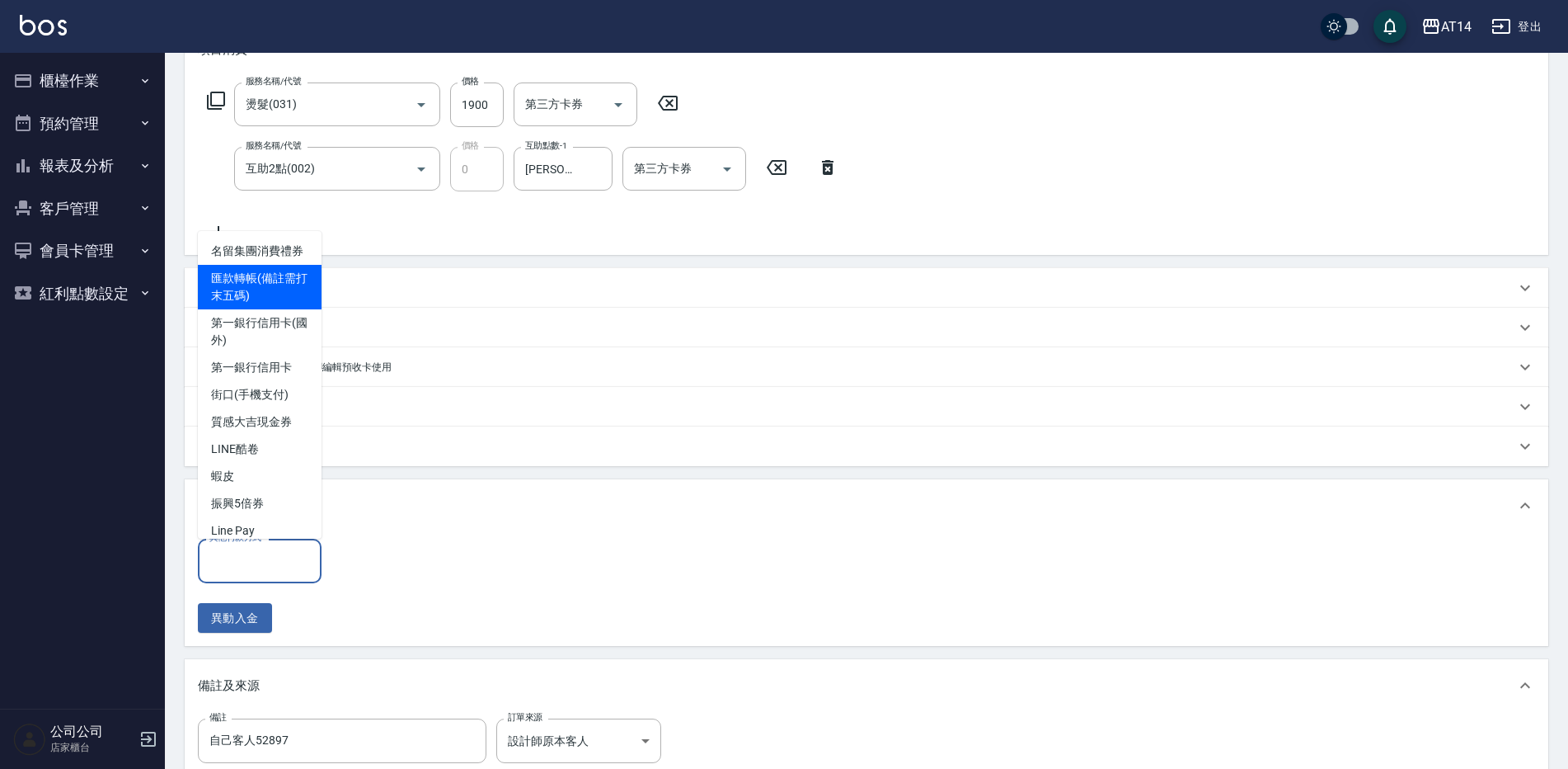
drag, startPoint x: 275, startPoint y: 302, endPoint x: 395, endPoint y: 459, distance: 197.6
click at [277, 302] on span "匯款轉帳(備註需打末五碼)" at bounding box center [260, 286] width 123 height 45
type input "匯款轉帳(備註需打末五碼)"
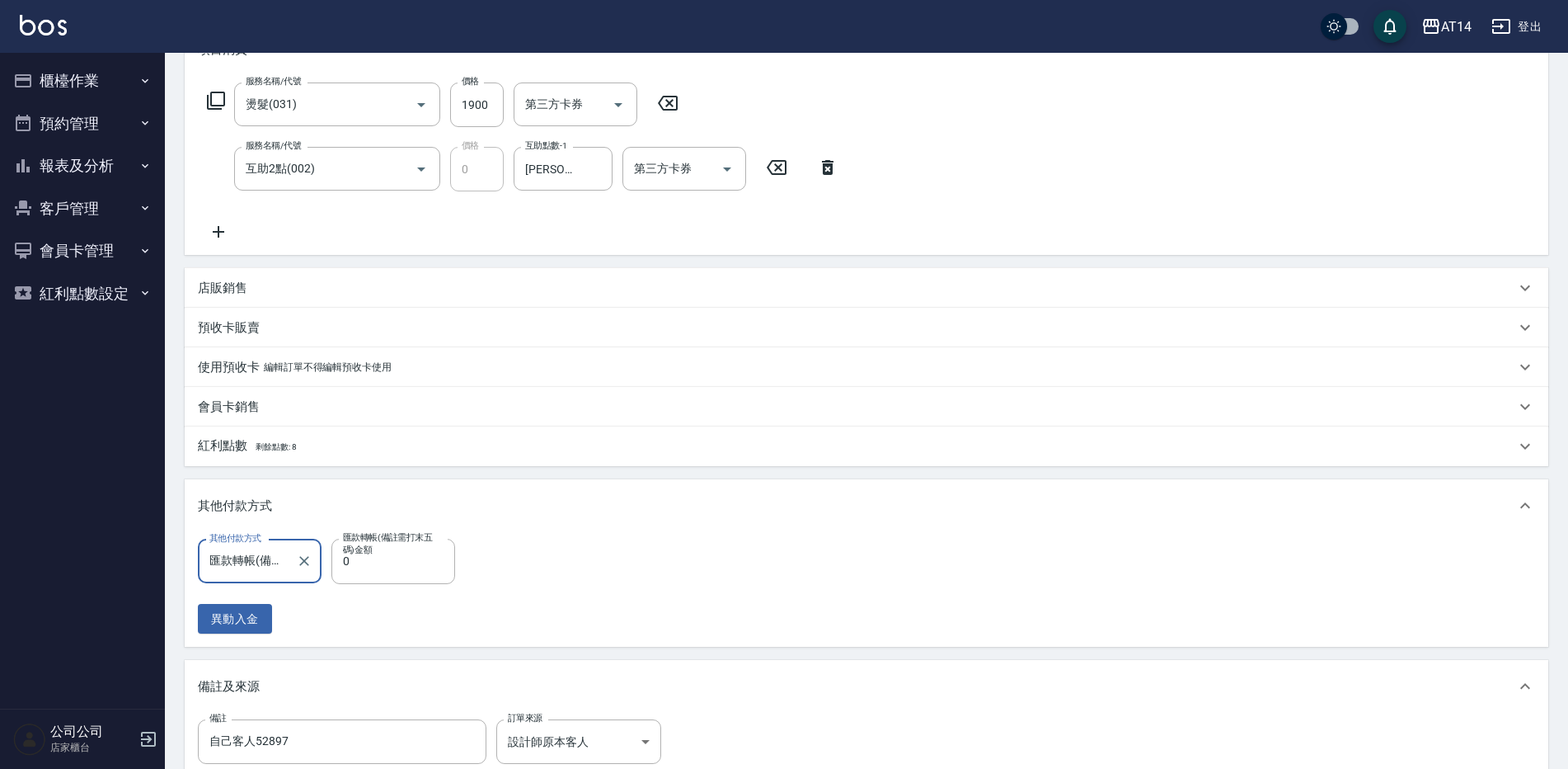
click at [398, 548] on label "匯款轉帳(備註需打末五碼)金額" at bounding box center [390, 543] width 93 height 25
click at [398, 548] on input "0" at bounding box center [393, 560] width 123 height 45
type input "190"
type input "3"
type input "1900"
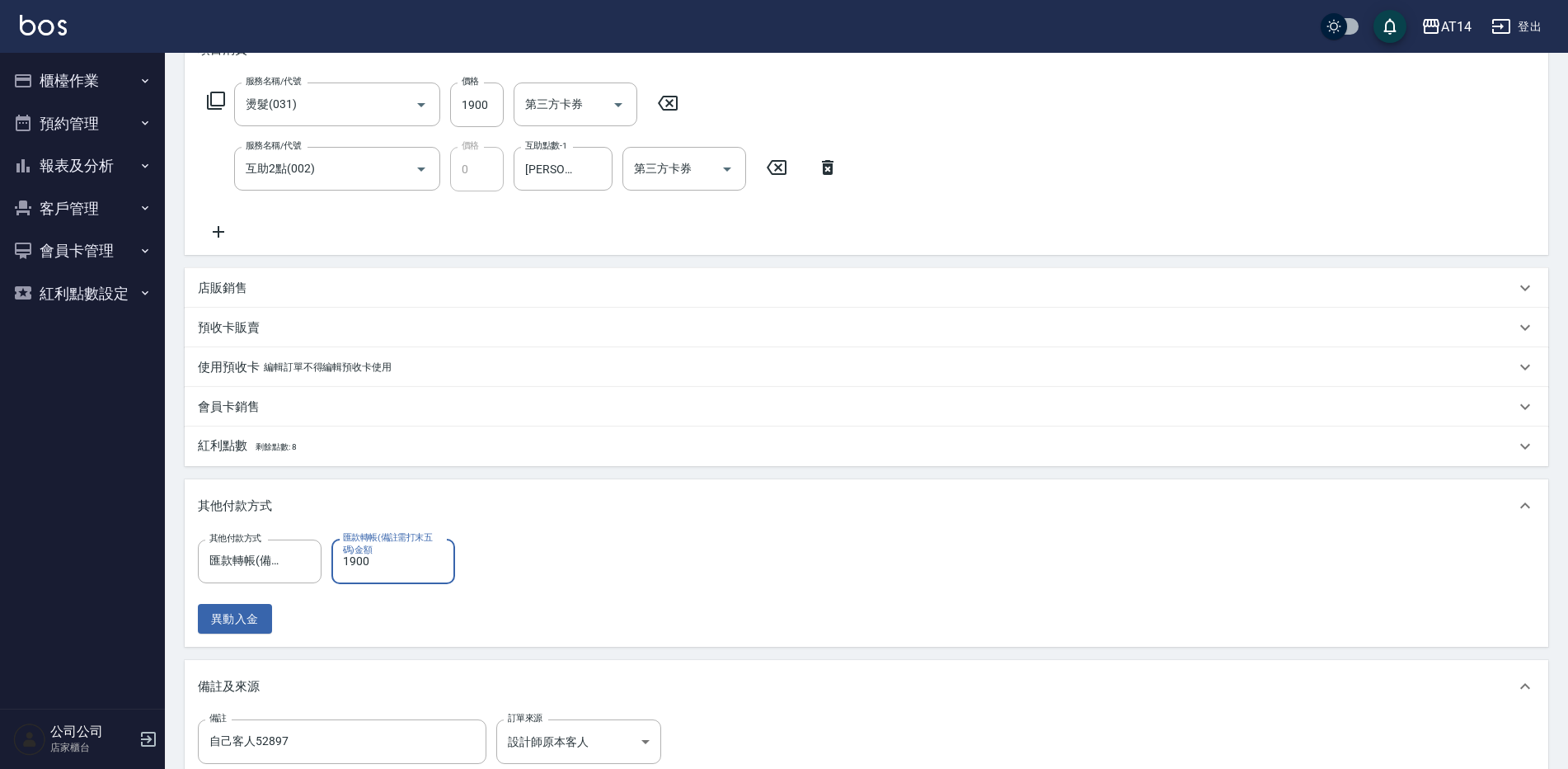
type input "0"
type input "1900"
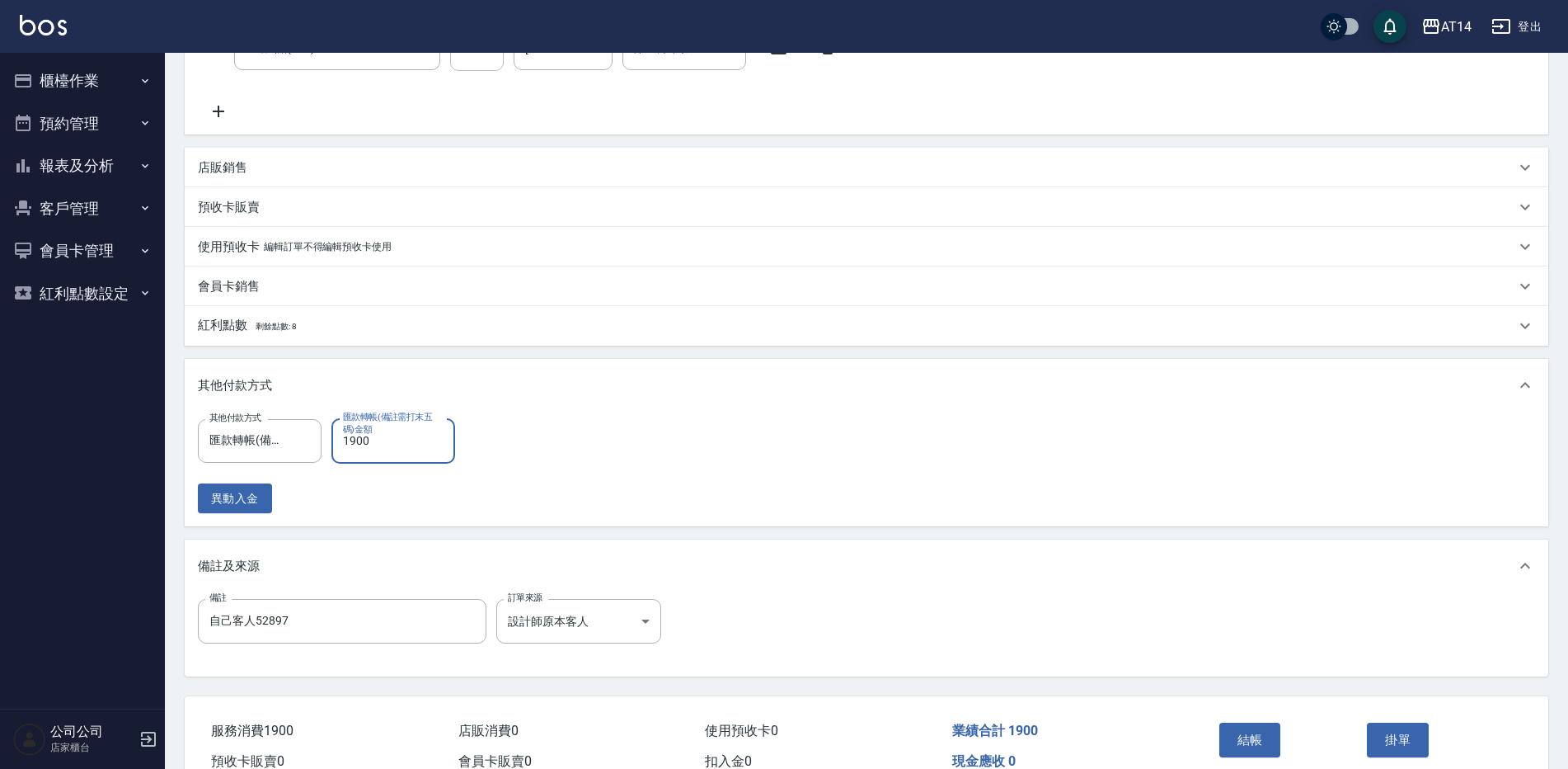
scroll to position [371, 0]
click at [1246, 728] on button "結帳" at bounding box center [1249, 736] width 62 height 35
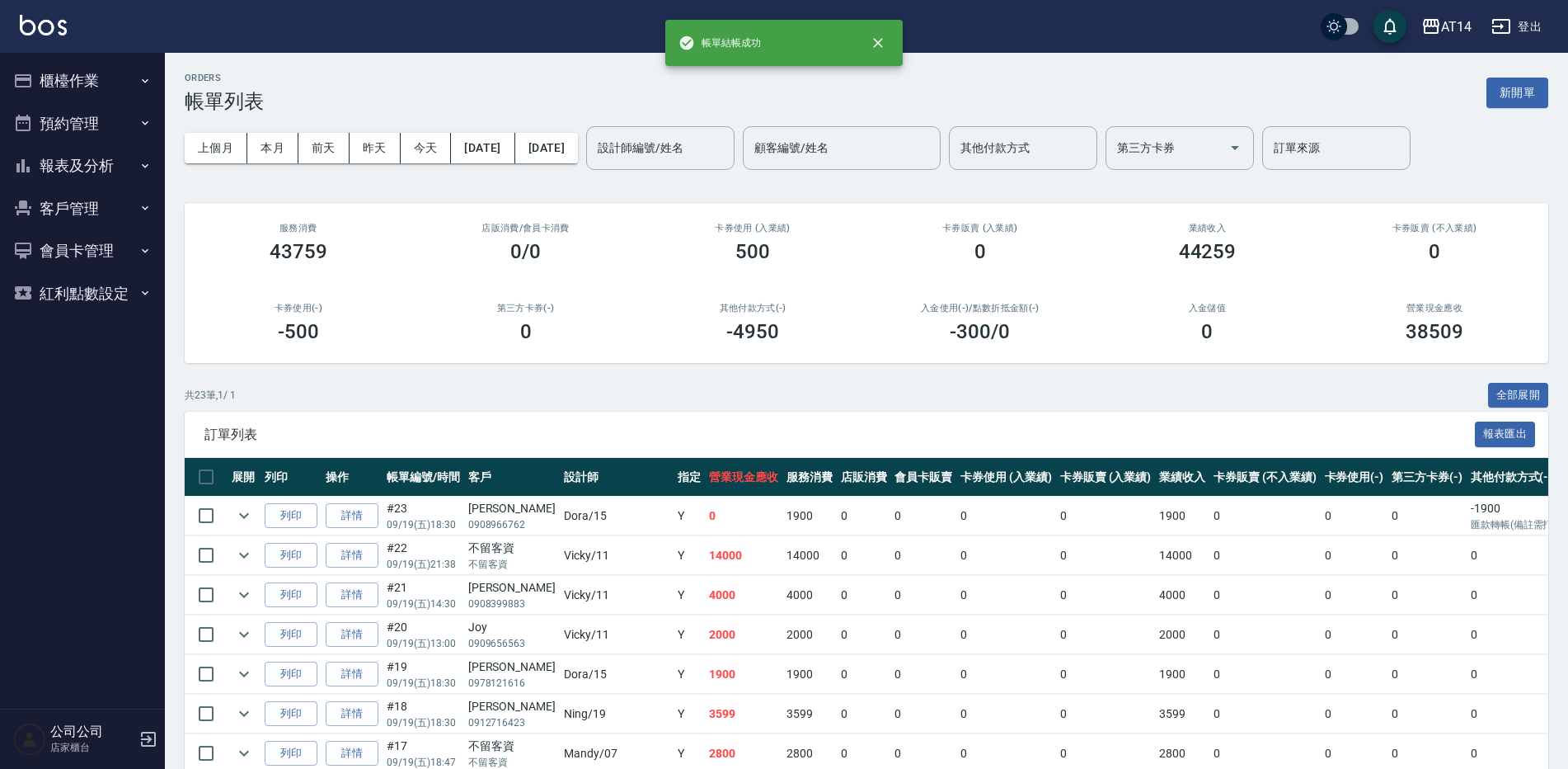
click at [111, 172] on button "報表及分析" at bounding box center [82, 165] width 152 height 43
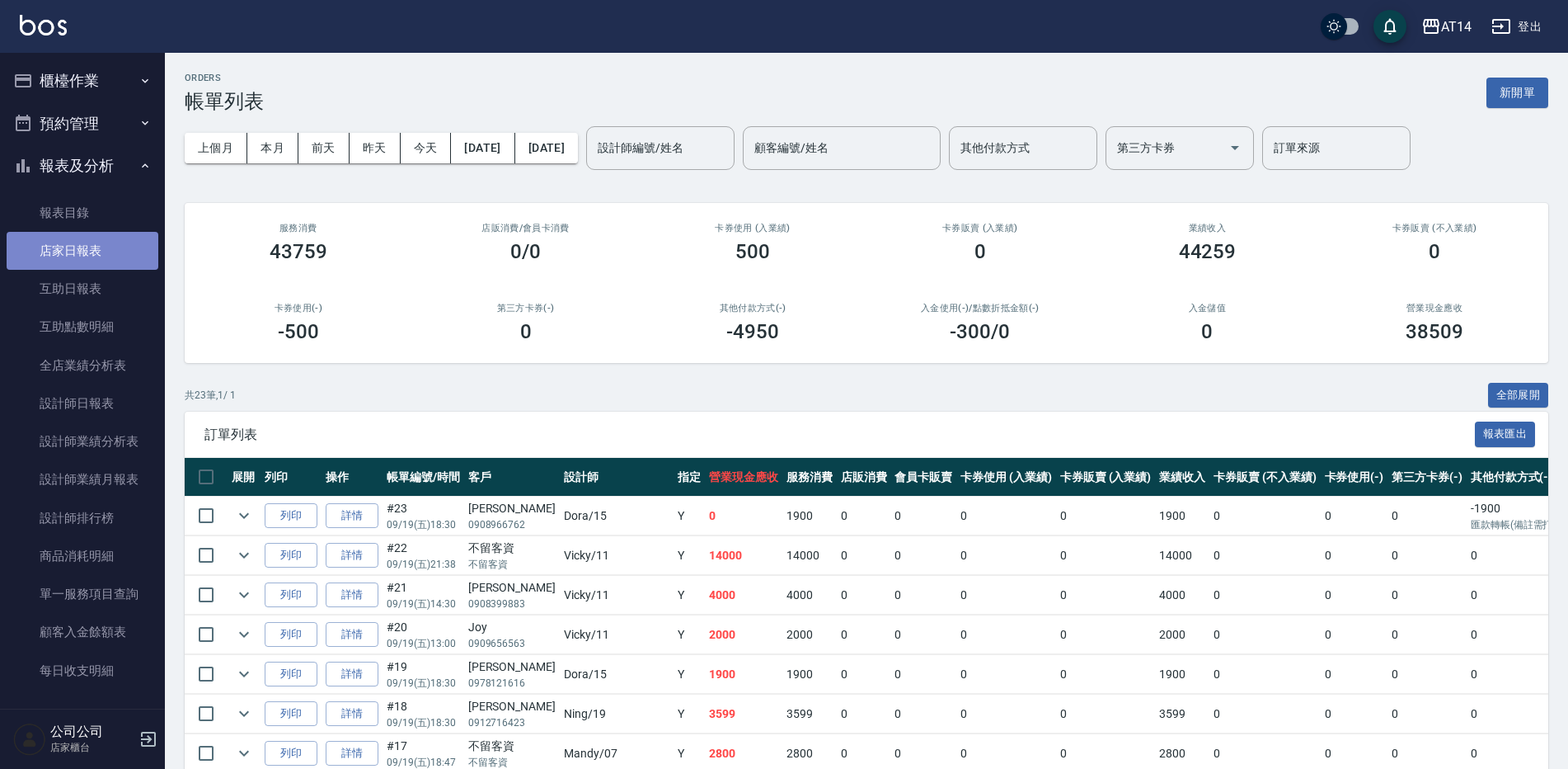
click at [100, 256] on link "店家日報表" at bounding box center [82, 250] width 152 height 38
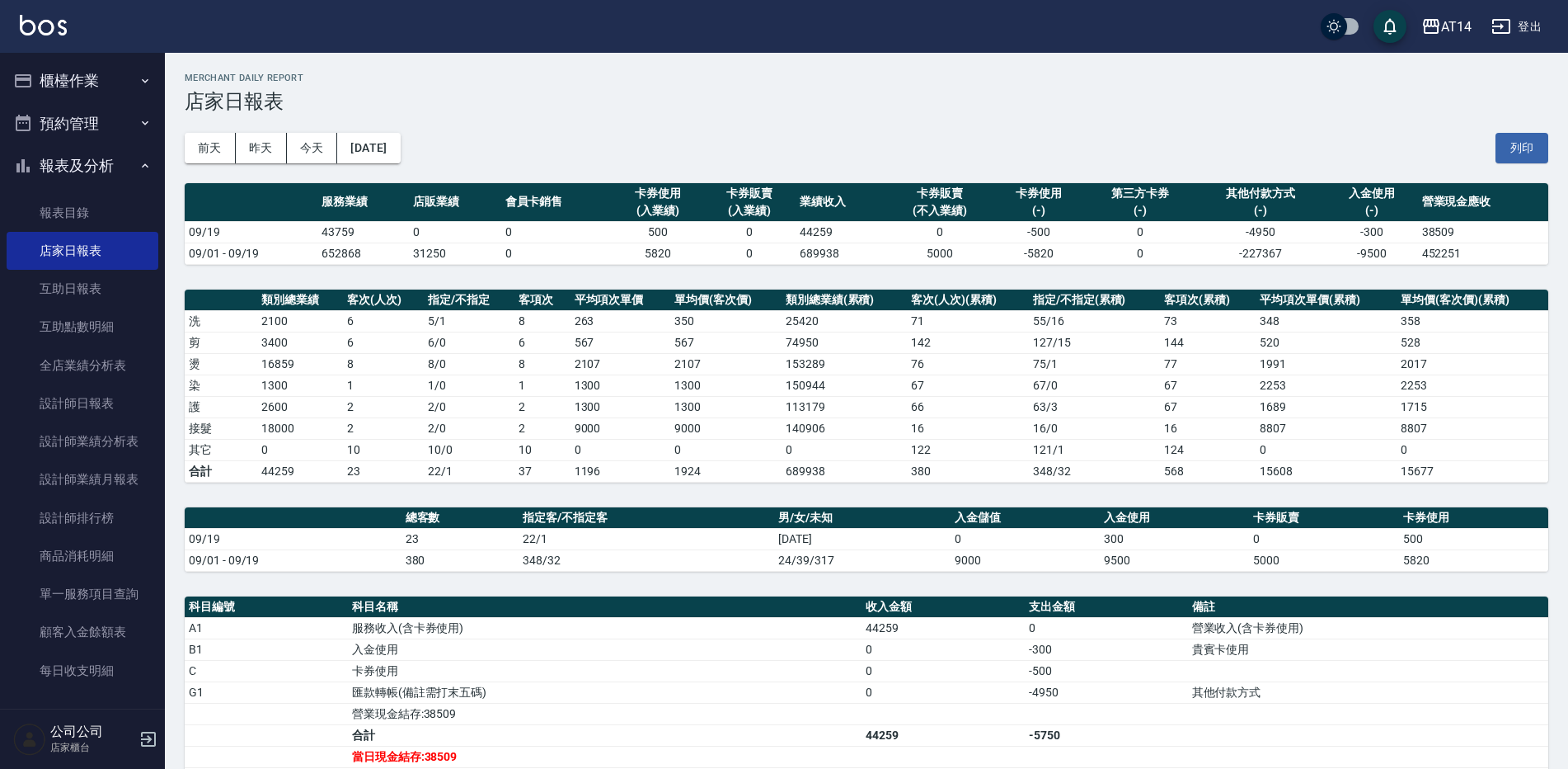
click at [119, 75] on button "櫃檯作業" at bounding box center [82, 81] width 152 height 43
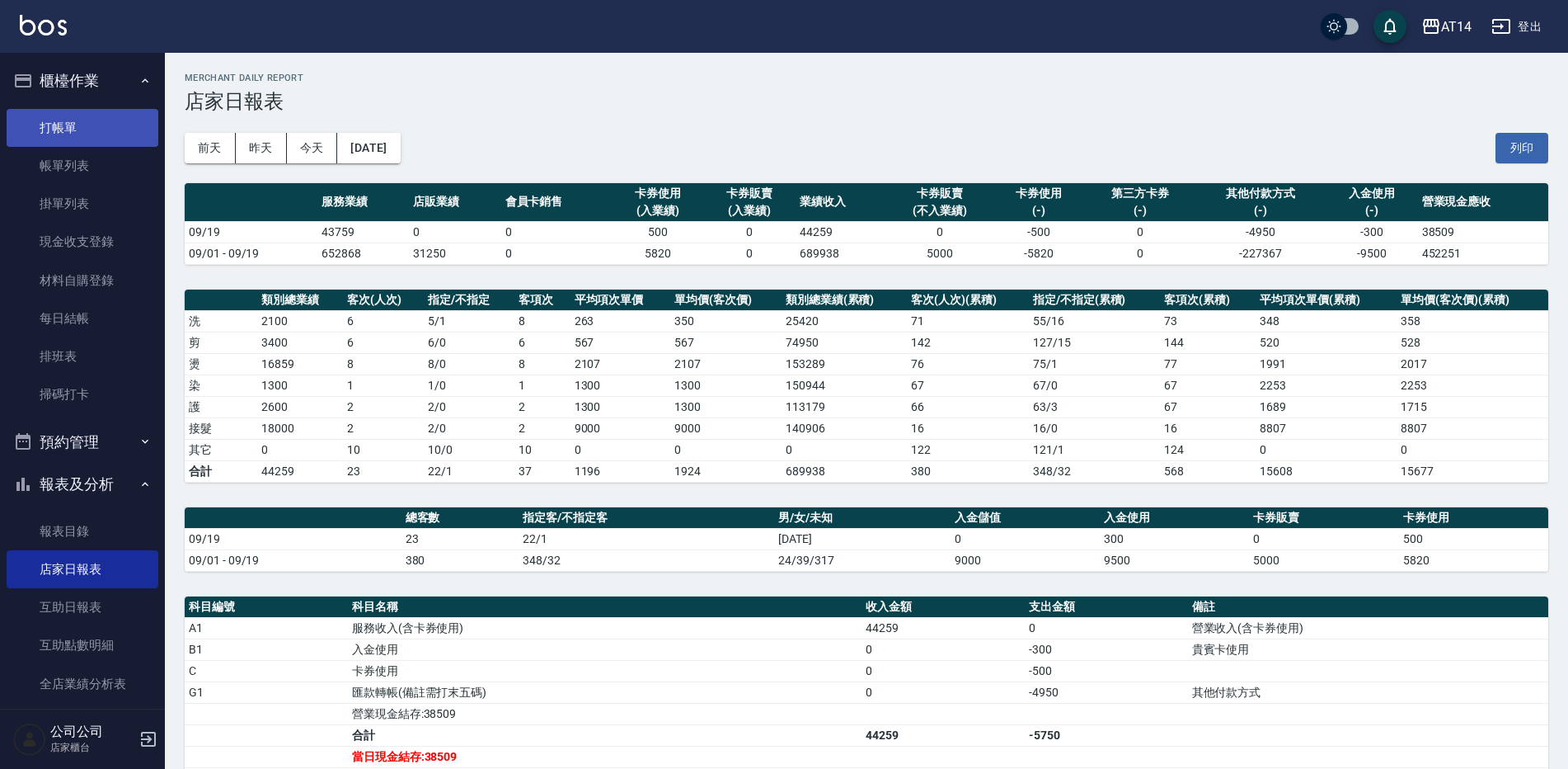
click at [80, 131] on link "打帳單" at bounding box center [82, 128] width 152 height 38
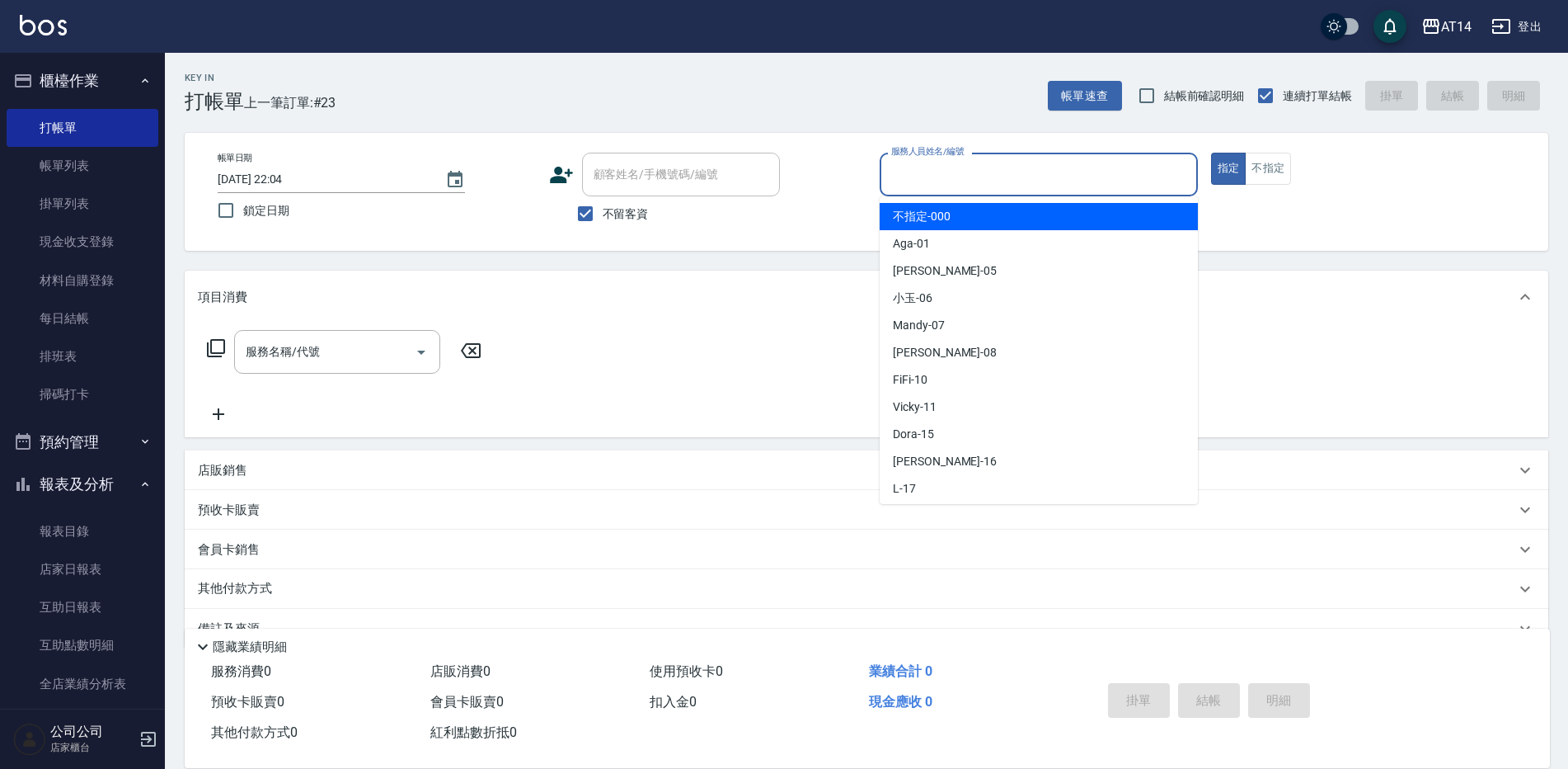
click at [1020, 170] on input "服務人員姓名/編號" at bounding box center [1039, 174] width 303 height 28
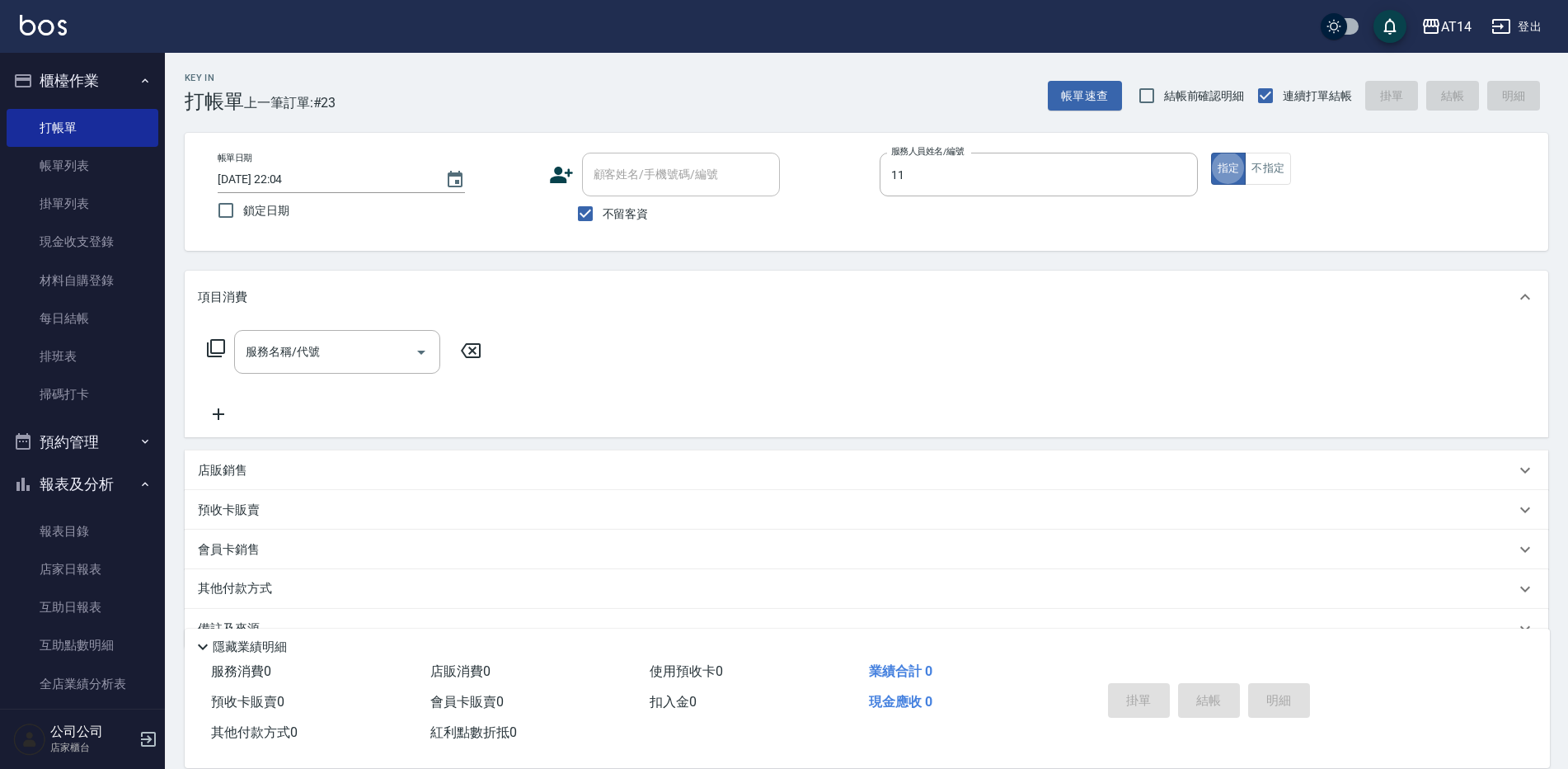
type input "Vicky-11"
type button "true"
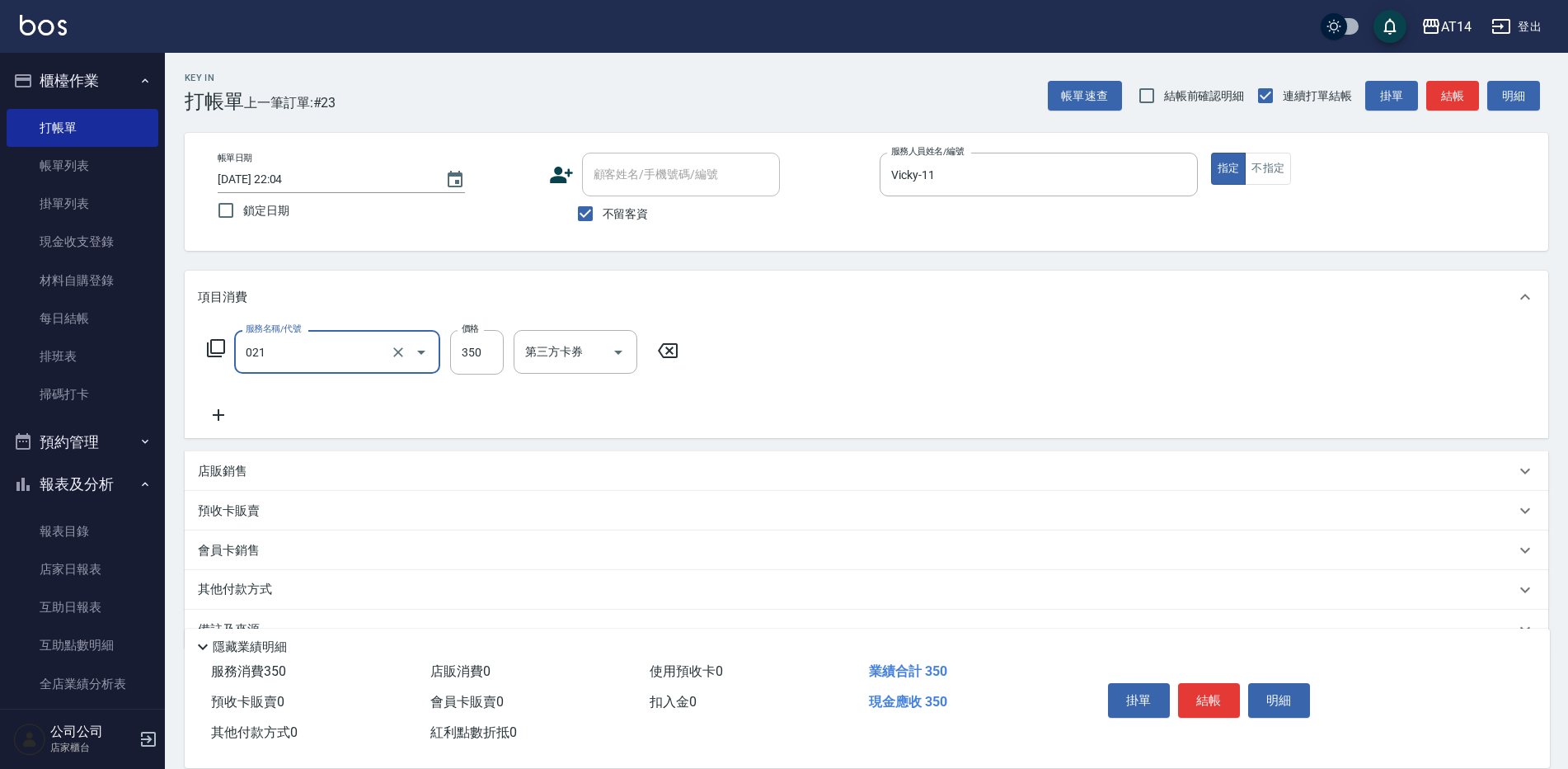
type input "剪髮(021)"
drag, startPoint x: 491, startPoint y: 339, endPoint x: 449, endPoint y: 409, distance: 81.6
click at [491, 339] on input "40" at bounding box center [477, 352] width 54 height 45
type input "400"
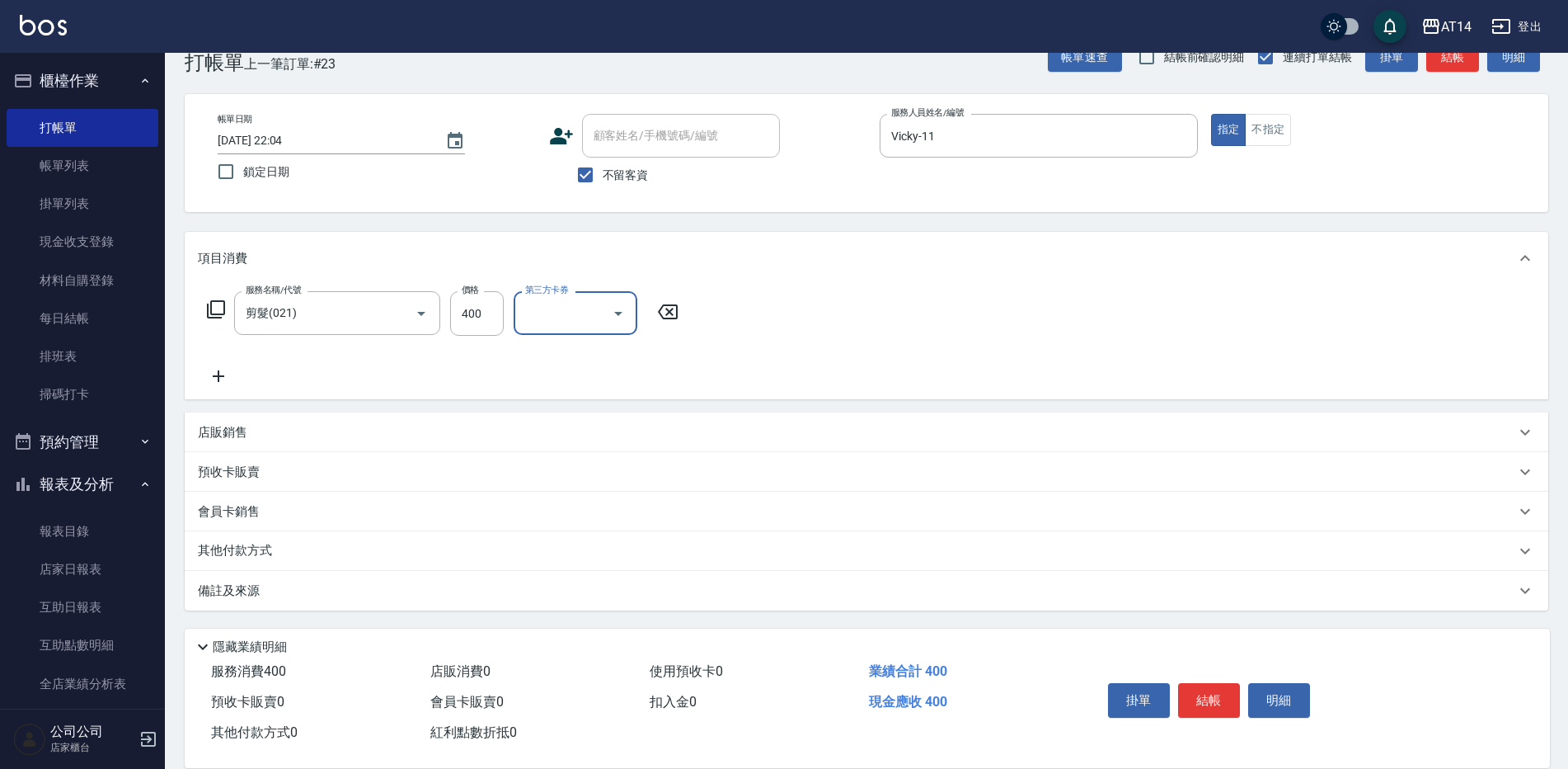
click at [370, 590] on div "備註及來源" at bounding box center [857, 591] width 1318 height 17
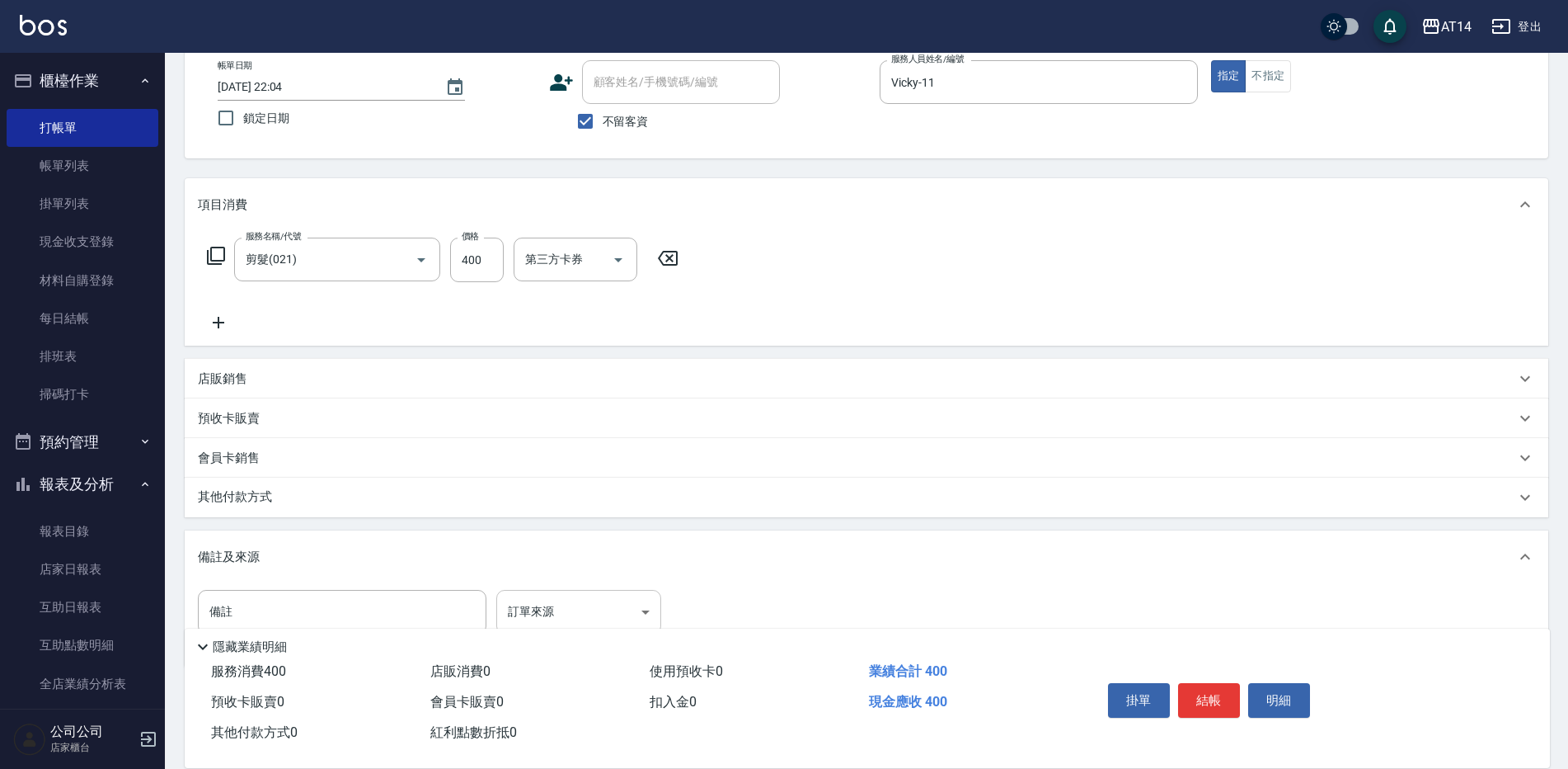
scroll to position [121, 0]
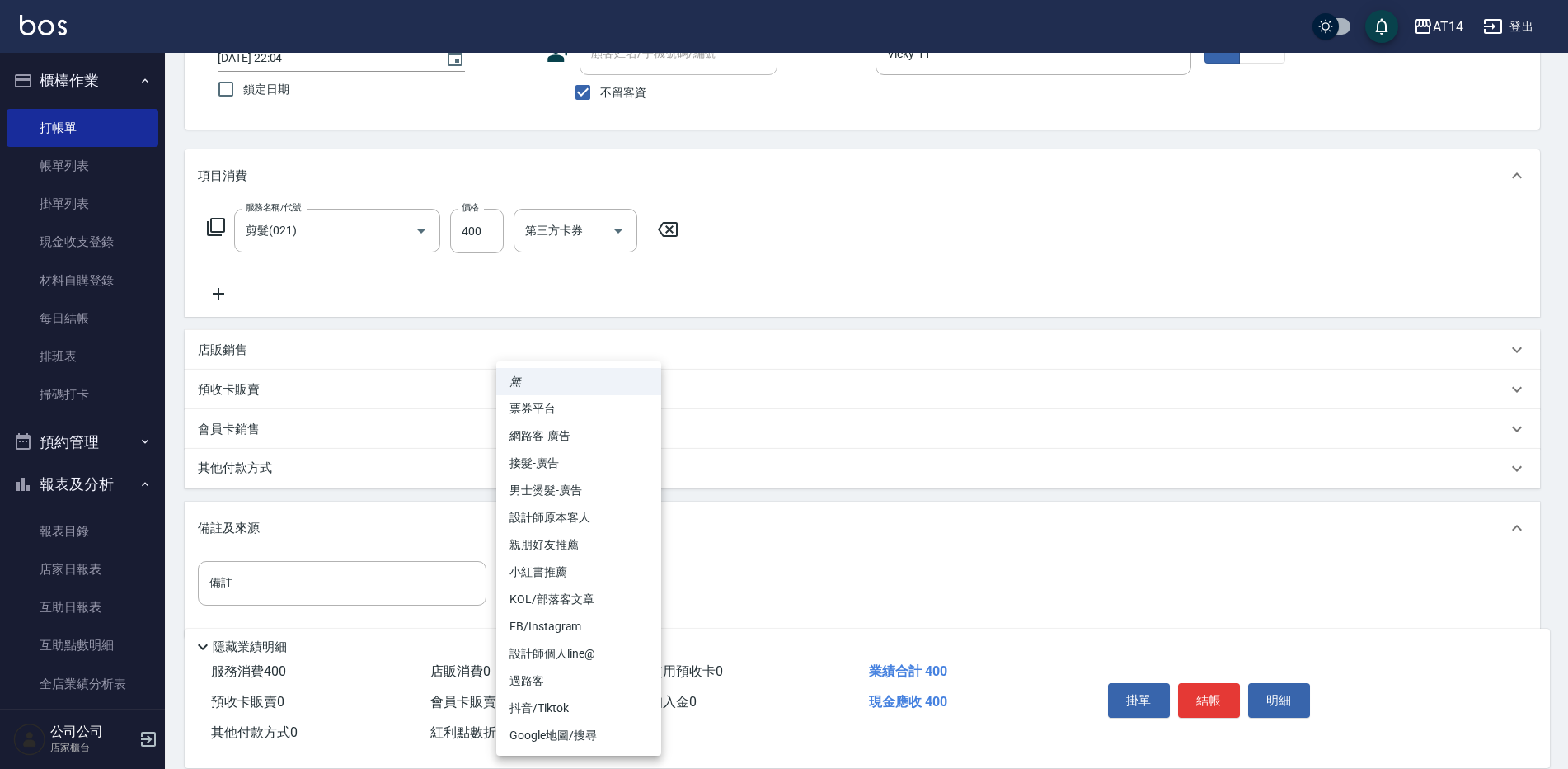
click at [497, 588] on body "AT14 登出 櫃檯作業 打帳單 帳單列表 掛單列表 現金收支登錄 材料自購登錄 每日結帳 排班表 掃碼打卡 預約管理 預約管理 單日預約紀錄 單週預約紀錄 …" at bounding box center [784, 338] width 1568 height 918
click at [608, 522] on li "設計師原本客人" at bounding box center [579, 517] width 165 height 27
type input "設計師原本客人"
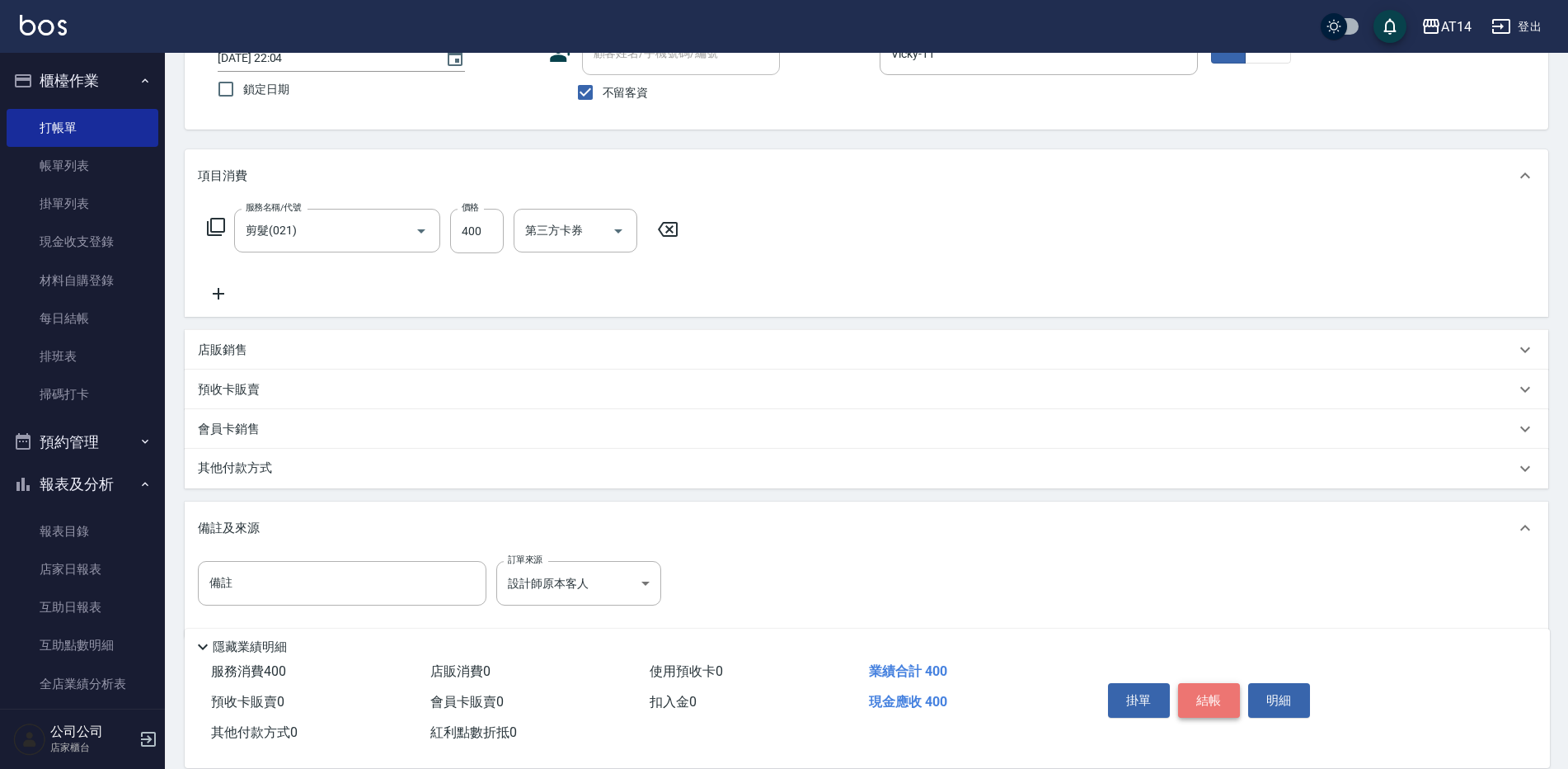
click at [1210, 707] on button "結帳" at bounding box center [1209, 700] width 62 height 35
type input "2025/09/19 22:05"
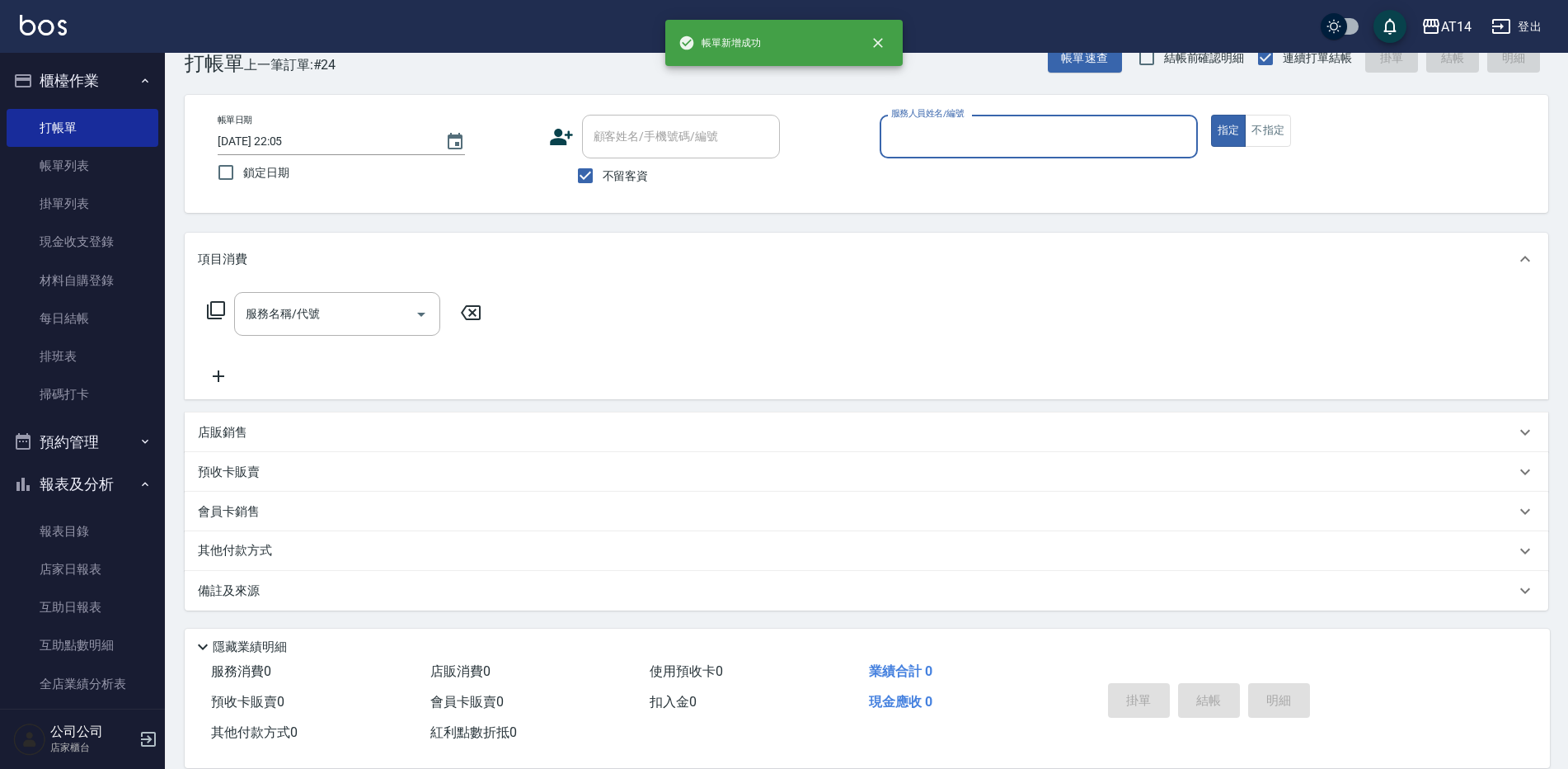
scroll to position [38, 0]
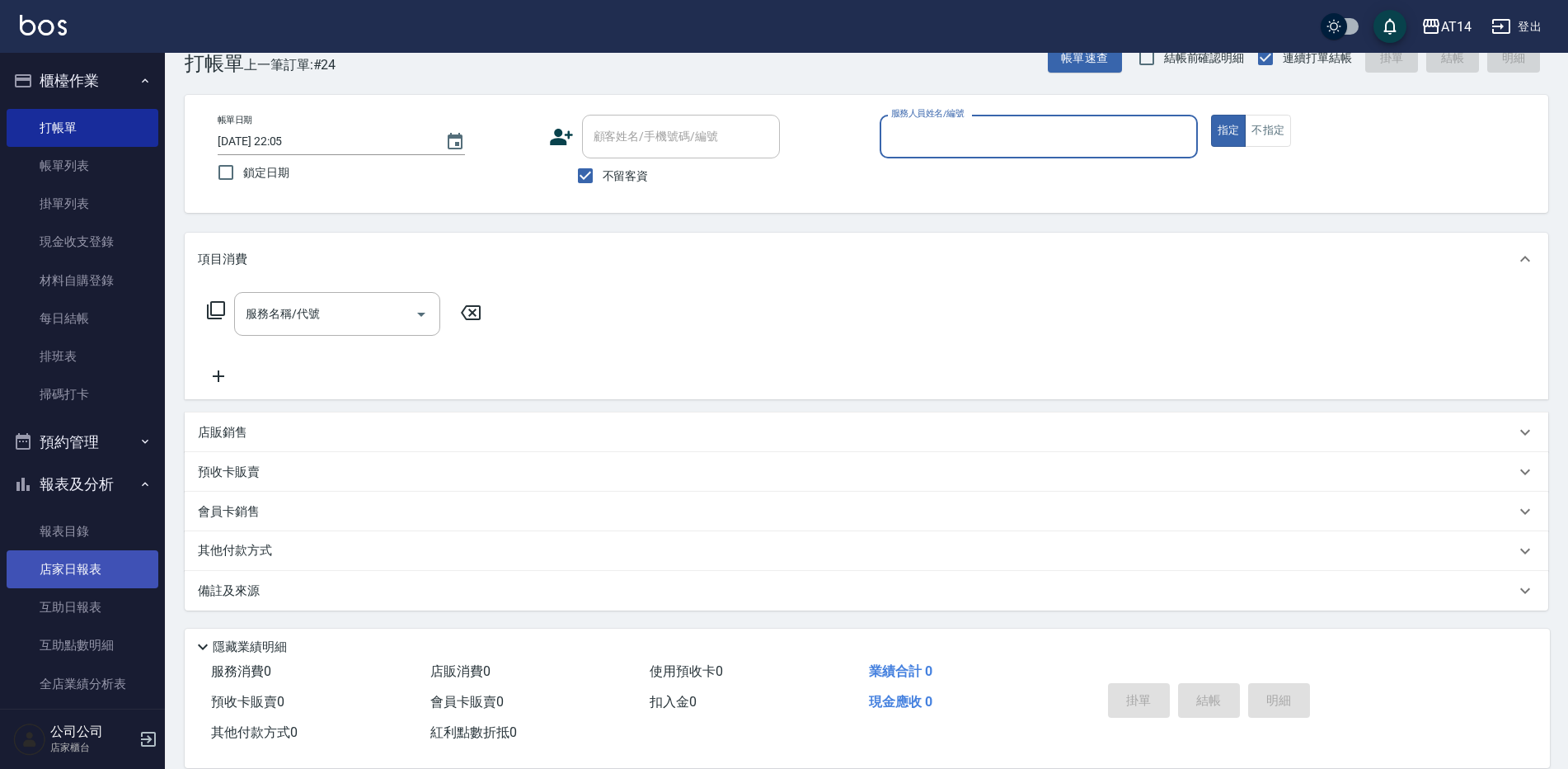
click at [109, 571] on link "店家日報表" at bounding box center [82, 569] width 152 height 38
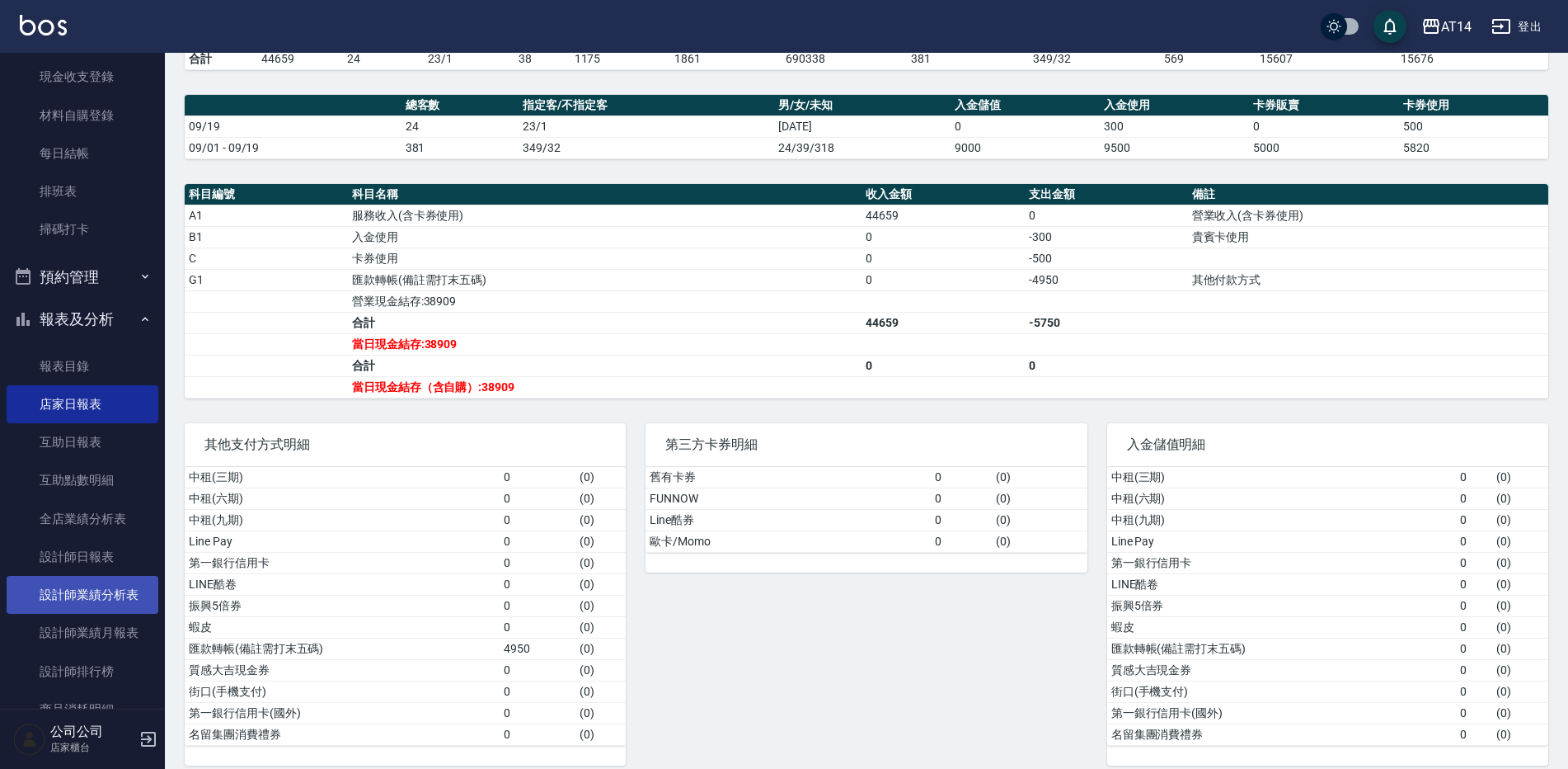
scroll to position [247, 0]
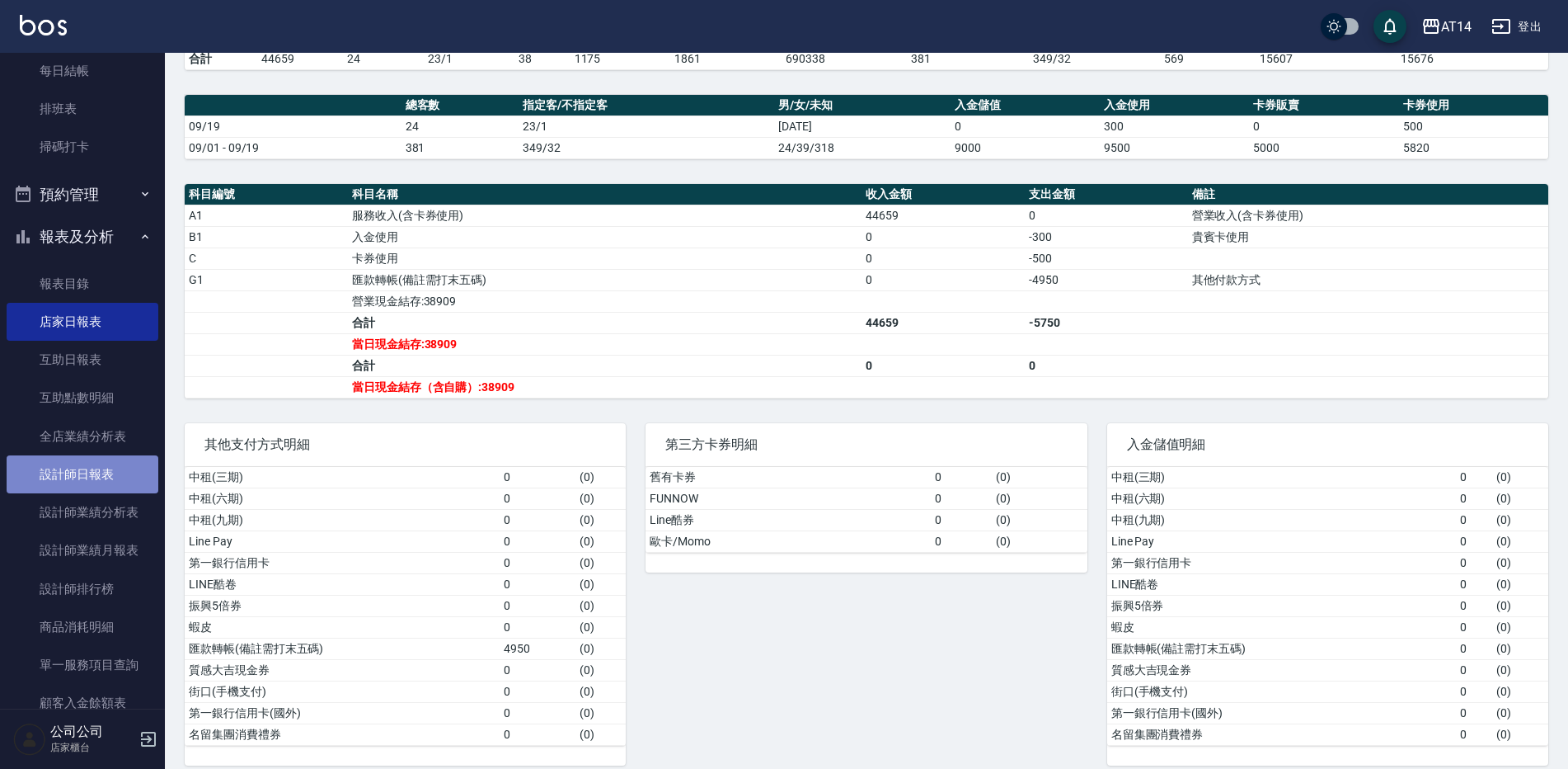
click at [120, 474] on link "設計師日報表" at bounding box center [82, 474] width 152 height 38
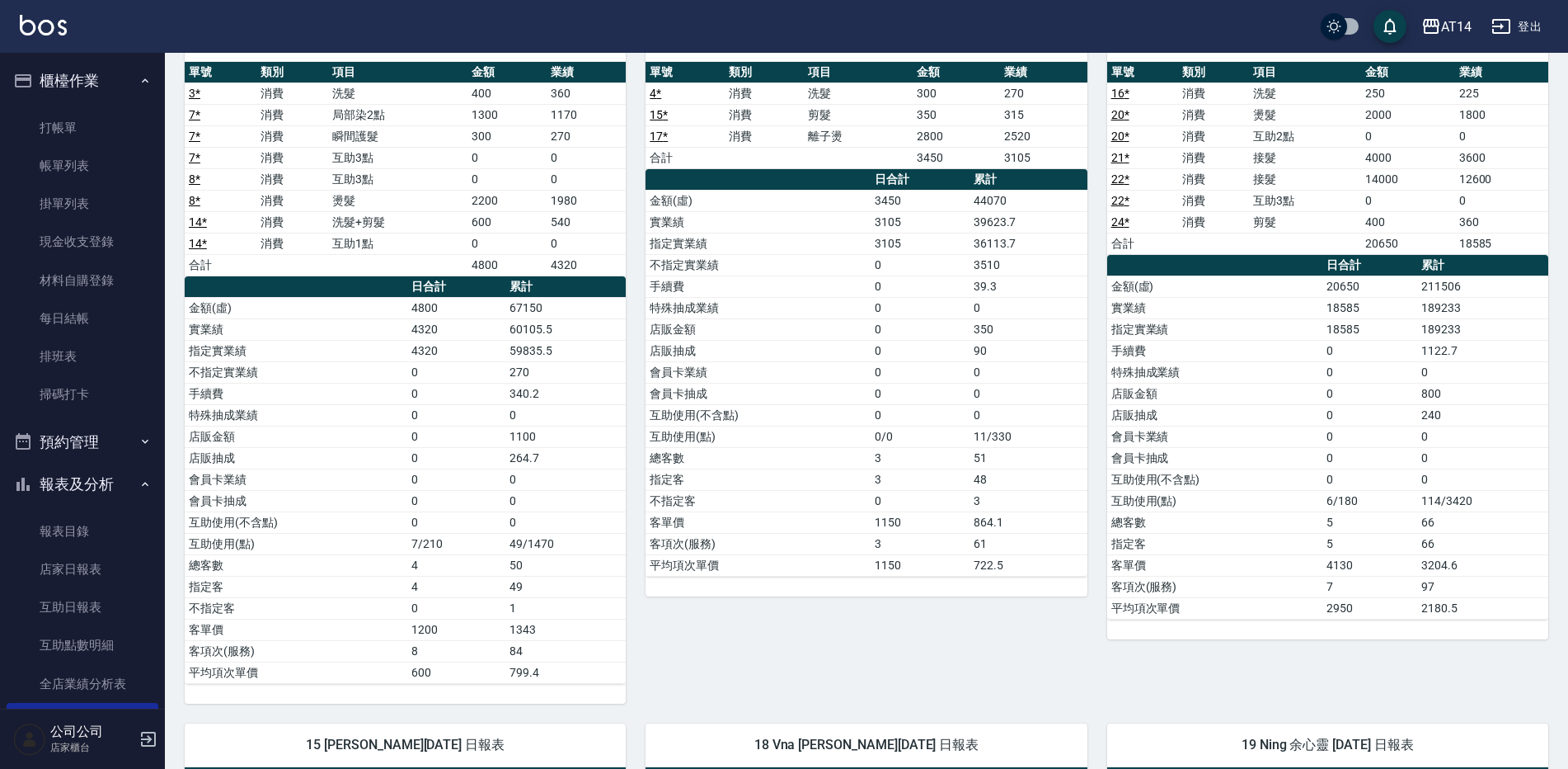
scroll to position [82, 0]
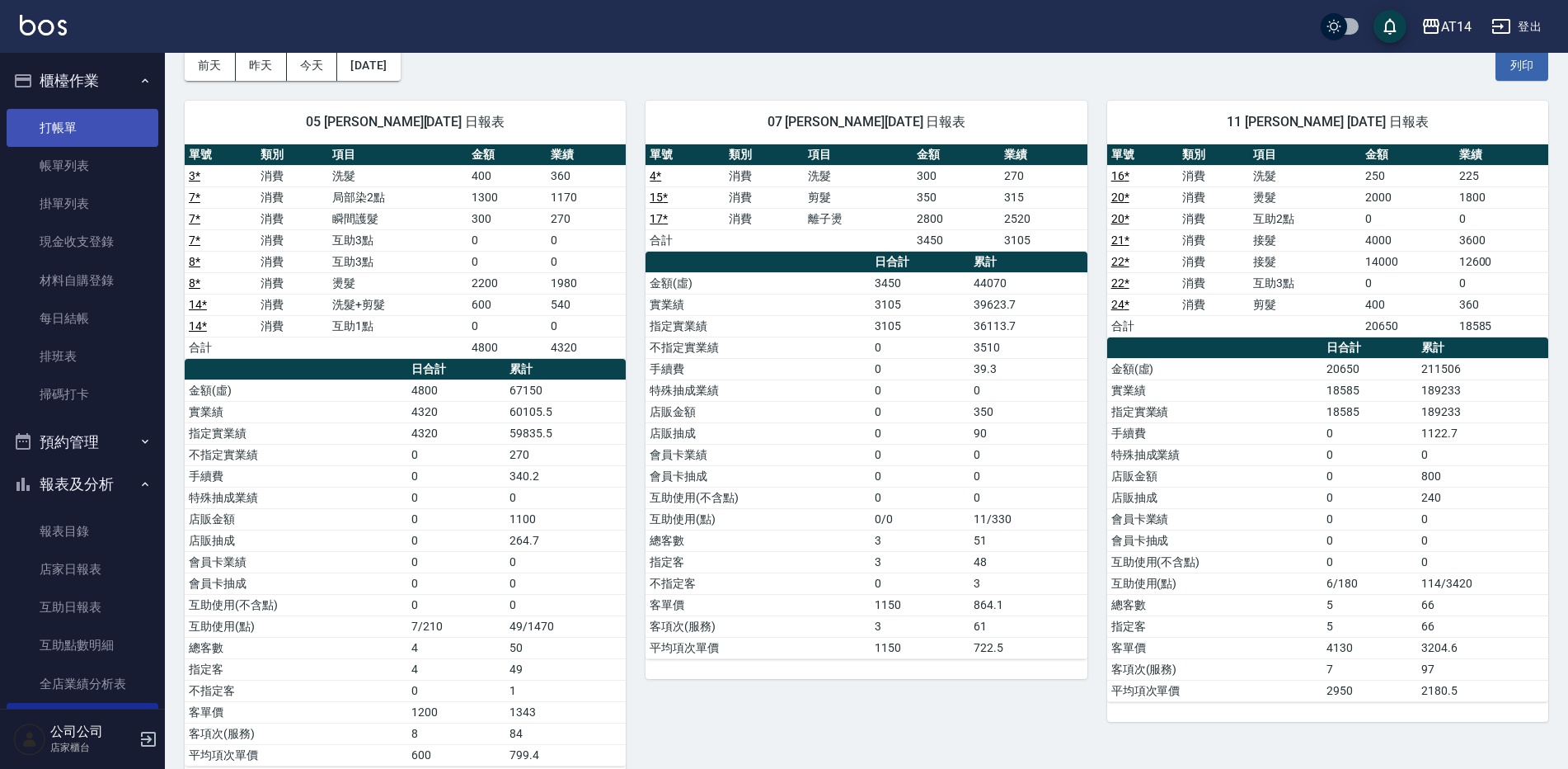
click at [92, 130] on link "打帳單" at bounding box center [82, 128] width 152 height 38
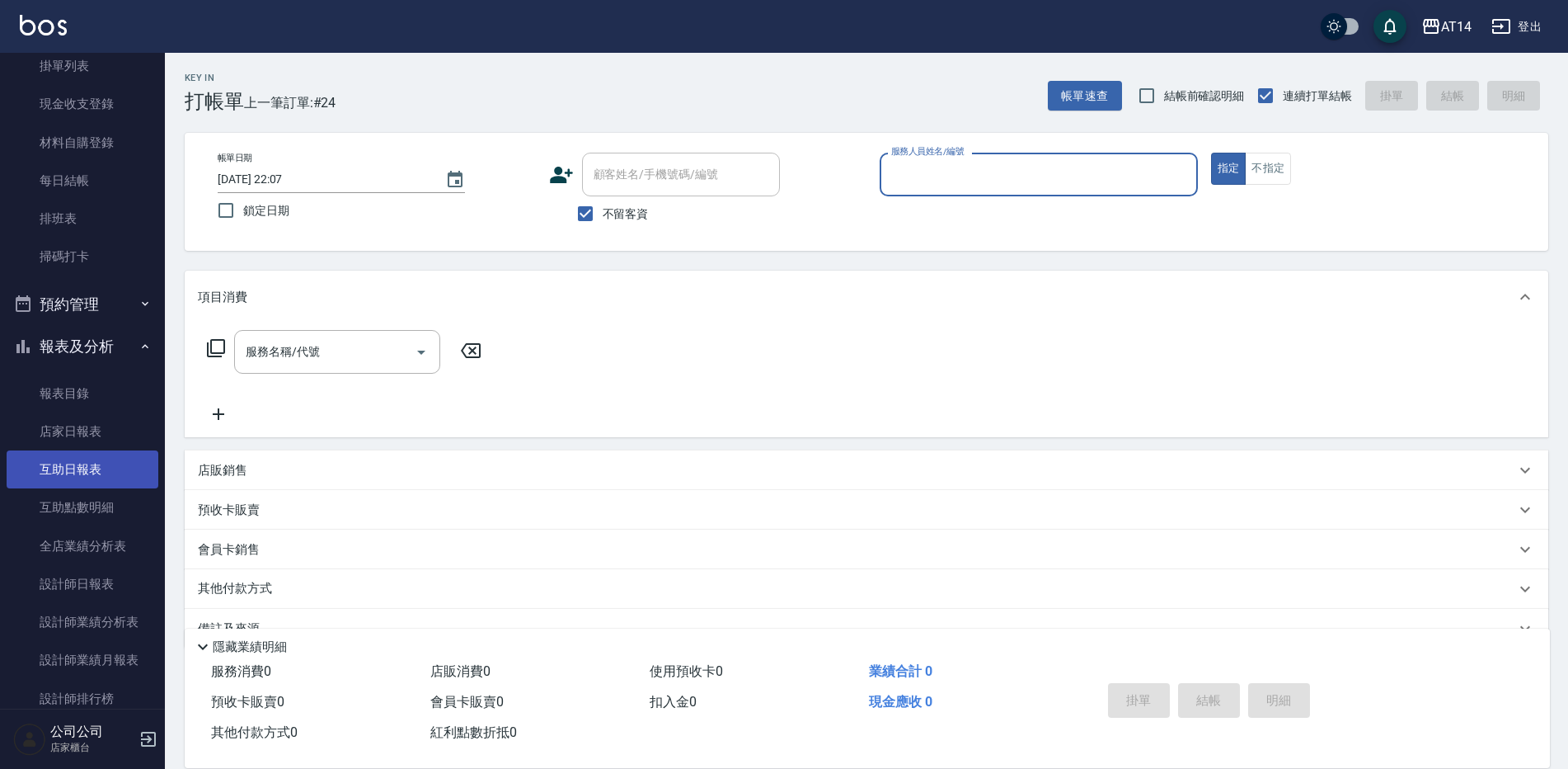
scroll to position [165, 0]
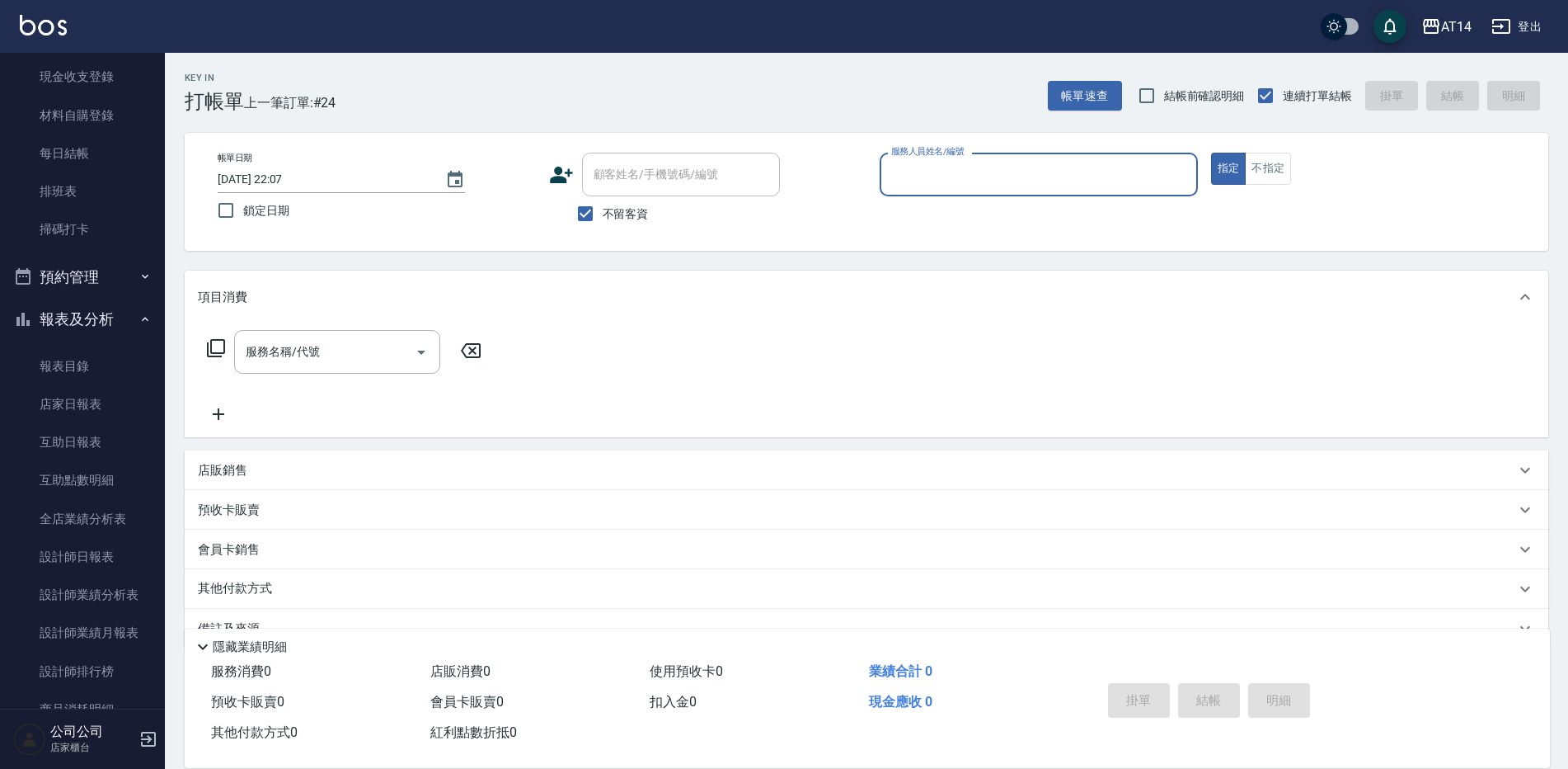
click at [81, 284] on button "預約管理" at bounding box center [82, 277] width 152 height 43
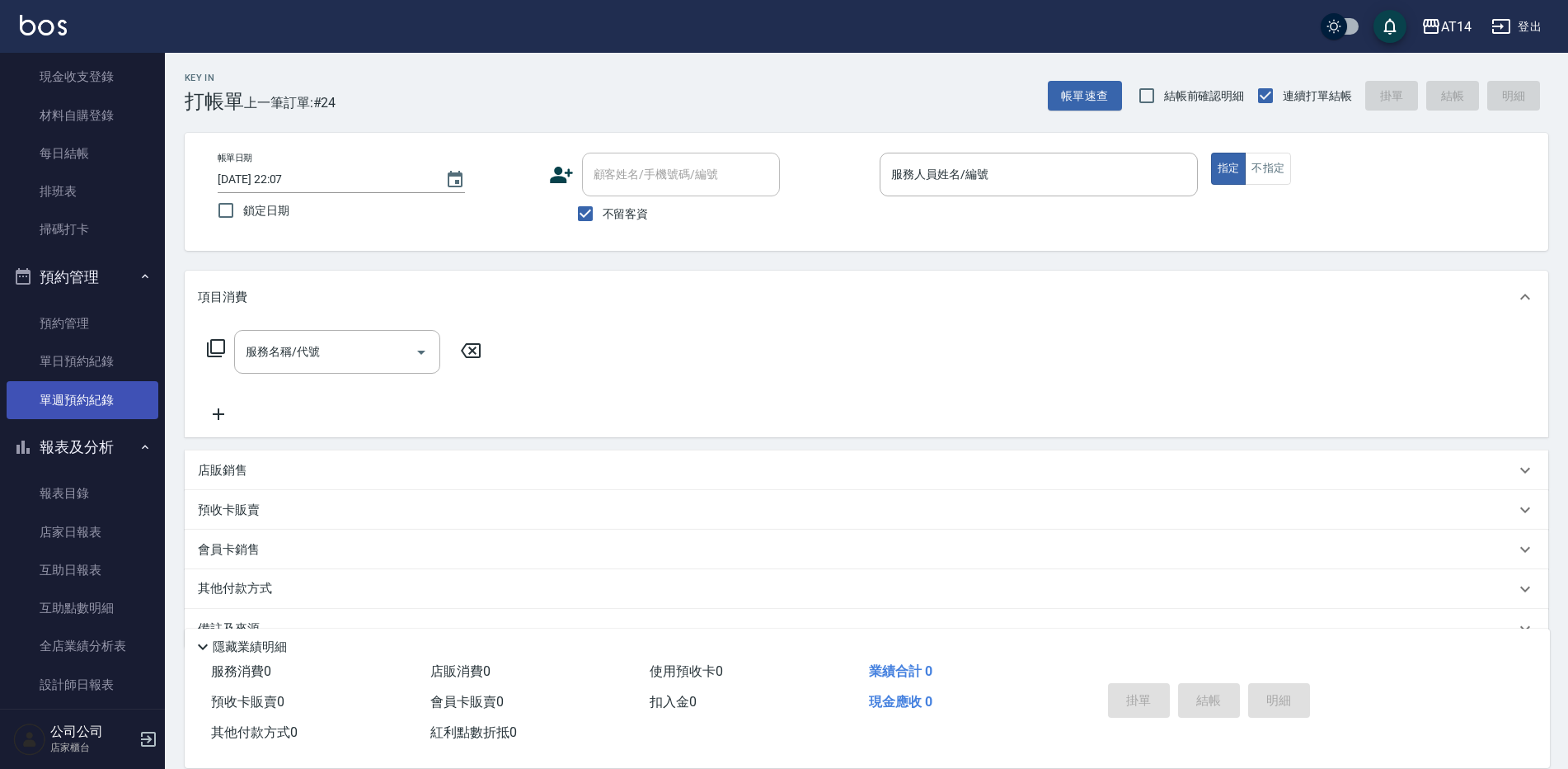
click at [88, 397] on link "單週預約紀錄" at bounding box center [82, 400] width 152 height 38
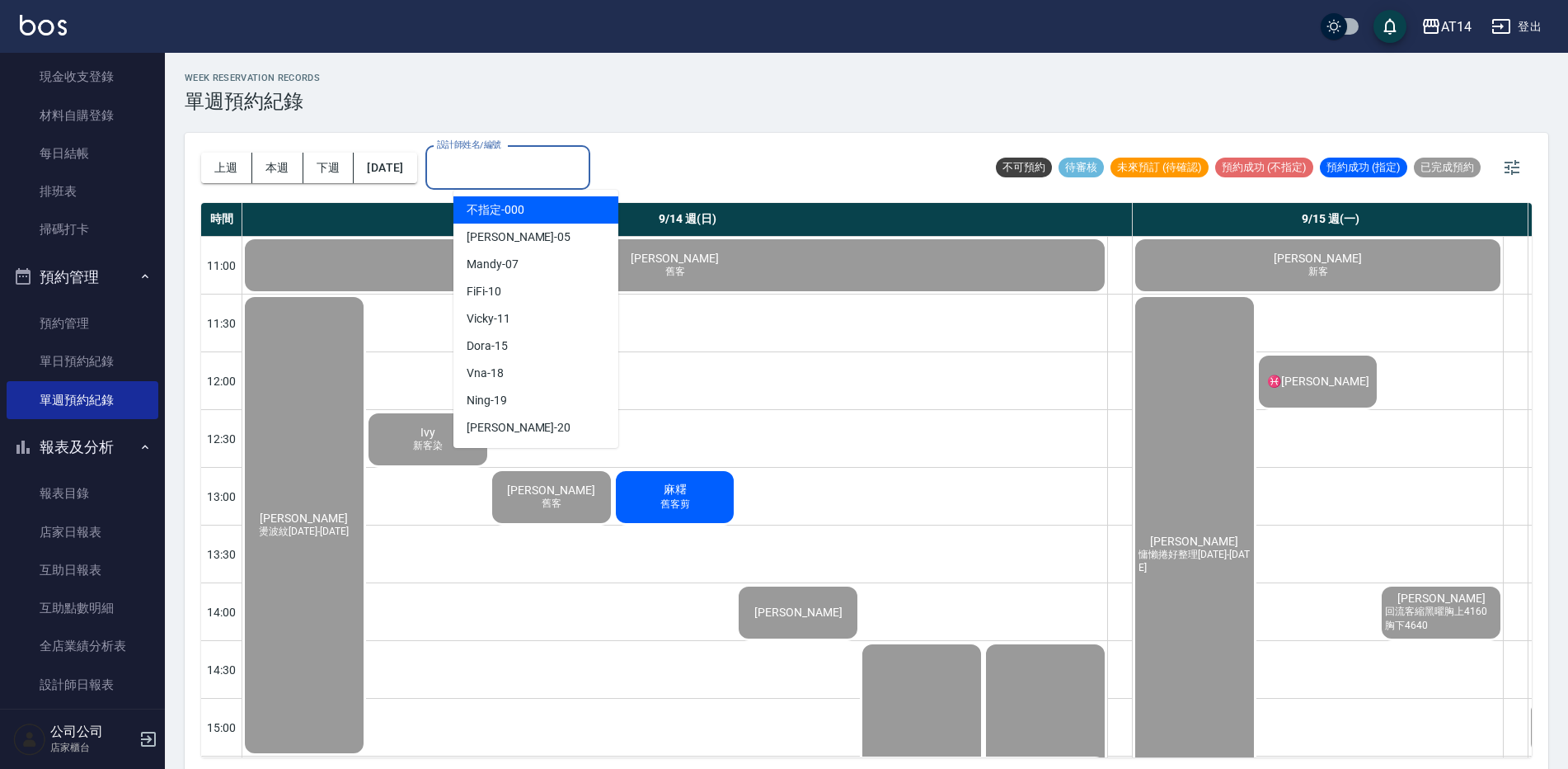
click at [569, 172] on input "設計師姓名/編號" at bounding box center [508, 168] width 150 height 28
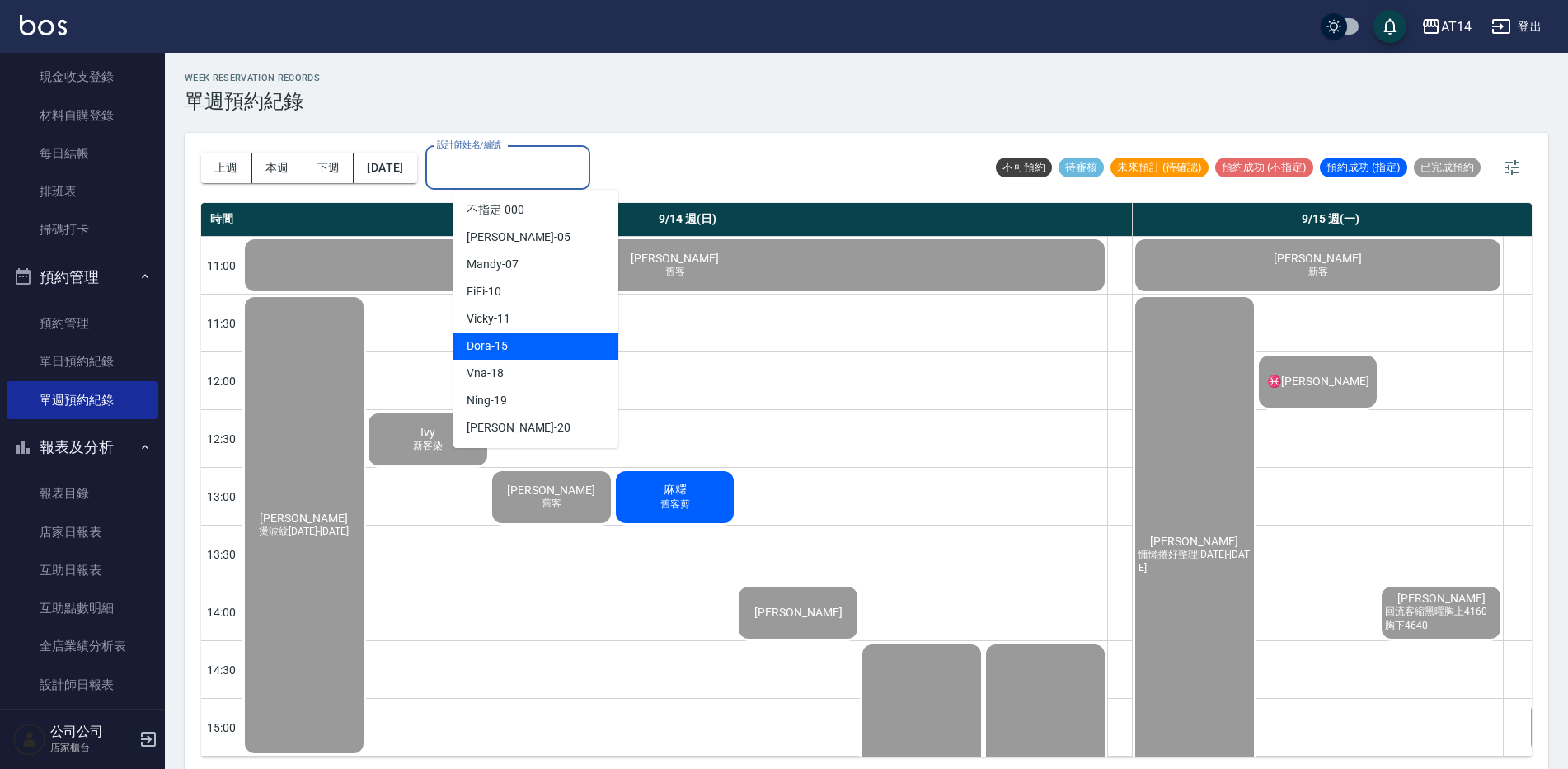
click at [556, 357] on div "Dora -15" at bounding box center [536, 345] width 165 height 27
type input "Dora-15"
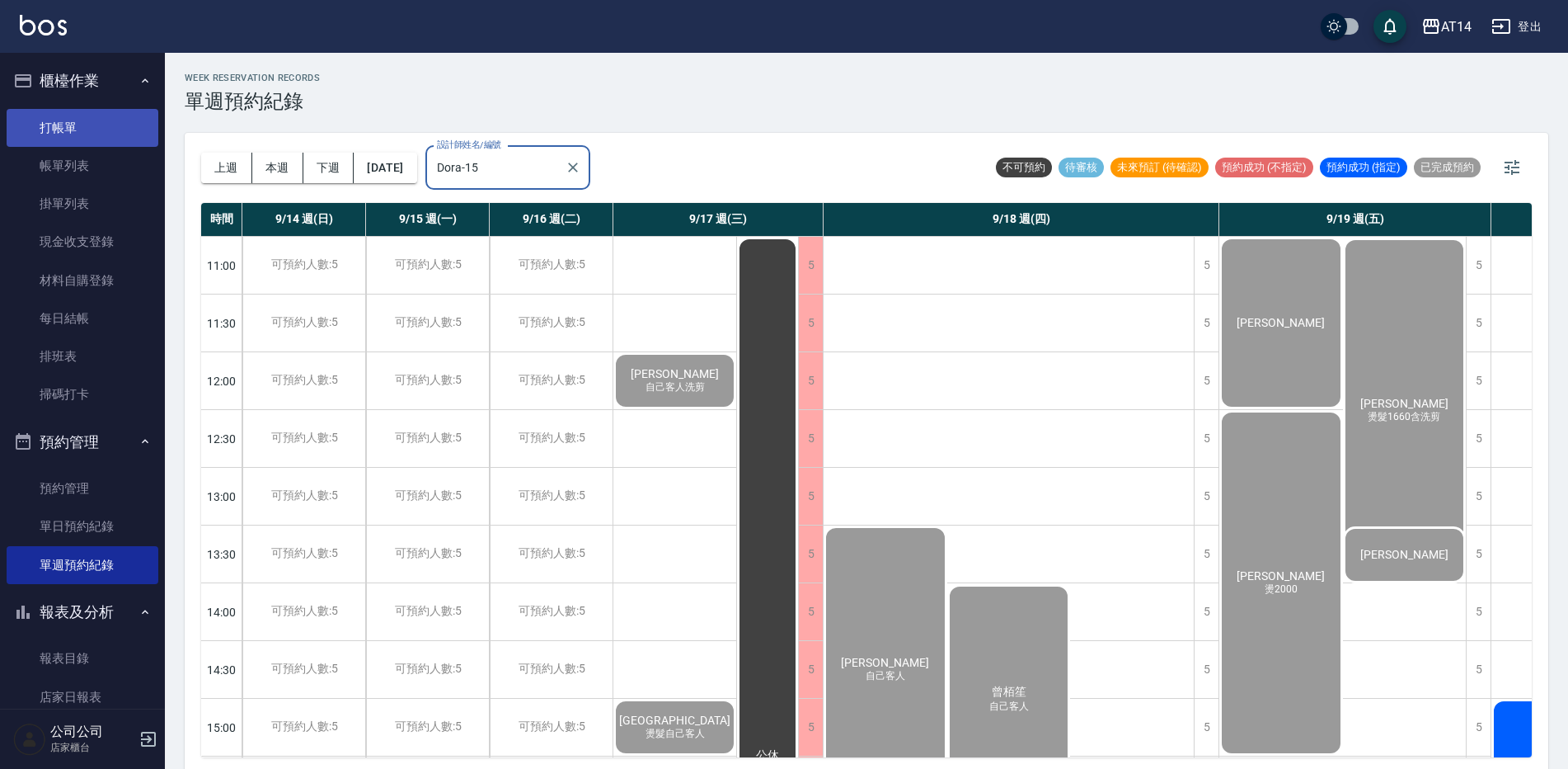
click at [119, 137] on link "打帳單" at bounding box center [82, 128] width 152 height 38
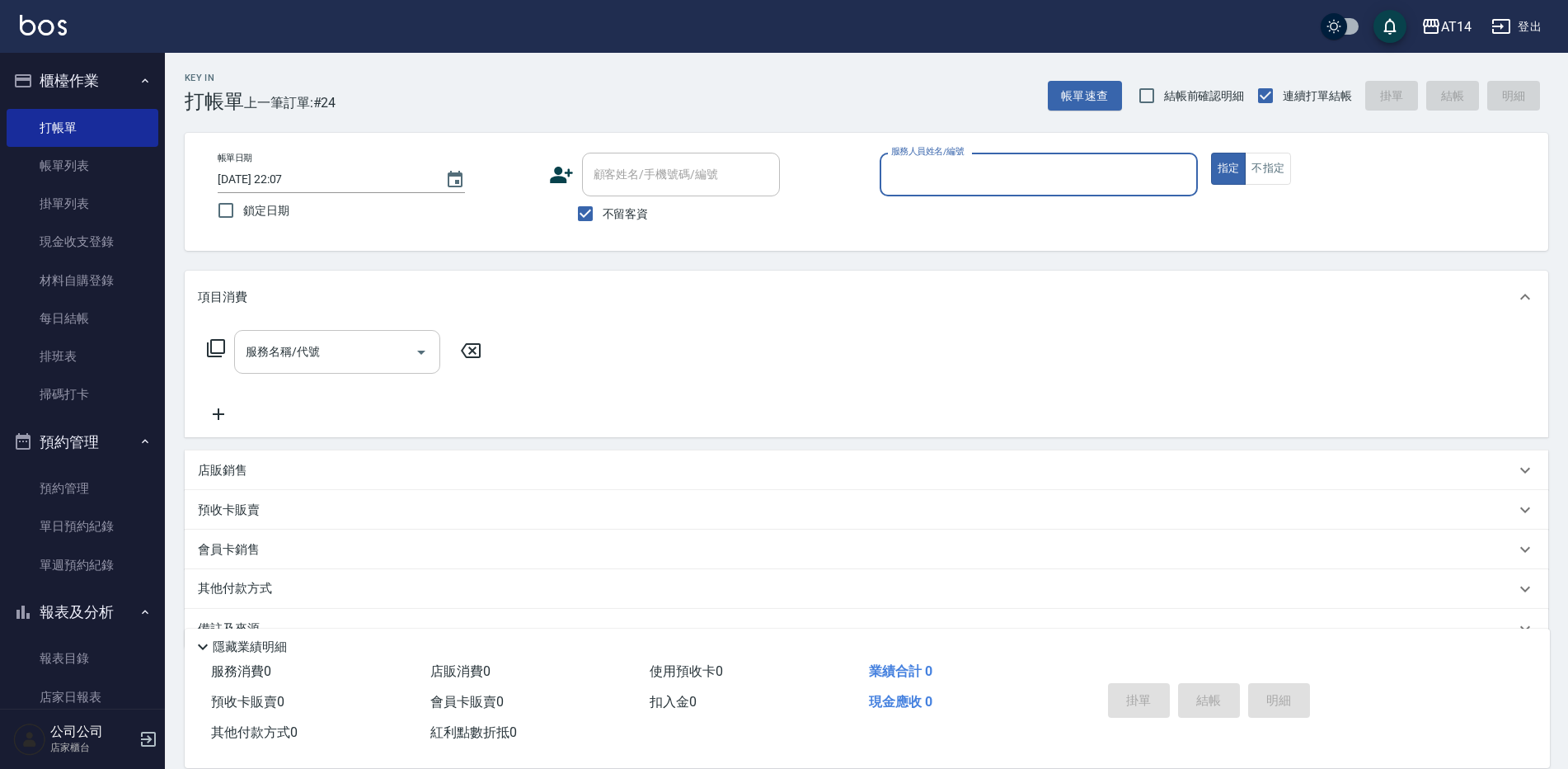
click at [390, 359] on input "服務名稱/代號" at bounding box center [325, 352] width 167 height 28
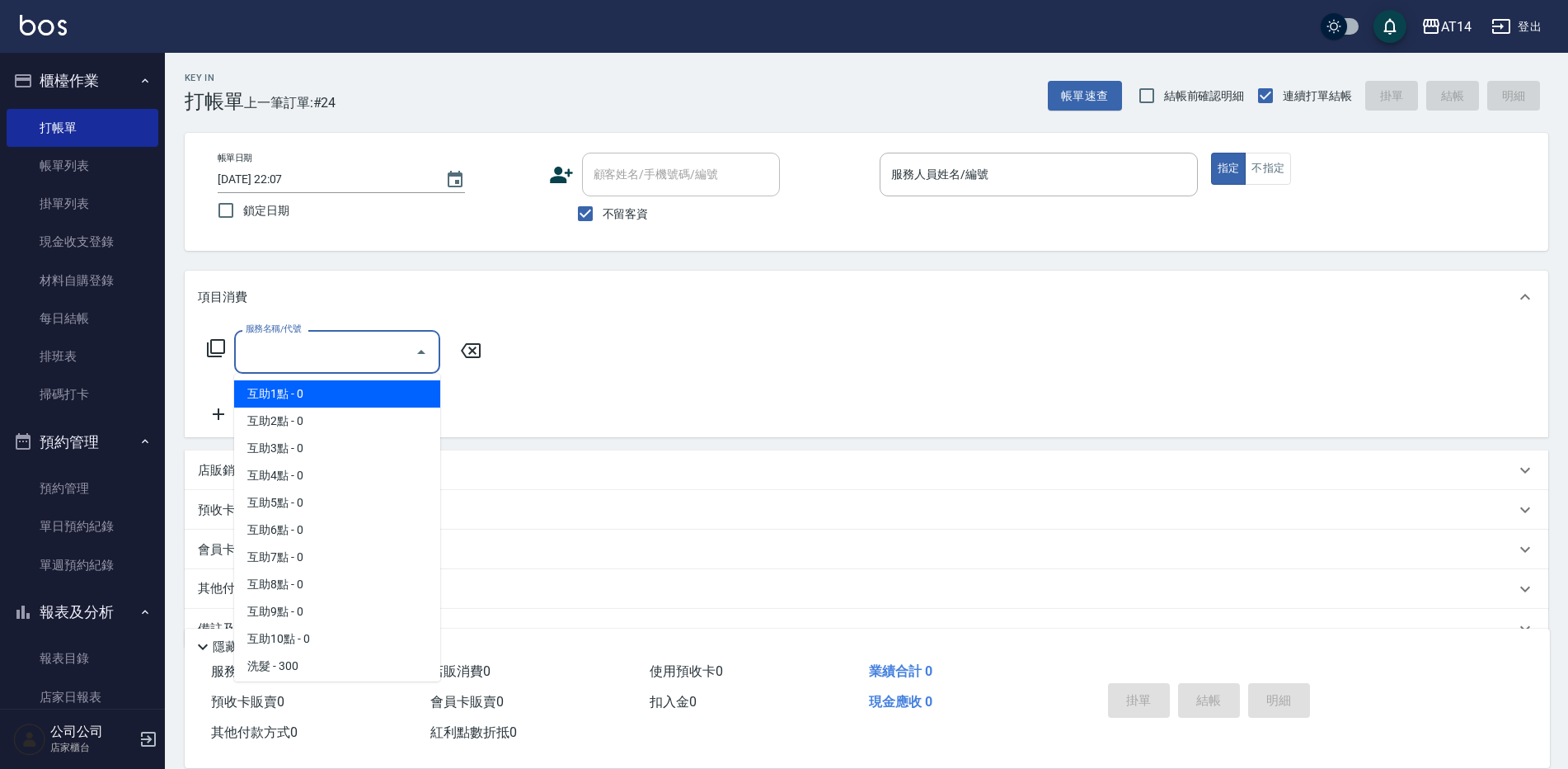
type input "0"
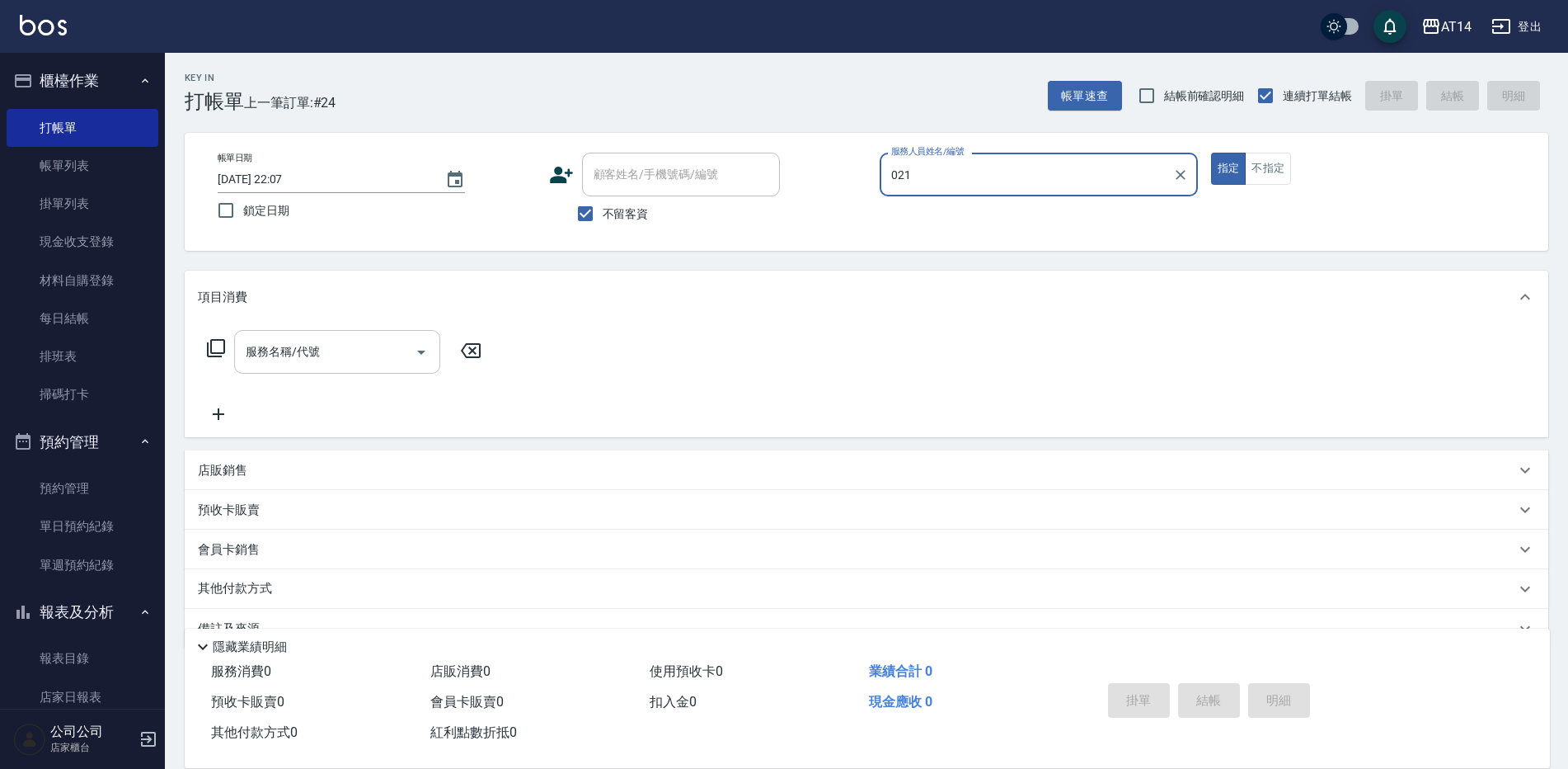
type input "021"
click at [1212, 153] on button "指定" at bounding box center [1229, 169] width 35 height 32
type button "true"
click at [1097, 187] on input "服務人員姓名/編號" at bounding box center [1039, 174] width 303 height 28
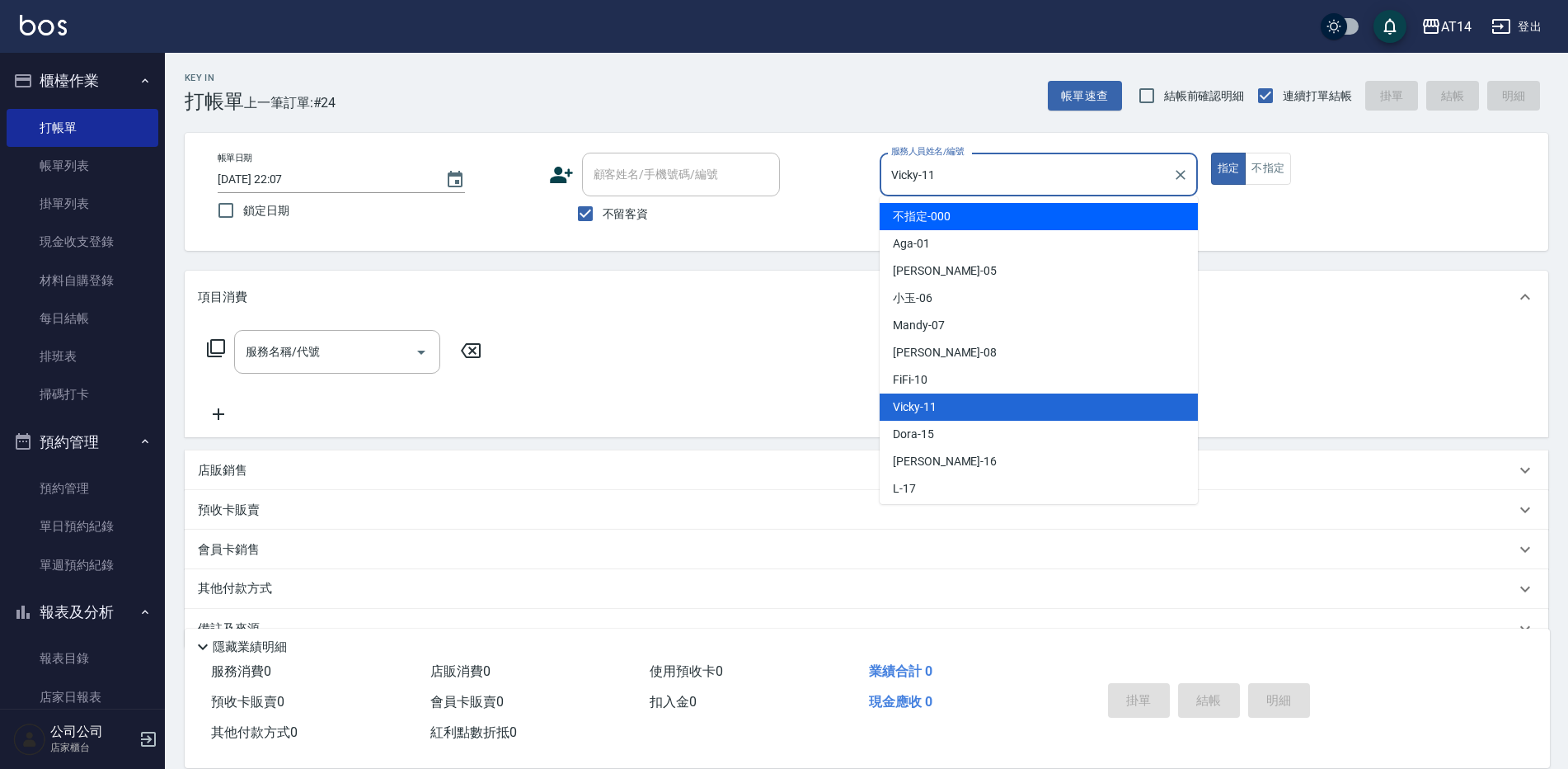
drag, startPoint x: 1097, startPoint y: 187, endPoint x: 838, endPoint y: 214, distance: 260.4
click at [834, 214] on div "帳單日期 2025/09/19 22:07 鎖定日期 顧客姓名/手機號碼/編號 顧客姓名/手機號碼/編號 不留客資 服務人員姓名/編號 Vicky-11 服務…" at bounding box center [866, 192] width 1324 height 79
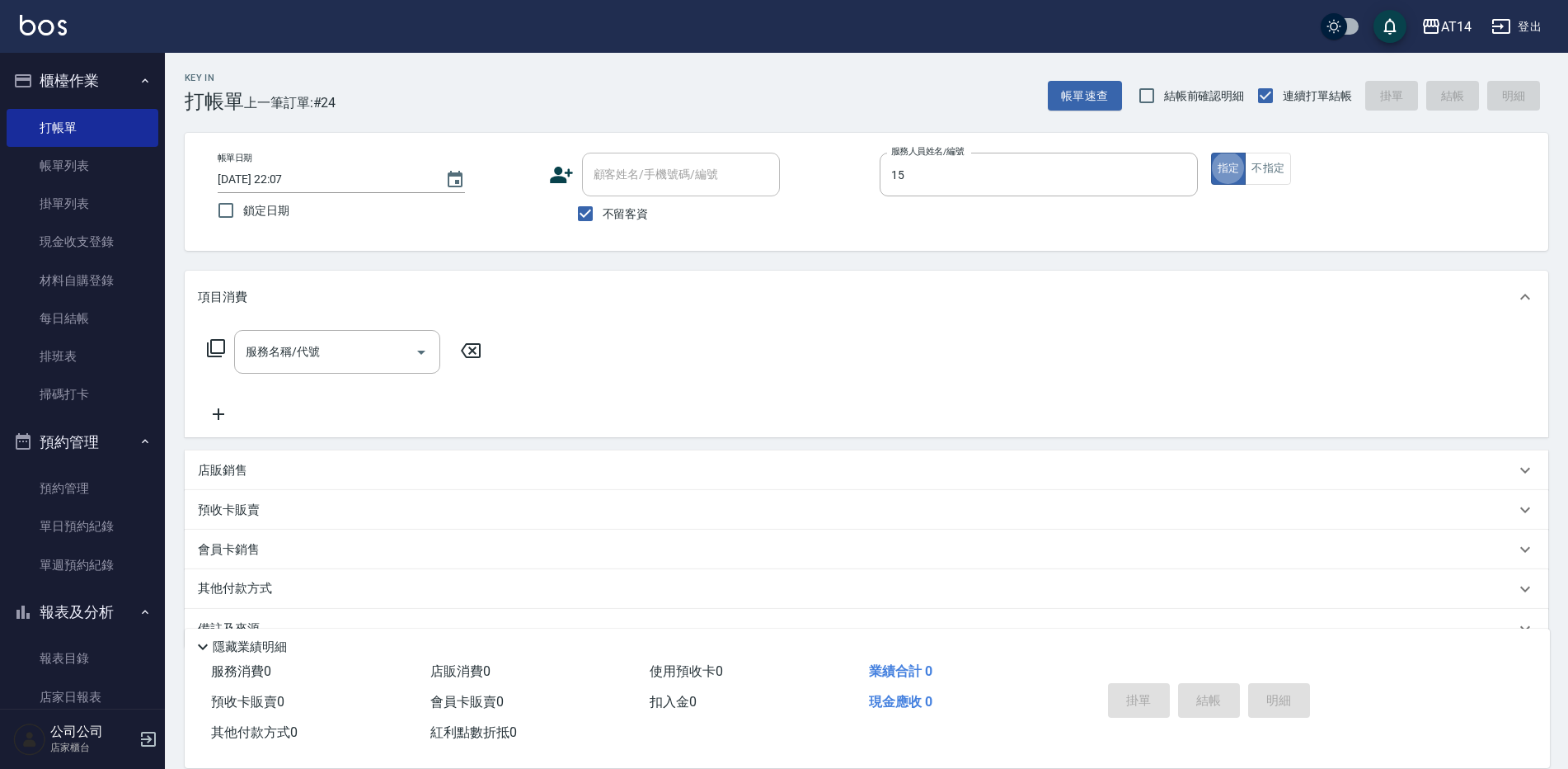
type input "Dora-15"
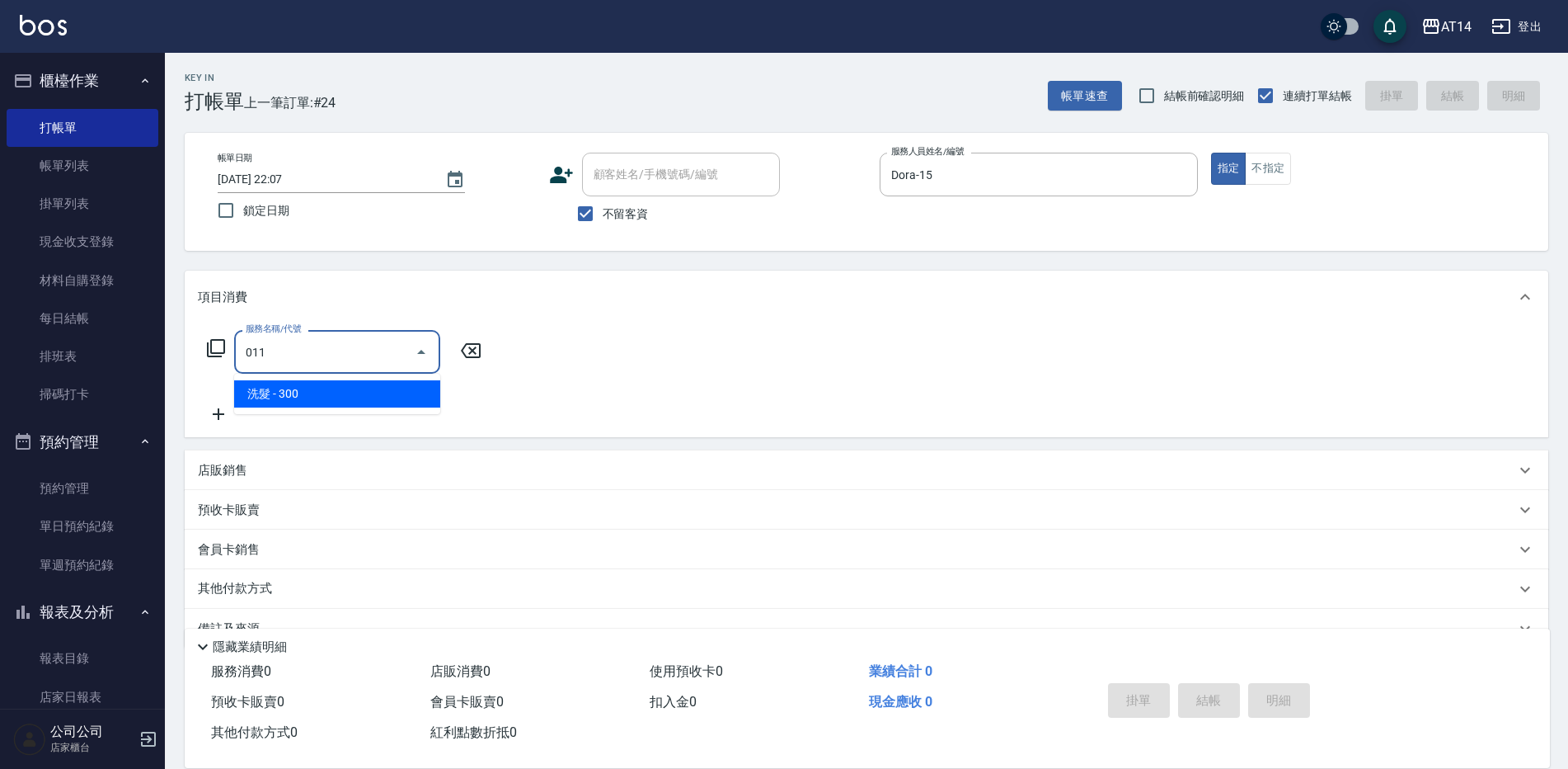
type input "洗髮(011)"
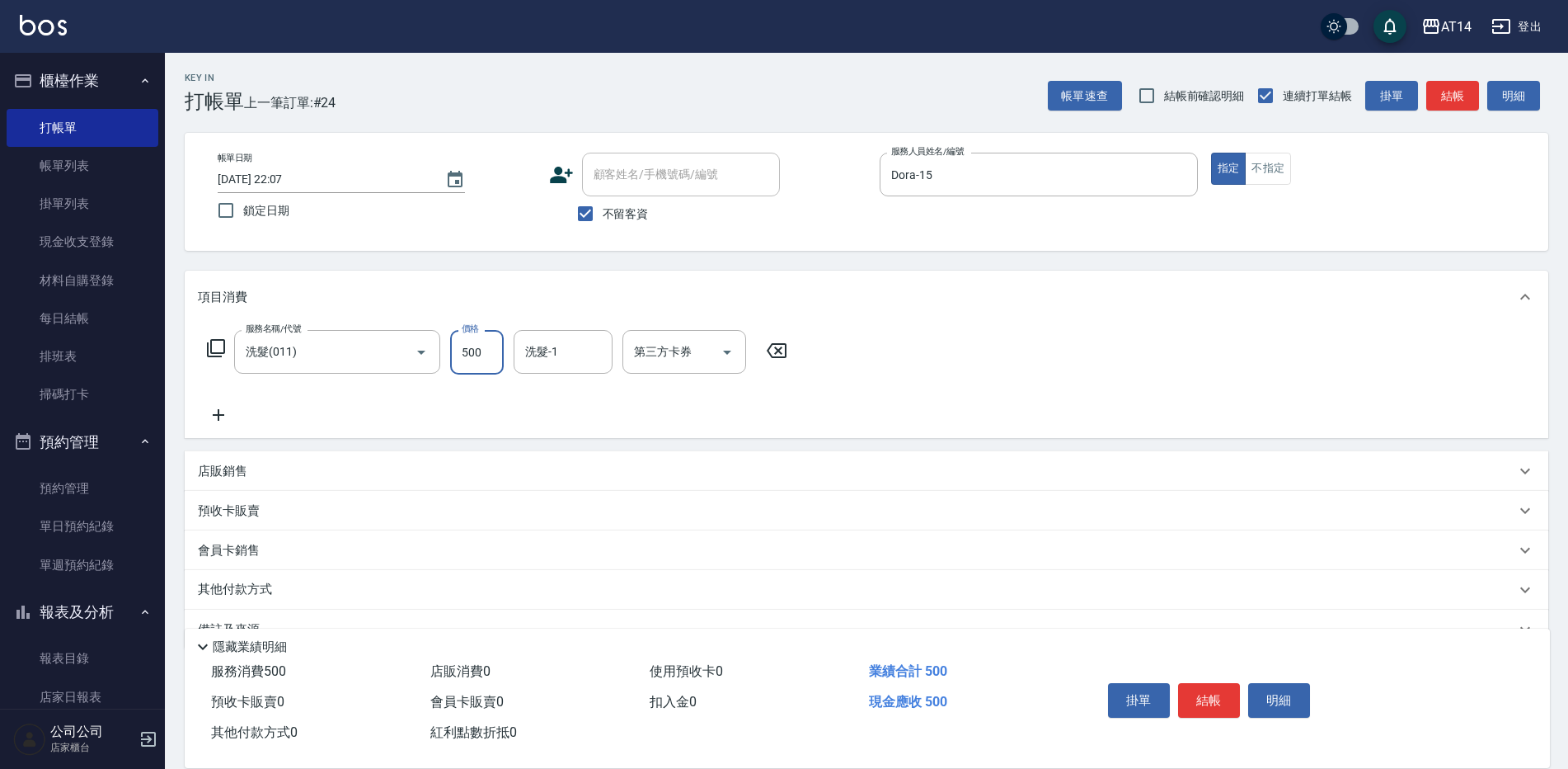
type input "500"
click at [564, 362] on input "洗髮-1" at bounding box center [563, 352] width 84 height 28
type input "邢語軒-68"
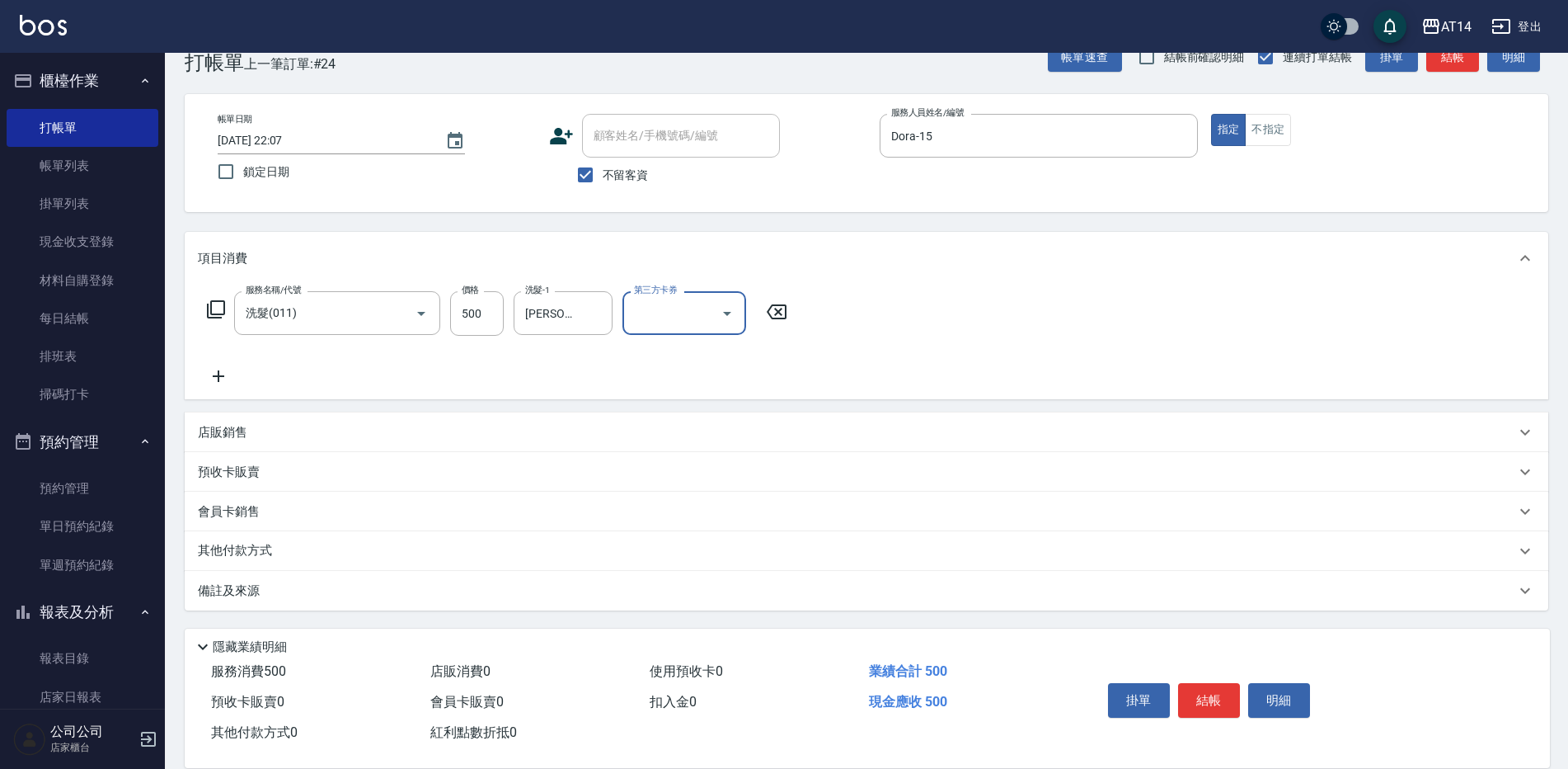
click at [457, 592] on div "備註及來源" at bounding box center [857, 591] width 1318 height 17
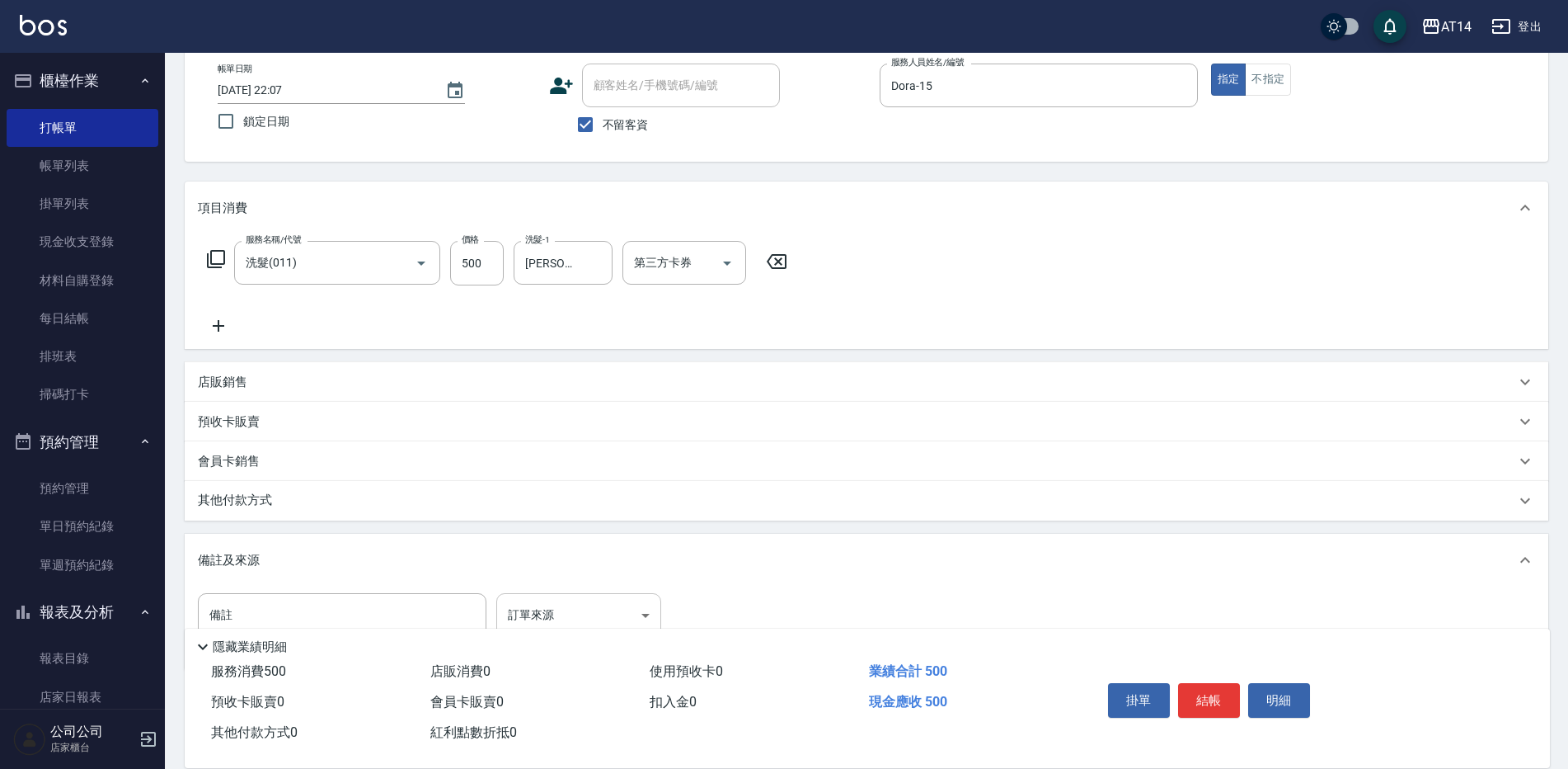
scroll to position [144, 0]
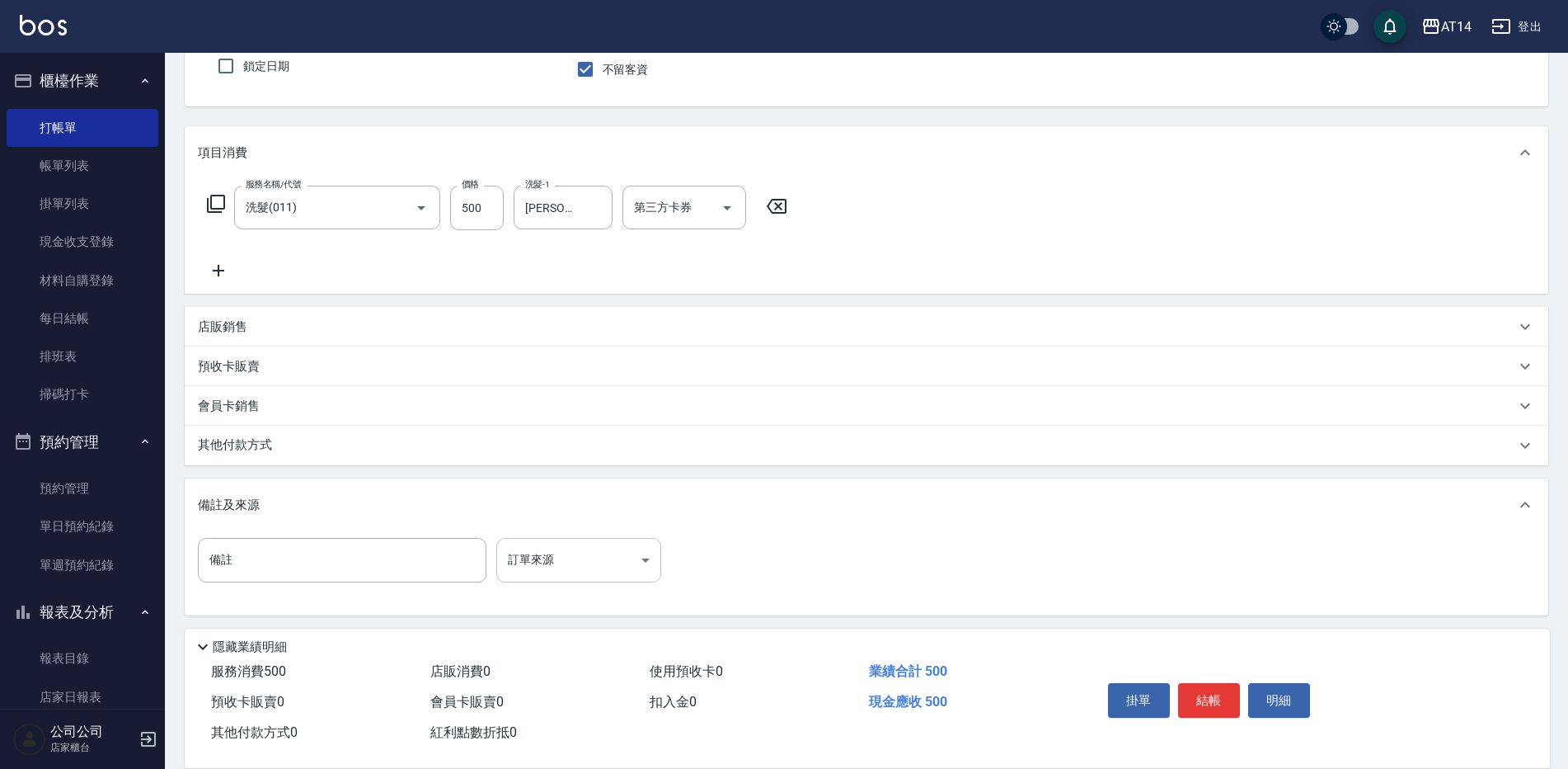
drag, startPoint x: 573, startPoint y: 591, endPoint x: 571, endPoint y: 578, distance: 13.2
click at [573, 591] on div "備註 備註 訂單來源 ​ 訂單來源" at bounding box center [866, 570] width 1338 height 64
click at [573, 558] on body "AT14 登出 櫃檯作業 打帳單 帳單列表 掛單列表 現金收支登錄 材料自購登錄 每日結帳 排班表 掃碼打卡 預約管理 預約管理 單日預約紀錄 單週預約紀錄 …" at bounding box center [784, 315] width 1568 height 918
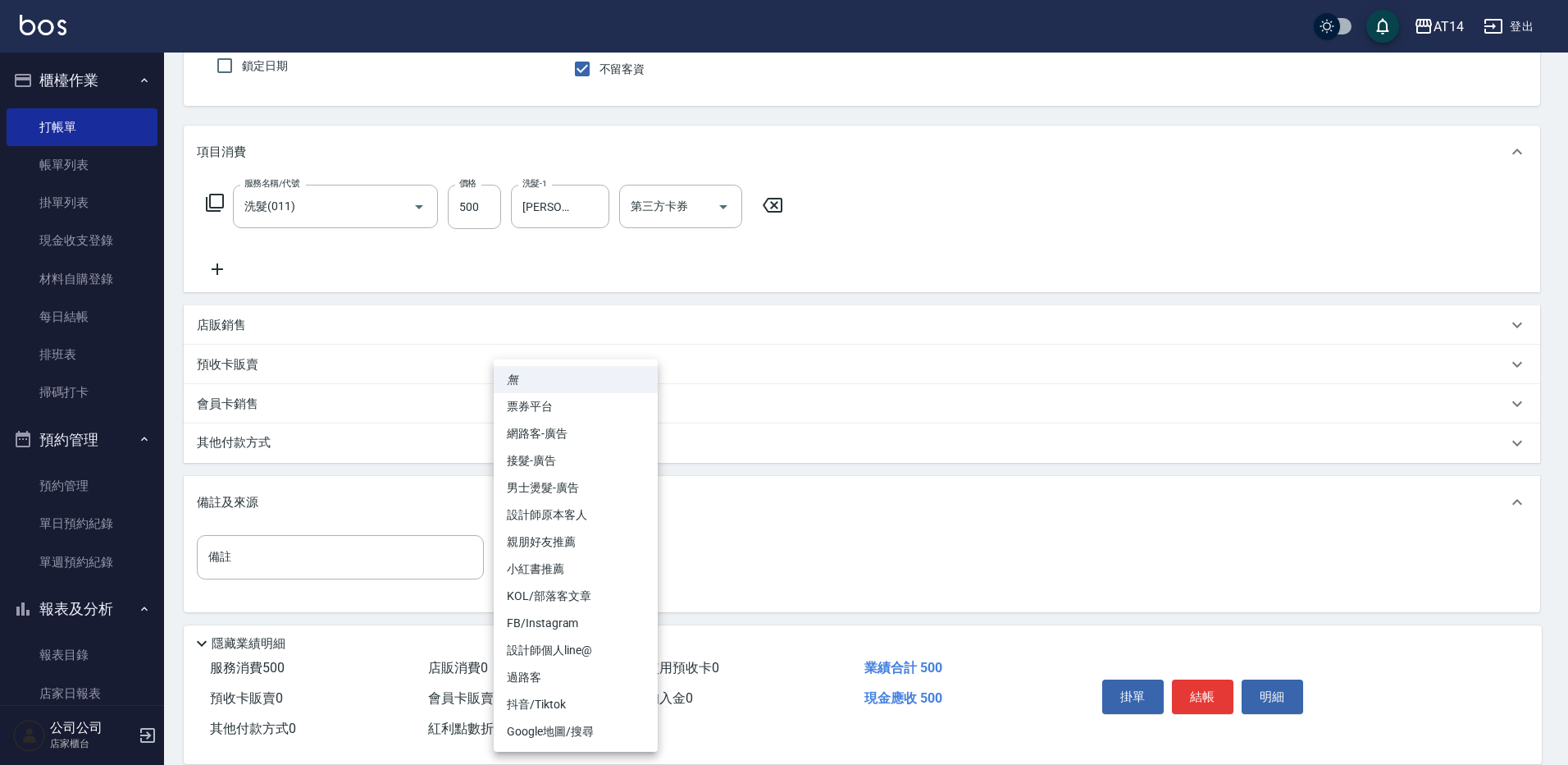
click at [634, 516] on li "設計師原本客人" at bounding box center [576, 514] width 164 height 27
type input "設計師原本客人"
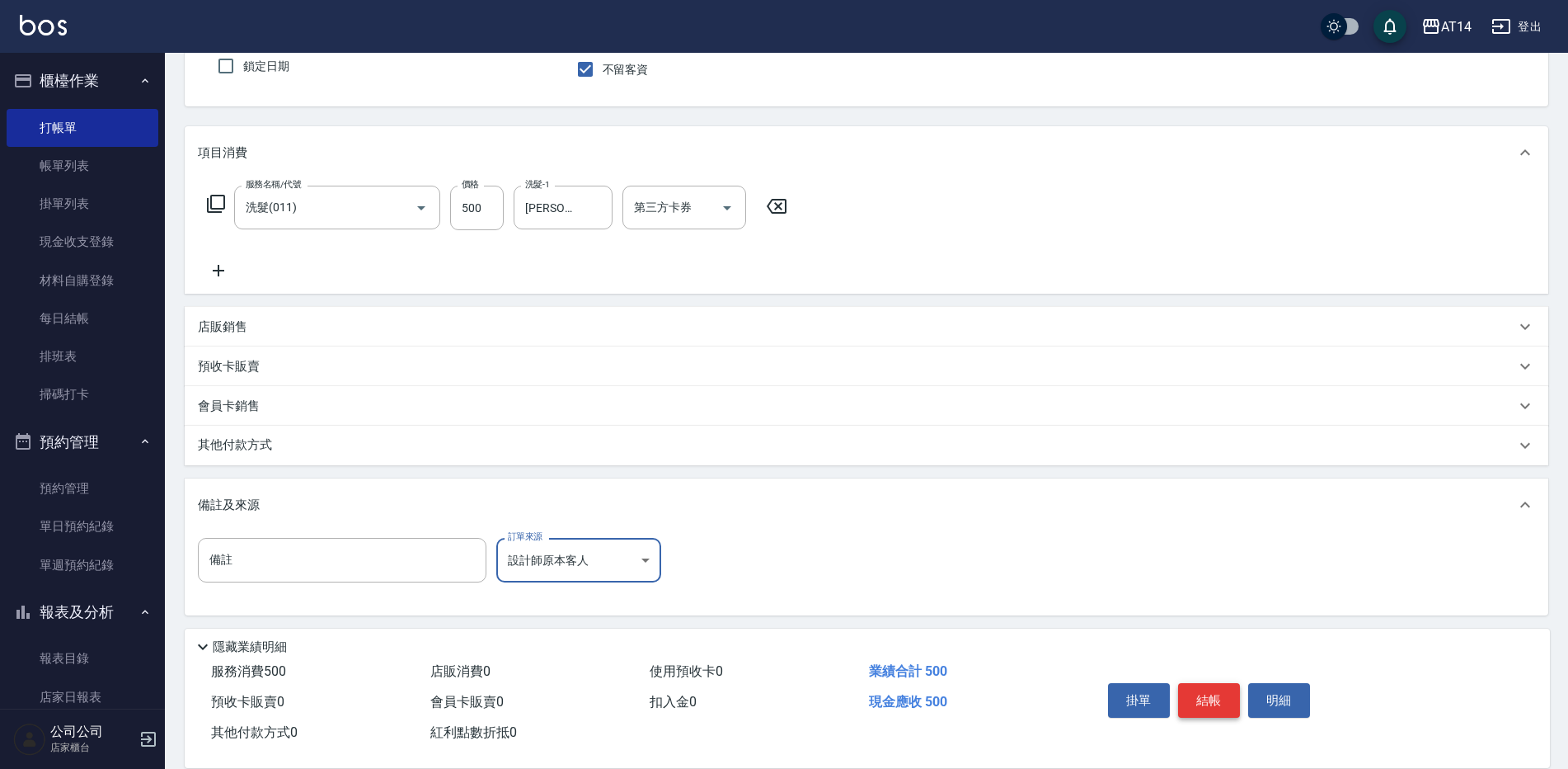
click at [1204, 694] on button "結帳" at bounding box center [1209, 700] width 62 height 35
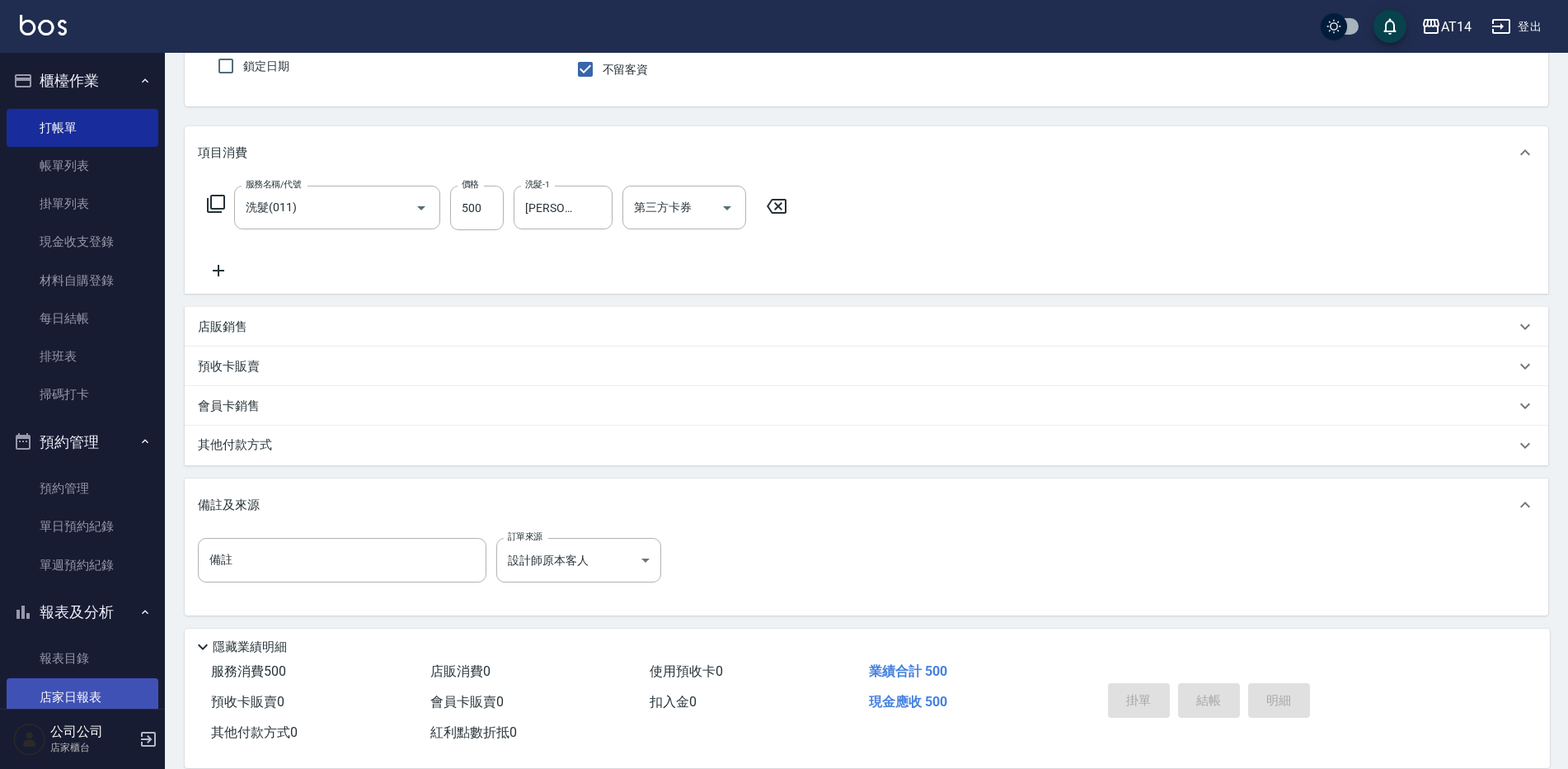
type input "2025/09/19 22:08"
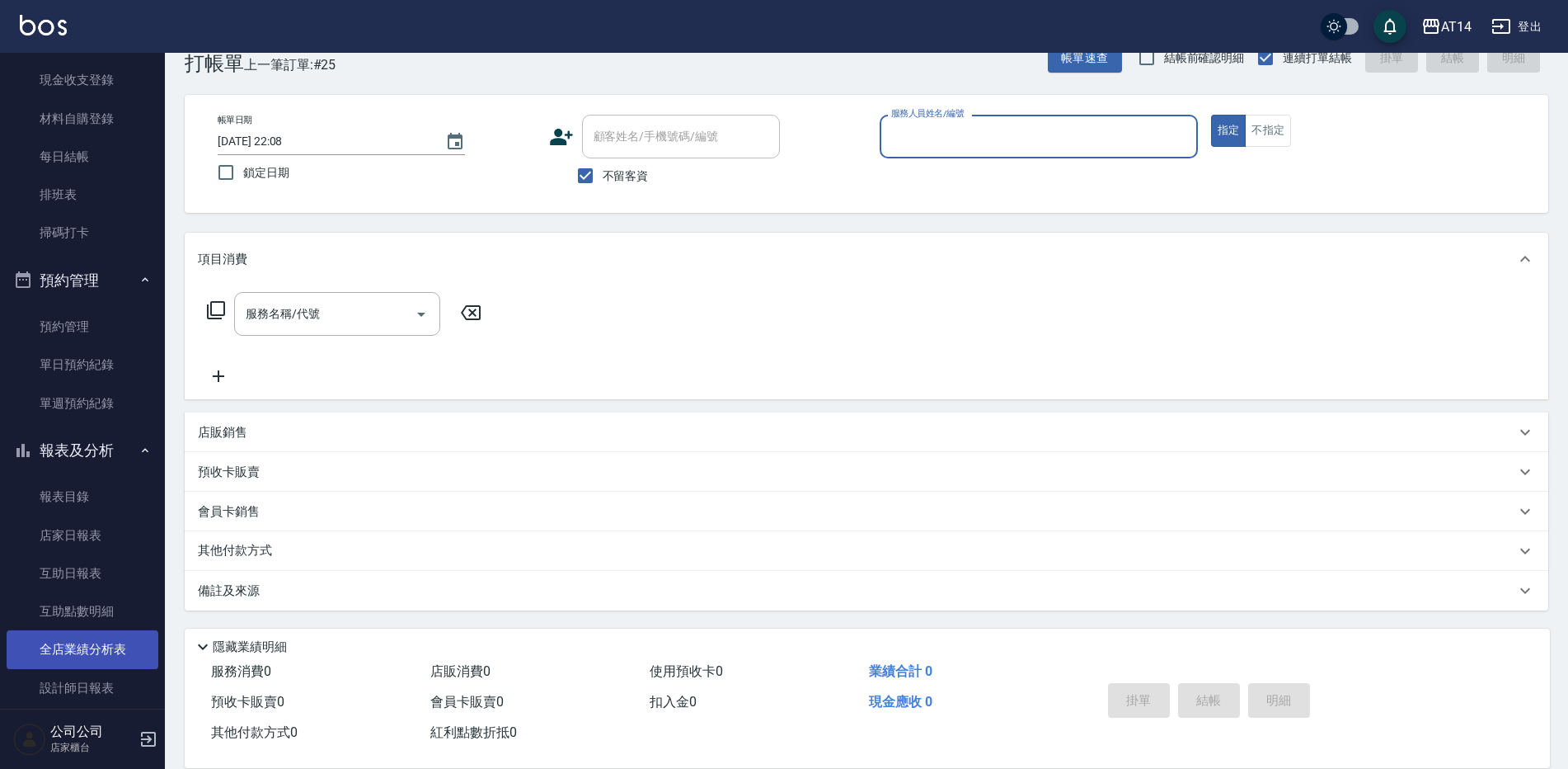
scroll to position [165, 0]
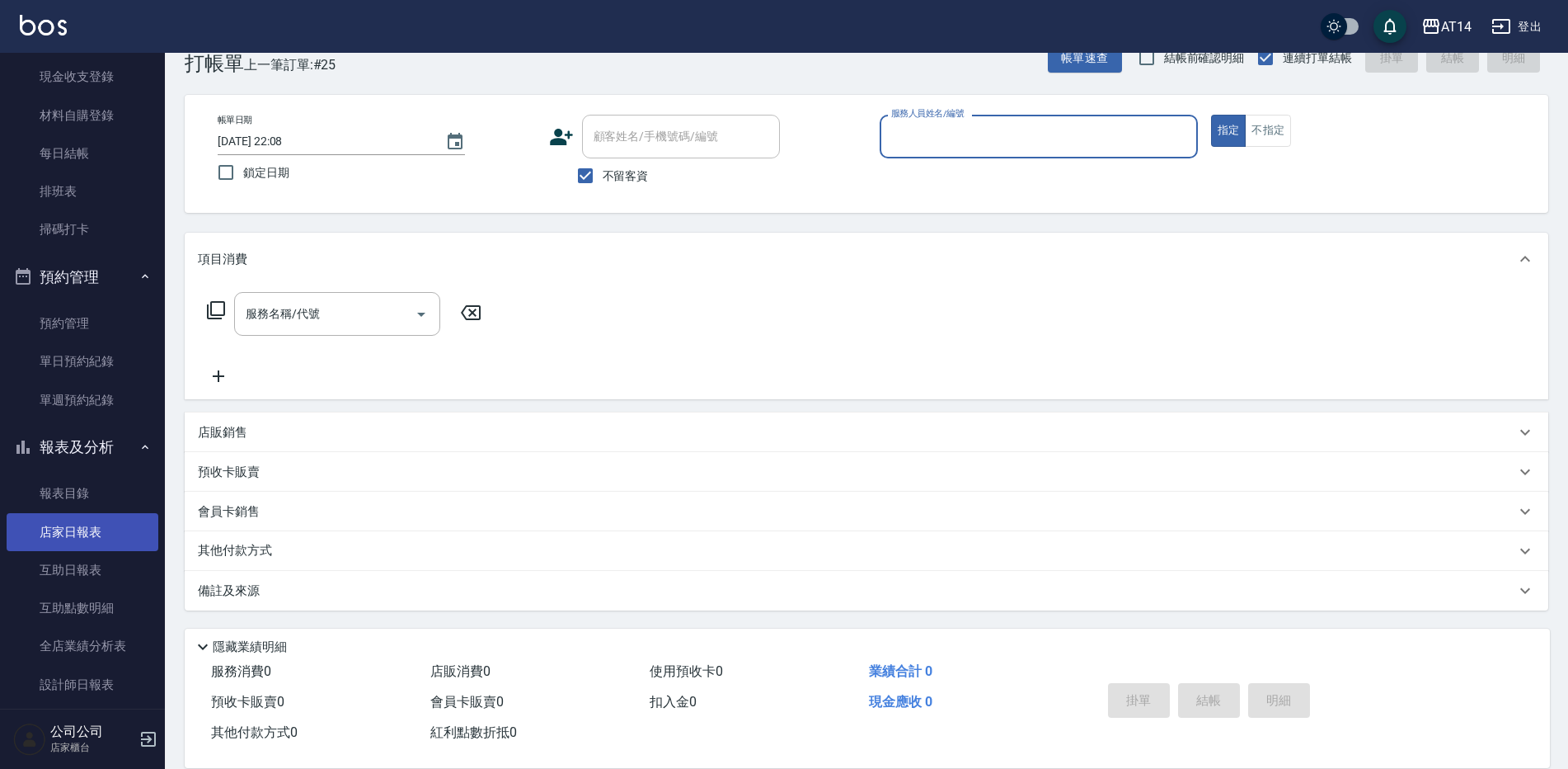
click at [111, 540] on link "店家日報表" at bounding box center [82, 532] width 152 height 38
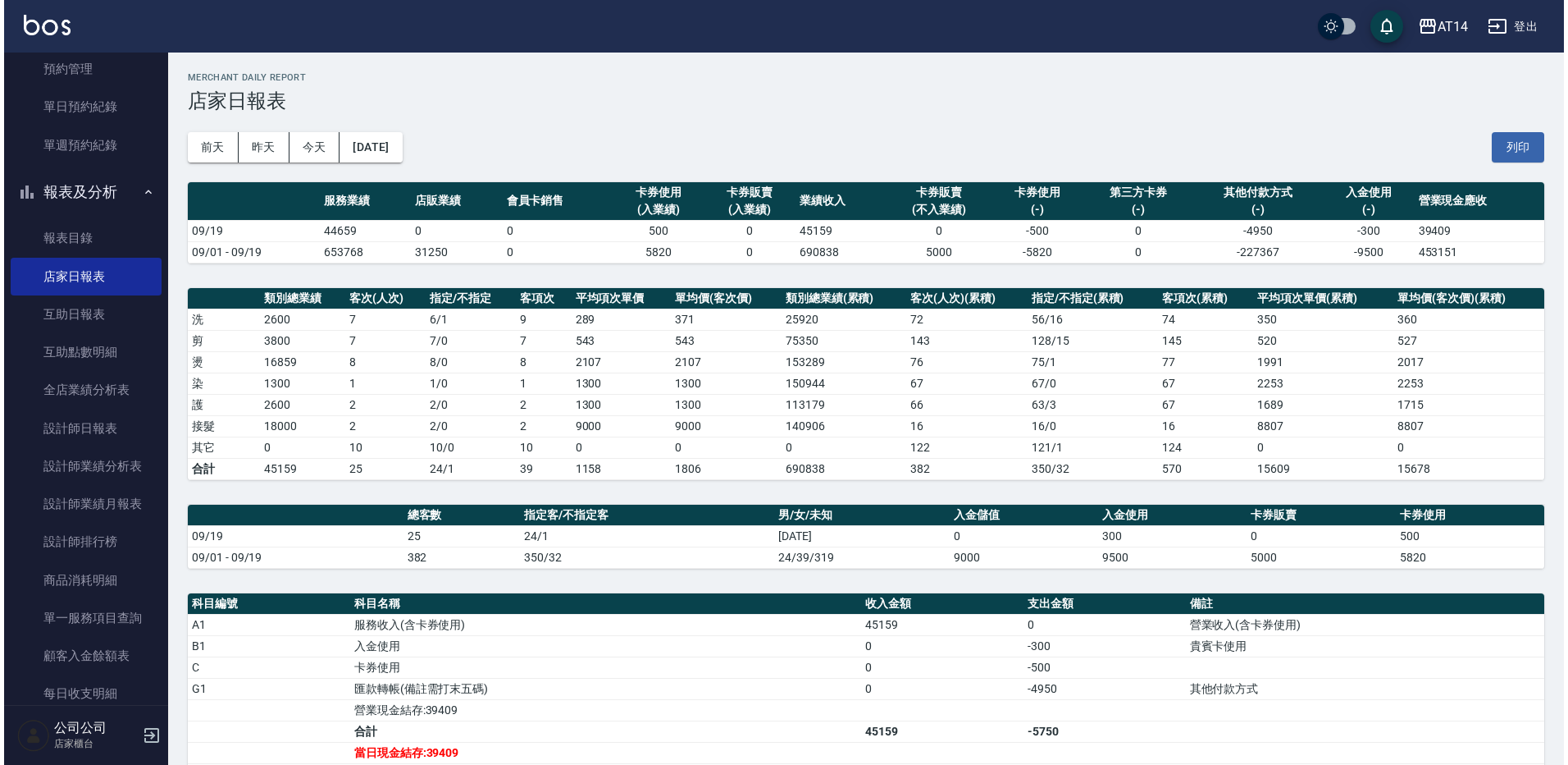
scroll to position [423, 0]
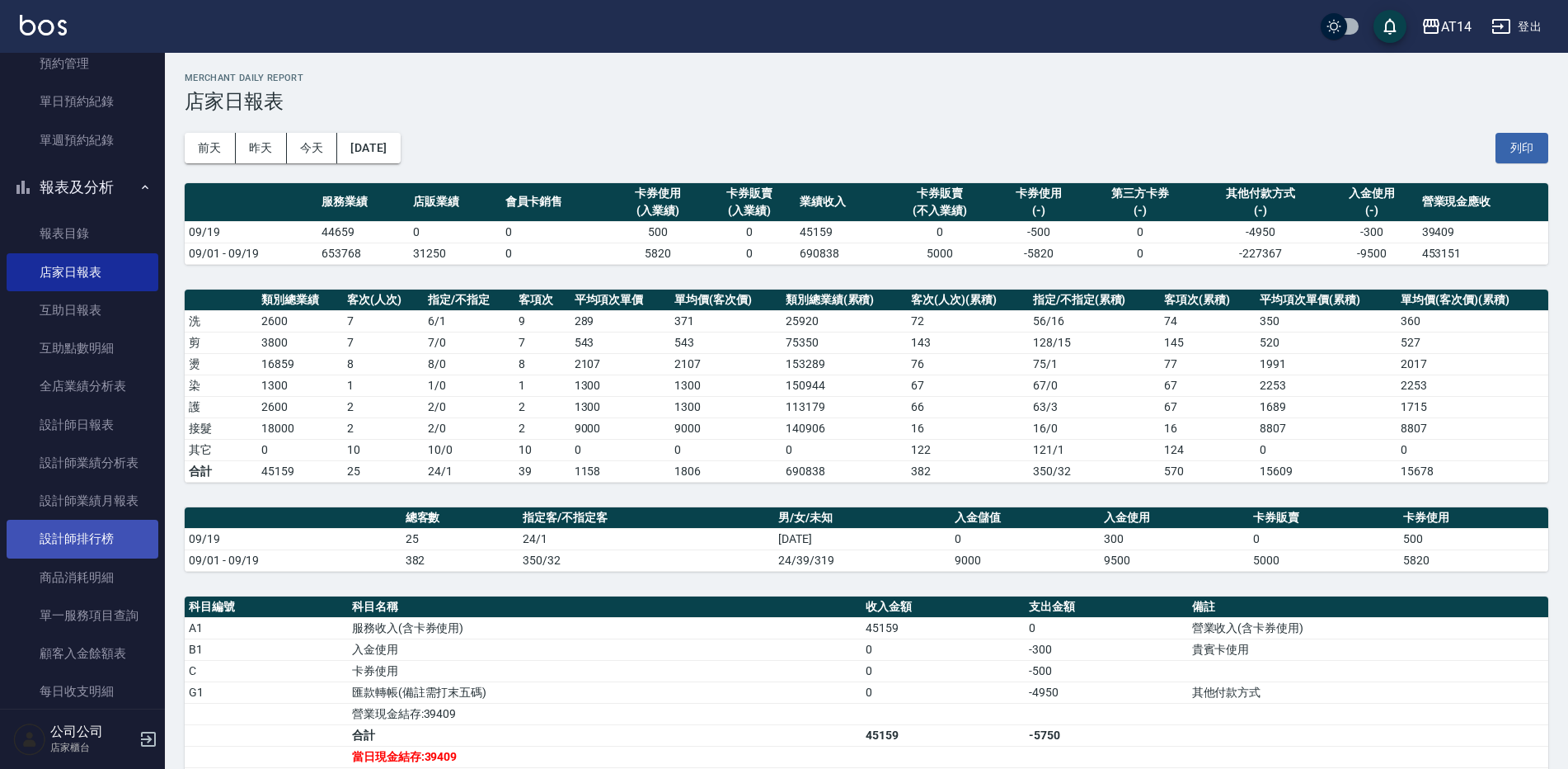
drag, startPoint x: 100, startPoint y: 538, endPoint x: 116, endPoint y: 536, distance: 16.1
click at [100, 537] on link "設計師排行榜" at bounding box center [82, 539] width 152 height 38
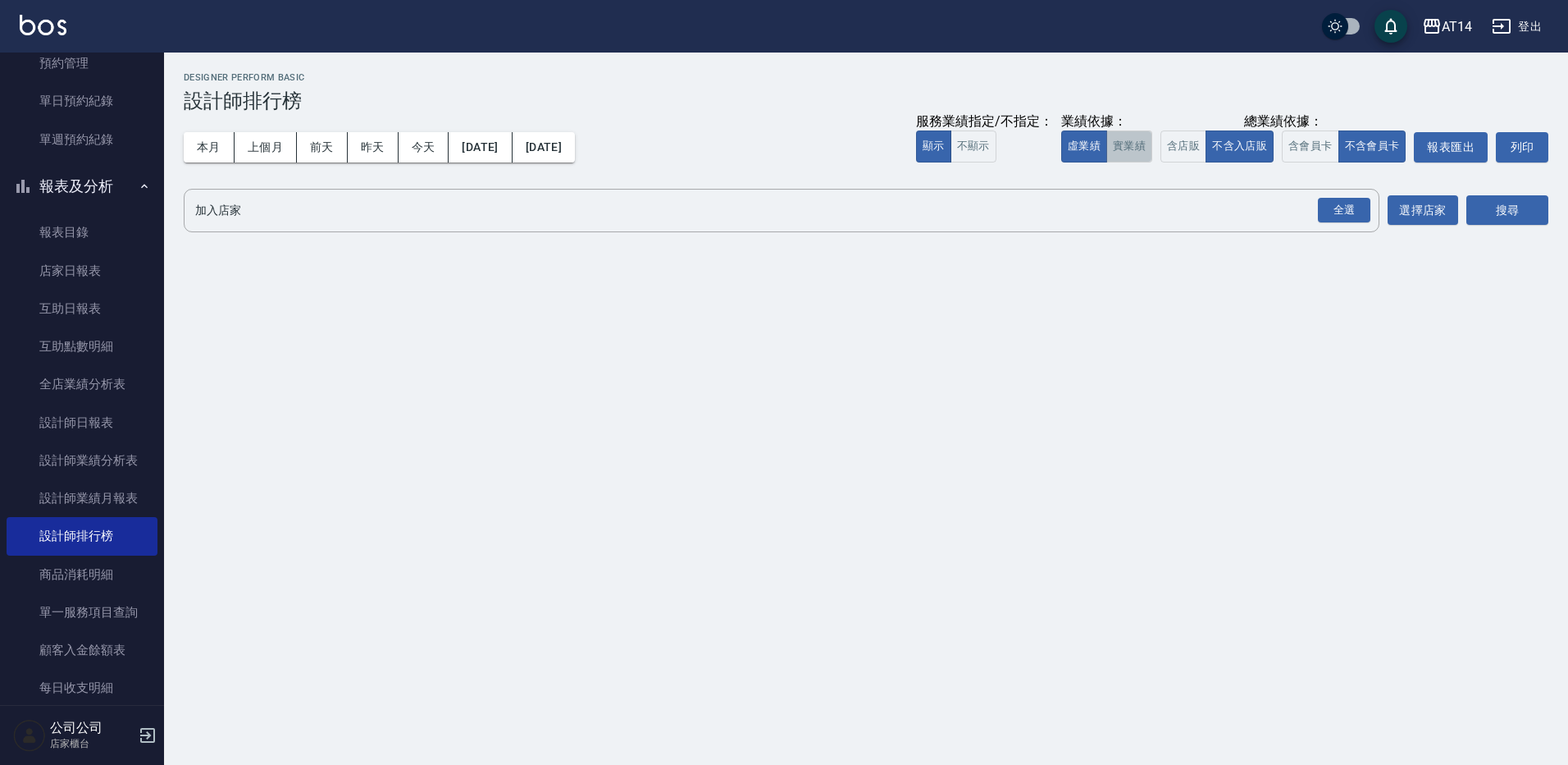
click at [1134, 150] on button "實業績" at bounding box center [1129, 146] width 46 height 32
drag, startPoint x: 1193, startPoint y: 149, endPoint x: 1224, endPoint y: 158, distance: 32.3
click at [1192, 152] on button "含店販" at bounding box center [1183, 146] width 46 height 32
click at [1318, 149] on button "含會員卡" at bounding box center [1310, 146] width 58 height 32
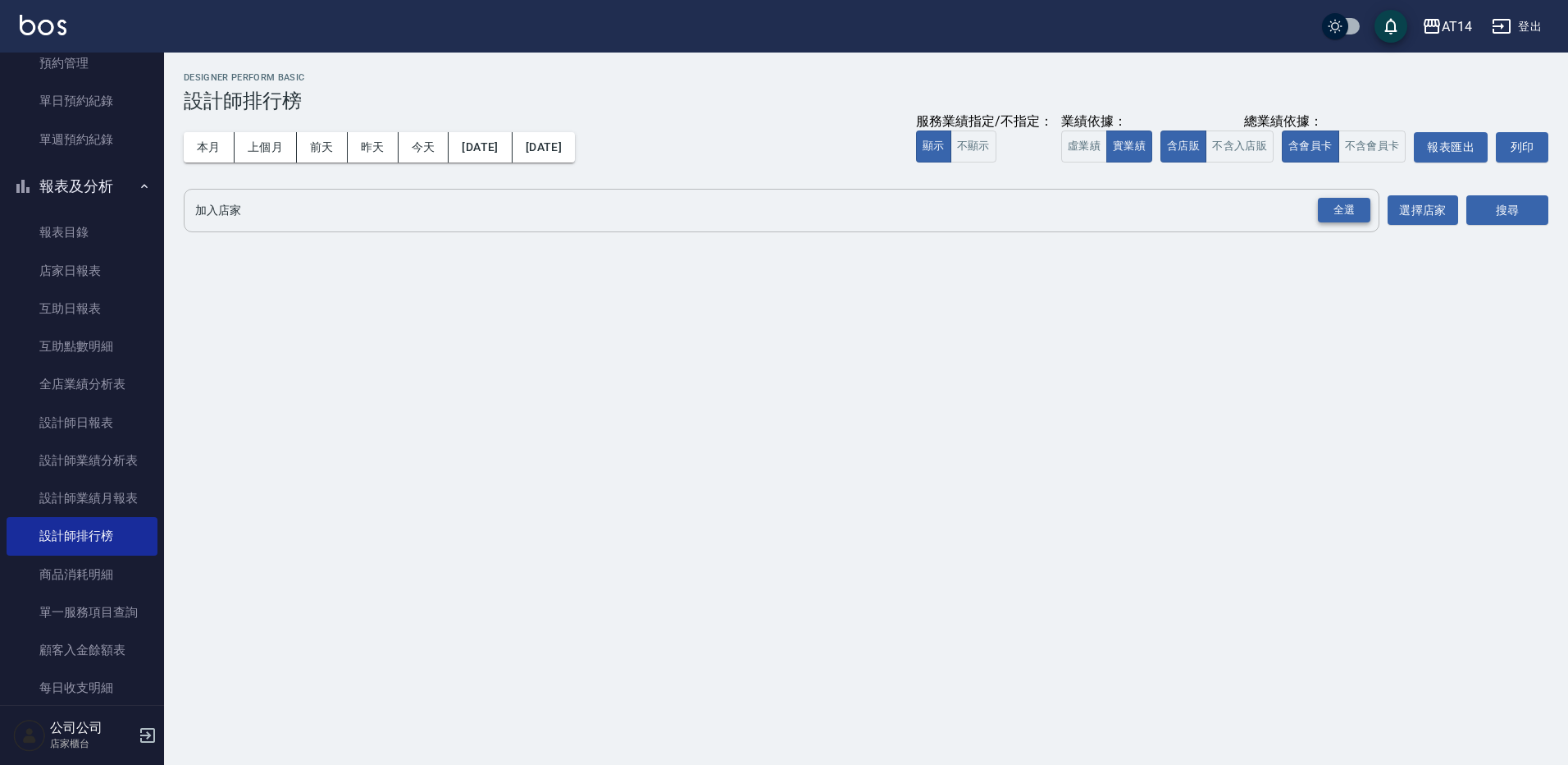
drag, startPoint x: 1336, startPoint y: 213, endPoint x: 1423, endPoint y: 234, distance: 89.5
click at [1337, 216] on div "全選" at bounding box center [1345, 210] width 53 height 25
click at [1482, 219] on button "搜尋" at bounding box center [1507, 211] width 82 height 30
